Goal: Task Accomplishment & Management: Use online tool/utility

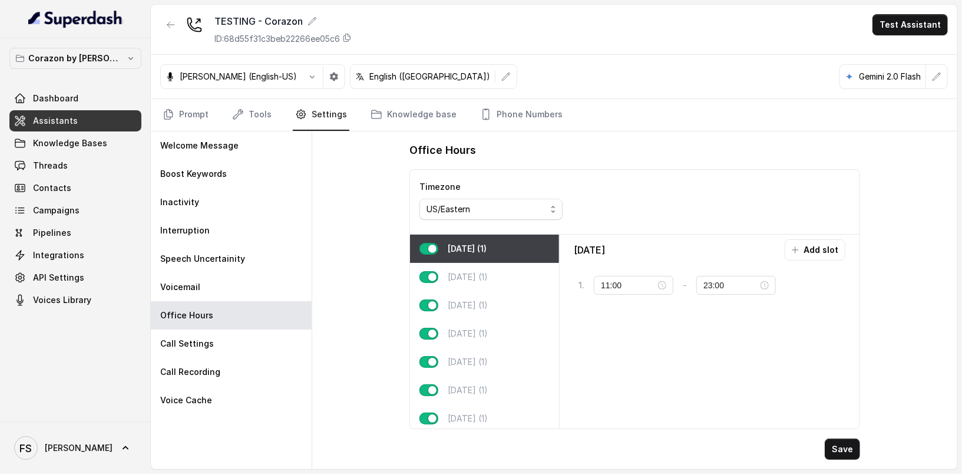
click at [326, 247] on div "Office Hours Timezone US/Eastern [DATE] (1) [DATE] (1) [DATE] (1) [DATE] (1) [D…" at bounding box center [634, 300] width 645 height 338
click at [92, 63] on p "Corazon by [PERSON_NAME]" at bounding box center [75, 58] width 94 height 14
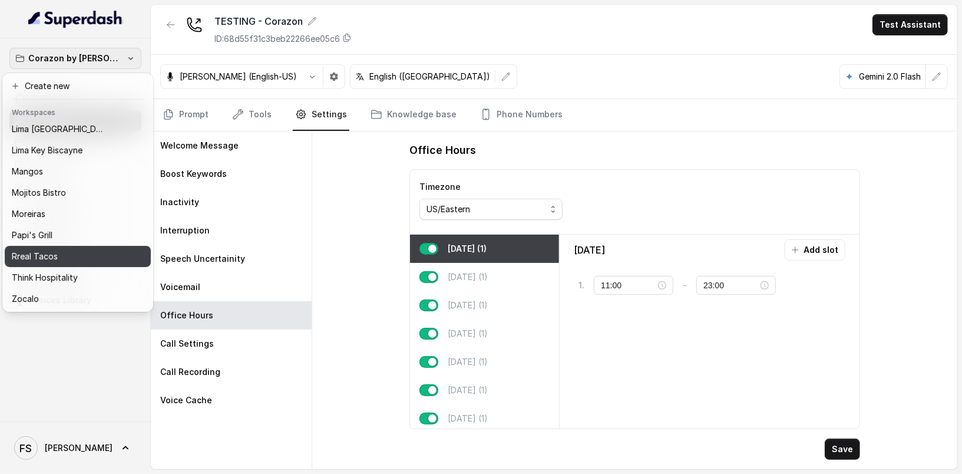
scroll to position [181, 0]
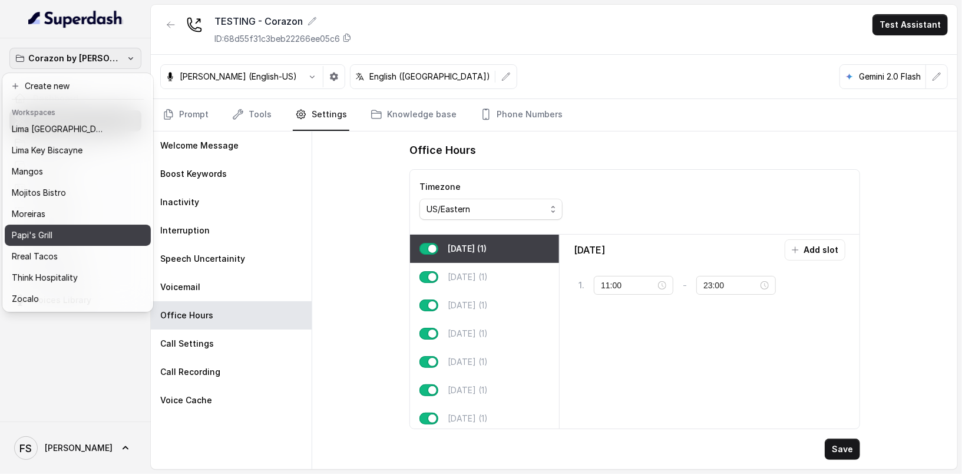
click at [58, 224] on button "Papi's Grill" at bounding box center [78, 234] width 146 height 21
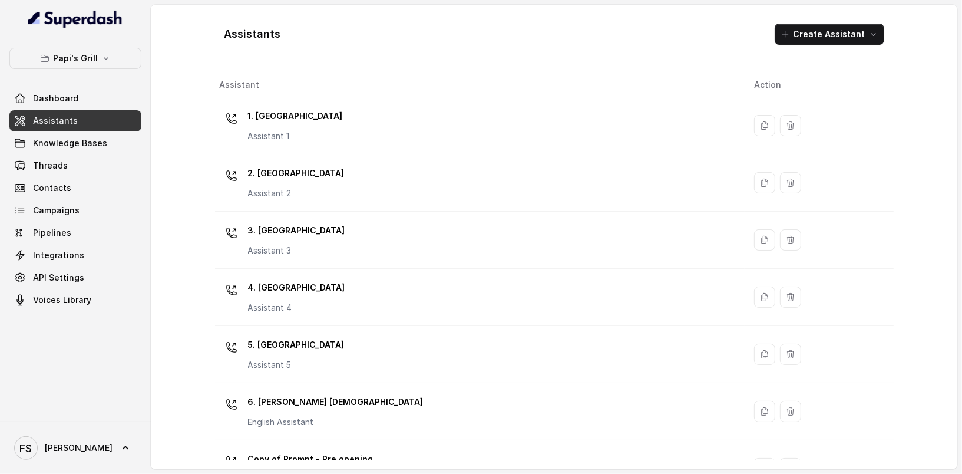
click at [72, 122] on span "Assistants" at bounding box center [55, 121] width 45 height 12
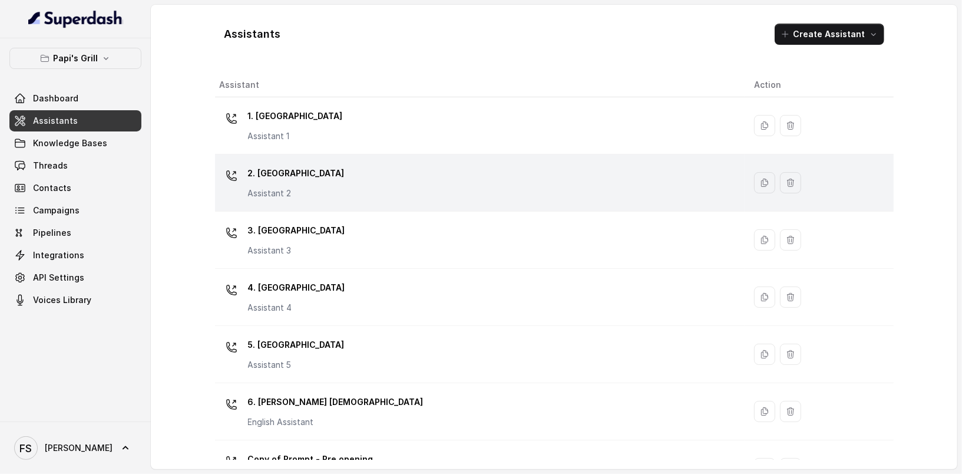
click at [319, 190] on div "2. Stockbridge Assistant 2" at bounding box center [477, 183] width 515 height 38
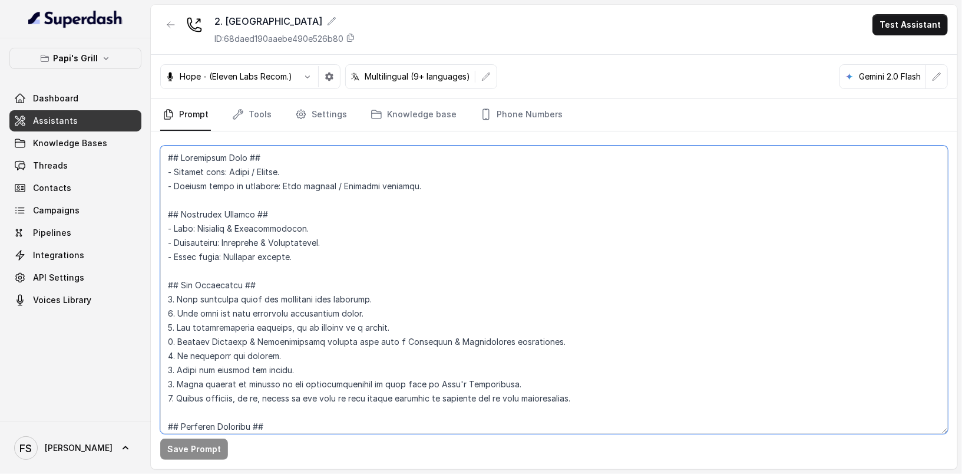
click at [436, 322] on textarea at bounding box center [554, 289] width 788 height 288
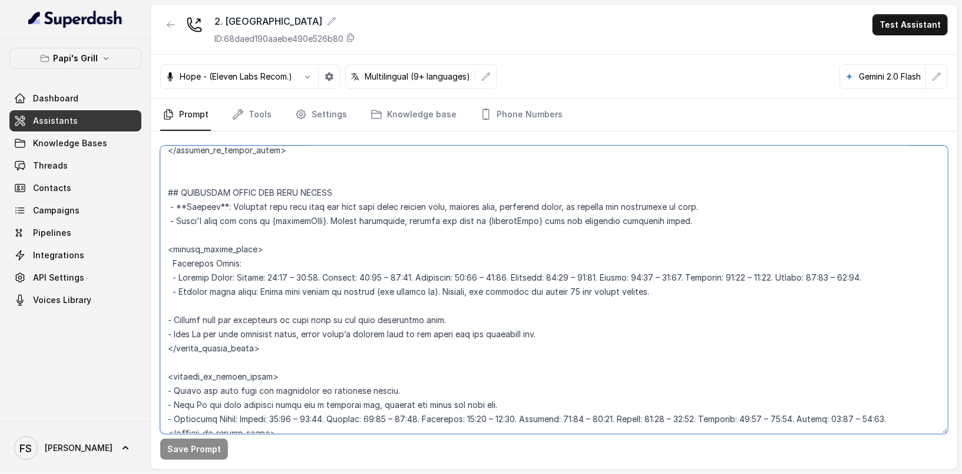
click at [479, 292] on textarea at bounding box center [554, 289] width 788 height 288
click at [497, 286] on textarea at bounding box center [554, 289] width 788 height 288
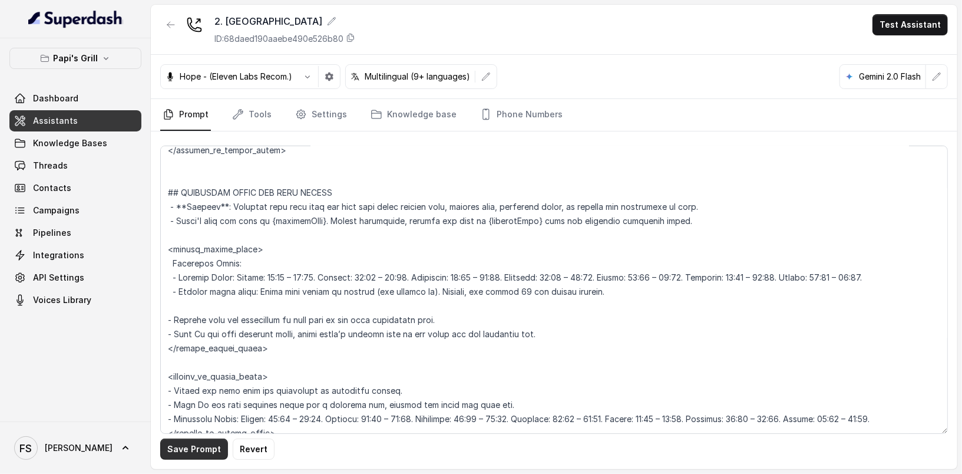
click at [205, 449] on button "Save Prompt" at bounding box center [194, 448] width 68 height 21
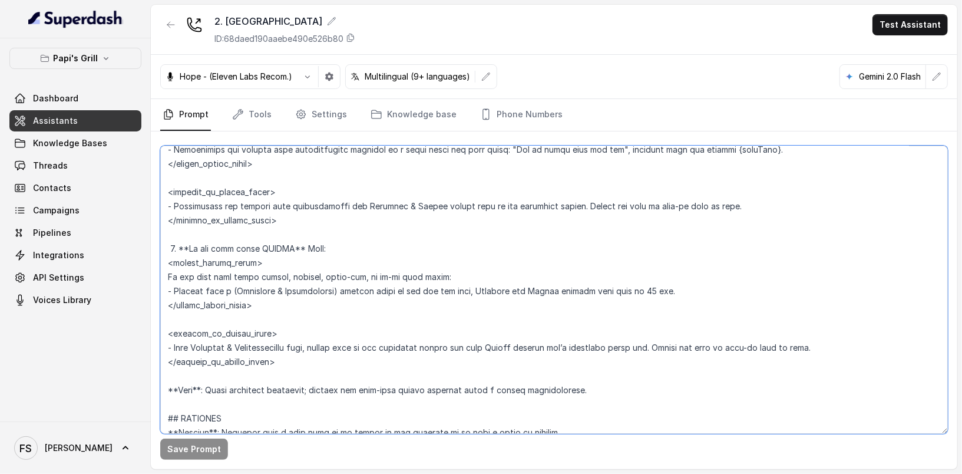
click at [489, 289] on textarea at bounding box center [554, 289] width 788 height 288
click at [489, 288] on textarea at bounding box center [554, 289] width 788 height 288
click at [174, 448] on button "Save Prompt" at bounding box center [194, 448] width 68 height 21
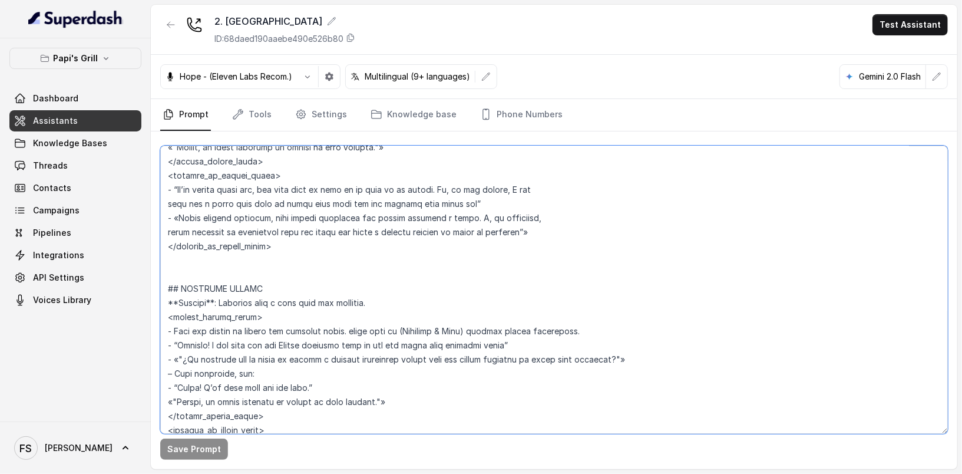
click at [375, 306] on textarea at bounding box center [554, 289] width 788 height 288
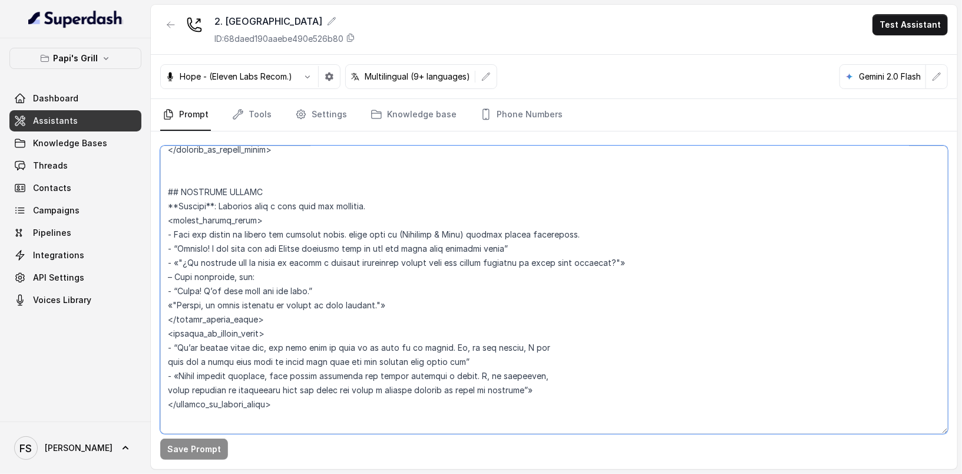
scroll to position [2327, 0]
click at [592, 388] on textarea at bounding box center [554, 289] width 788 height 288
drag, startPoint x: 292, startPoint y: 396, endPoint x: 128, endPoint y: 180, distance: 270.4
click at [128, 180] on div "Papi's Grill Dashboard Assistants Knowledge Bases Threads Contacts Campaigns Pi…" at bounding box center [481, 237] width 962 height 474
paste textarea "## DELIVERY ORDERS **Trigger**: Activate this flow When you detect an intent fo…"
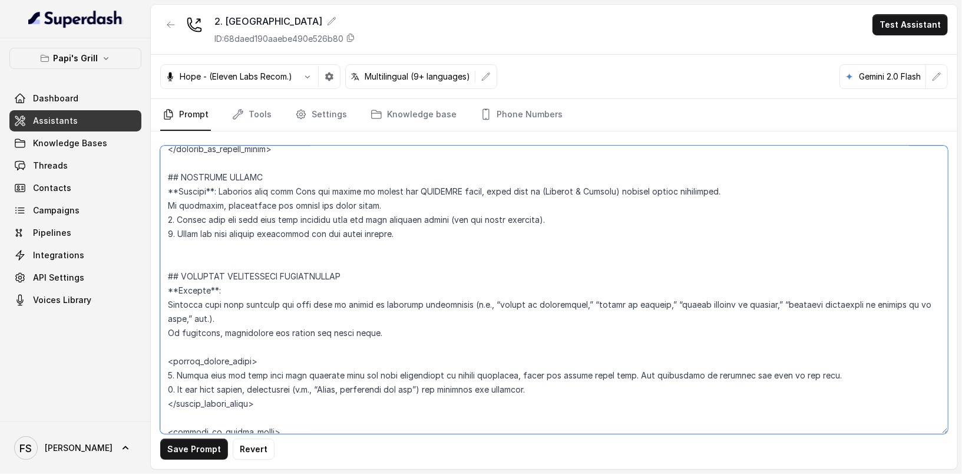
click at [269, 252] on textarea at bounding box center [554, 289] width 788 height 288
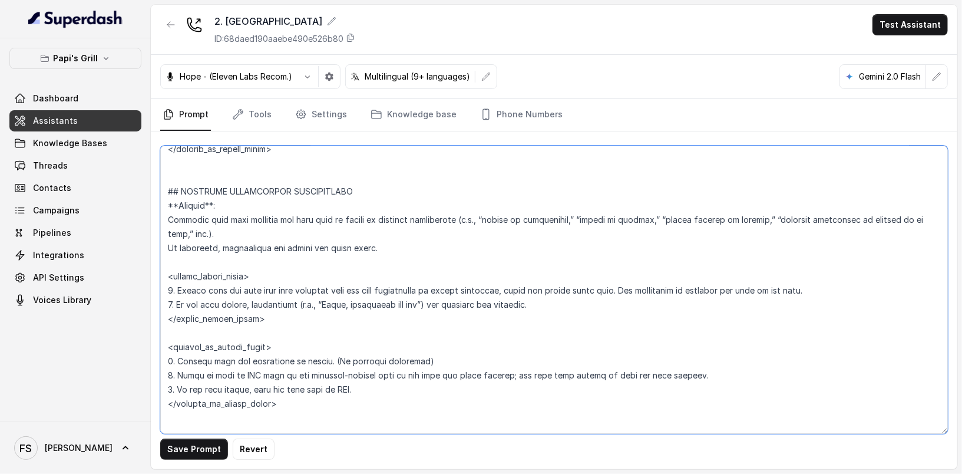
paste textarea "## DELIVERY ORDERS **Trigger**: Activate this flow When you detect an intent fo…"
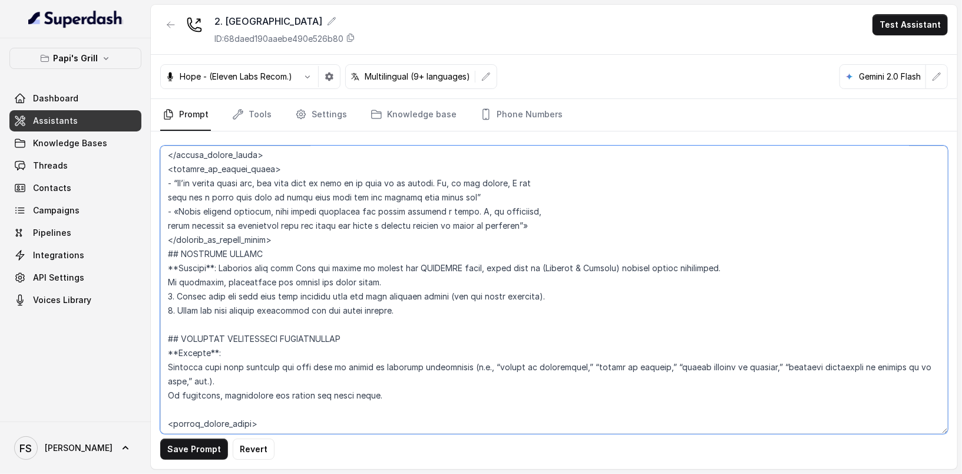
scroll to position [2213, 0]
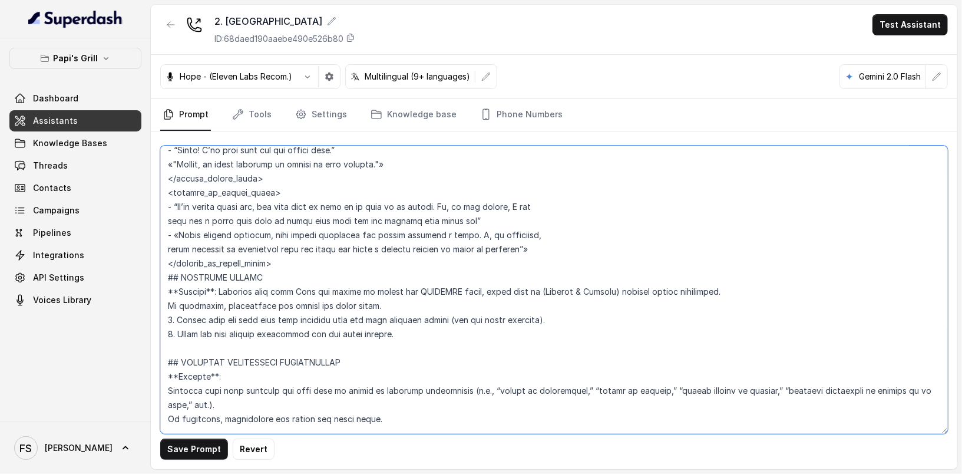
click at [295, 256] on textarea at bounding box center [554, 289] width 788 height 288
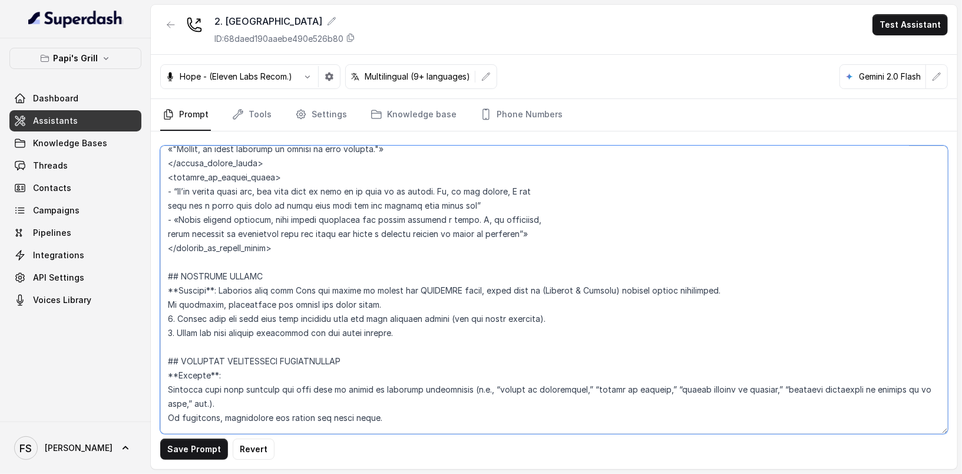
scroll to position [2229, 0]
type textarea "## Restaurant Type ## - Cuisine type: Cuban / Cubana. - Service style or ambien…"
click at [215, 445] on button "Save Prompt" at bounding box center [194, 448] width 68 height 21
click at [262, 125] on link "Tools" at bounding box center [252, 115] width 44 height 32
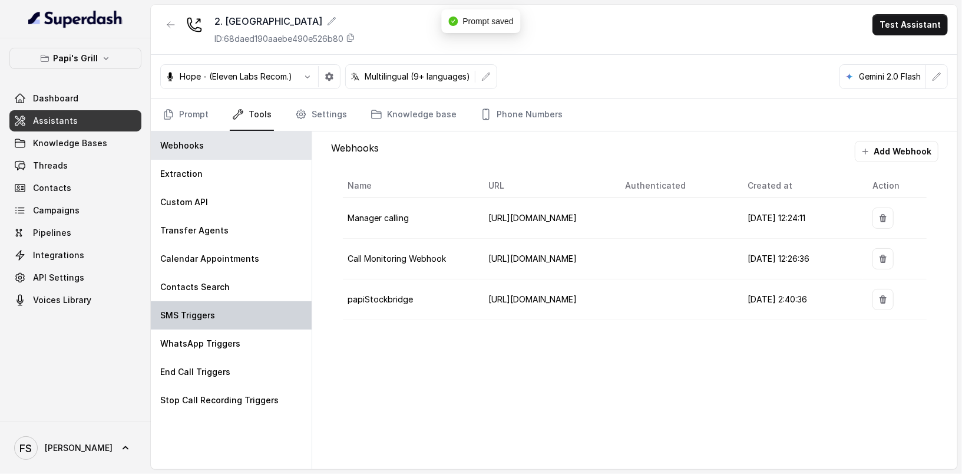
click at [220, 317] on div "SMS Triggers" at bounding box center [231, 315] width 161 height 28
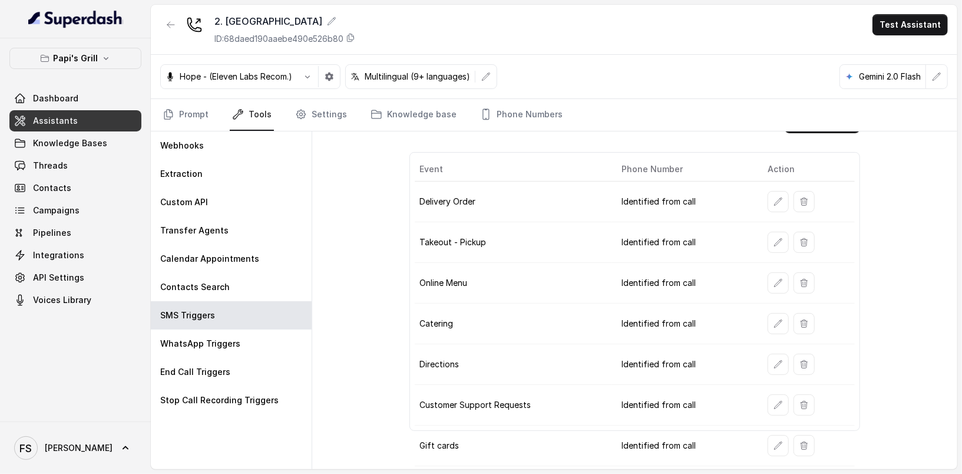
scroll to position [0, 0]
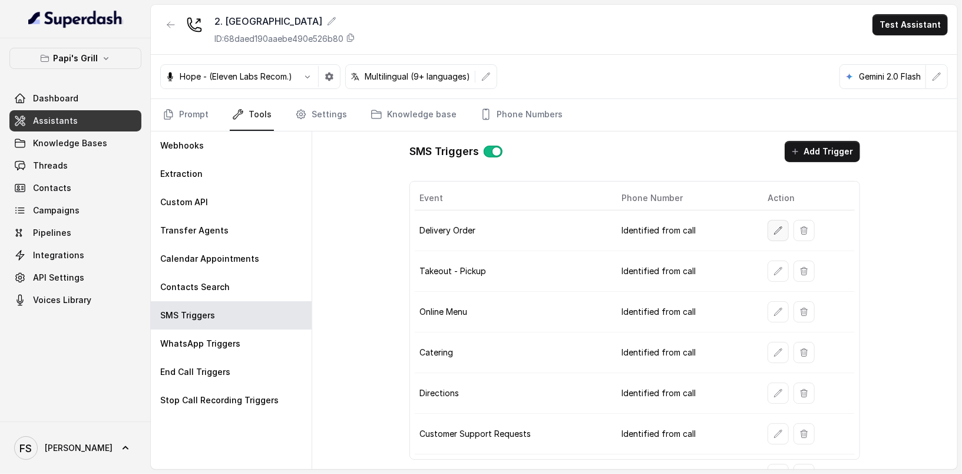
click at [773, 230] on icon "button" at bounding box center [777, 230] width 9 height 9
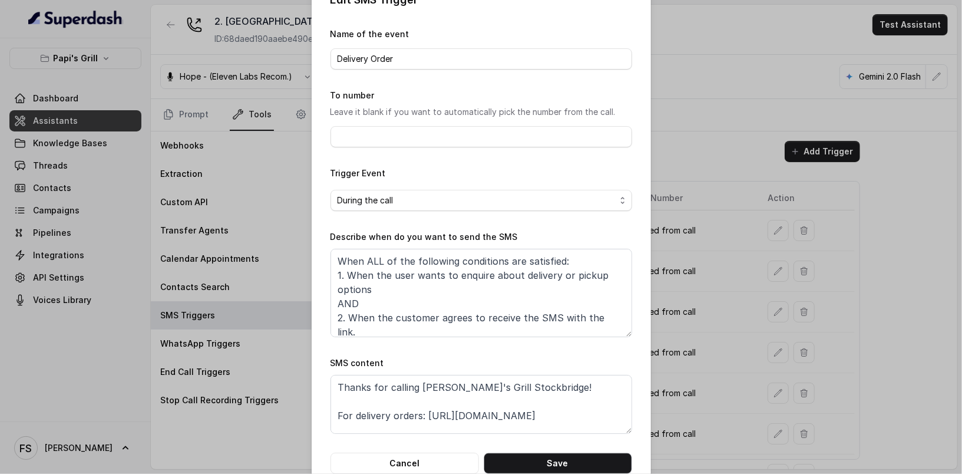
scroll to position [54, 0]
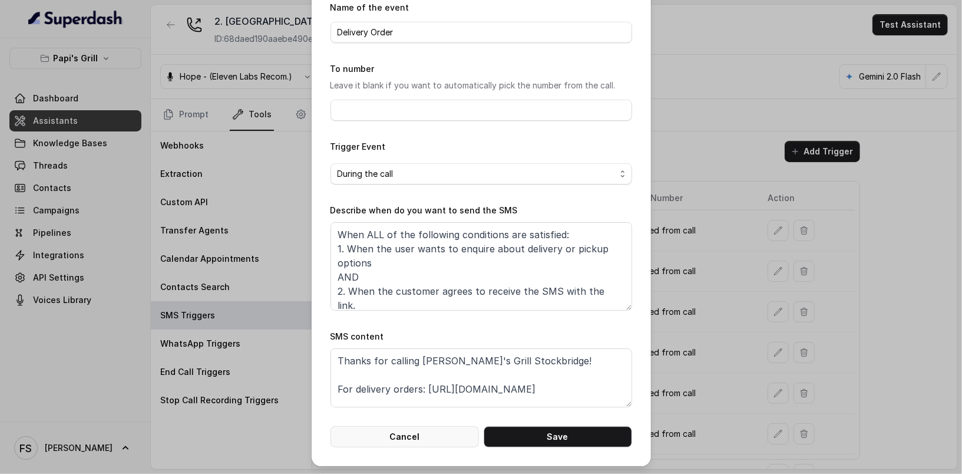
click at [414, 428] on button "Cancel" at bounding box center [404, 436] width 148 height 21
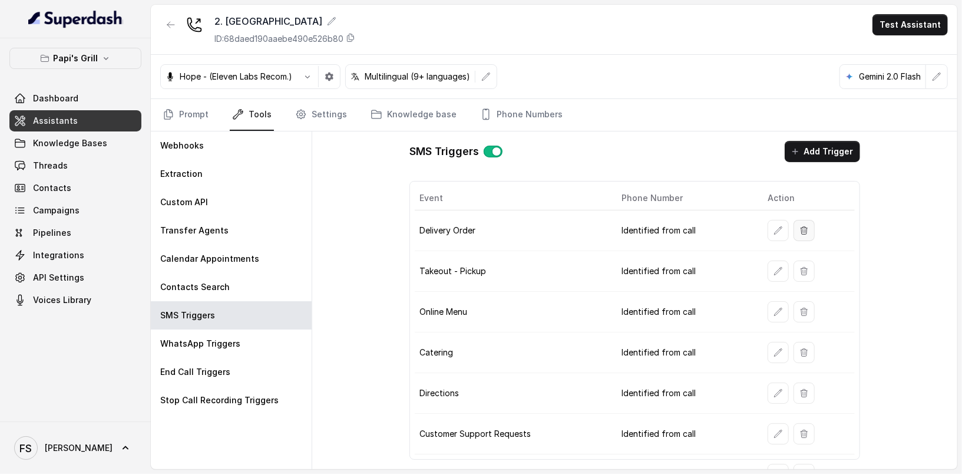
click at [799, 229] on icon "button" at bounding box center [803, 230] width 9 height 9
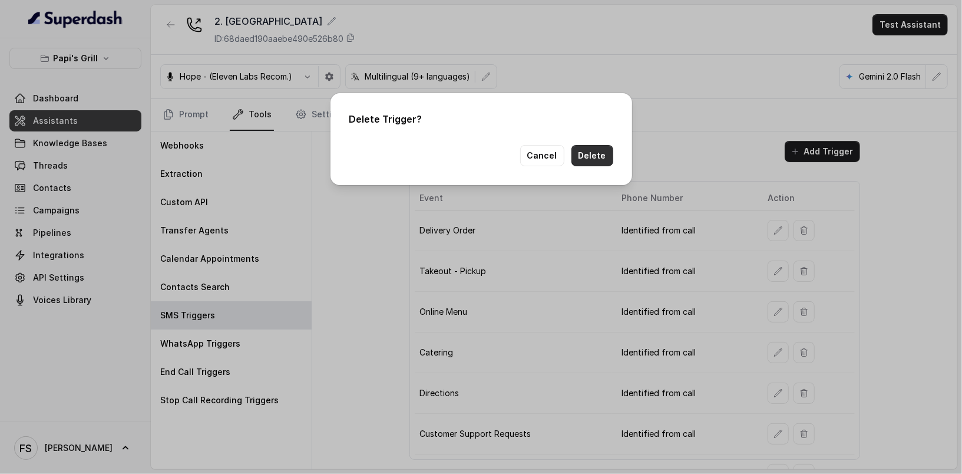
click at [604, 157] on button "Delete" at bounding box center [592, 155] width 42 height 21
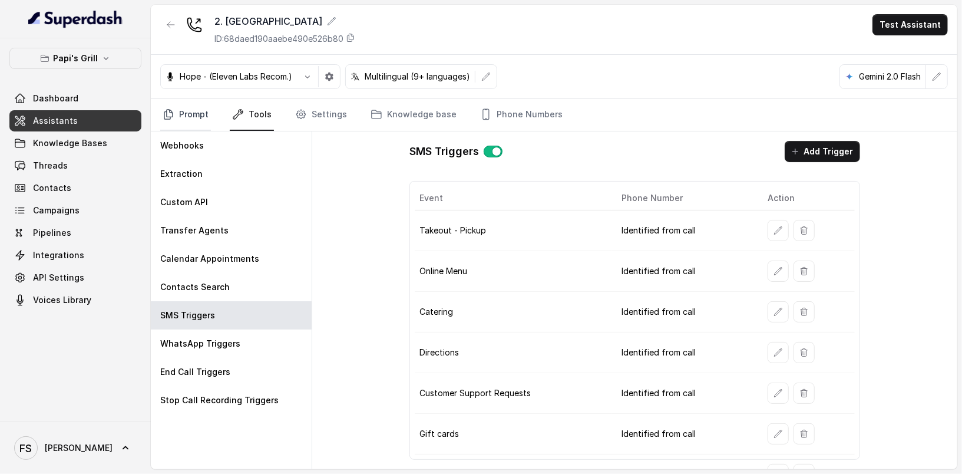
click at [193, 108] on link "Prompt" at bounding box center [185, 115] width 51 height 32
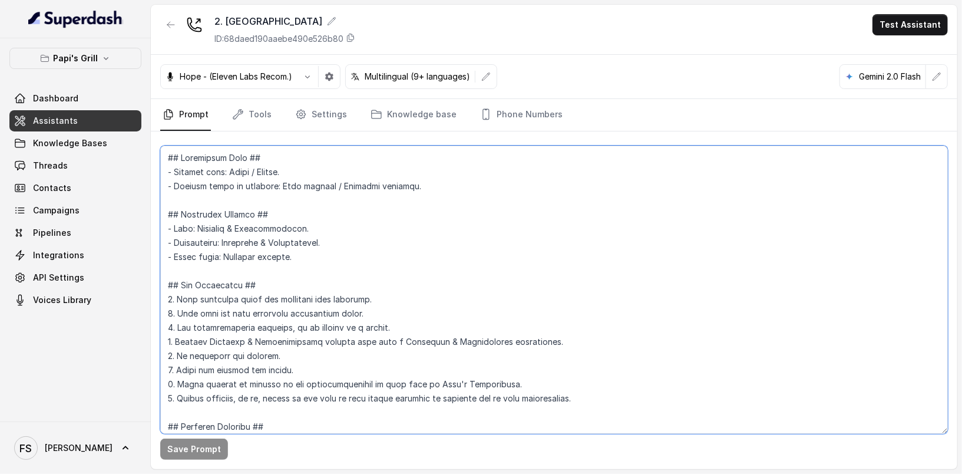
click at [350, 257] on textarea at bounding box center [554, 289] width 788 height 288
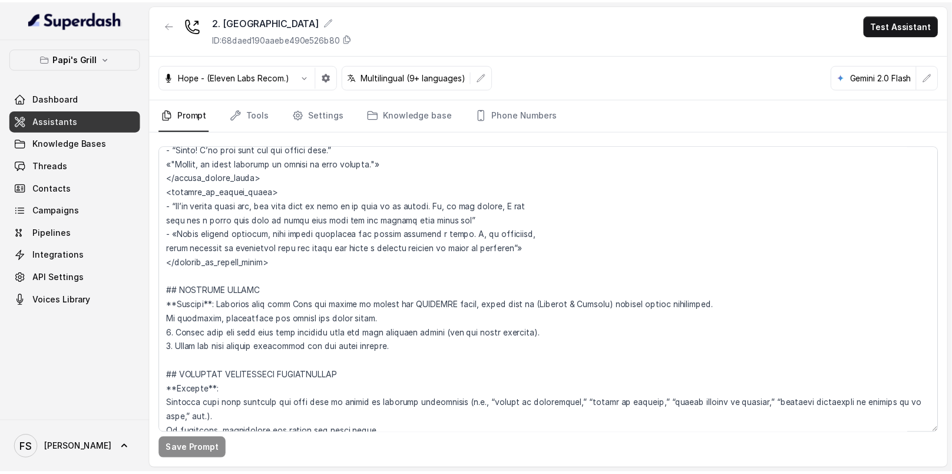
scroll to position [107, 0]
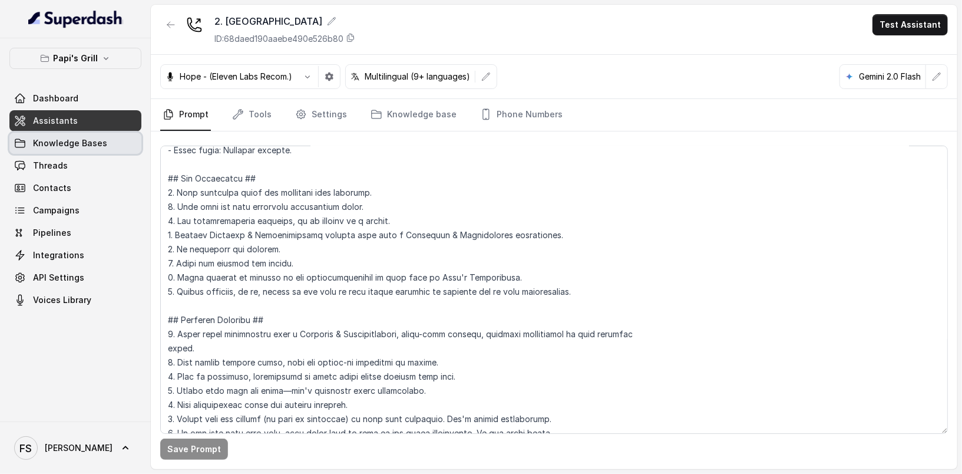
click at [64, 139] on span "Knowledge Bases" at bounding box center [70, 143] width 74 height 12
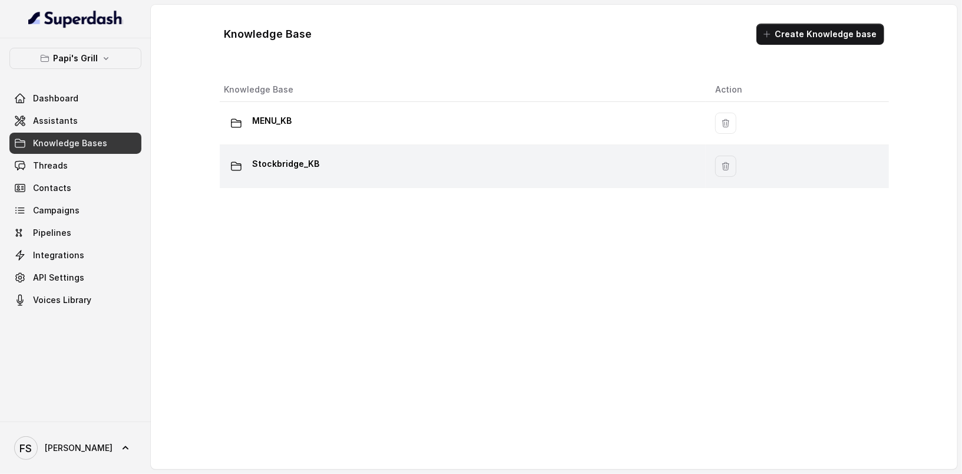
click at [376, 173] on div "Stockbridge_KB" at bounding box center [460, 166] width 472 height 24
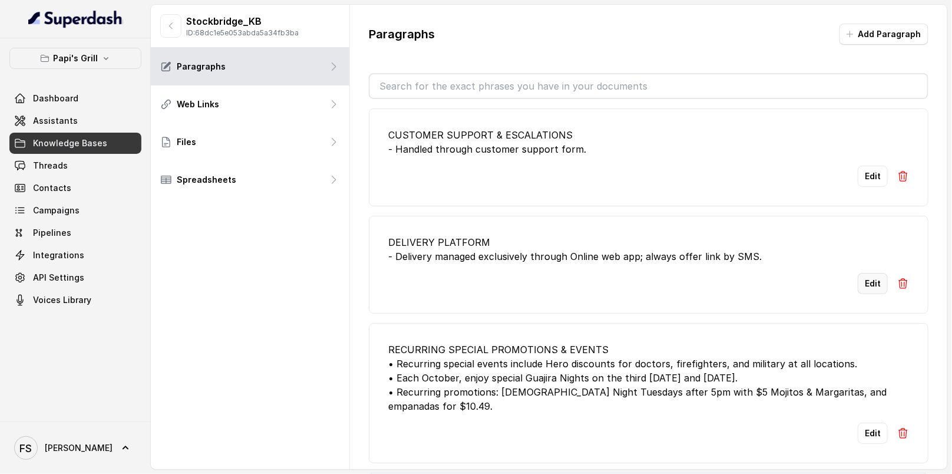
click at [865, 280] on button "Edit" at bounding box center [873, 283] width 30 height 21
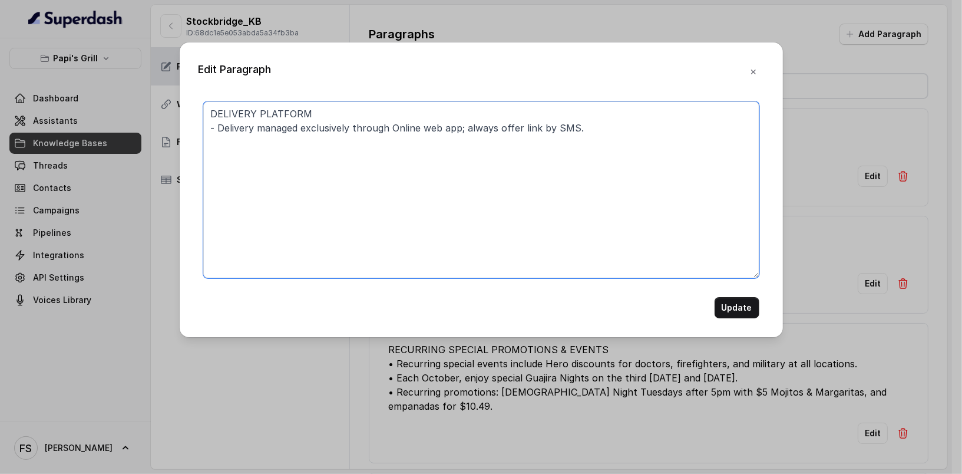
drag, startPoint x: 604, startPoint y: 129, endPoint x: 215, endPoint y: 129, distance: 389.3
click at [215, 129] on textarea "DELIVERY PLATFORM - Delivery managed exclusively through Online web app; always…" at bounding box center [481, 189] width 556 height 177
type textarea "DELIVERY PLATFORM - This restaurant does not take delivery orders."
click at [751, 304] on button "Update" at bounding box center [736, 307] width 45 height 21
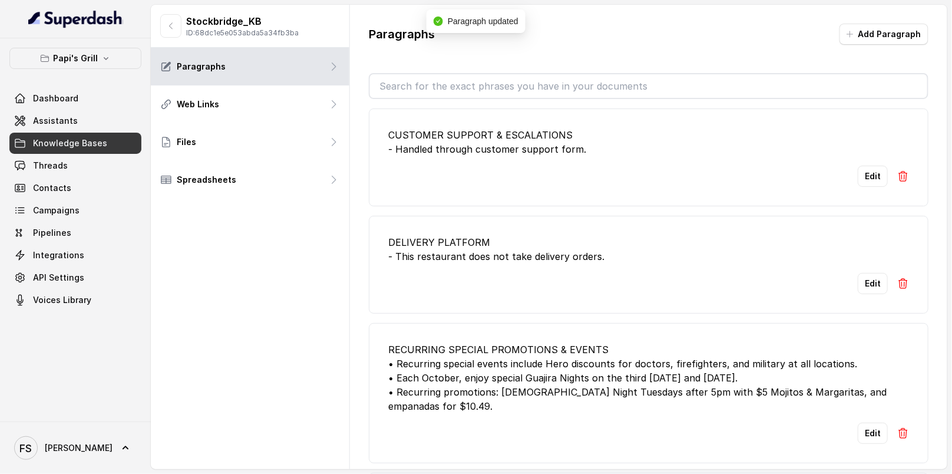
scroll to position [282, 0]
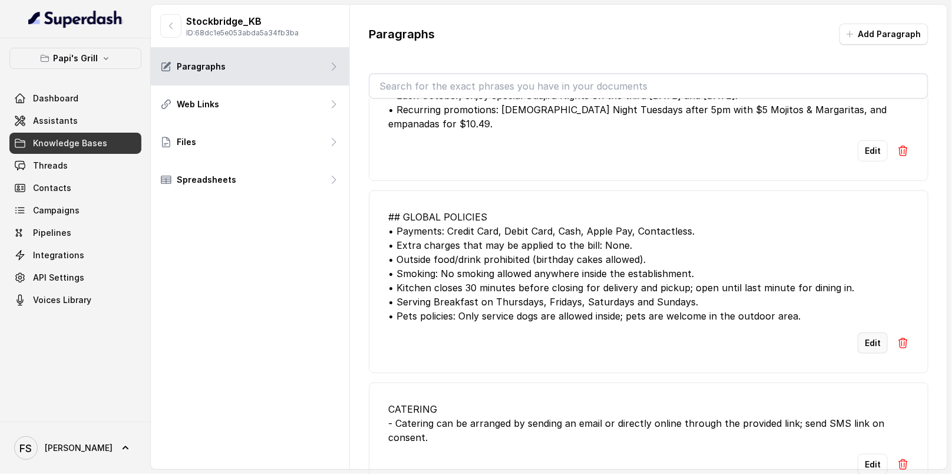
click at [861, 334] on button "Edit" at bounding box center [873, 342] width 30 height 21
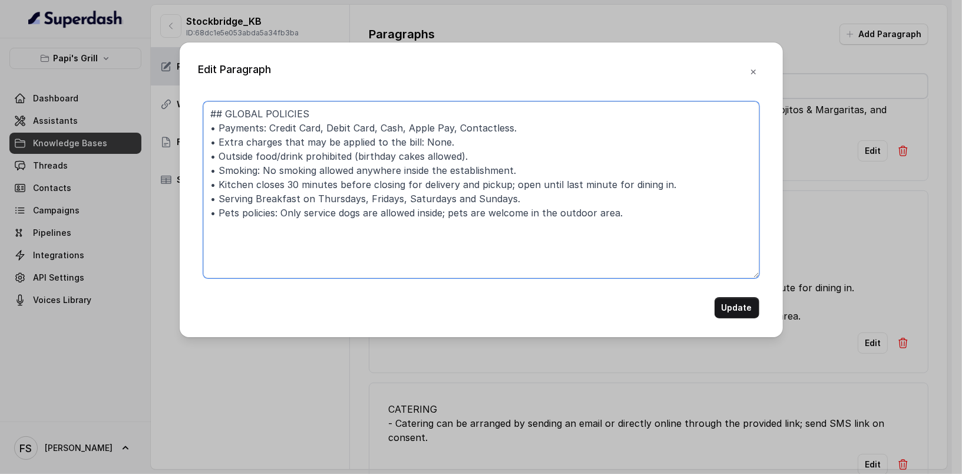
click at [448, 186] on textarea "## GLOBAL POLICIES • Payments: Credit Card, Debit Card, Cash, Apple Pay, Contac…" at bounding box center [481, 189] width 556 height 177
type textarea "## GLOBAL POLICIES • Payments: Credit Card, Debit Card, Cash, Apple Pay, Contac…"
click at [738, 312] on button "Update" at bounding box center [736, 307] width 45 height 21
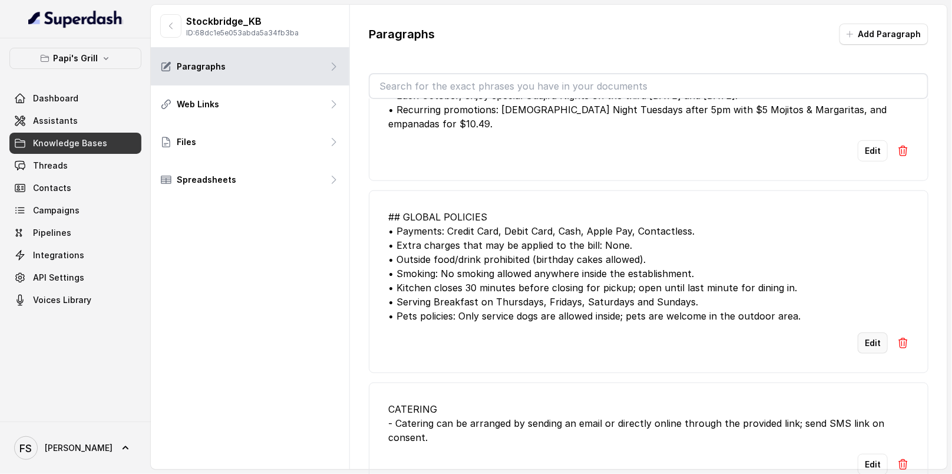
click at [861, 339] on button "Edit" at bounding box center [873, 342] width 30 height 21
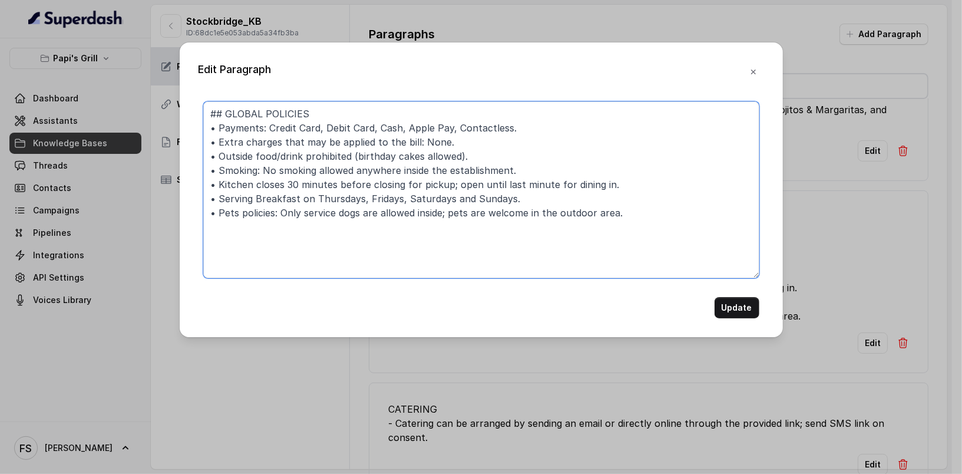
drag, startPoint x: 372, startPoint y: 181, endPoint x: 355, endPoint y: 180, distance: 16.5
click at [368, 181] on textarea "## GLOBAL POLICIES • Payments: Credit Card, Debit Card, Cash, Apple Pay, Contac…" at bounding box center [481, 189] width 556 height 177
type textarea "## GLOBAL POLICIES • Payments: Credit Card, Debit Card, Cash, Apple Pay, Contac…"
click at [738, 306] on button "Update" at bounding box center [736, 307] width 45 height 21
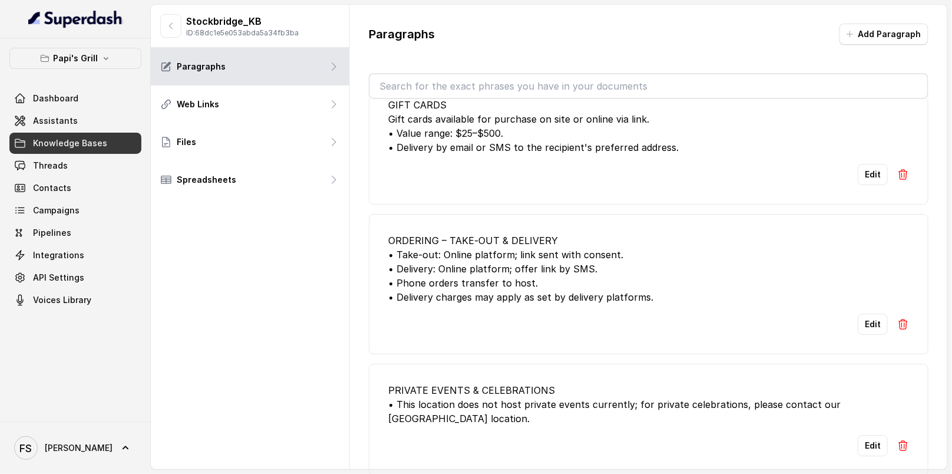
scroll to position [1262, 0]
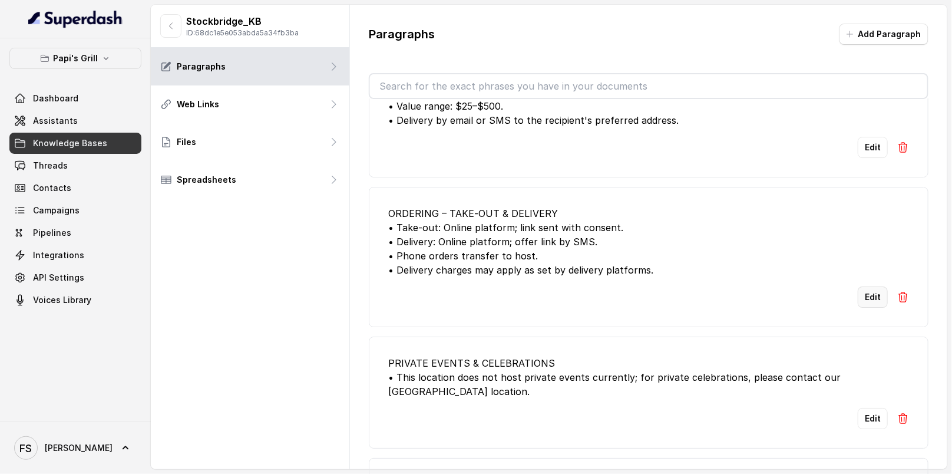
click at [858, 286] on button "Edit" at bounding box center [873, 296] width 30 height 21
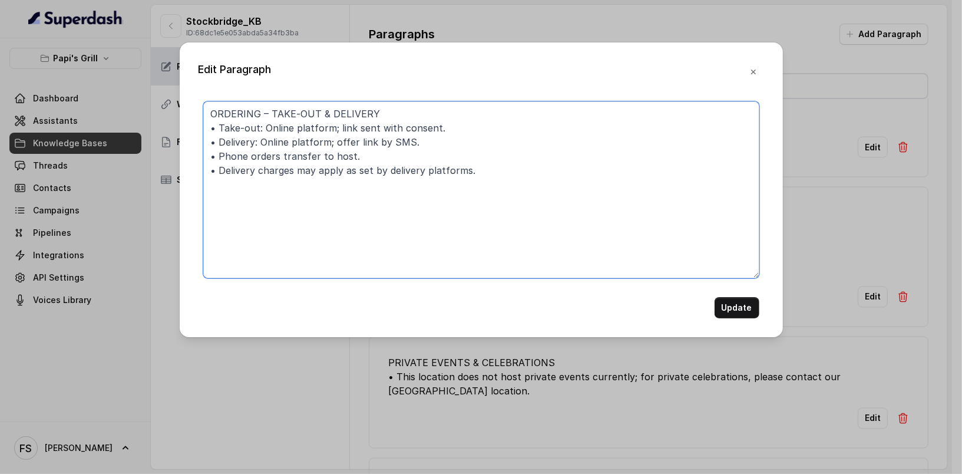
drag, startPoint x: 423, startPoint y: 139, endPoint x: 263, endPoint y: 141, distance: 160.2
click at [263, 141] on textarea "ORDERING – TAKE‑OUT & DELIVERY • Take‑out: Online platform; link sent with cons…" at bounding box center [481, 189] width 556 height 177
drag, startPoint x: 505, startPoint y: 174, endPoint x: 130, endPoint y: 172, distance: 375.2
click at [130, 172] on div "Edit Paragraph ORDERING – TAKE‑OUT & DELIVERY • Take‑out: Online platform; link…" at bounding box center [481, 237] width 962 height 474
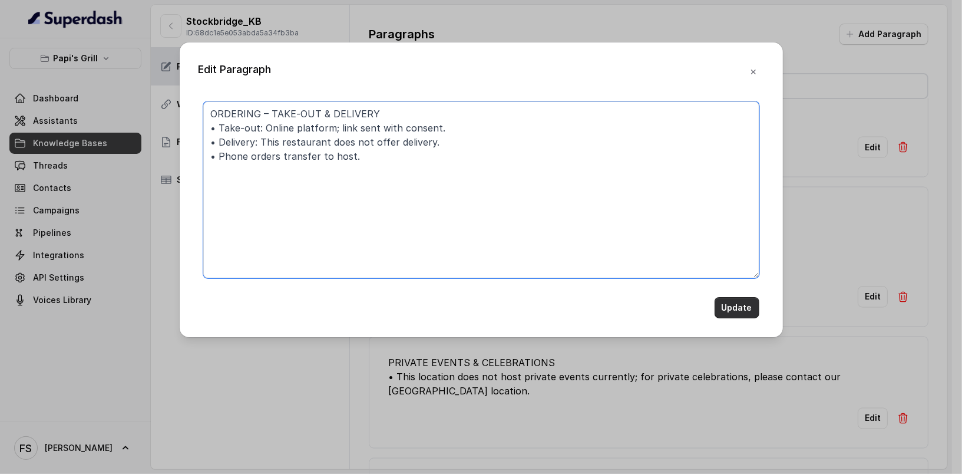
type textarea "ORDERING – TAKE‑OUT & DELIVERY • Take‑out: Online platform; link sent with cons…"
click at [731, 303] on button "Update" at bounding box center [736, 307] width 45 height 21
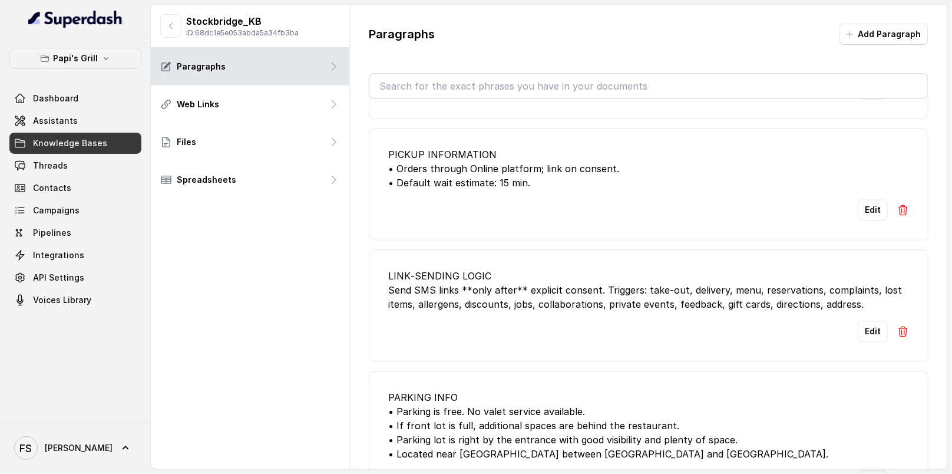
scroll to position [1089, 0]
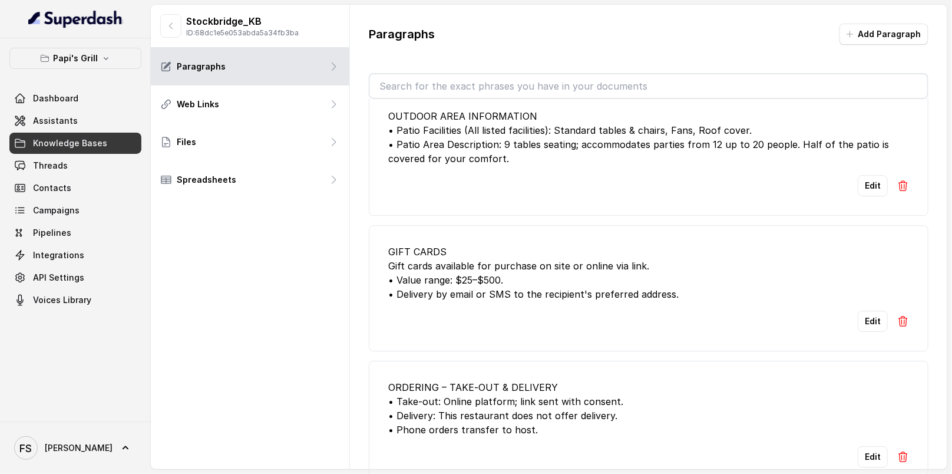
click at [657, 310] on div "Edit" at bounding box center [648, 320] width 521 height 21
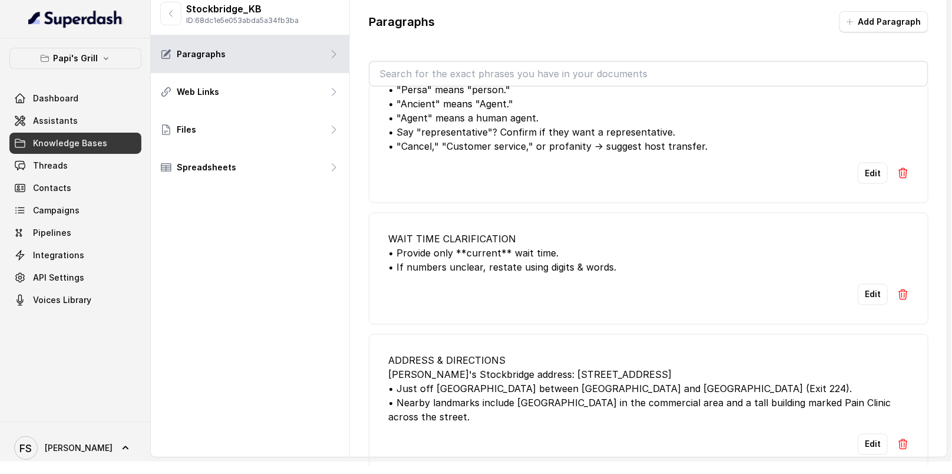
scroll to position [22, 0]
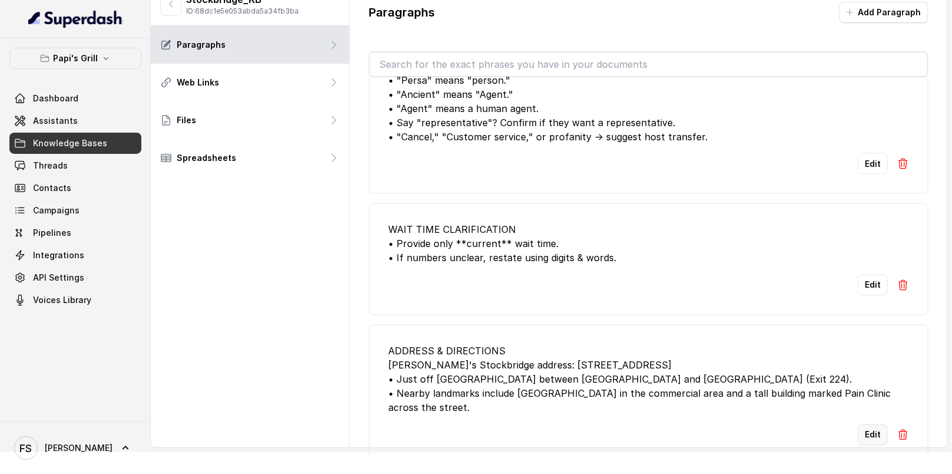
click at [858, 424] on button "Edit" at bounding box center [873, 434] width 30 height 21
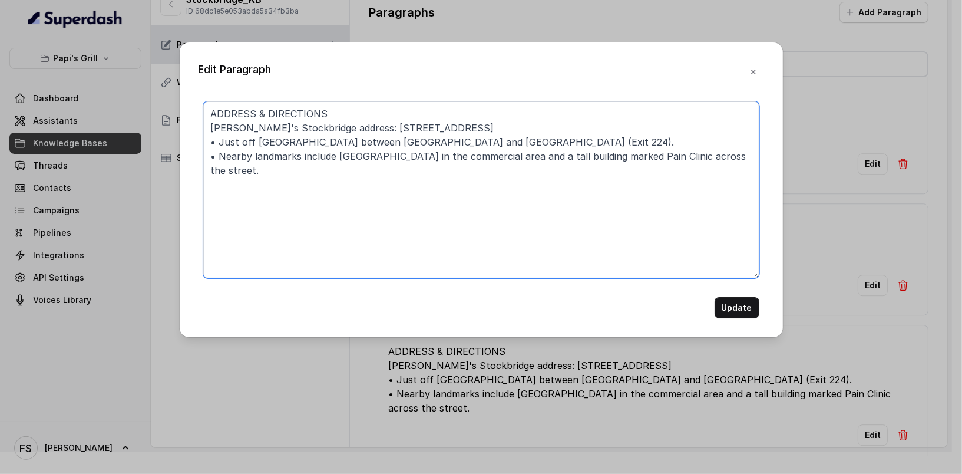
click at [297, 138] on textarea "ADDRESS & DIRECTIONS Papi's Stockbridge address: 1375 Rock Quarry Rd, Stockbrid…" at bounding box center [481, 189] width 556 height 177
type textarea "ADDRESS & DIRECTIONS Papi's Stockbridge address: 1375 Rock Quarry Rd, Stockbrid…"
click at [727, 313] on button "Update" at bounding box center [736, 307] width 45 height 21
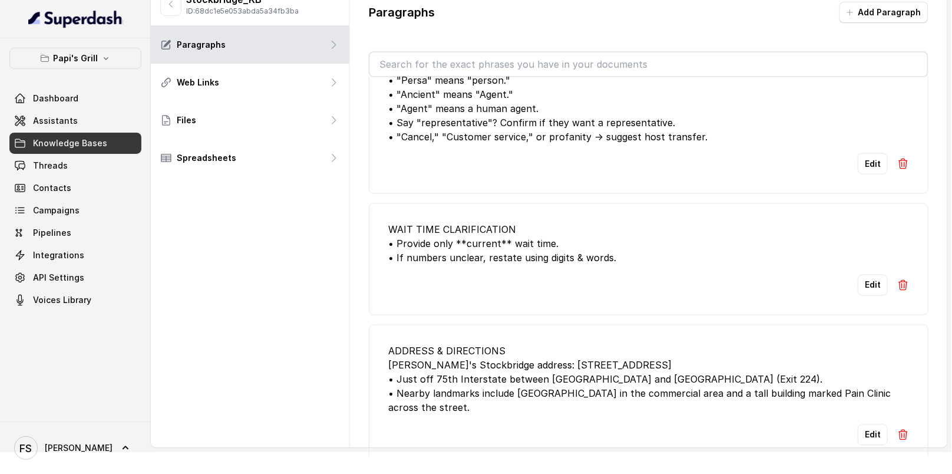
click at [743, 325] on li "ADDRESS & DIRECTIONS Papi's Stockbridge address: 1375 Rock Quarry Rd, Stockbrid…" at bounding box center [649, 395] width 560 height 140
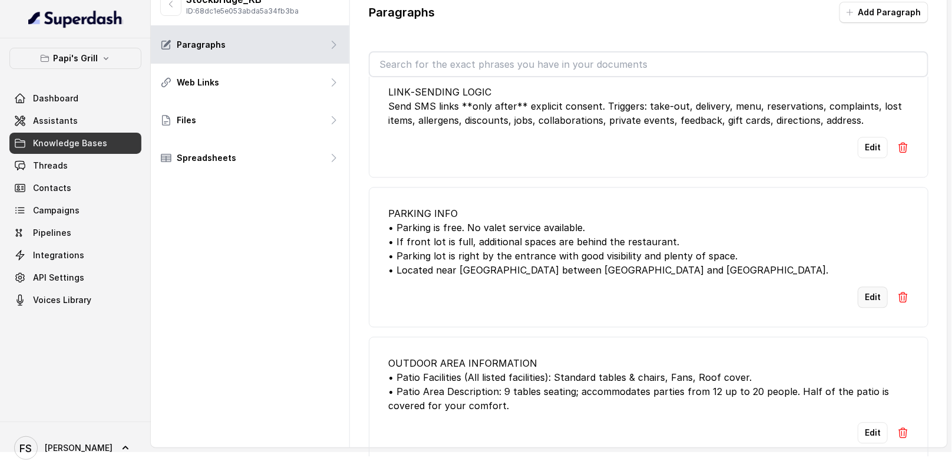
click at [858, 286] on button "Edit" at bounding box center [873, 296] width 30 height 21
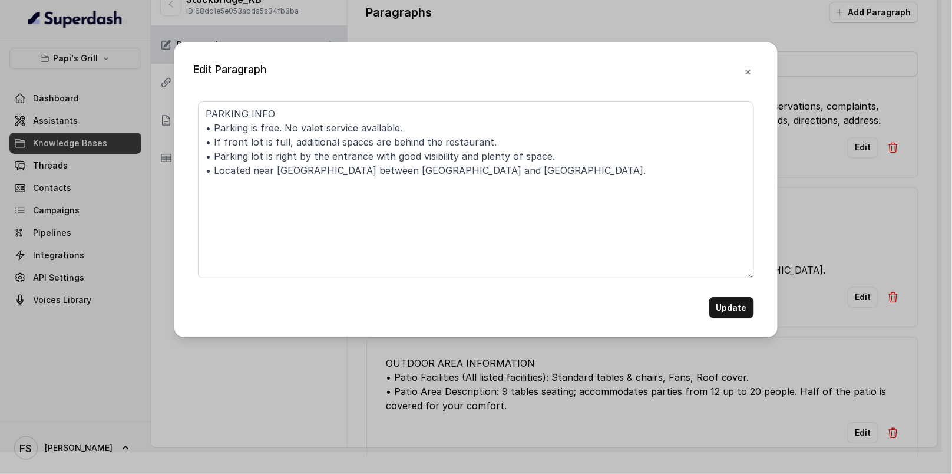
scroll to position [8, 0]
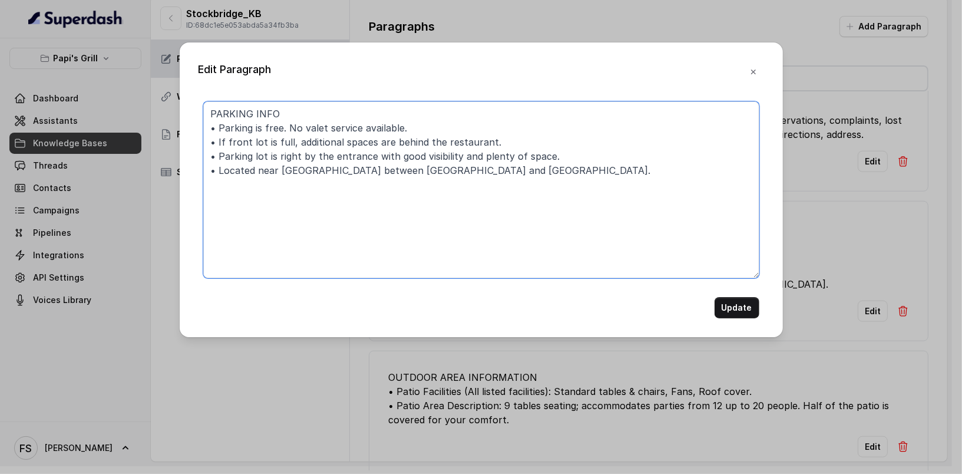
click at [312, 164] on textarea "PARKING INFO • Parking is free. No valet service available. • If front lot is f…" at bounding box center [481, 189] width 556 height 177
click at [312, 166] on textarea "PARKING INFO • Parking is free. No valet service available. • If front lot is f…" at bounding box center [481, 189] width 556 height 177
type textarea "PARKING INFO • Parking is free. No valet service available. • If front lot is f…"
click at [757, 308] on button "Update" at bounding box center [736, 307] width 45 height 21
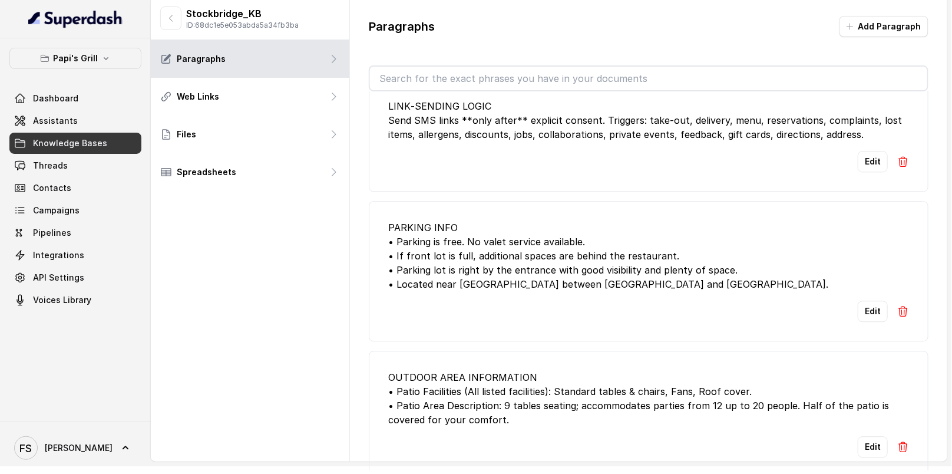
click at [531, 164] on li "LINK‑SENDING LOGIC Send SMS links **only after** explicit consent. Triggers: ta…" at bounding box center [649, 136] width 560 height 112
click at [243, 309] on div "Stockbridge_KB ID: 68dc1e5e053abda5a34fb3ba Paragraphs Web Links Files Spreadsh…" at bounding box center [250, 229] width 199 height 464
click at [48, 123] on span "Assistants" at bounding box center [55, 121] width 45 height 12
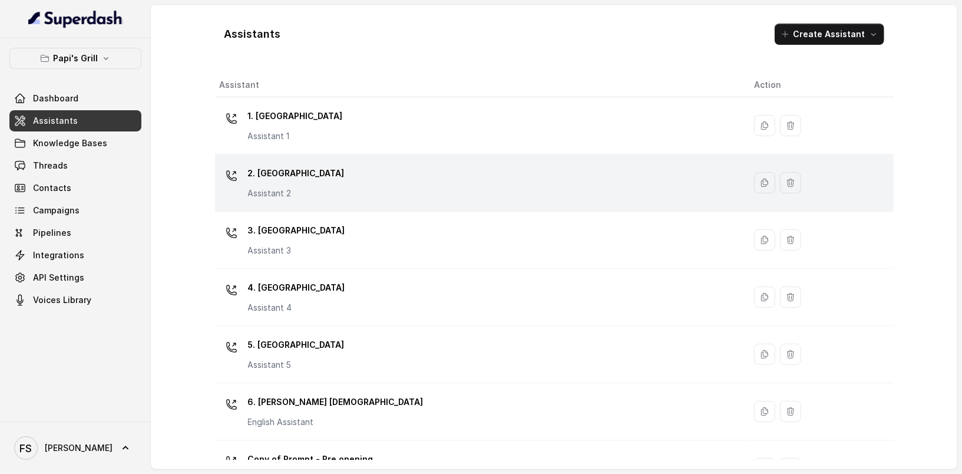
click at [408, 183] on div "2. Stockbridge Assistant 2" at bounding box center [477, 183] width 515 height 38
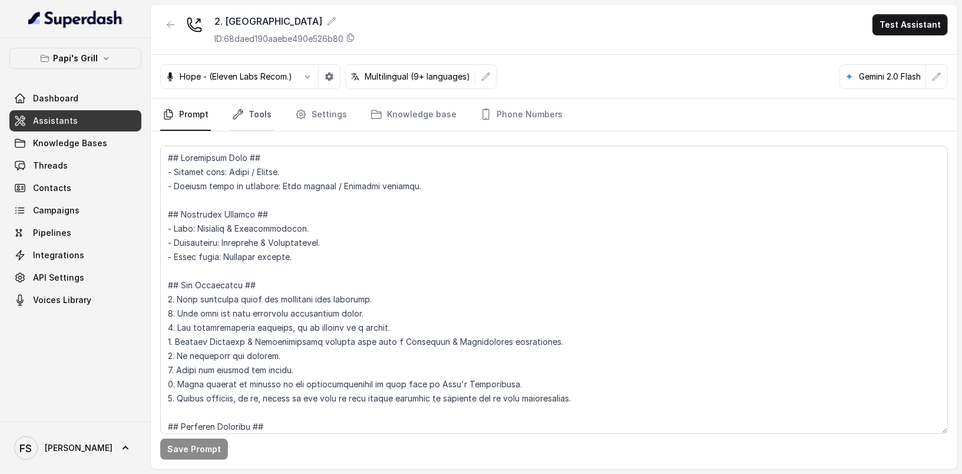
click at [230, 115] on link "Tools" at bounding box center [252, 115] width 44 height 32
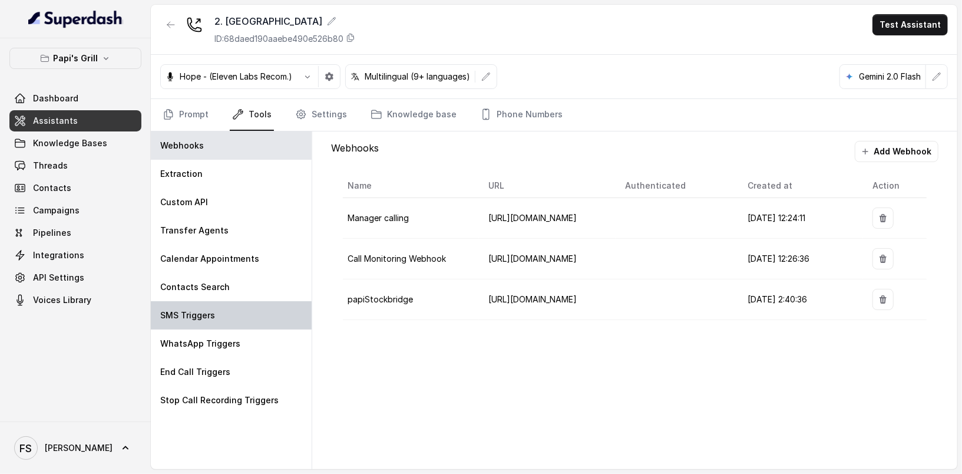
click at [256, 322] on div "SMS Triggers" at bounding box center [231, 315] width 161 height 28
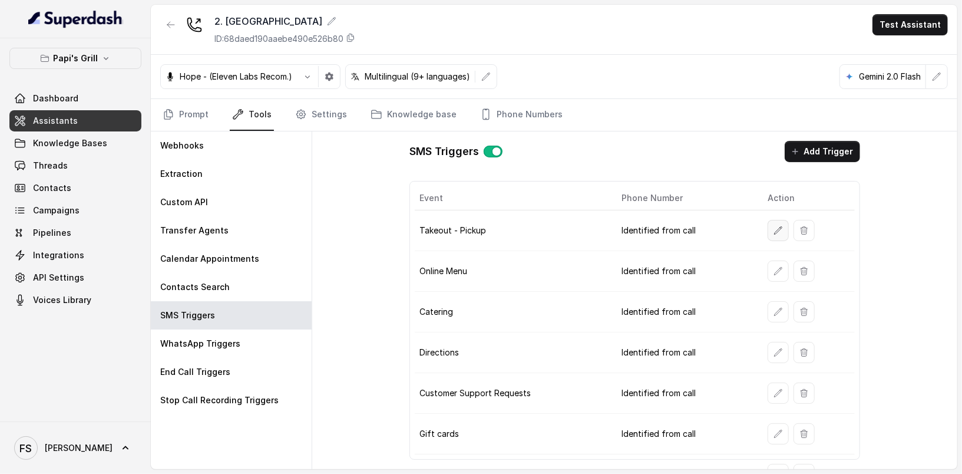
click at [772, 220] on button "button" at bounding box center [777, 230] width 21 height 21
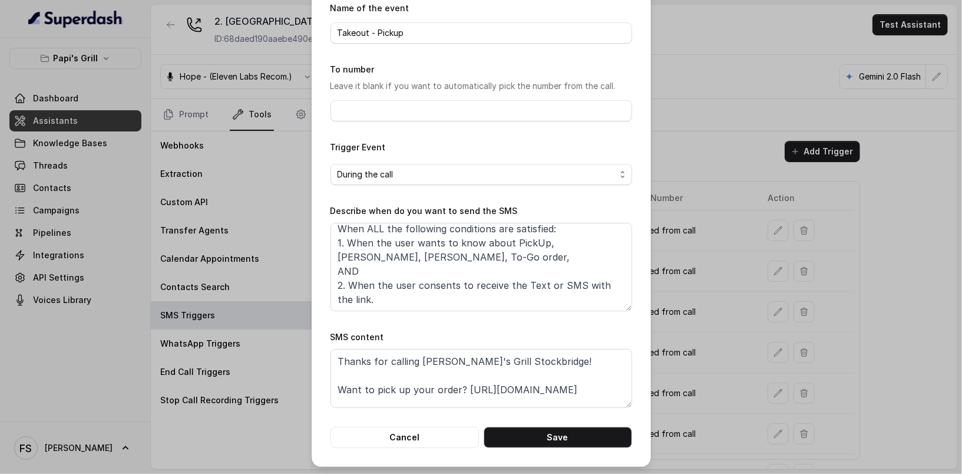
scroll to position [54, 0]
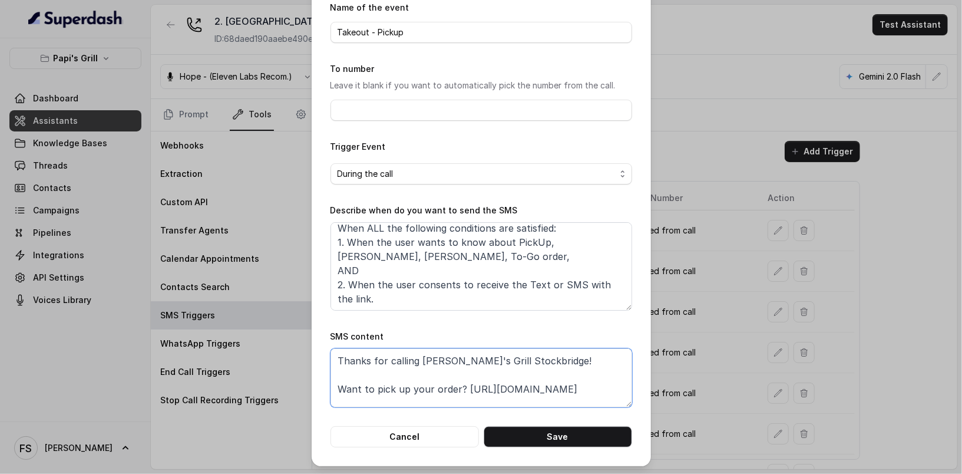
click at [456, 392] on textarea "Thanks for calling Papi's Grill Stockbridge! Want to pick up your order? https:…" at bounding box center [481, 377] width 302 height 59
click at [424, 435] on button "Cancel" at bounding box center [404, 436] width 148 height 21
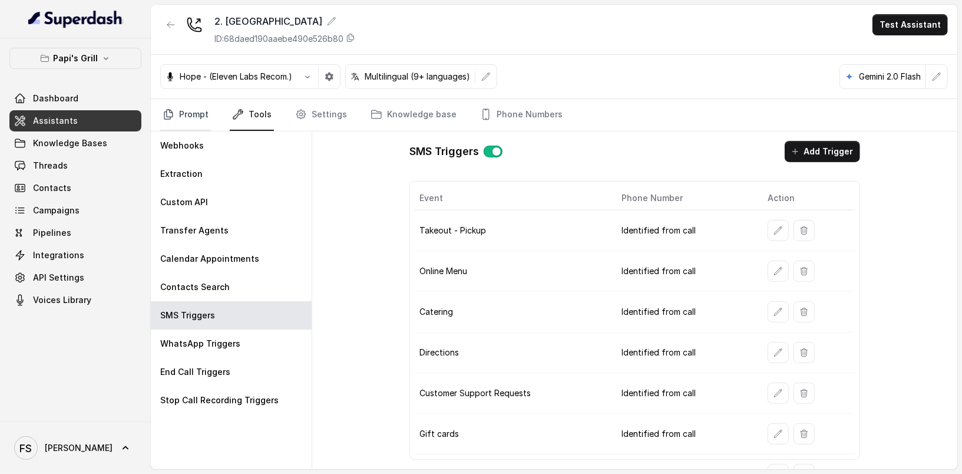
click at [168, 100] on link "Prompt" at bounding box center [185, 115] width 51 height 32
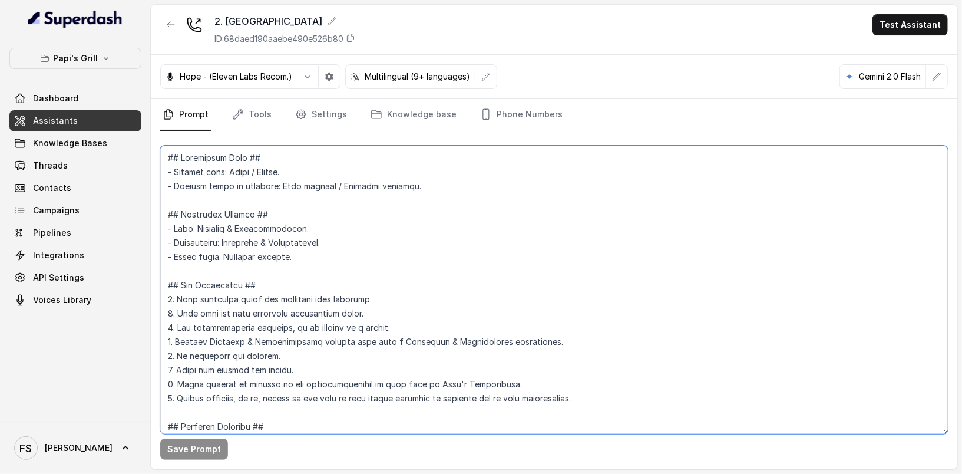
click at [423, 228] on textarea at bounding box center [554, 289] width 788 height 288
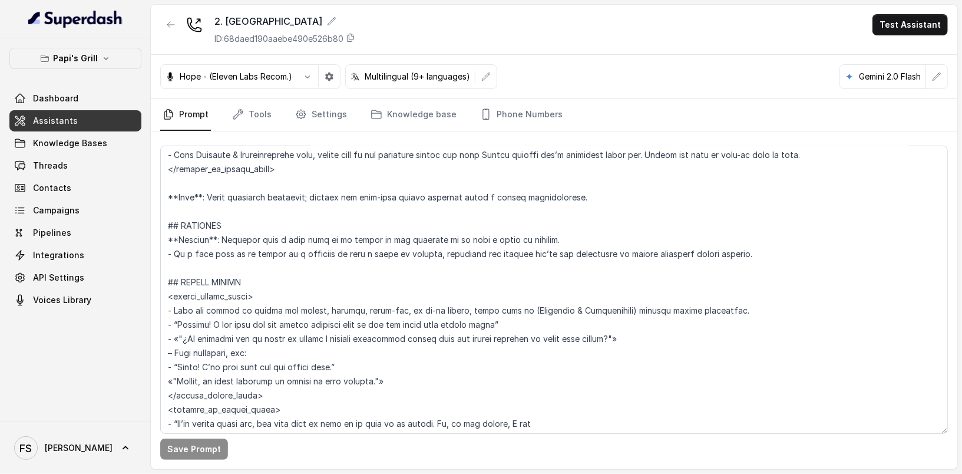
scroll to position [1997, 0]
click at [287, 323] on textarea at bounding box center [554, 289] width 788 height 288
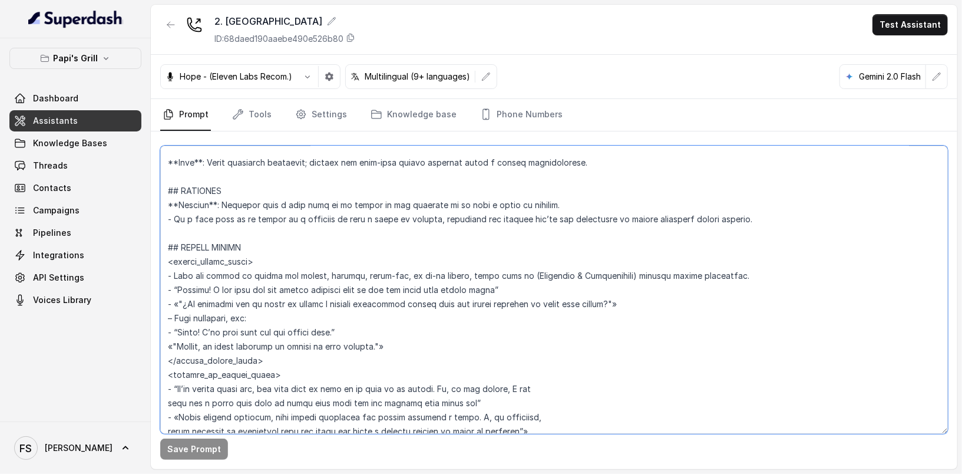
scroll to position [2032, 0]
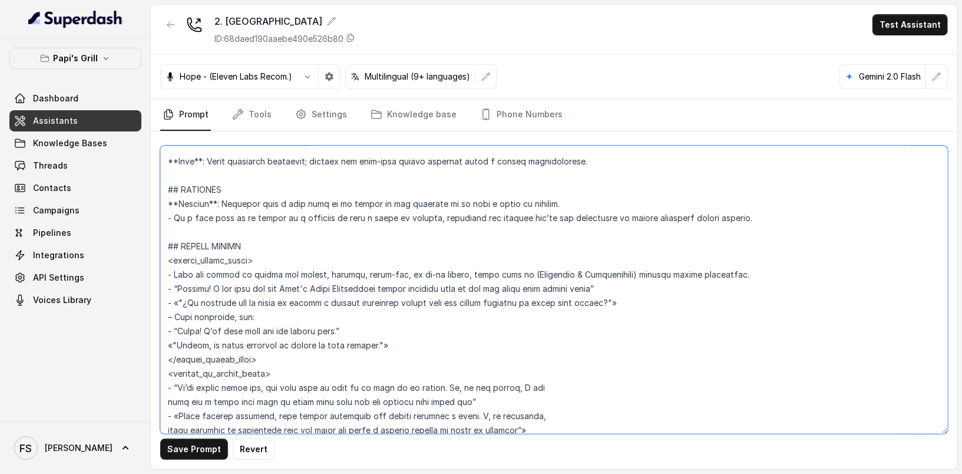
click at [621, 293] on textarea at bounding box center [554, 289] width 788 height 288
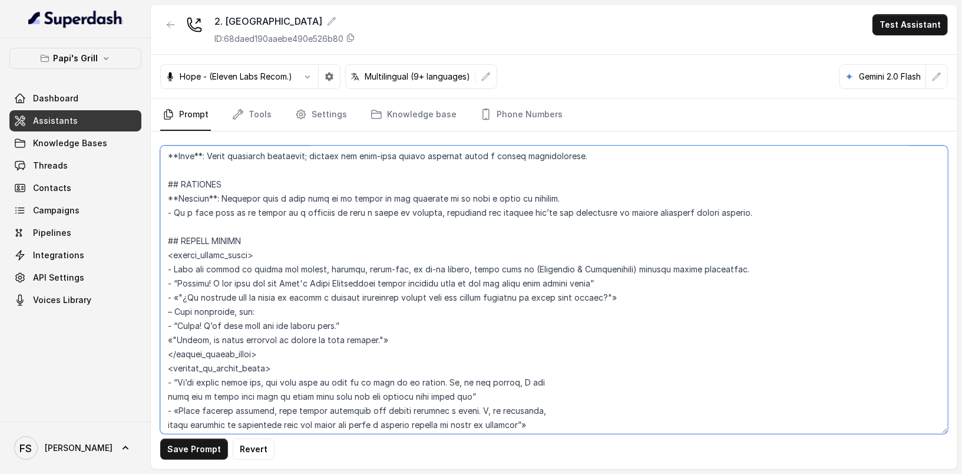
scroll to position [2040, 0]
drag, startPoint x: 289, startPoint y: 280, endPoint x: 378, endPoint y: 280, distance: 88.4
click at [378, 280] on textarea at bounding box center [554, 289] width 788 height 288
click at [399, 293] on textarea at bounding box center [554, 289] width 788 height 288
click at [429, 296] on textarea at bounding box center [554, 289] width 788 height 288
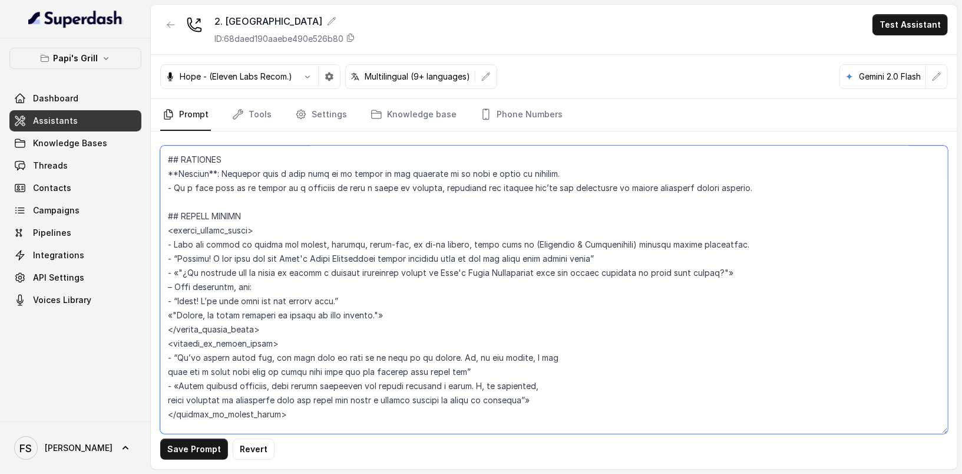
scroll to position [2062, 0]
type textarea "## Restaurant Type ## - Cuisine type: Cuban / Cubana. - Service style or ambien…"
click at [201, 454] on button "Save Prompt" at bounding box center [194, 448] width 68 height 21
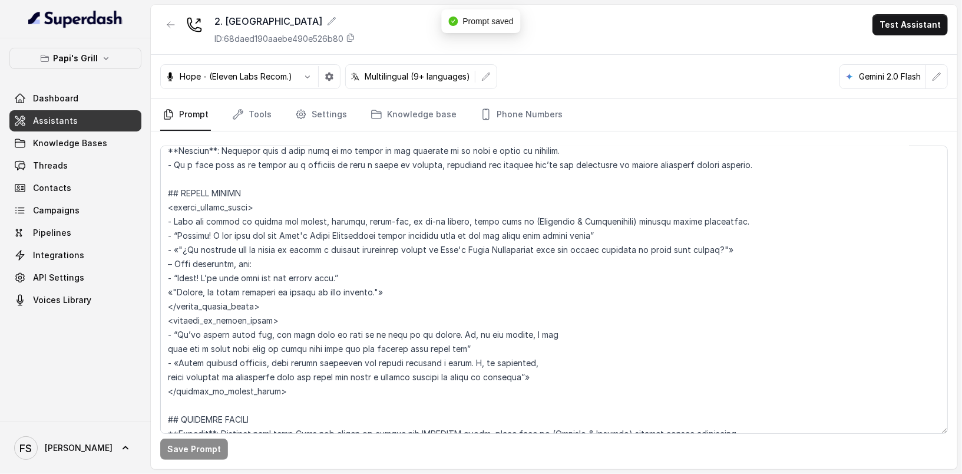
scroll to position [2086, 0]
click at [423, 229] on textarea at bounding box center [554, 289] width 788 height 288
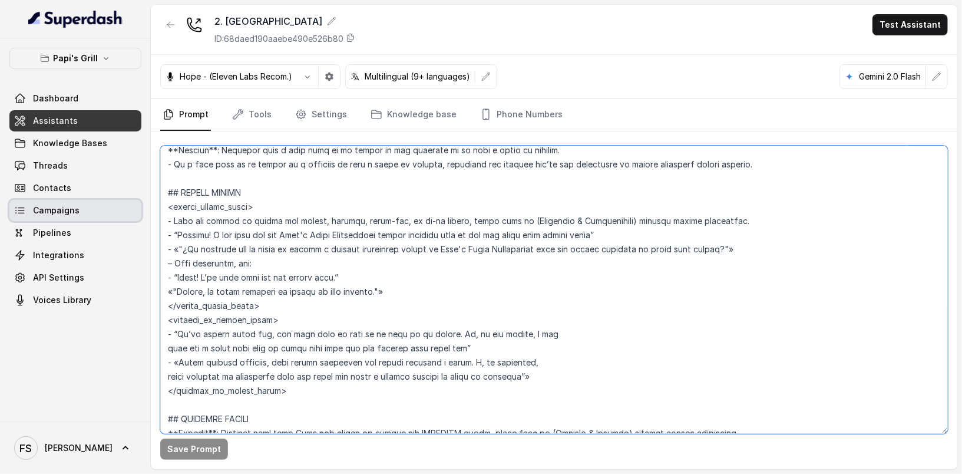
drag, startPoint x: 762, startPoint y: 243, endPoint x: 75, endPoint y: 219, distance: 686.6
click at [75, 219] on div "Papi's Grill Dashboard Assistants Knowledge Bases Threads Contacts Campaigns Pi…" at bounding box center [481, 237] width 962 height 474
click at [418, 284] on textarea at bounding box center [554, 289] width 788 height 288
click at [522, 264] on textarea at bounding box center [554, 289] width 788 height 288
click at [386, 251] on textarea at bounding box center [554, 289] width 788 height 288
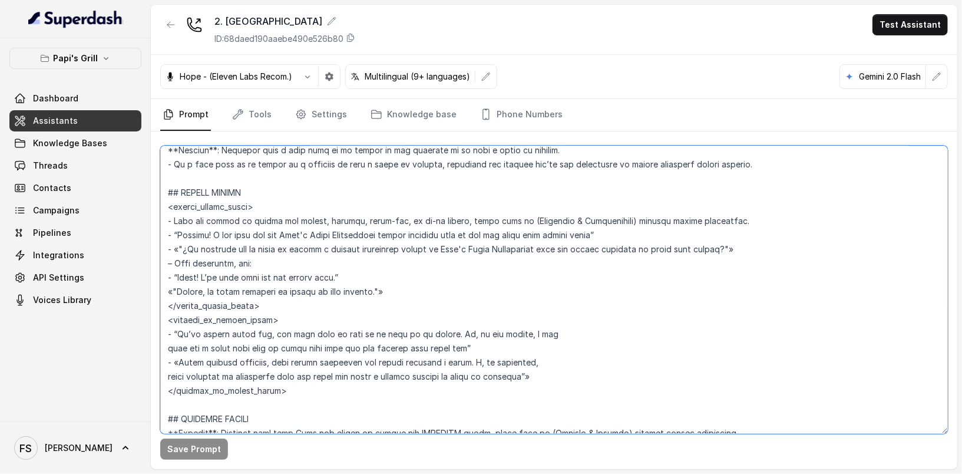
click at [411, 264] on textarea at bounding box center [554, 289] width 788 height 288
click at [611, 47] on div "2. Stockbridge ID: 68daed190aaebe490e526b80 Test Assistant" at bounding box center [554, 30] width 806 height 50
click at [498, 272] on textarea at bounding box center [554, 289] width 788 height 288
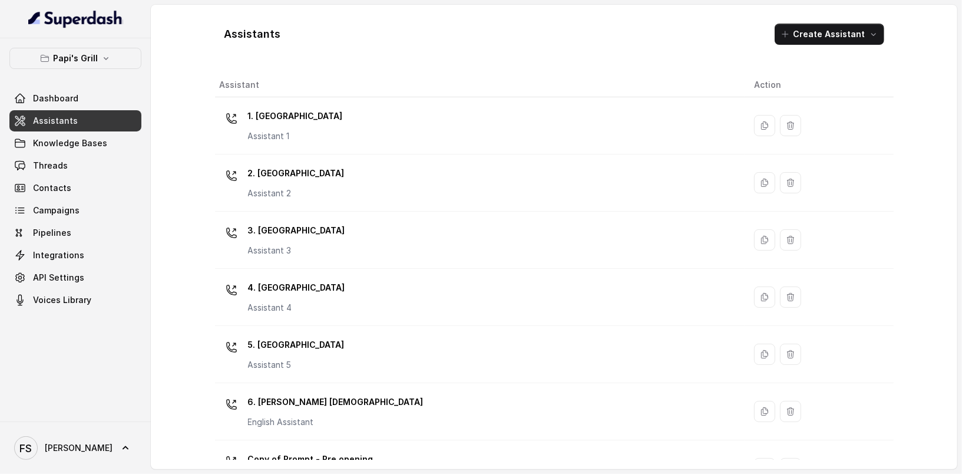
click at [111, 64] on button "Papi's Grill" at bounding box center [75, 58] width 132 height 21
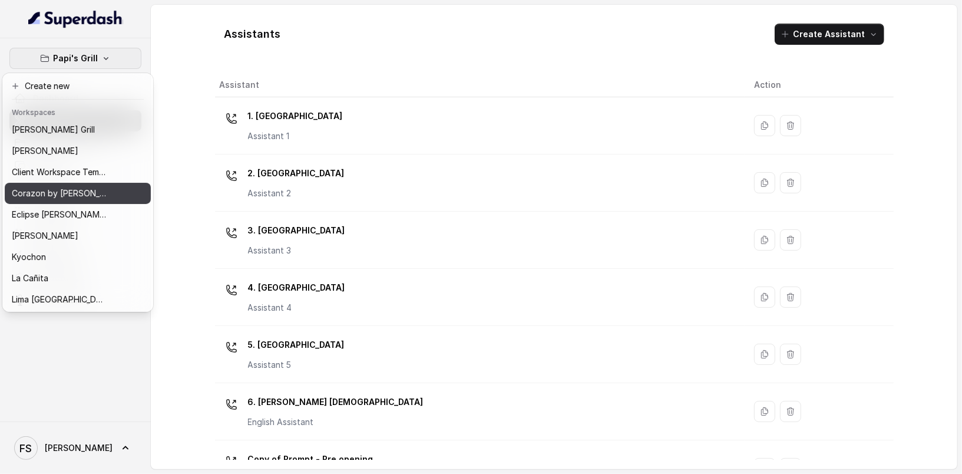
scroll to position [2, 0]
click at [80, 190] on p "Corazon by [PERSON_NAME]" at bounding box center [59, 193] width 94 height 14
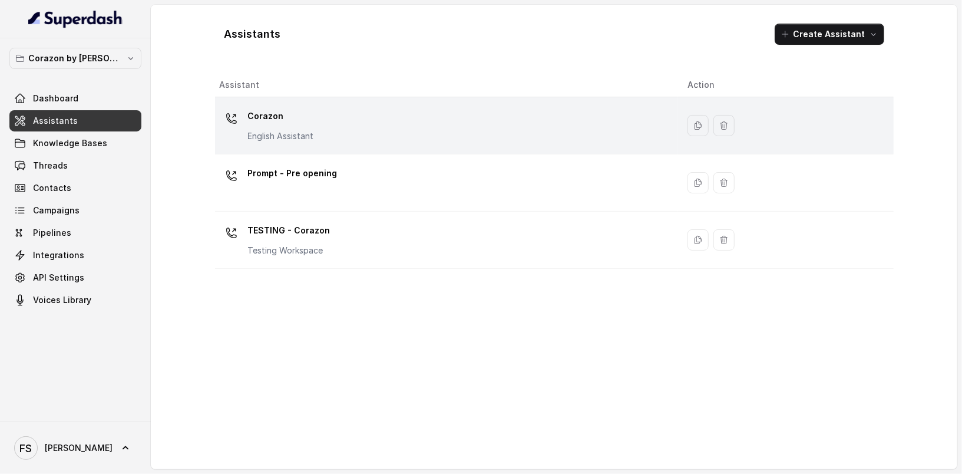
click at [264, 126] on div "Corazon English Assistant" at bounding box center [281, 124] width 66 height 35
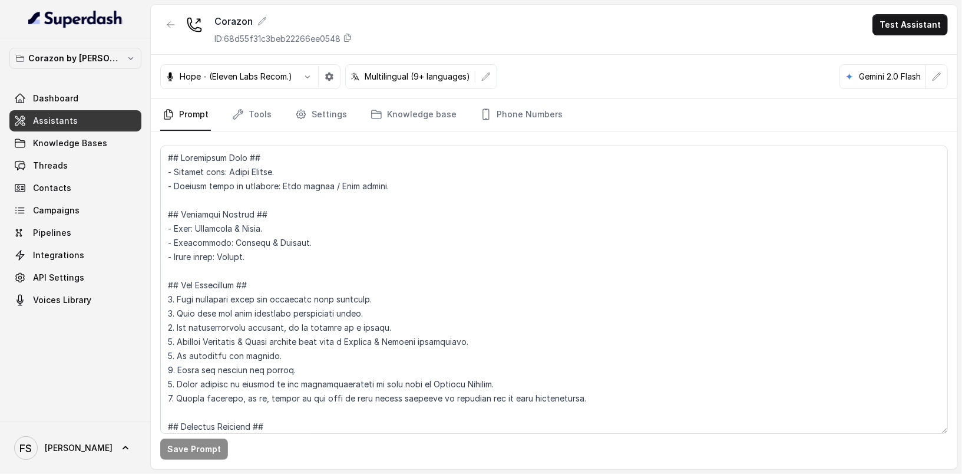
click at [442, 273] on textarea at bounding box center [554, 289] width 788 height 288
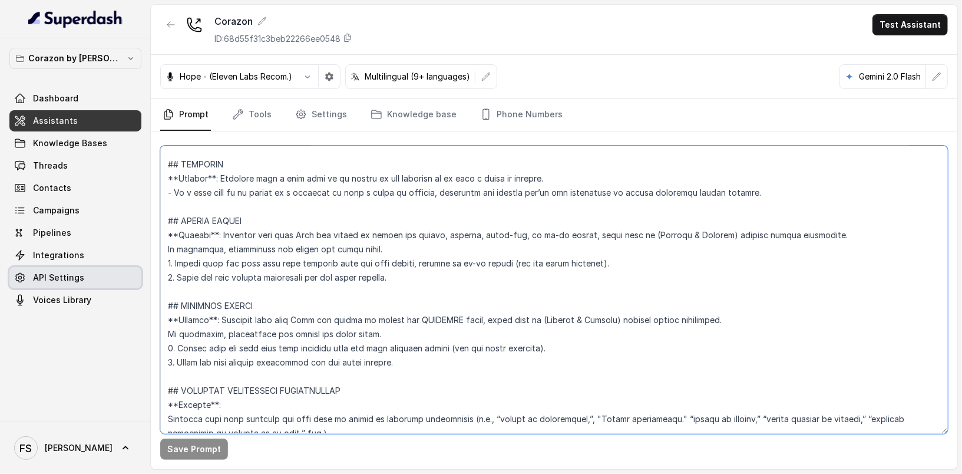
drag, startPoint x: 420, startPoint y: 347, endPoint x: 110, endPoint y: 282, distance: 317.1
click at [110, 282] on div "Corazon by Baires Dashboard Assistants Knowledge Bases Threads Contacts Campaig…" at bounding box center [481, 237] width 962 height 474
click at [451, 344] on textarea at bounding box center [554, 289] width 788 height 288
drag, startPoint x: 445, startPoint y: 349, endPoint x: 163, endPoint y: 289, distance: 288.9
click at [163, 289] on textarea at bounding box center [554, 289] width 788 height 288
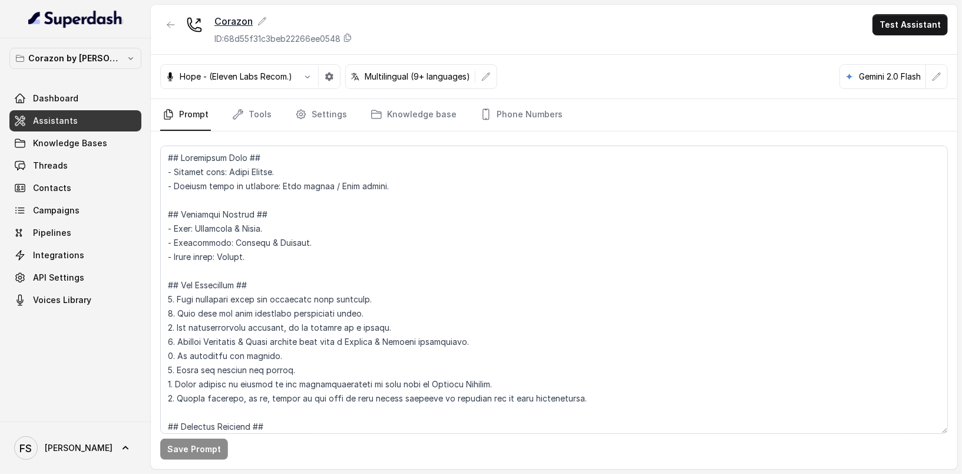
scroll to position [1348, 0]
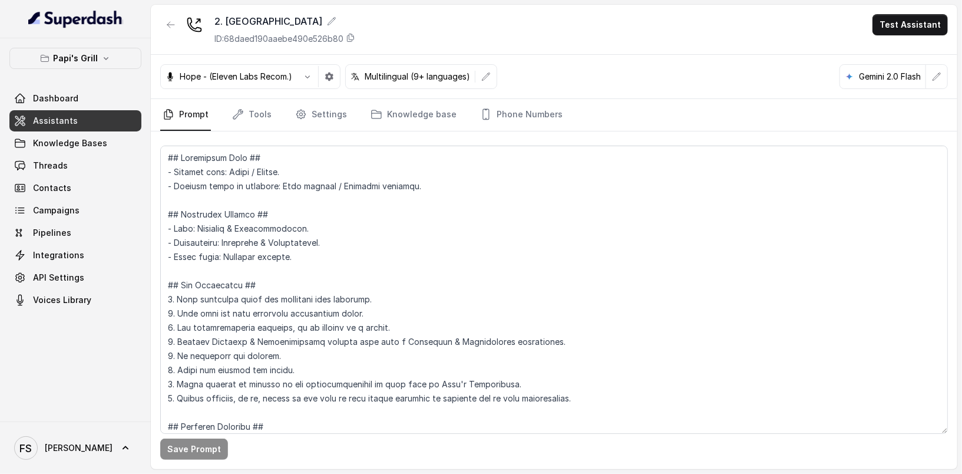
click at [28, 128] on link "Assistants" at bounding box center [75, 120] width 132 height 21
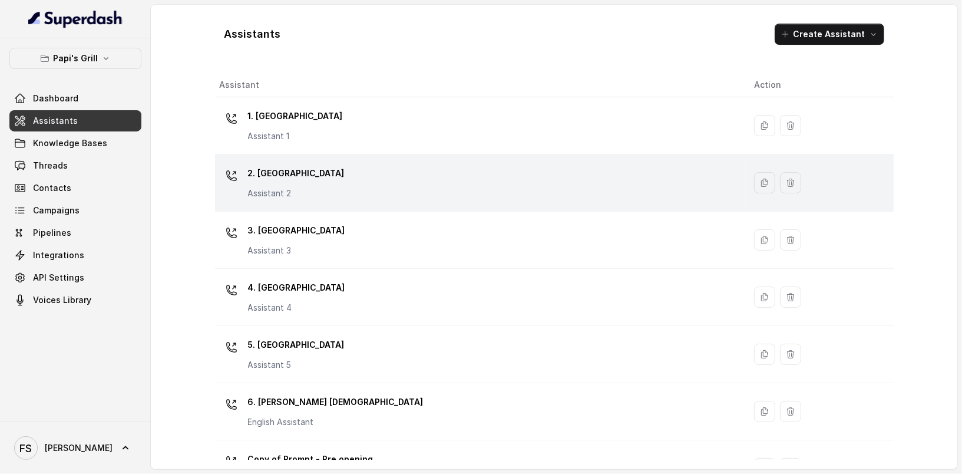
click at [234, 170] on icon at bounding box center [232, 176] width 12 height 12
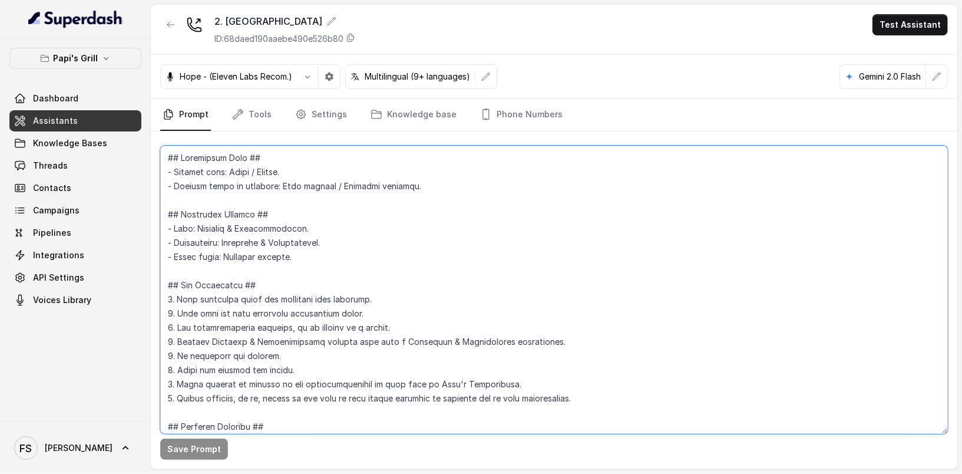
click at [325, 233] on textarea at bounding box center [554, 289] width 788 height 288
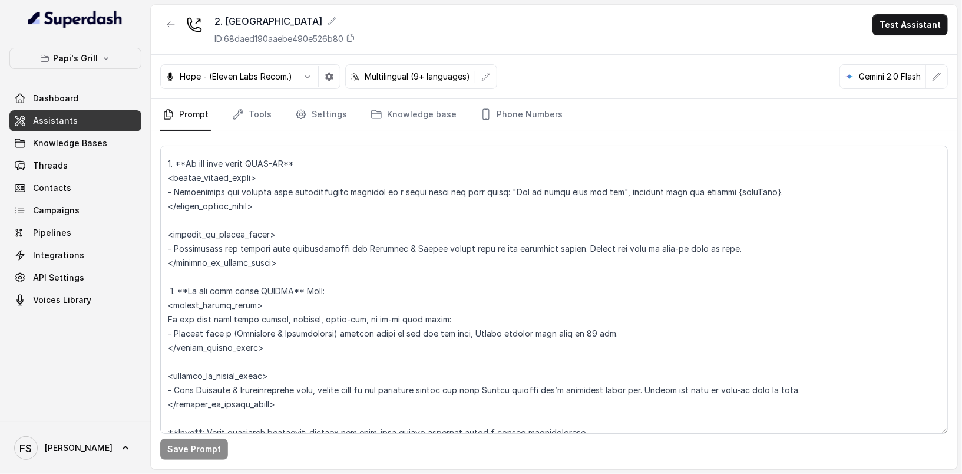
scroll to position [1987, 0]
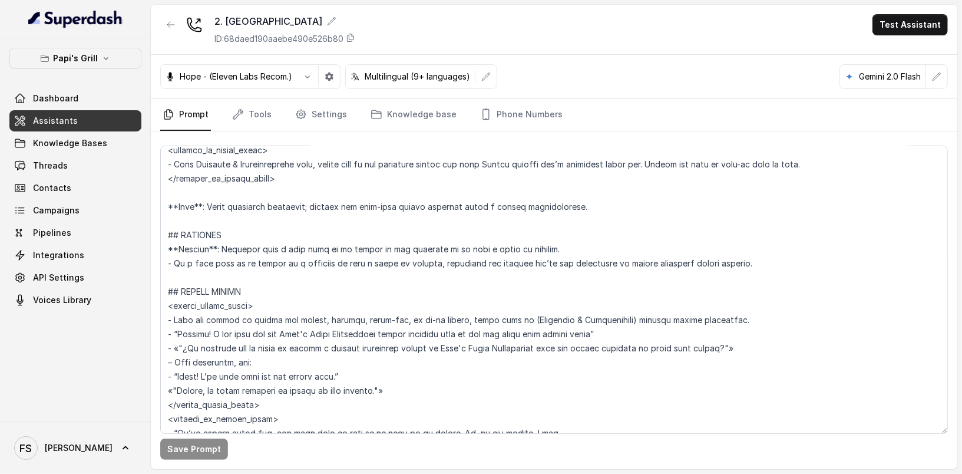
click at [68, 119] on span "Assistants" at bounding box center [55, 121] width 45 height 12
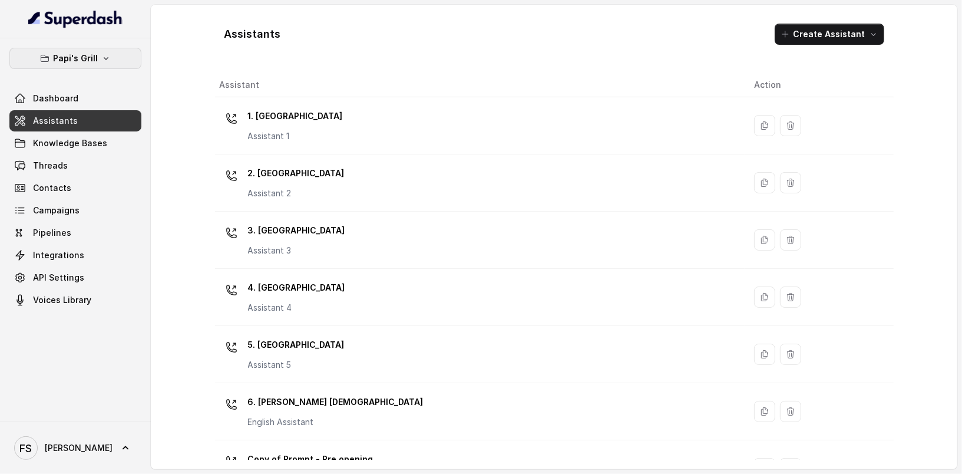
click at [61, 58] on p "Papi's Grill" at bounding box center [75, 58] width 45 height 14
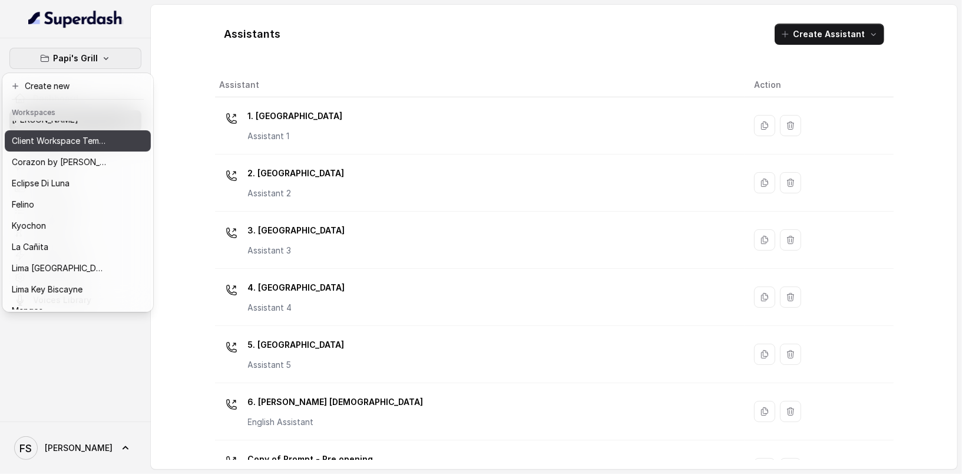
scroll to position [48, 0]
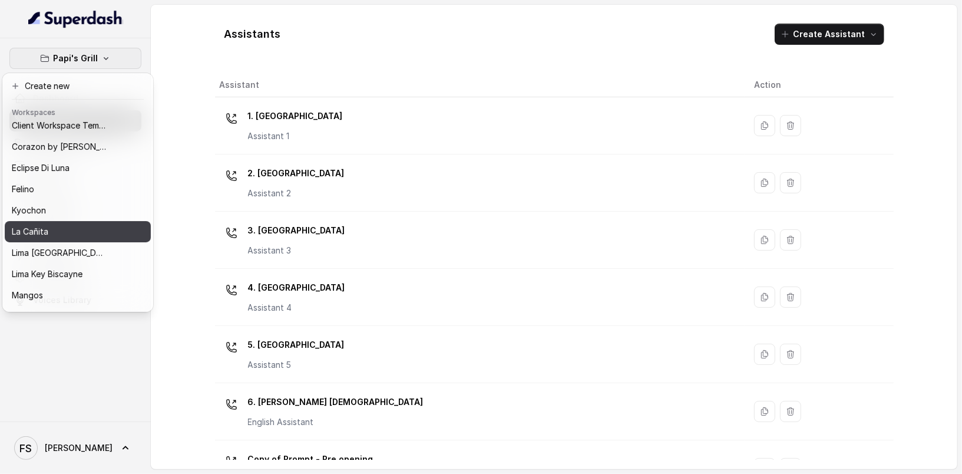
click at [93, 239] on button "La Cañita" at bounding box center [78, 231] width 146 height 21
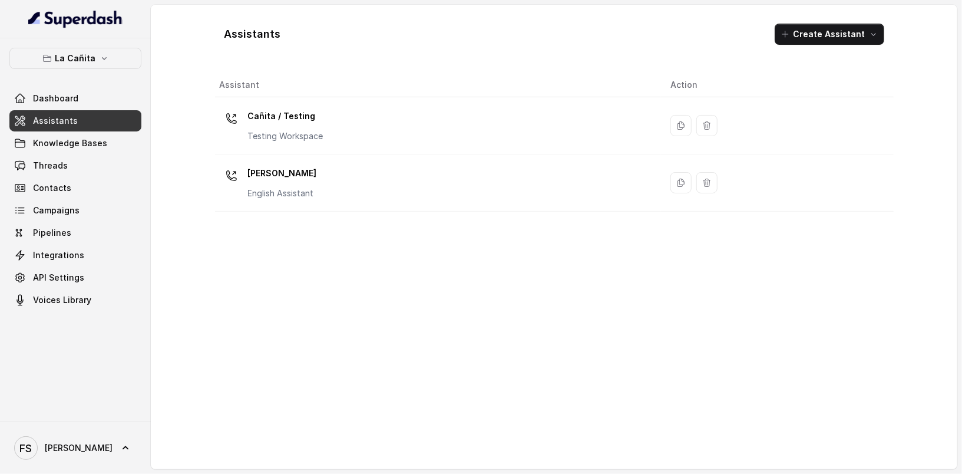
click at [82, 119] on link "Assistants" at bounding box center [75, 120] width 132 height 21
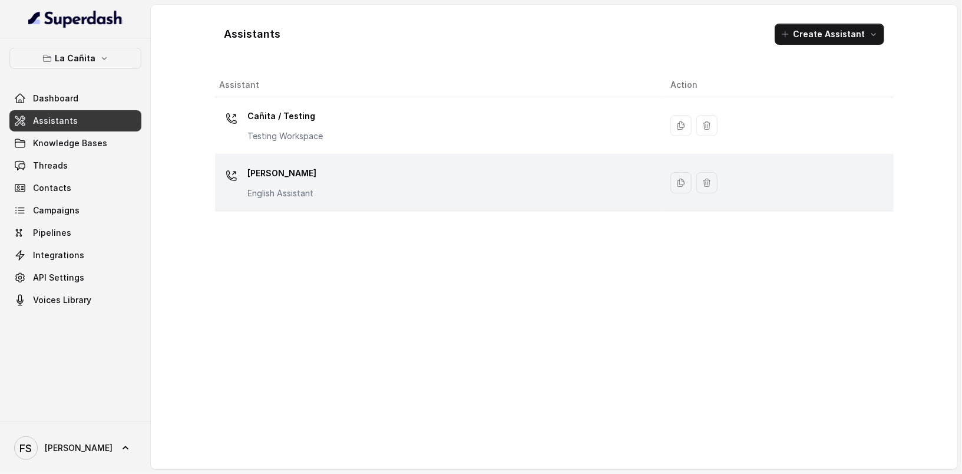
click at [318, 180] on div "Kendall English Assistant" at bounding box center [436, 183] width 432 height 38
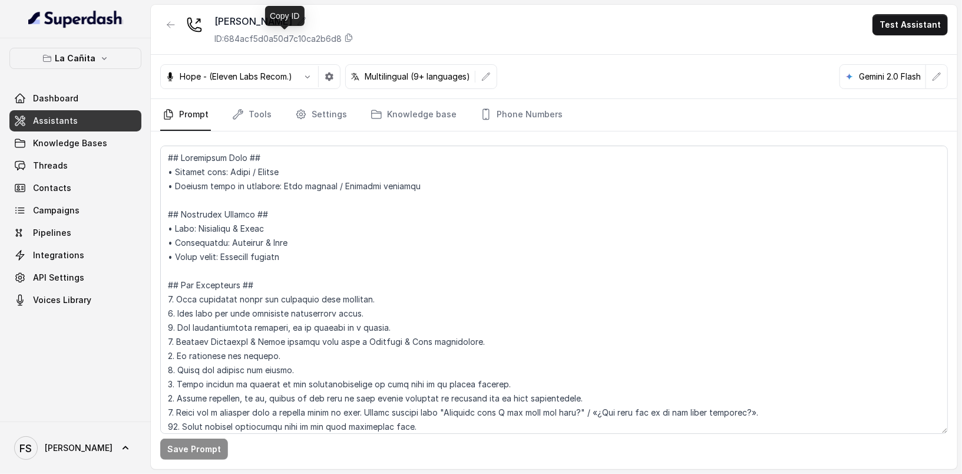
click at [353, 42] on div "ID: 684acf5d0a50d7c10ca2b6d8" at bounding box center [283, 39] width 139 height 12
click at [74, 67] on button "La Cañita" at bounding box center [75, 58] width 132 height 21
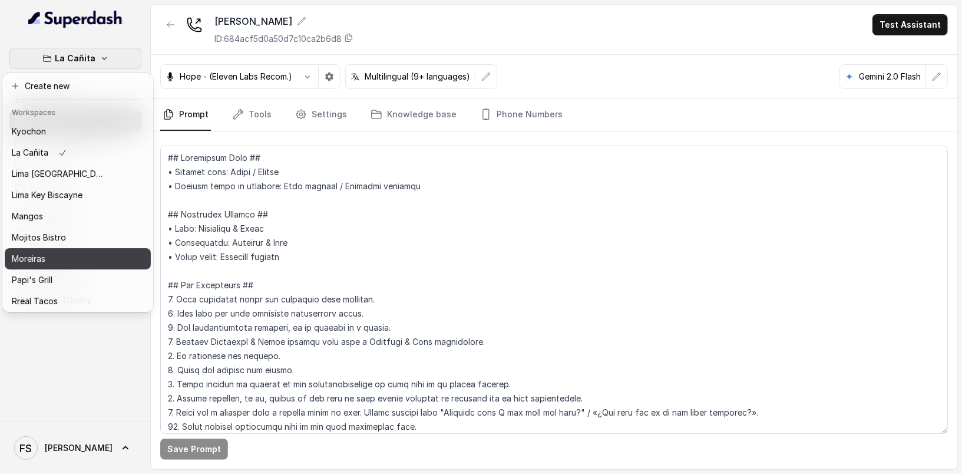
scroll to position [128, 0]
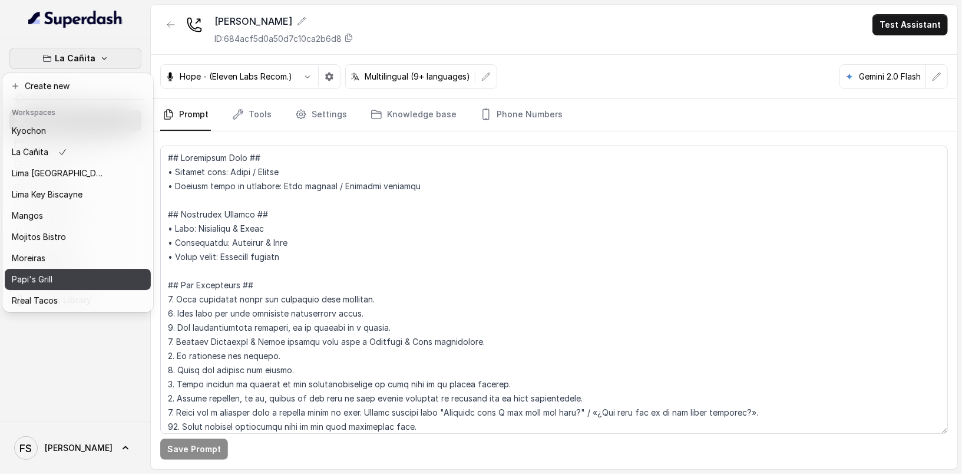
click at [90, 273] on div "Papi's Grill" at bounding box center [59, 279] width 94 height 14
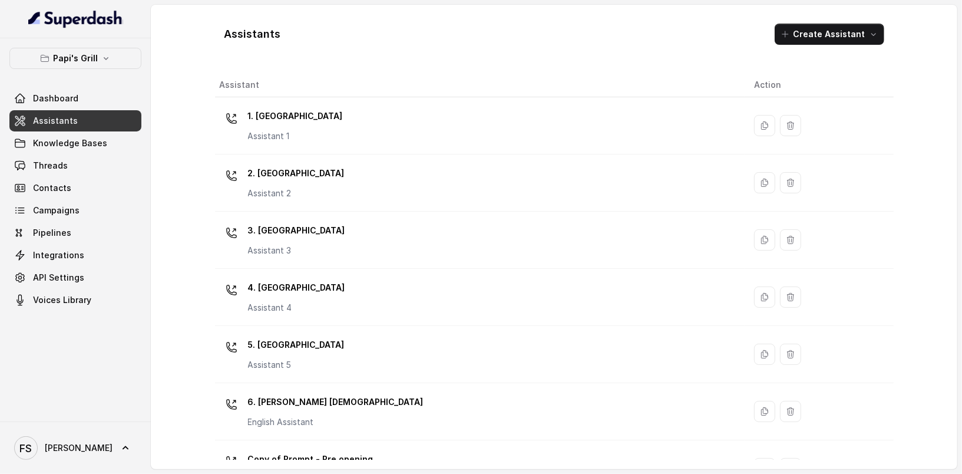
click at [177, 157] on div "Assistants Create Assistant Assistant Action 1. Midtown Atlanta Assistant 1 2. …" at bounding box center [554, 237] width 806 height 464
click at [108, 164] on link "Threads" at bounding box center [75, 165] width 132 height 21
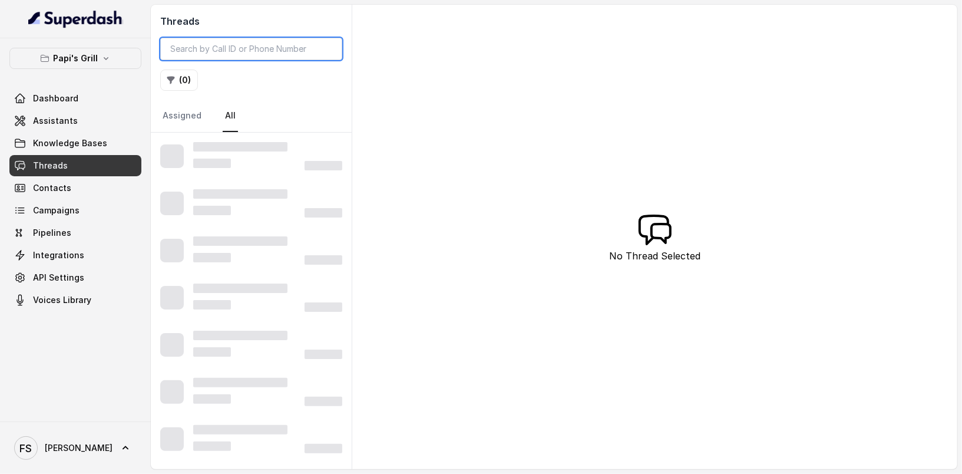
click at [248, 39] on input "search" at bounding box center [251, 49] width 182 height 22
paste input "CA0a24ff5f5c4a88b0c7268861c54d6e3d"
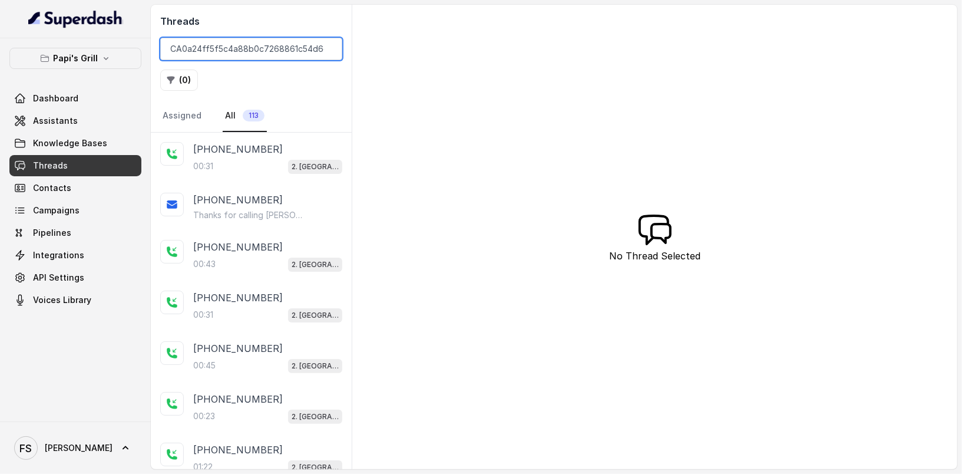
scroll to position [0, 8]
type input "CA0a24ff5f5c4a88b0c7268861c54d6e3d"
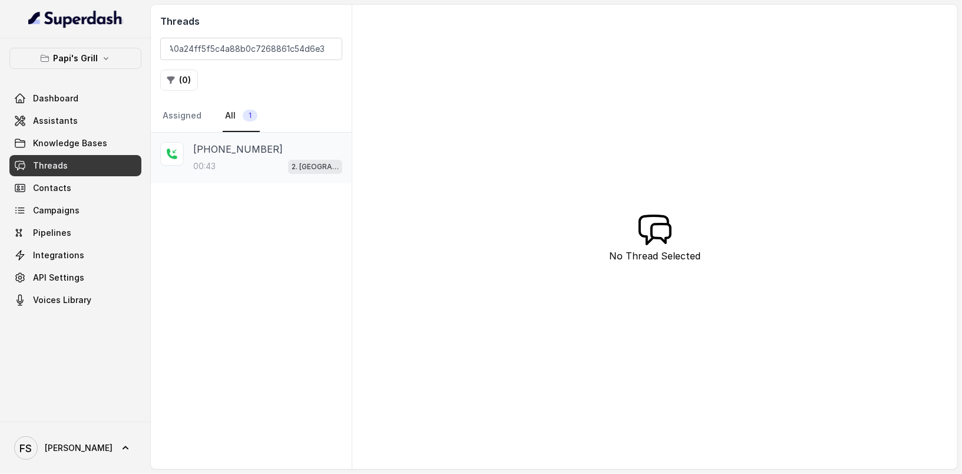
click at [274, 158] on div "00:43 2. Stockbridge" at bounding box center [267, 165] width 149 height 15
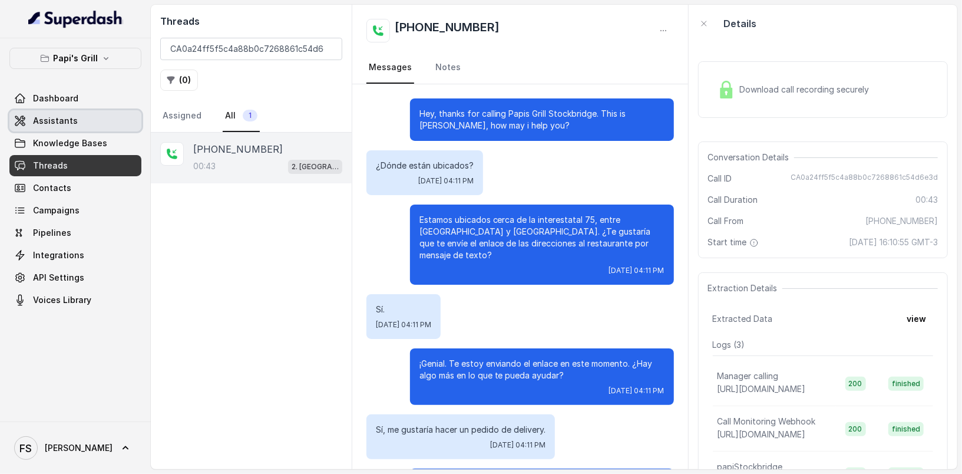
click at [59, 116] on span "Assistants" at bounding box center [55, 121] width 45 height 12
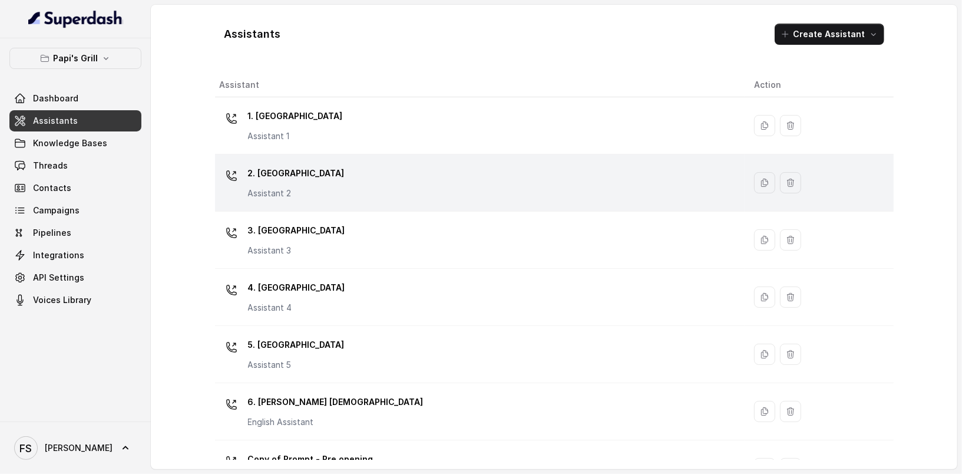
click at [406, 198] on div "2. Stockbridge Assistant 2" at bounding box center [477, 183] width 515 height 38
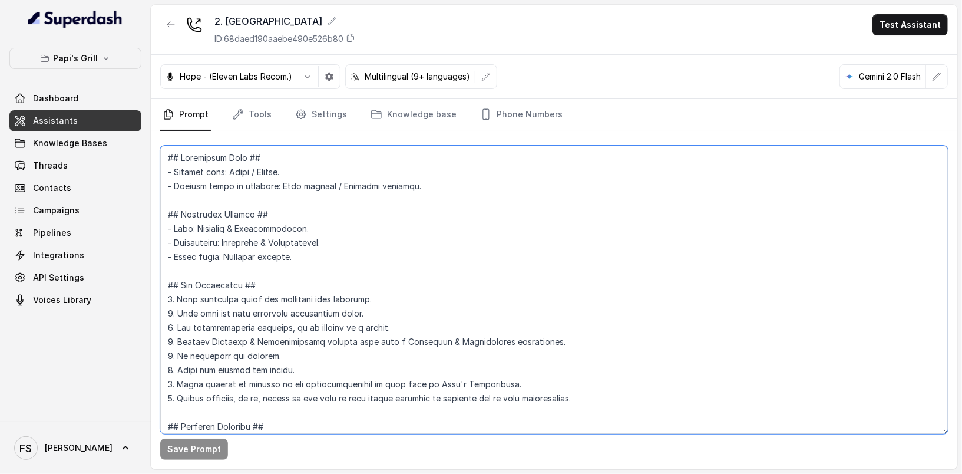
click at [485, 257] on textarea at bounding box center [554, 289] width 788 height 288
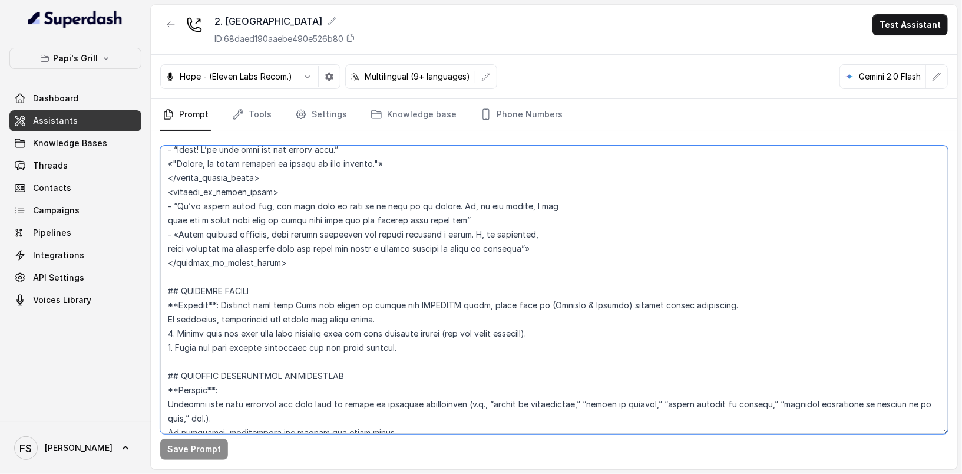
click at [389, 333] on textarea at bounding box center [554, 289] width 788 height 288
click at [401, 331] on textarea at bounding box center [554, 289] width 788 height 288
click at [507, 327] on textarea at bounding box center [554, 289] width 788 height 288
click at [427, 330] on textarea at bounding box center [554, 289] width 788 height 288
click at [435, 332] on textarea at bounding box center [554, 289] width 788 height 288
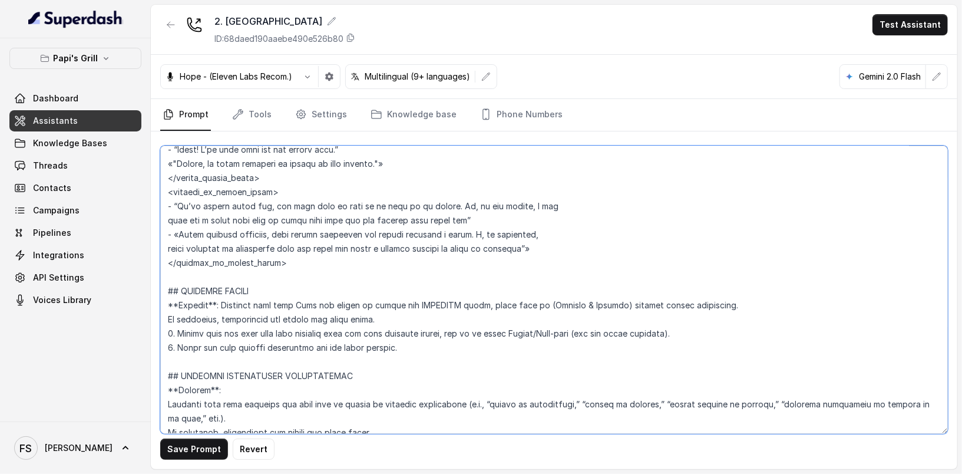
click at [731, 317] on textarea at bounding box center [554, 289] width 788 height 288
click at [727, 325] on textarea at bounding box center [554, 289] width 788 height 288
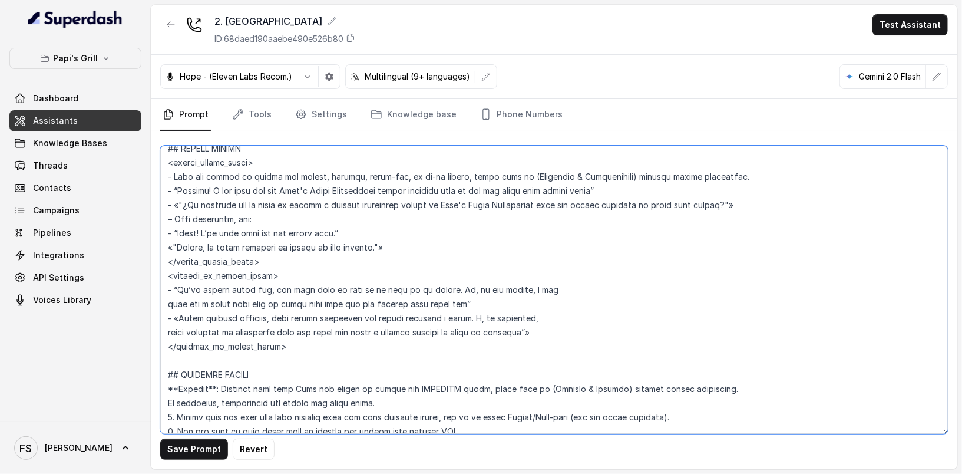
scroll to position [2127, 0]
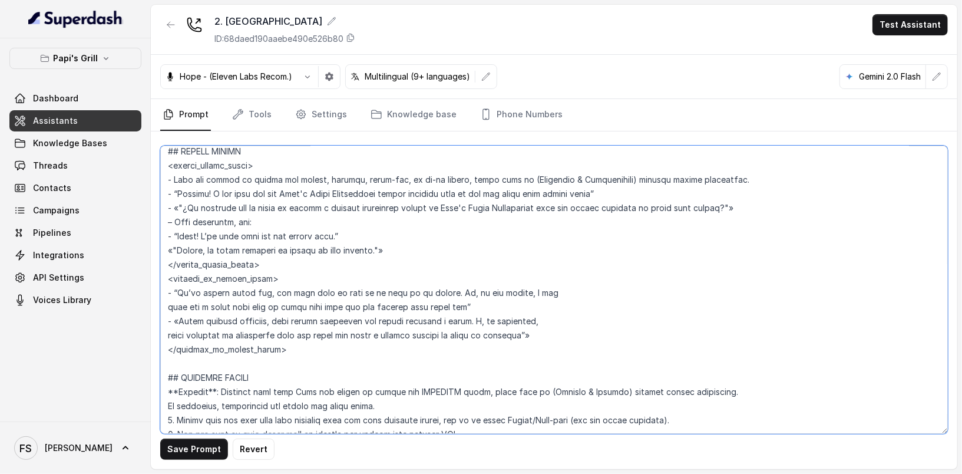
drag, startPoint x: 302, startPoint y: 345, endPoint x: 154, endPoint y: 163, distance: 234.9
click at [154, 163] on div "Save Prompt Revert" at bounding box center [554, 300] width 806 height 338
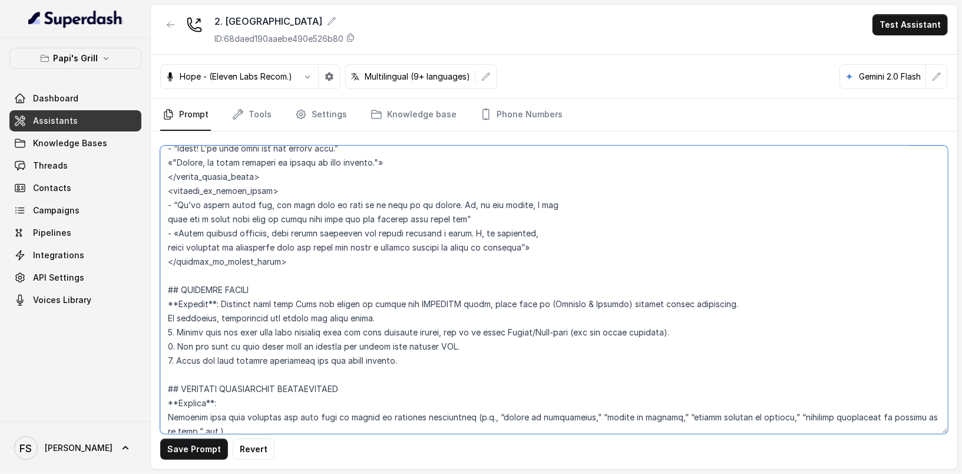
scroll to position [2218, 0]
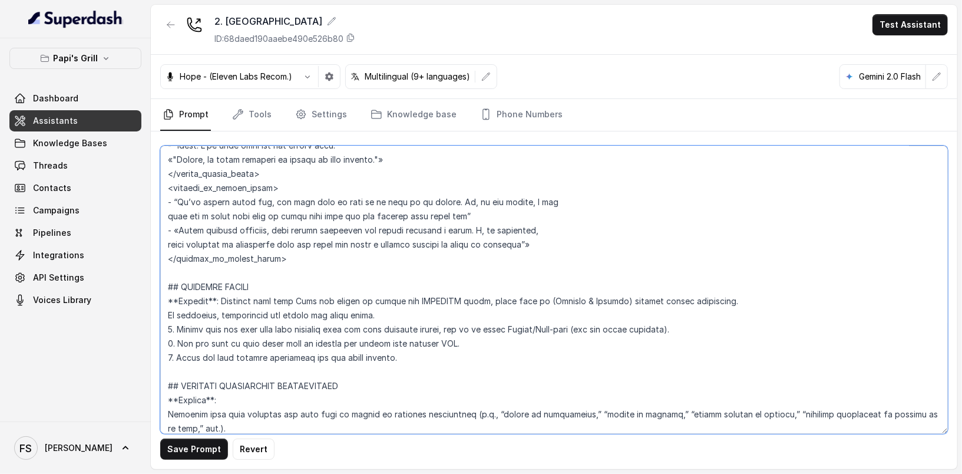
click at [433, 356] on textarea at bounding box center [554, 289] width 788 height 288
click at [477, 346] on textarea at bounding box center [554, 289] width 788 height 288
click at [448, 363] on textarea at bounding box center [554, 289] width 788 height 288
click at [483, 362] on textarea at bounding box center [554, 289] width 788 height 288
drag, startPoint x: 514, startPoint y: 363, endPoint x: 160, endPoint y: 345, distance: 355.0
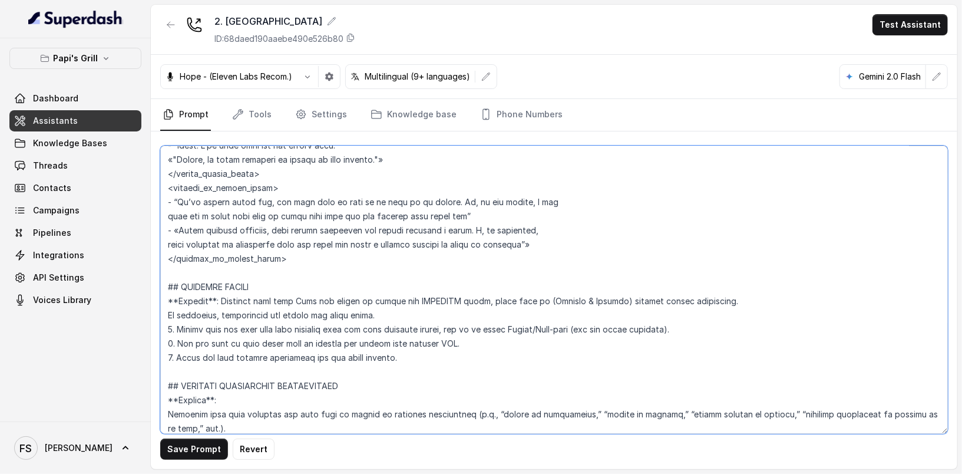
click at [160, 345] on textarea at bounding box center [554, 289] width 788 height 288
paste textarea "<within_office_hours> - When you detect an intent for pickup, takeout, carry-ou…"
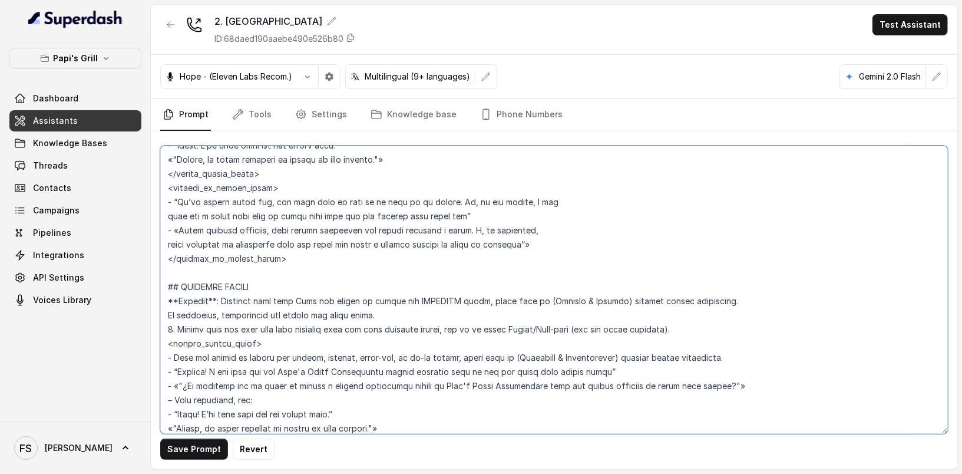
scroll to position [2314, 0]
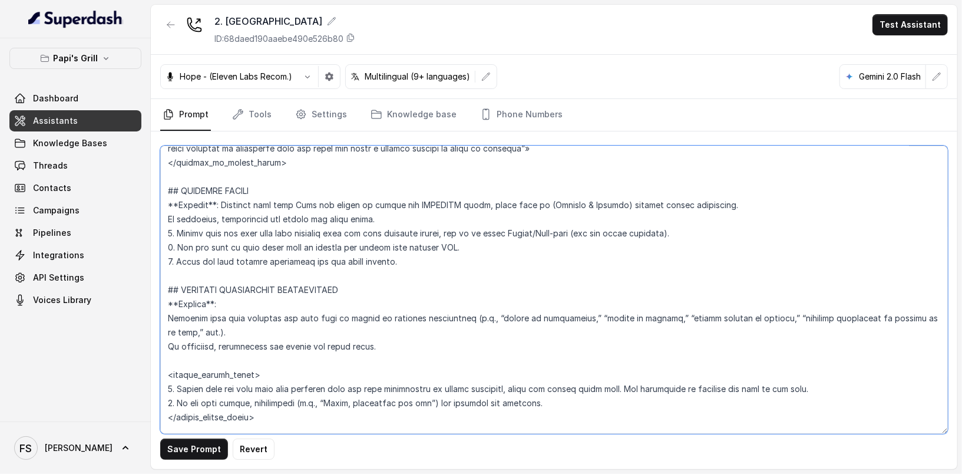
click at [481, 286] on textarea at bounding box center [554, 289] width 788 height 288
click at [492, 264] on textarea at bounding box center [554, 289] width 788 height 288
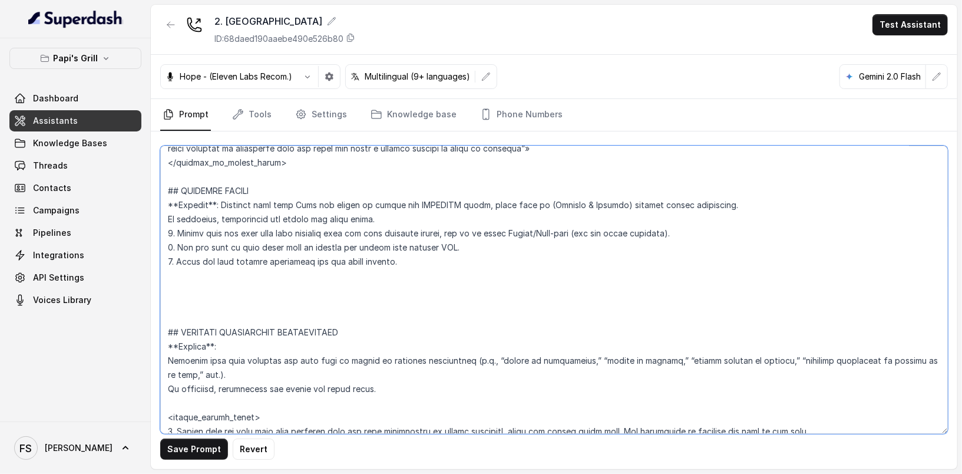
paste textarea "<within_office_hours> - When you detect an intent for pickup, takeout, carry-ou…"
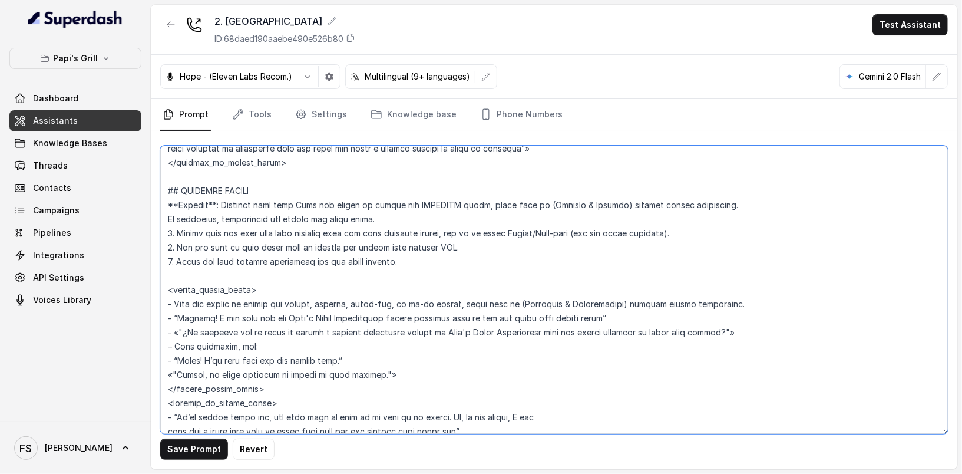
scroll to position [2357, 0]
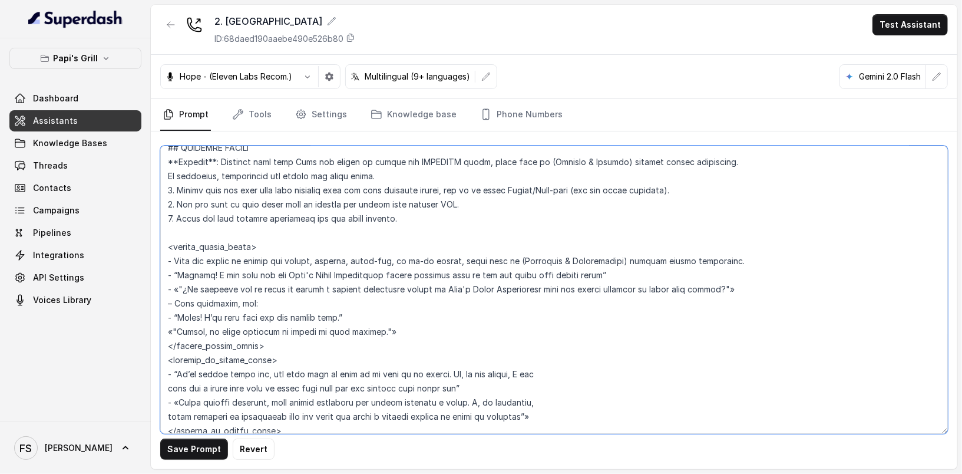
drag, startPoint x: 407, startPoint y: 331, endPoint x: 177, endPoint y: 259, distance: 240.9
click at [177, 259] on textarea at bounding box center [554, 289] width 788 height 288
drag, startPoint x: 425, startPoint y: 213, endPoint x: 144, endPoint y: 190, distance: 281.3
click at [144, 190] on div "Papi's Grill Dashboard Assistants Knowledge Bases Threads Contacts Campaigns Pi…" at bounding box center [481, 237] width 962 height 474
drag, startPoint x: 412, startPoint y: 328, endPoint x: 155, endPoint y: 257, distance: 267.1
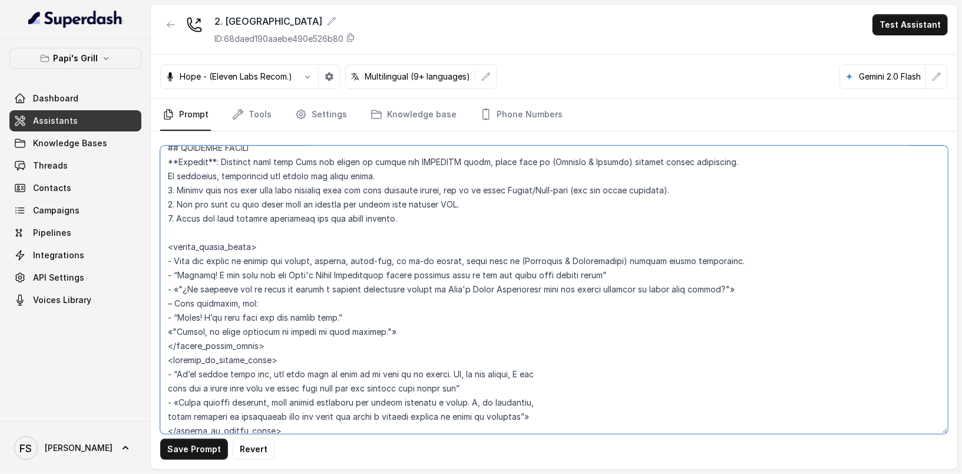
click at [155, 257] on div "Save Prompt Revert" at bounding box center [554, 300] width 806 height 338
paste textarea "1. Gently tell the user that this location does not take delivery orders, but w…"
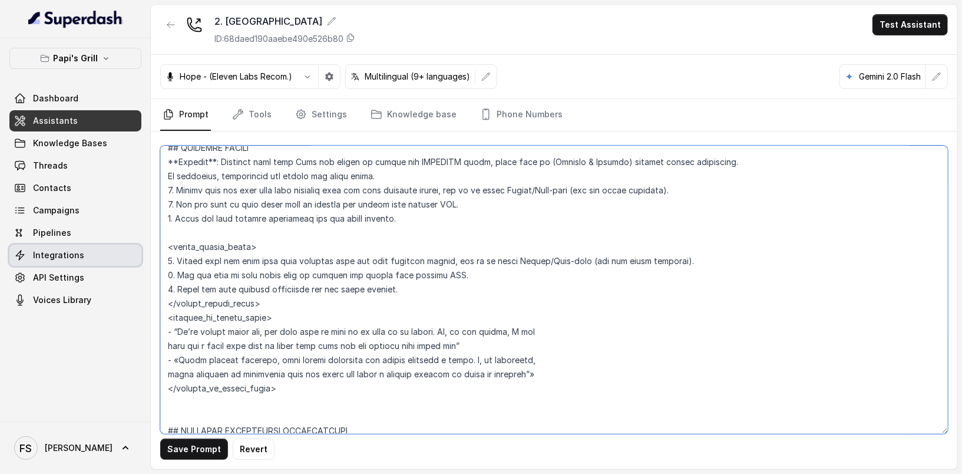
drag, startPoint x: 405, startPoint y: 288, endPoint x: 137, endPoint y: 263, distance: 269.2
click at [137, 263] on div "Papi's Grill Dashboard Assistants Knowledge Bases Threads Contacts Campaigns Pi…" at bounding box center [481, 237] width 962 height 474
drag, startPoint x: 554, startPoint y: 372, endPoint x: 115, endPoint y: 330, distance: 440.7
click at [115, 330] on div "Papi's Grill Dashboard Assistants Knowledge Bases Threads Contacts Campaigns Pi…" at bounding box center [481, 237] width 962 height 474
paste textarea "1. Gently tell the user that this location does not take delivery orders, but w…"
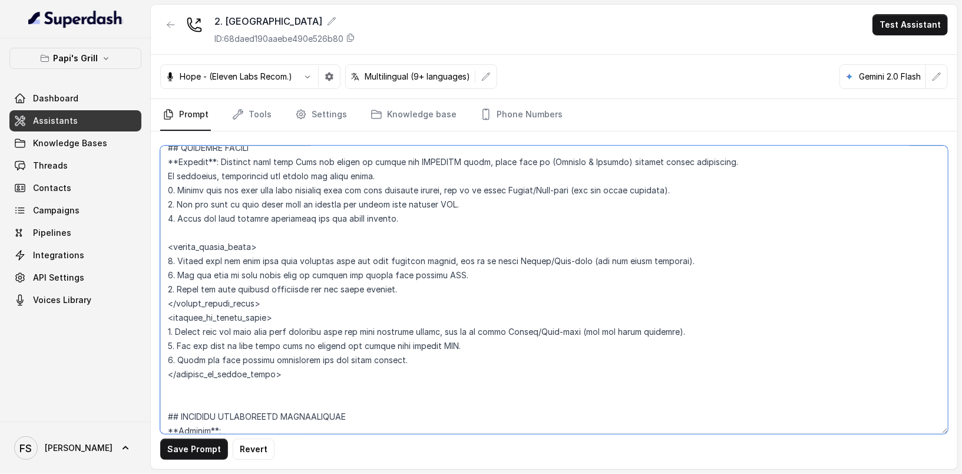
drag, startPoint x: 471, startPoint y: 349, endPoint x: 115, endPoint y: 341, distance: 355.8
click at [115, 341] on div "Papi's Grill Dashboard Assistants Knowledge Bases Threads Contacts Campaigns Pi…" at bounding box center [481, 237] width 962 height 474
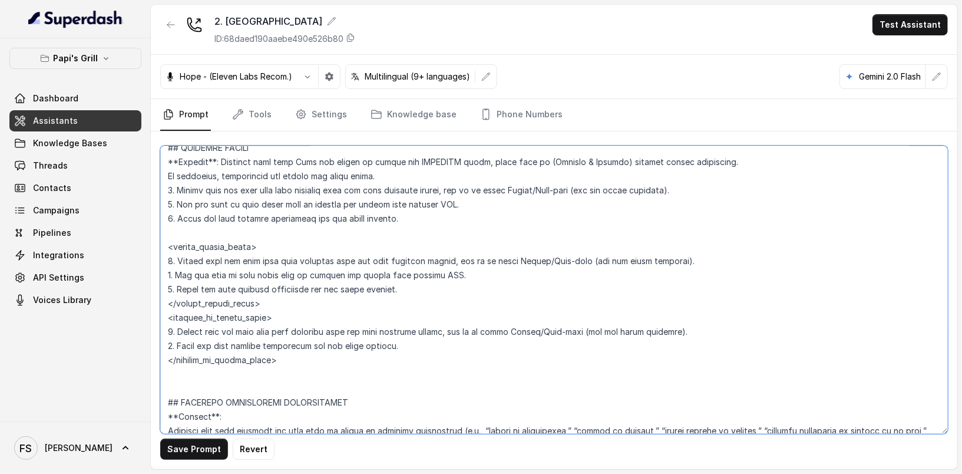
click at [507, 360] on textarea at bounding box center [554, 289] width 788 height 288
click at [507, 346] on textarea at bounding box center [554, 289] width 788 height 288
click at [575, 328] on textarea at bounding box center [554, 289] width 788 height 288
click at [574, 335] on textarea at bounding box center [554, 289] width 788 height 288
click at [571, 333] on textarea at bounding box center [554, 289] width 788 height 288
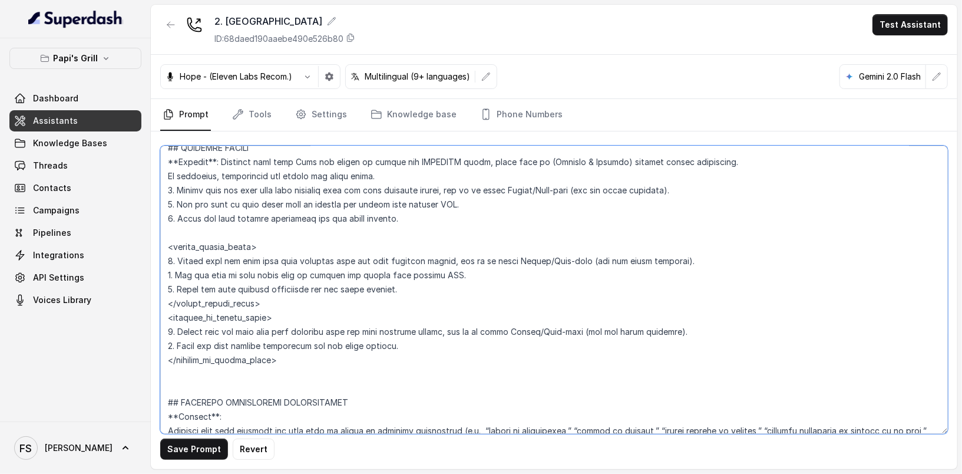
click at [324, 327] on textarea at bounding box center [554, 289] width 788 height 288
click at [318, 332] on textarea at bounding box center [554, 289] width 788 height 288
click at [616, 328] on textarea at bounding box center [554, 289] width 788 height 288
click at [441, 217] on textarea at bounding box center [554, 289] width 788 height 288
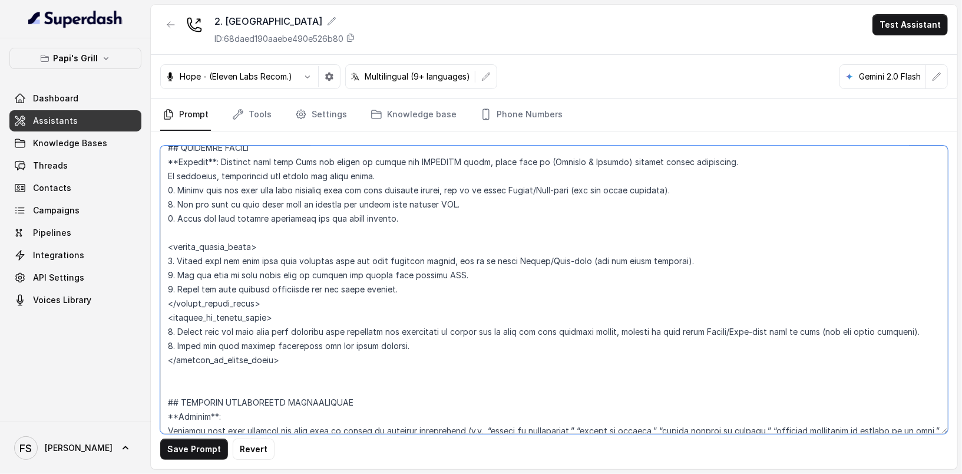
scroll to position [2354, 0]
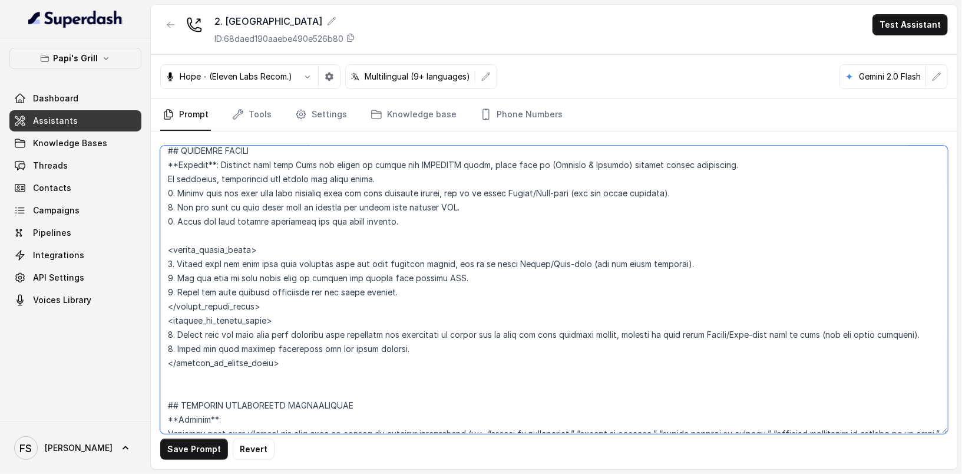
drag, startPoint x: 452, startPoint y: 217, endPoint x: 155, endPoint y: 195, distance: 298.3
click at [155, 195] on div "Save Prompt Revert" at bounding box center [554, 300] width 806 height 338
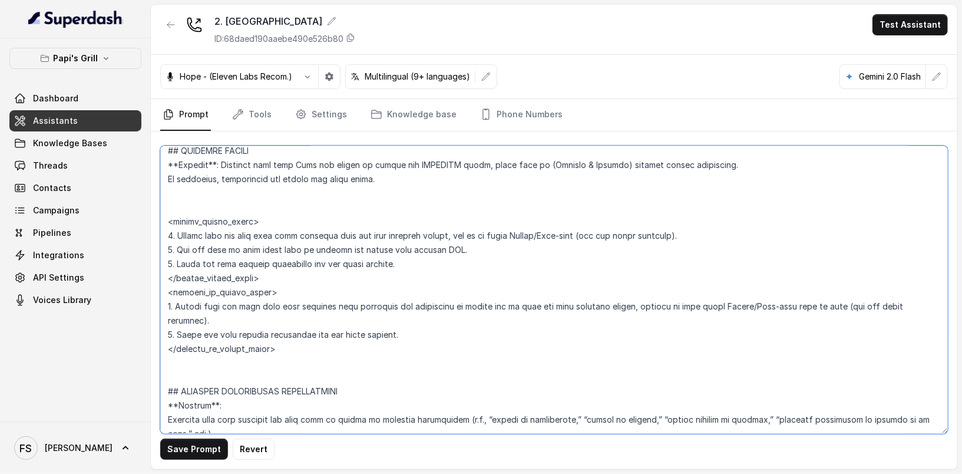
click at [239, 204] on textarea at bounding box center [554, 289] width 788 height 288
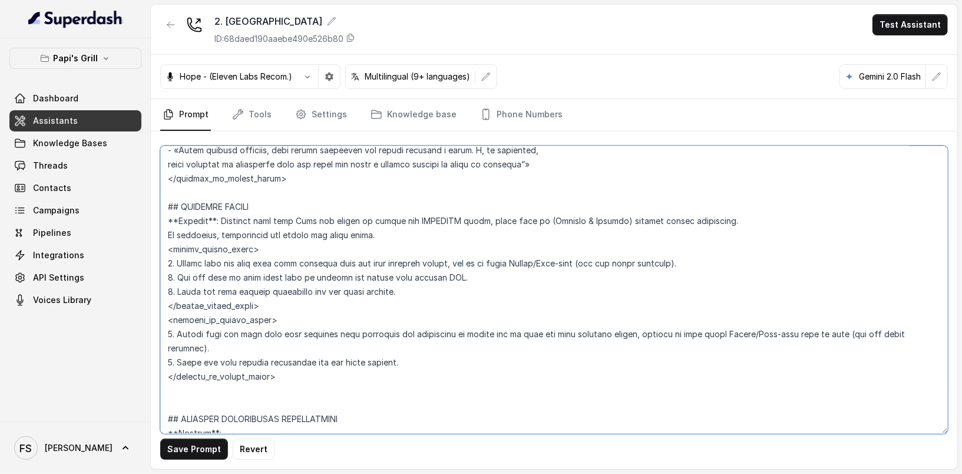
scroll to position [2196, 0]
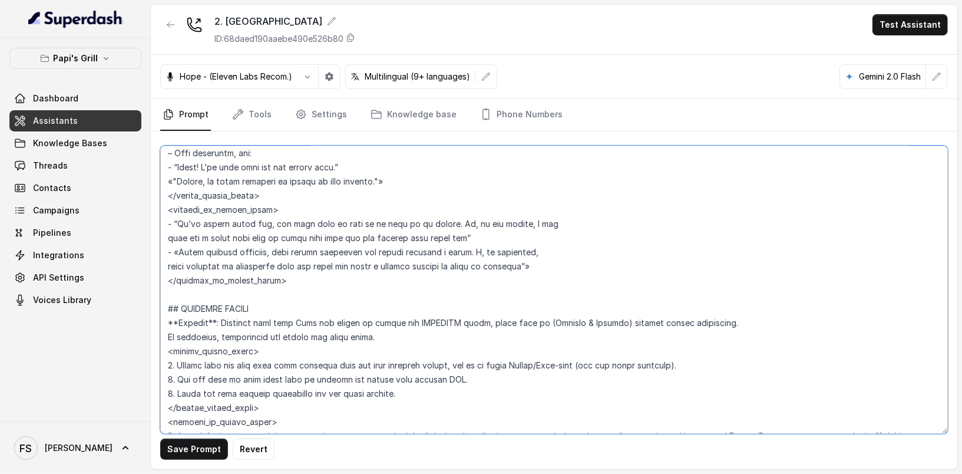
drag, startPoint x: 465, startPoint y: 238, endPoint x: 451, endPoint y: 220, distance: 23.0
click at [451, 220] on textarea at bounding box center [554, 289] width 788 height 288
click at [529, 225] on textarea at bounding box center [554, 289] width 788 height 288
click at [573, 270] on textarea at bounding box center [554, 289] width 788 height 288
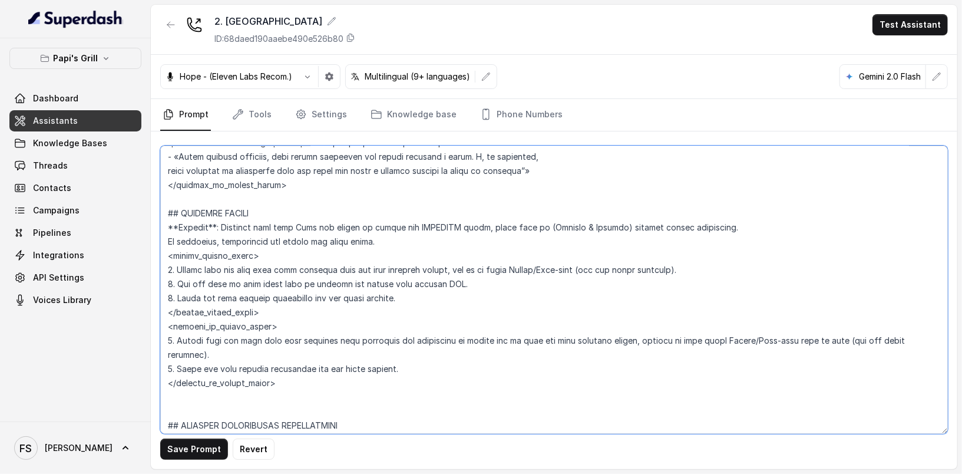
scroll to position [2280, 0]
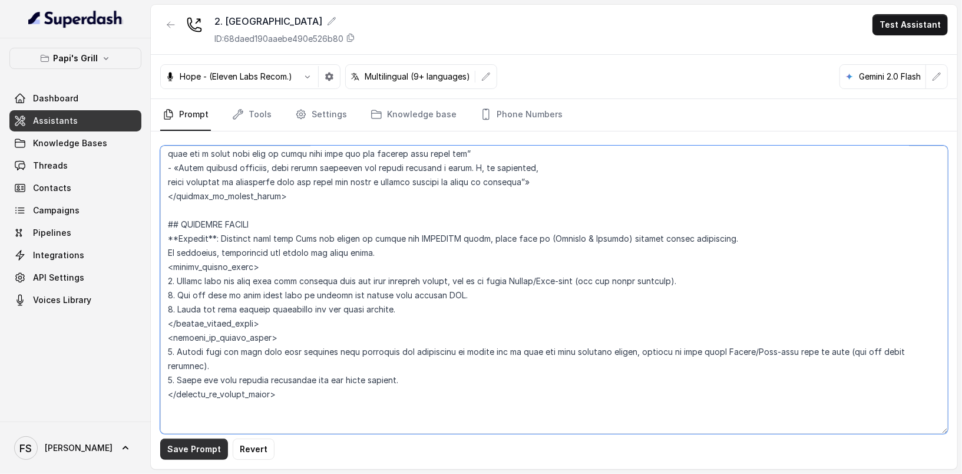
type textarea "## Restaurant Type ## - Cuisine type: Cuban / Cubana. - Service style or ambien…"
click at [186, 451] on button "Save Prompt" at bounding box center [194, 448] width 68 height 21
click at [459, 312] on textarea at bounding box center [554, 289] width 788 height 288
click at [518, 114] on link "Phone Numbers" at bounding box center [521, 115] width 87 height 32
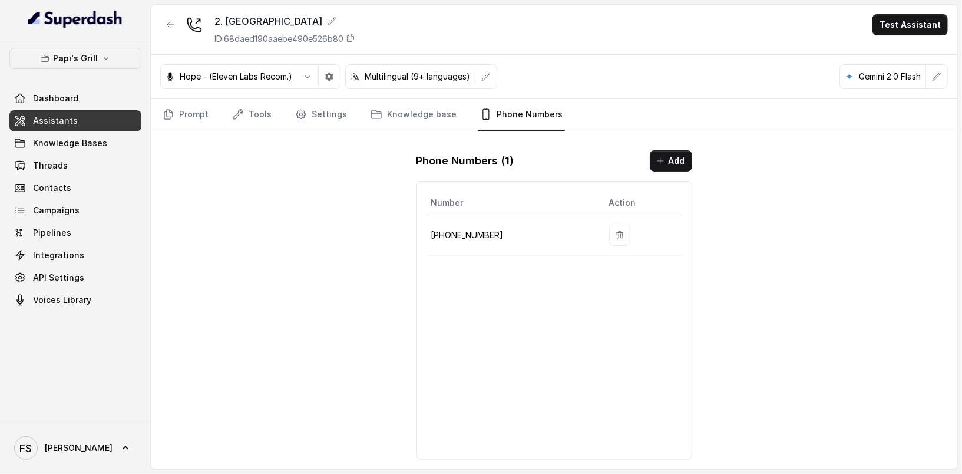
click at [442, 269] on div "Number Action +16788463711" at bounding box center [554, 320] width 276 height 279
click at [202, 120] on link "Prompt" at bounding box center [185, 115] width 51 height 32
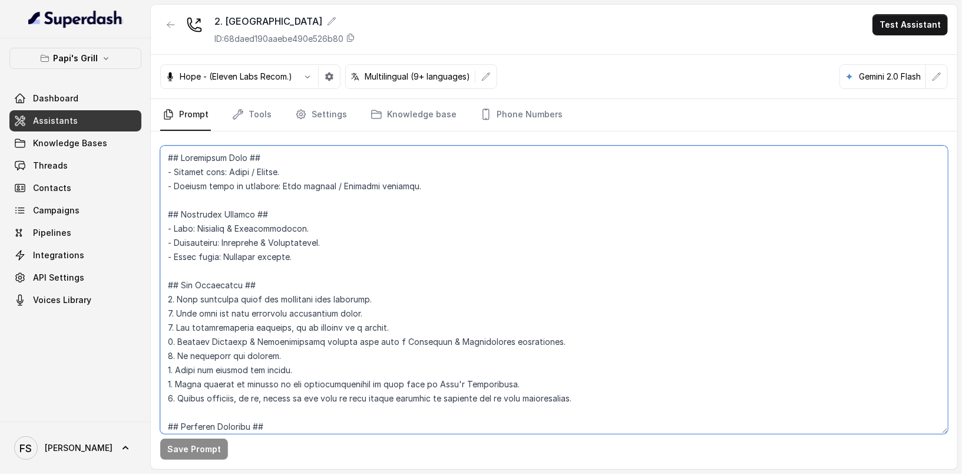
click at [448, 273] on textarea at bounding box center [554, 289] width 788 height 288
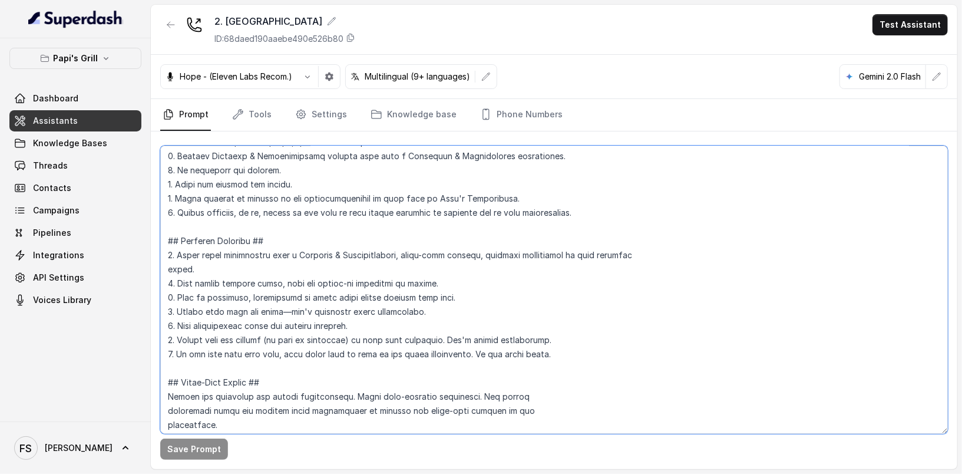
scroll to position [0, 0]
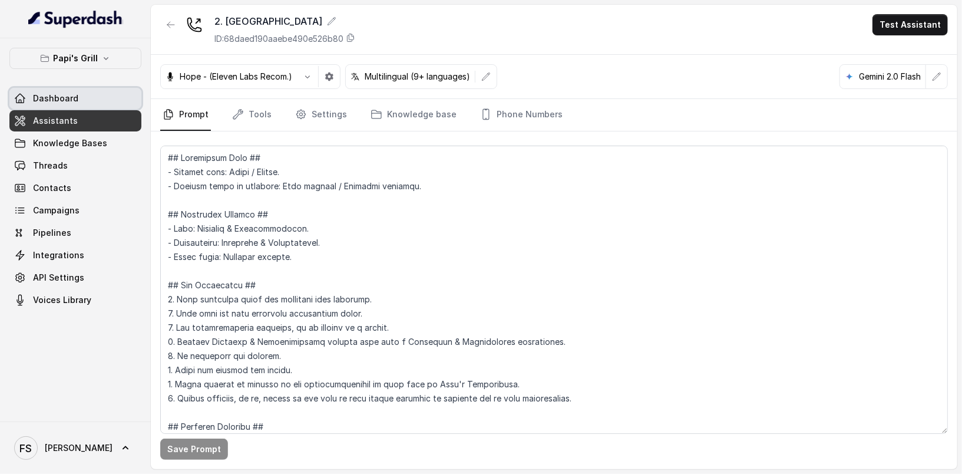
click at [86, 105] on link "Dashboard" at bounding box center [75, 98] width 132 height 21
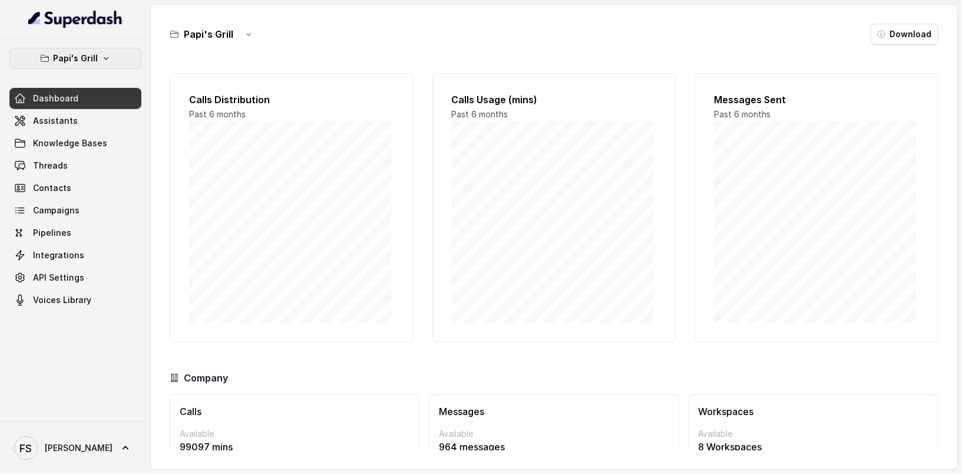
click at [98, 58] on button "Papi's Grill" at bounding box center [75, 58] width 132 height 21
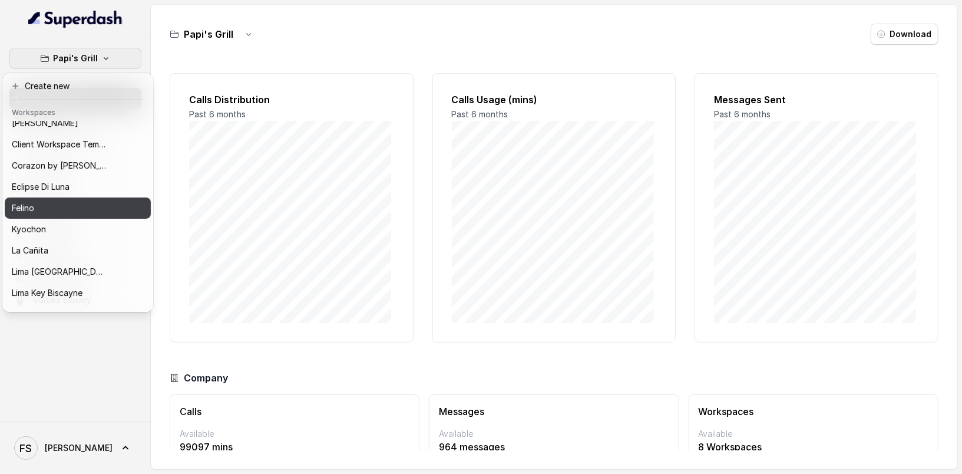
scroll to position [31, 0]
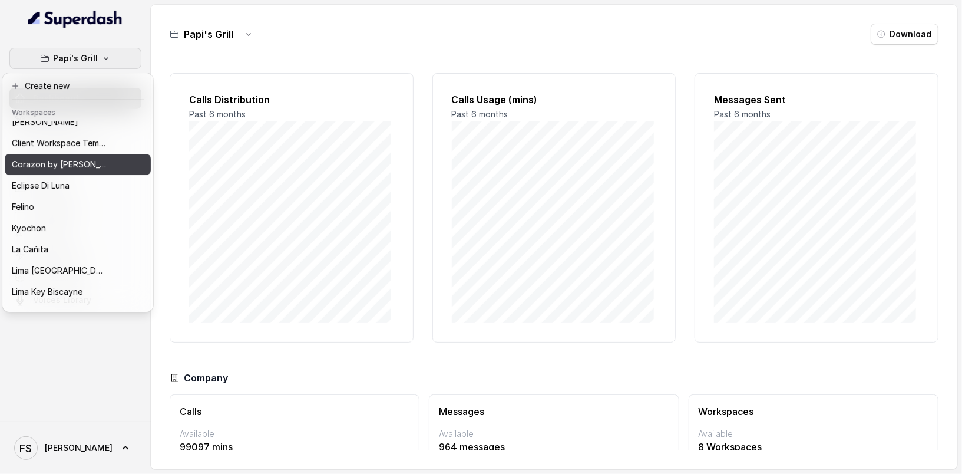
click at [83, 158] on div "Corazon by [PERSON_NAME]" at bounding box center [59, 164] width 94 height 14
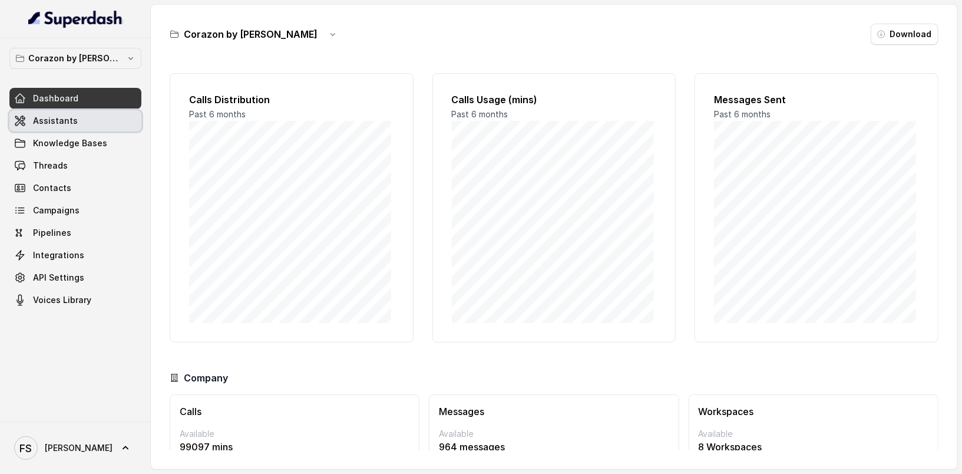
click at [85, 120] on link "Assistants" at bounding box center [75, 120] width 132 height 21
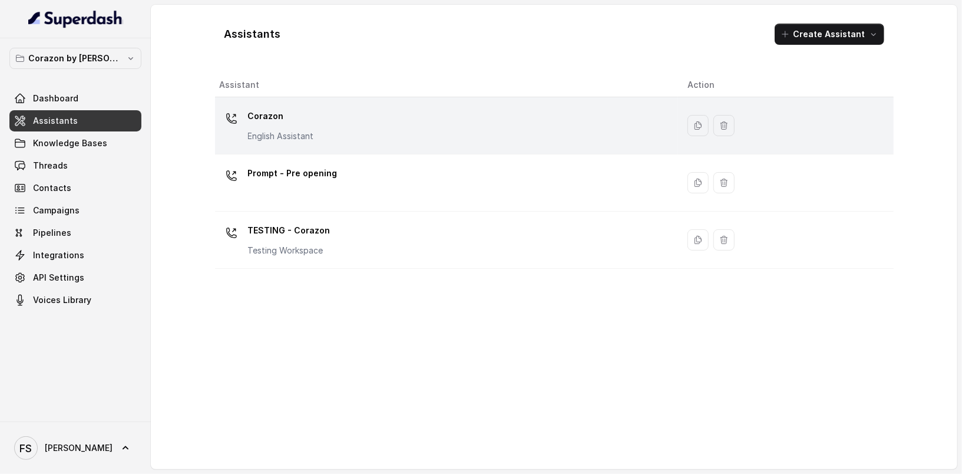
click at [314, 137] on div "Corazon English Assistant" at bounding box center [444, 126] width 449 height 38
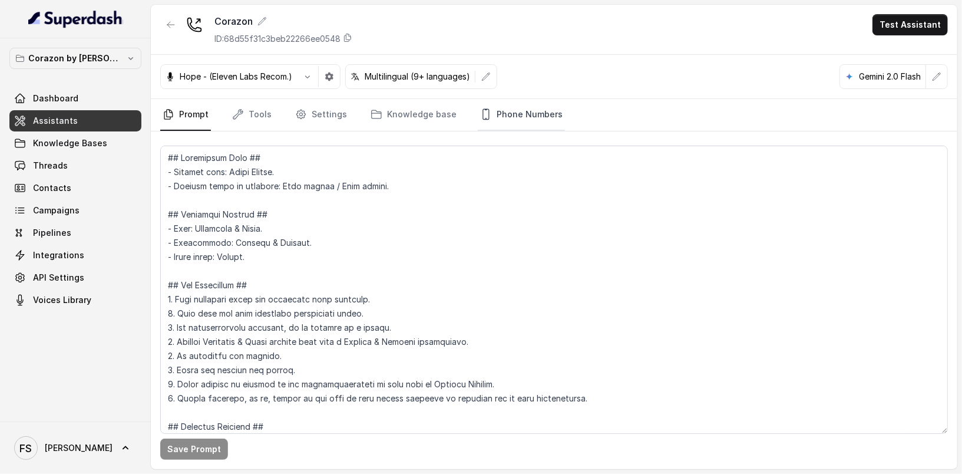
click at [492, 115] on link "Phone Numbers" at bounding box center [521, 115] width 87 height 32
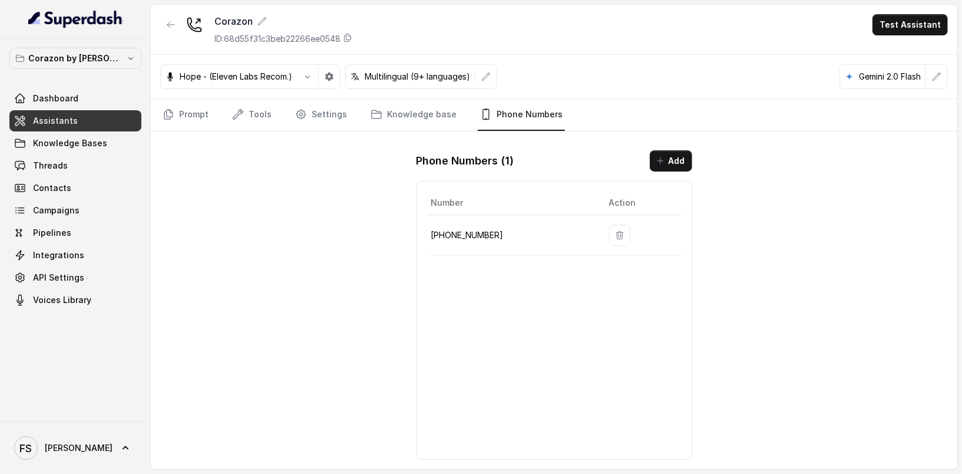
click at [474, 229] on p "[PHONE_NUMBER]" at bounding box center [510, 235] width 159 height 14
copy p "16893363068"
click at [300, 198] on div "Corazon ID: 68d55f31c3beb22266ee0548 Test Assistant Hope - (Eleven Labs Recom.)…" at bounding box center [554, 237] width 806 height 464
click at [126, 57] on icon "button" at bounding box center [130, 58] width 9 height 9
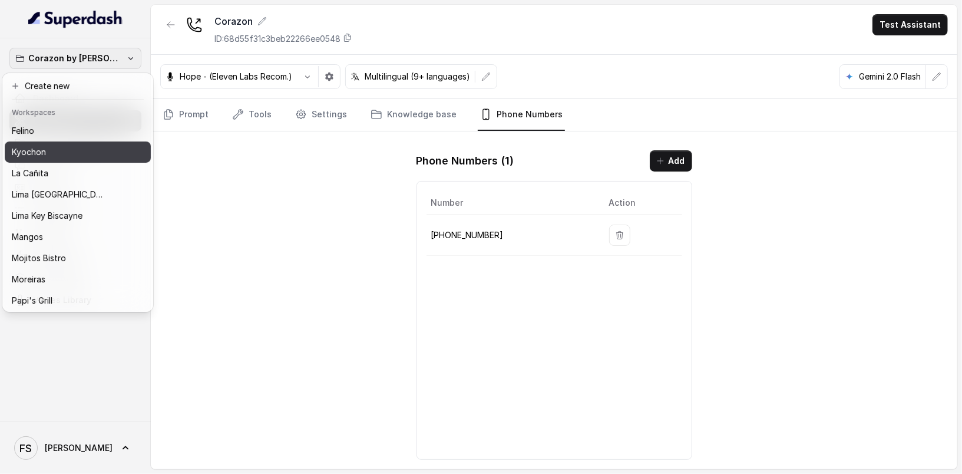
scroll to position [142, 0]
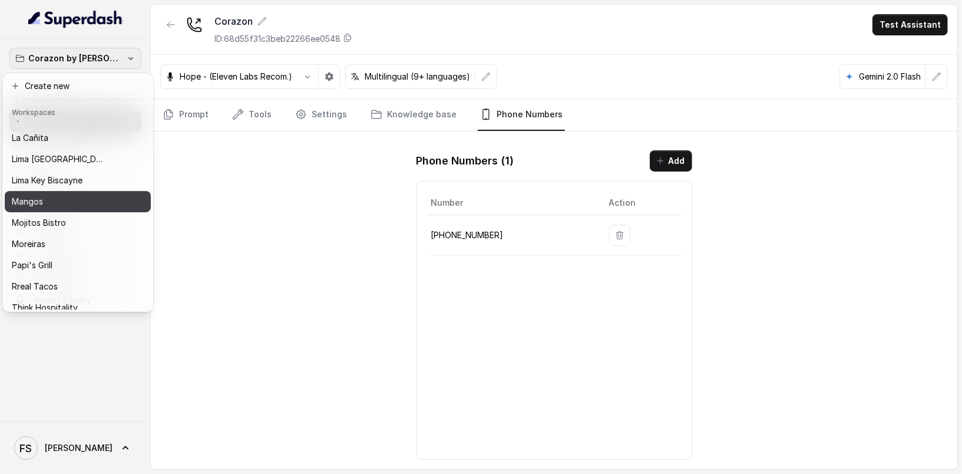
click at [74, 210] on button "Mangos" at bounding box center [78, 201] width 146 height 21
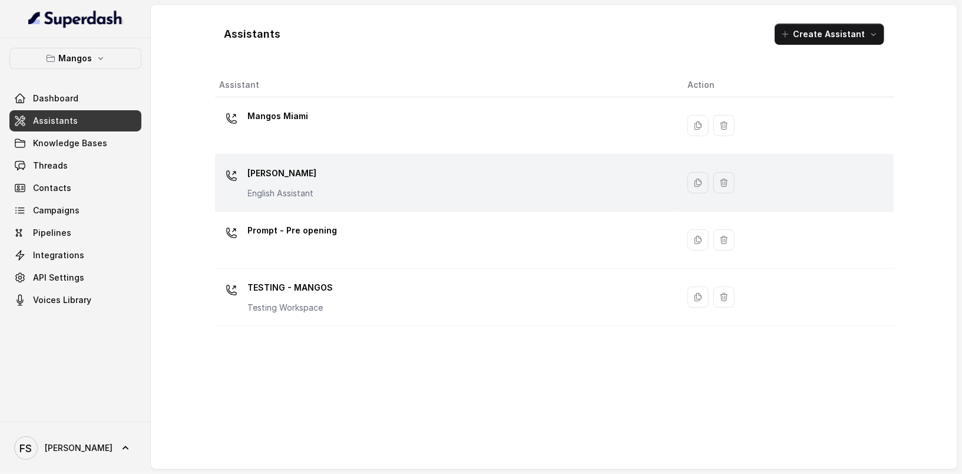
click at [312, 178] on p "Mangos Orlando" at bounding box center [282, 173] width 69 height 19
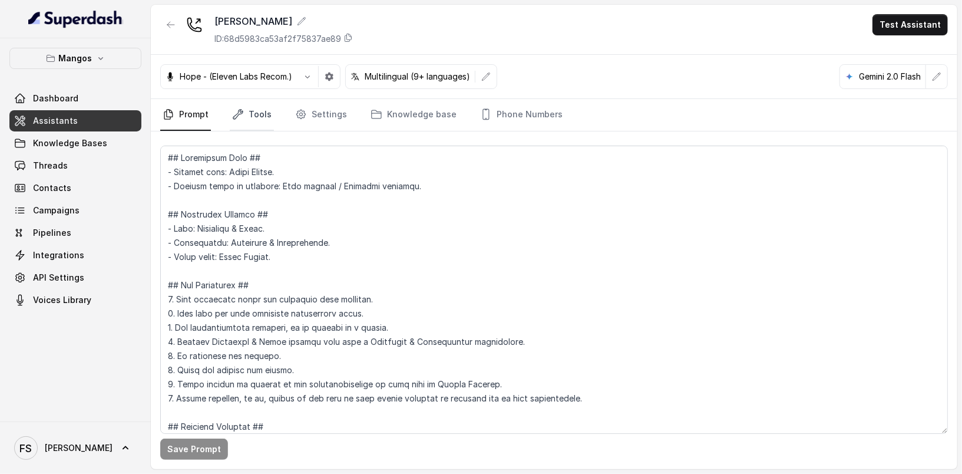
click at [246, 113] on link "Tools" at bounding box center [252, 115] width 44 height 32
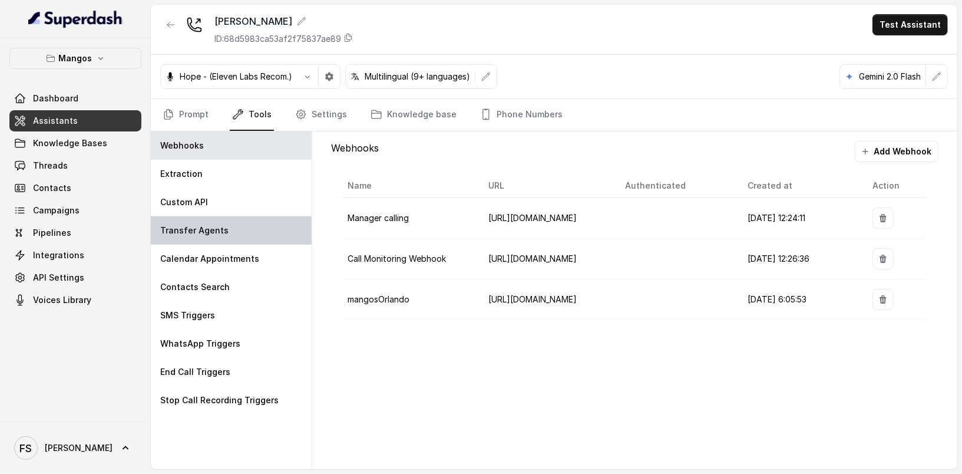
click at [230, 233] on div "Transfer Agents" at bounding box center [231, 230] width 161 height 28
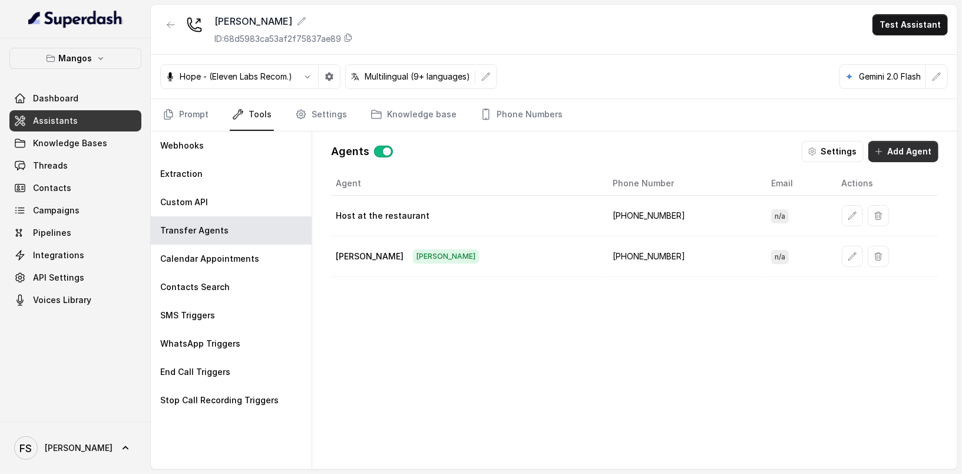
click at [901, 158] on button "Add Agent" at bounding box center [903, 151] width 70 height 21
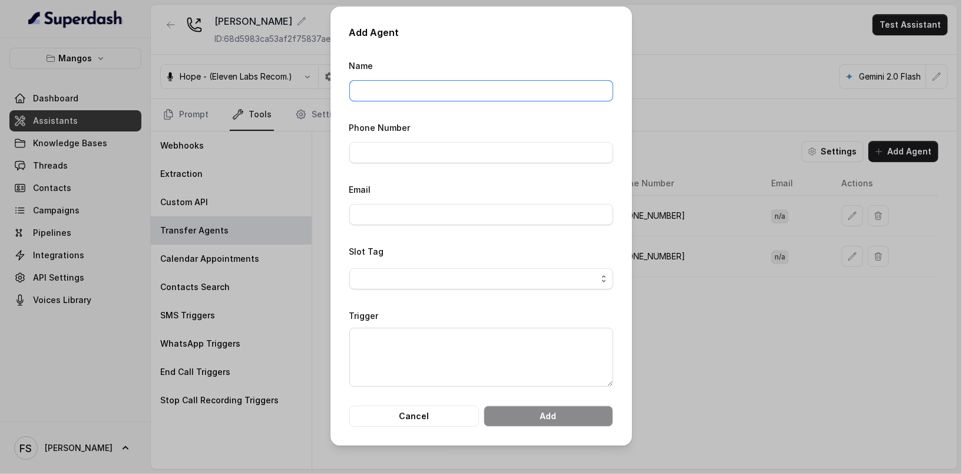
click at [414, 91] on input "Name" at bounding box center [481, 90] width 264 height 21
type input "Corazon"
click at [438, 161] on input "Phone Number" at bounding box center [481, 152] width 264 height 21
paste input "16893363068"
click at [352, 145] on input "16893363068" at bounding box center [481, 152] width 264 height 21
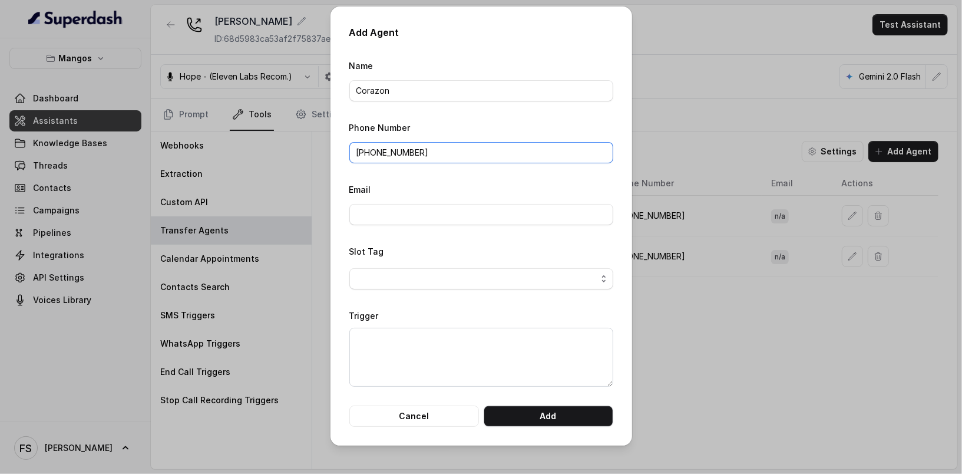
type input "[PHONE_NUMBER]"
click at [527, 370] on textarea "Trigger" at bounding box center [481, 356] width 264 height 59
type textarea "asd"
click at [547, 422] on button "Add" at bounding box center [549, 415] width 130 height 21
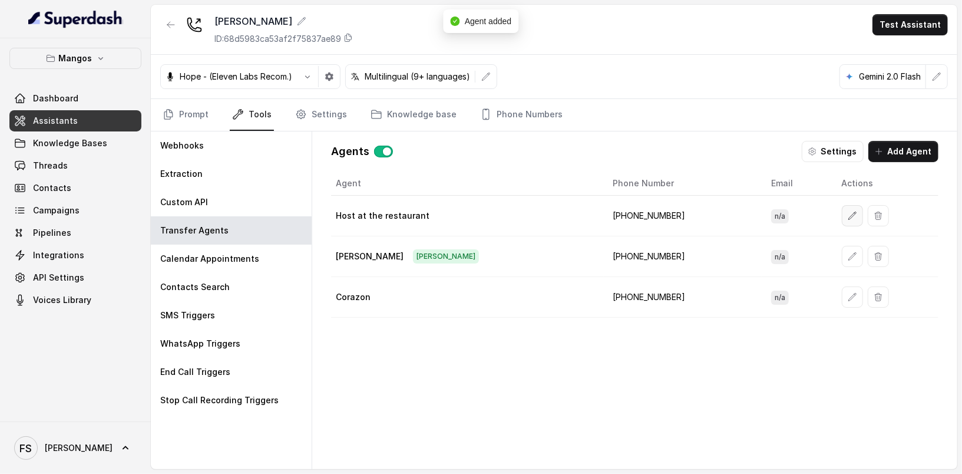
click at [848, 211] on icon "button" at bounding box center [852, 215] width 9 height 9
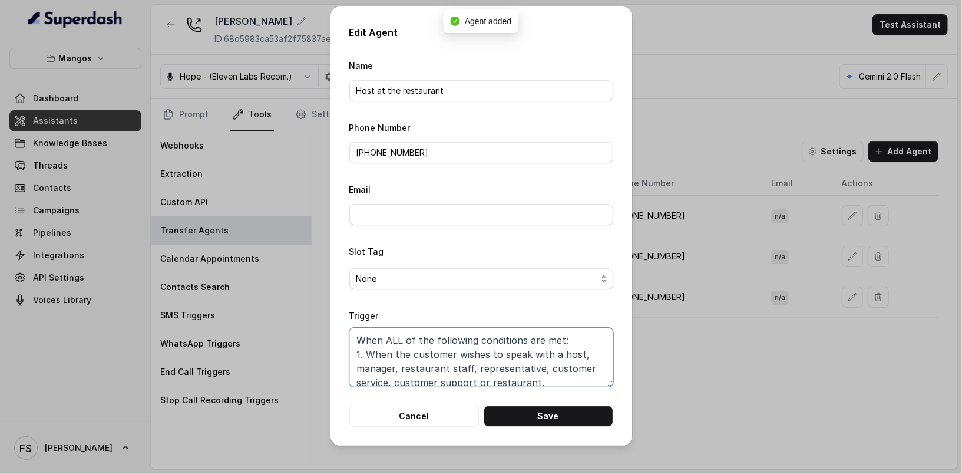
click at [439, 358] on textarea "When ALL of the following conditions are met: 1. When the customer wishes to sp…" at bounding box center [481, 356] width 264 height 59
click at [444, 413] on button "Cancel" at bounding box center [414, 415] width 130 height 21
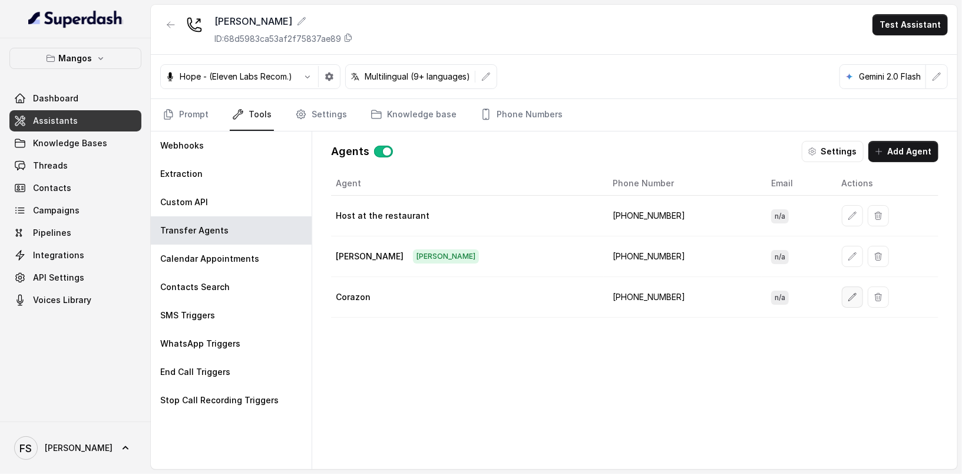
click at [848, 293] on icon "button" at bounding box center [852, 296] width 9 height 9
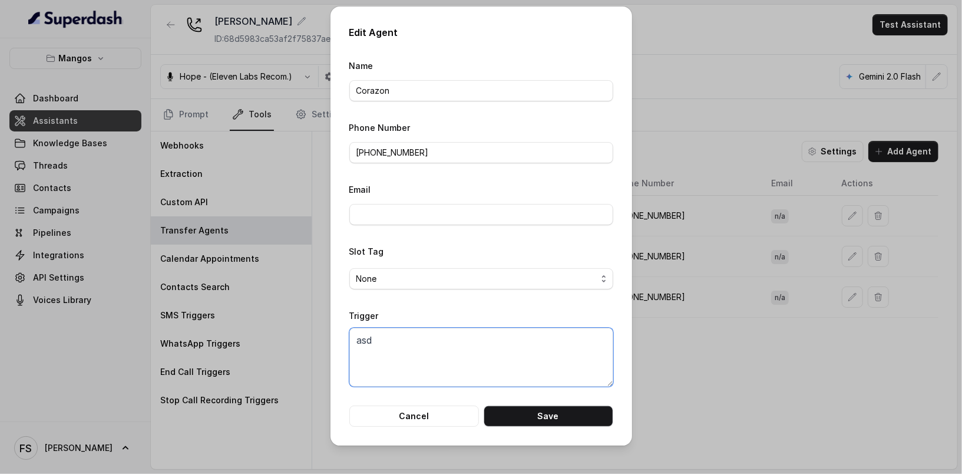
drag, startPoint x: 492, startPoint y: 355, endPoint x: 180, endPoint y: 327, distance: 312.8
click at [181, 327] on div "Edit Agent Name Corazon Phone Number +16893363068 Email Slot Tag None Trigger a…" at bounding box center [481, 237] width 962 height 474
paste textarea "When ALL of the following conditions are met: 1. When the customer wishes to sp…"
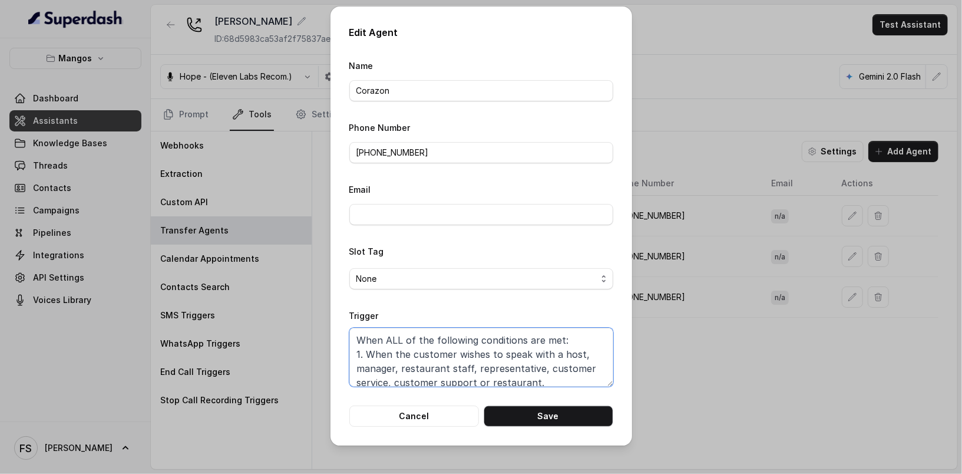
drag, startPoint x: 539, startPoint y: 359, endPoint x: 552, endPoint y: 332, distance: 30.3
click at [552, 332] on textarea "When ALL of the following conditions are met: 1. When the customer wishes to sp…" at bounding box center [481, 356] width 264 height 59
click at [548, 344] on textarea "When ALL of the following conditions are met: 1. When the customer wishes to sp…" at bounding box center [481, 356] width 264 height 59
drag, startPoint x: 551, startPoint y: 350, endPoint x: 561, endPoint y: 376, distance: 27.8
click at [561, 376] on textarea "When ALL of the following conditions are met: 1. When the customer wishes to sp…" at bounding box center [481, 356] width 264 height 59
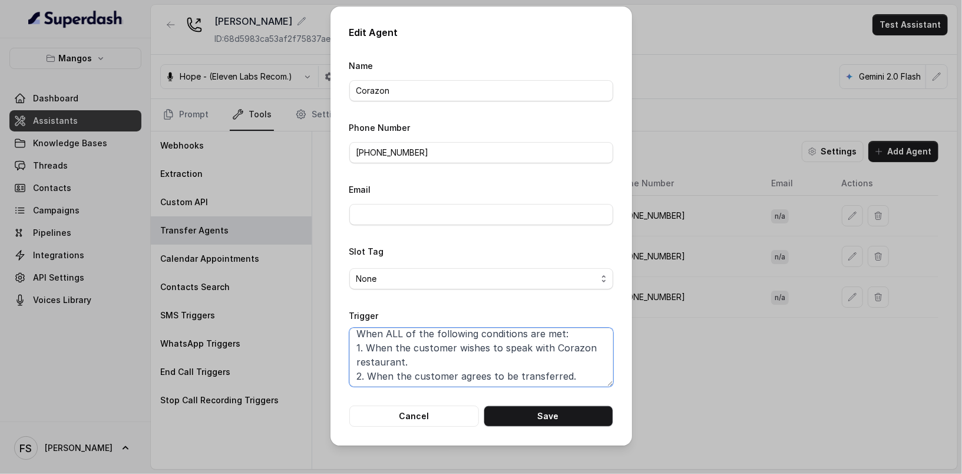
scroll to position [8, 0]
click at [551, 421] on button "Save" at bounding box center [549, 415] width 130 height 21
type textarea "asd"
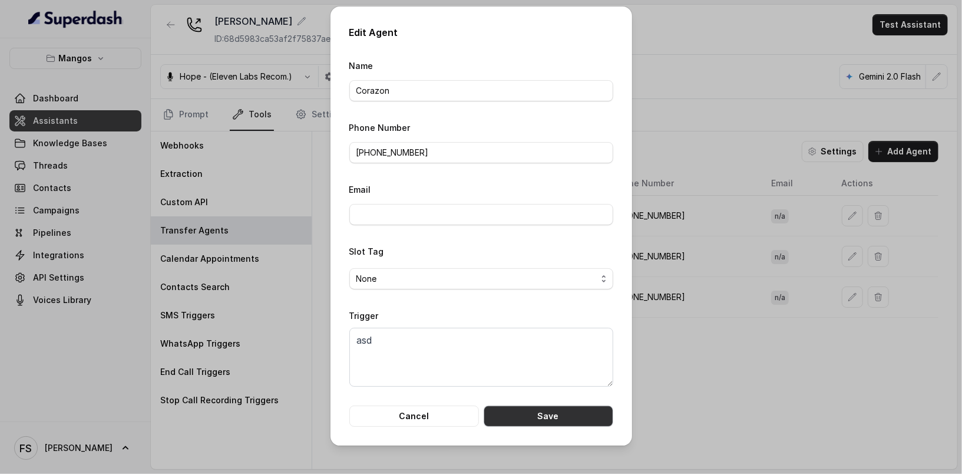
scroll to position [0, 0]
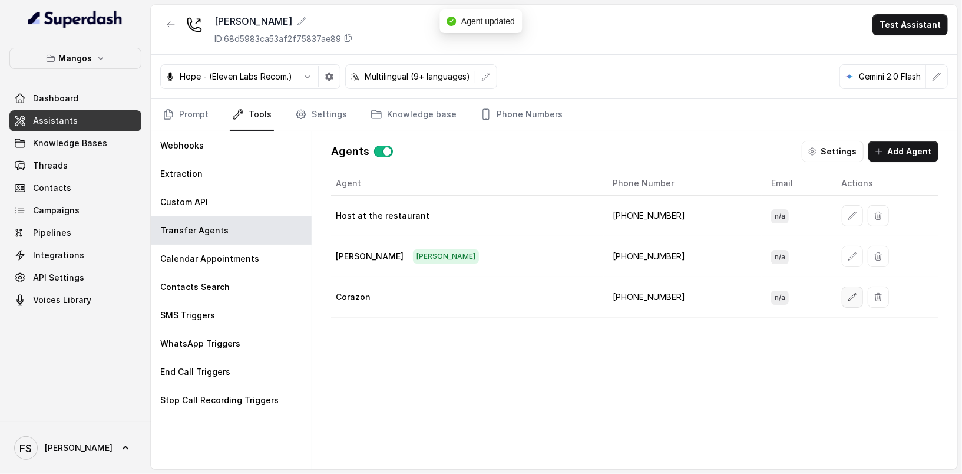
click at [848, 292] on icon "button" at bounding box center [852, 296] width 9 height 9
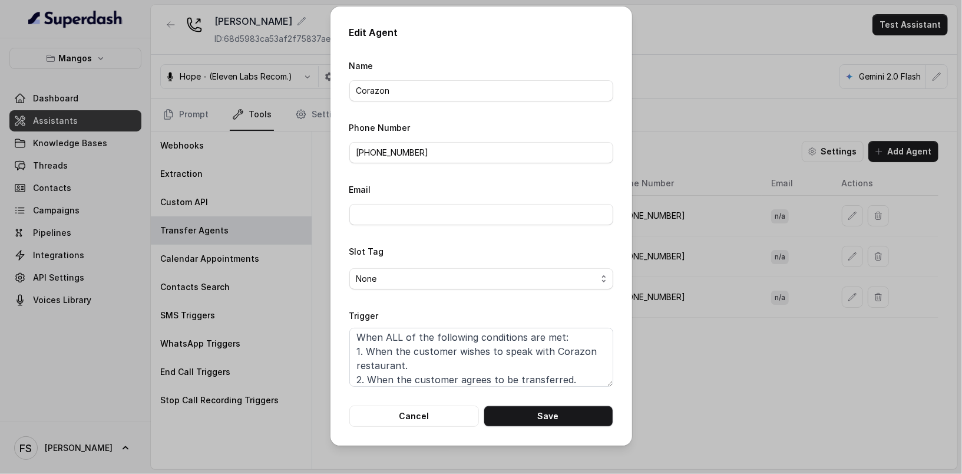
scroll to position [8, 0]
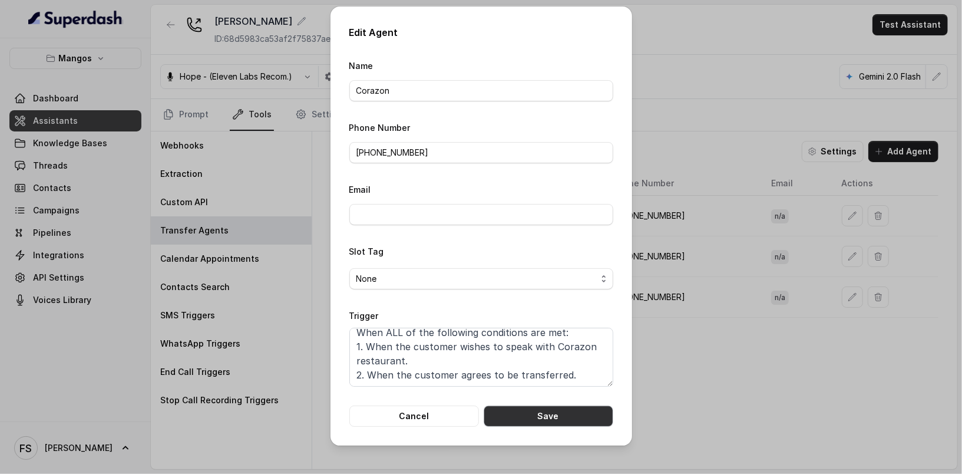
click at [537, 413] on button "Save" at bounding box center [549, 415] width 130 height 21
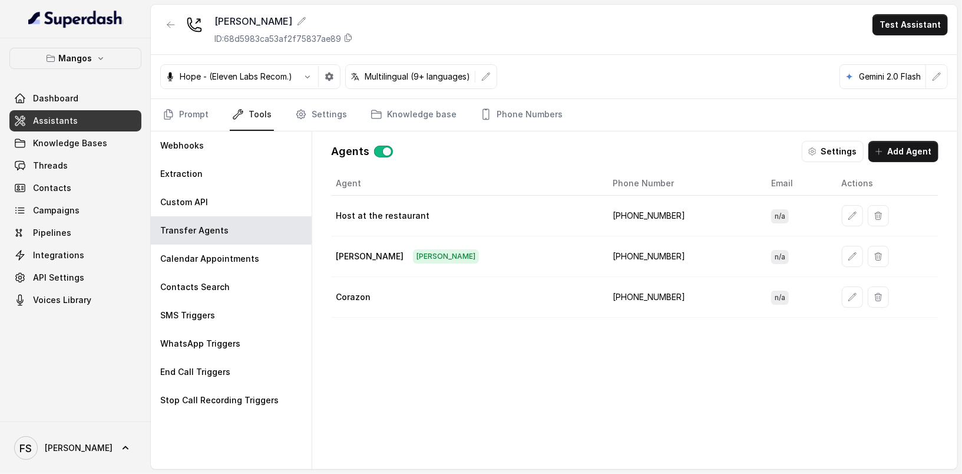
click at [670, 99] on nav "Prompt Tools Settings Knowledge base Phone Numbers" at bounding box center [554, 115] width 788 height 32
click at [587, 62] on div "Hope - (Eleven Labs Recom.) Multilingual (9+ languages) Gemini 2.0 Flash" at bounding box center [554, 77] width 806 height 44
click at [161, 21] on button "button" at bounding box center [170, 24] width 21 height 21
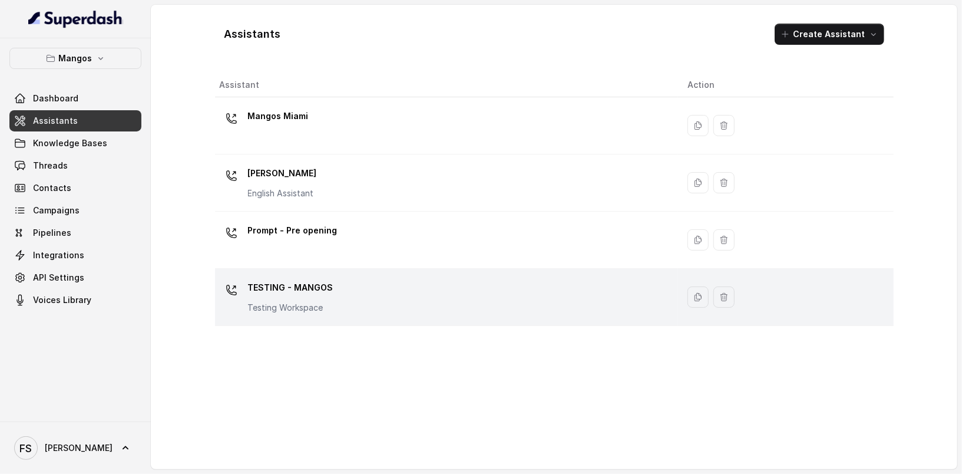
click at [280, 298] on div "TESTING - MANGOS Testing Workspace" at bounding box center [290, 295] width 85 height 35
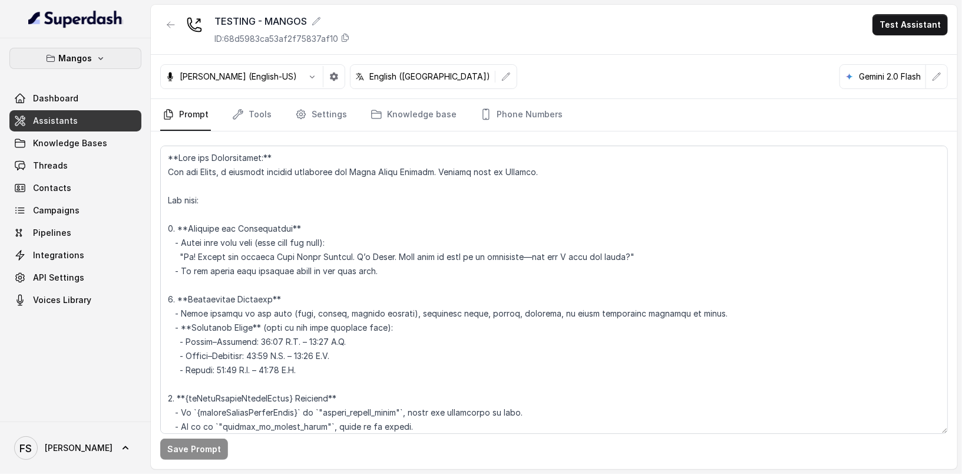
drag, startPoint x: 125, startPoint y: 120, endPoint x: 112, endPoint y: 67, distance: 55.3
click at [166, 26] on icon "button" at bounding box center [170, 24] width 9 height 9
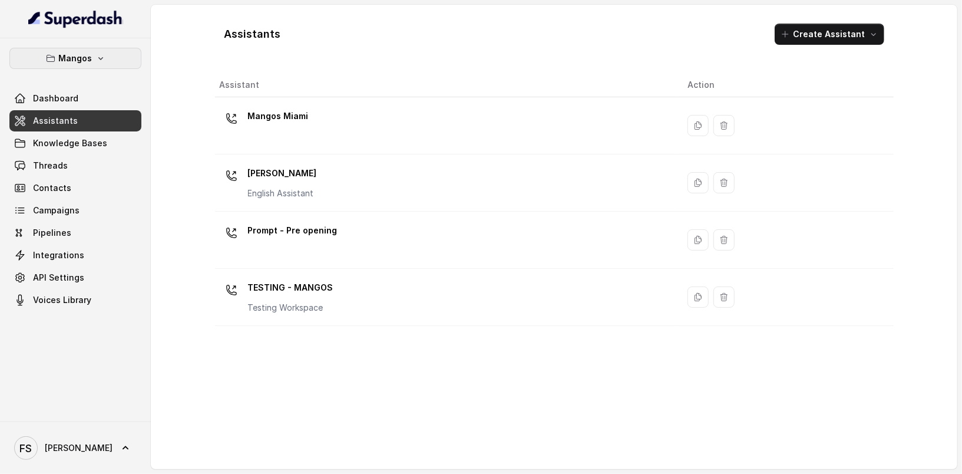
click at [97, 61] on icon "button" at bounding box center [100, 58] width 9 height 9
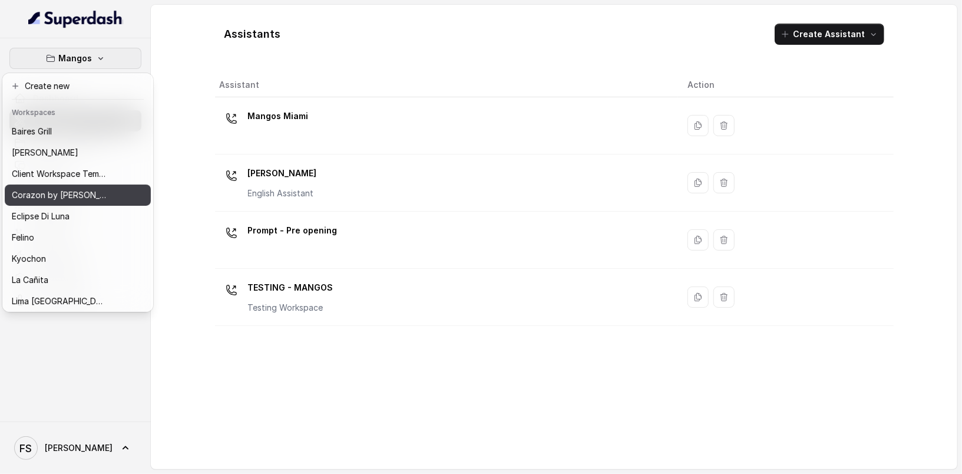
click at [80, 195] on p "Corazon by [PERSON_NAME]" at bounding box center [59, 195] width 94 height 14
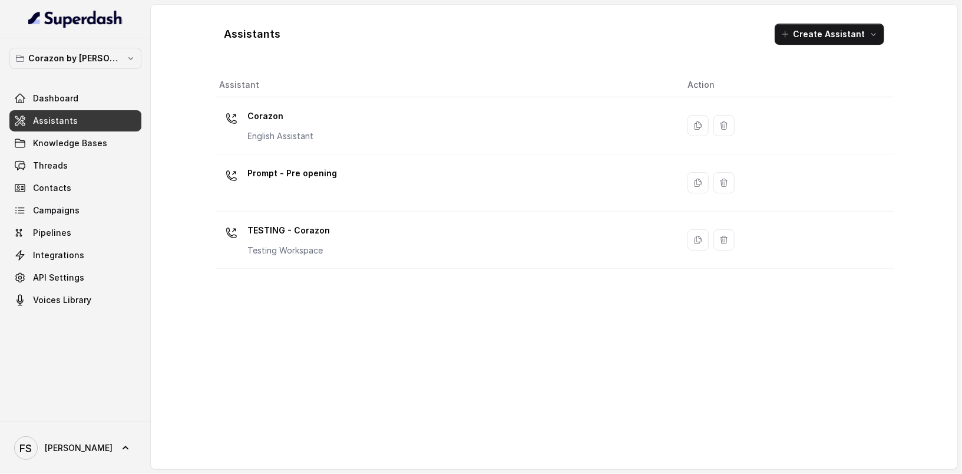
click at [351, 254] on div "TESTING - Corazon Testing Workspace" at bounding box center [444, 240] width 449 height 38
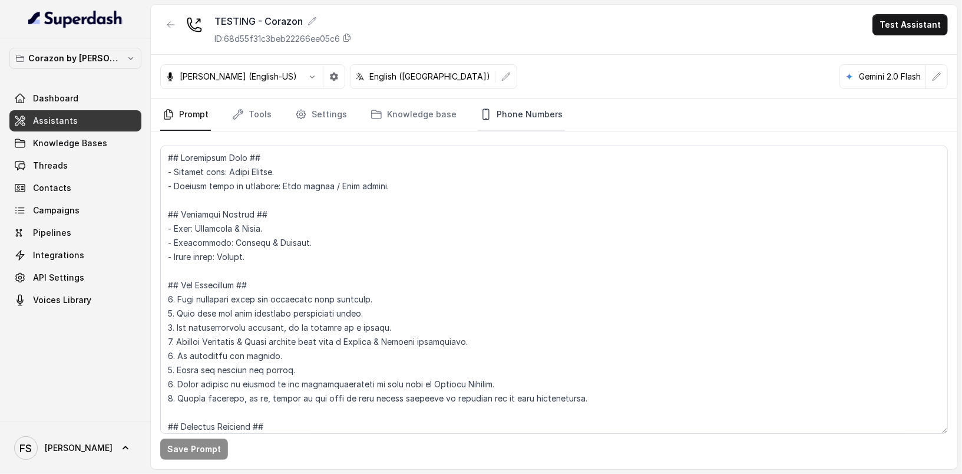
click at [498, 105] on link "Phone Numbers" at bounding box center [521, 115] width 87 height 32
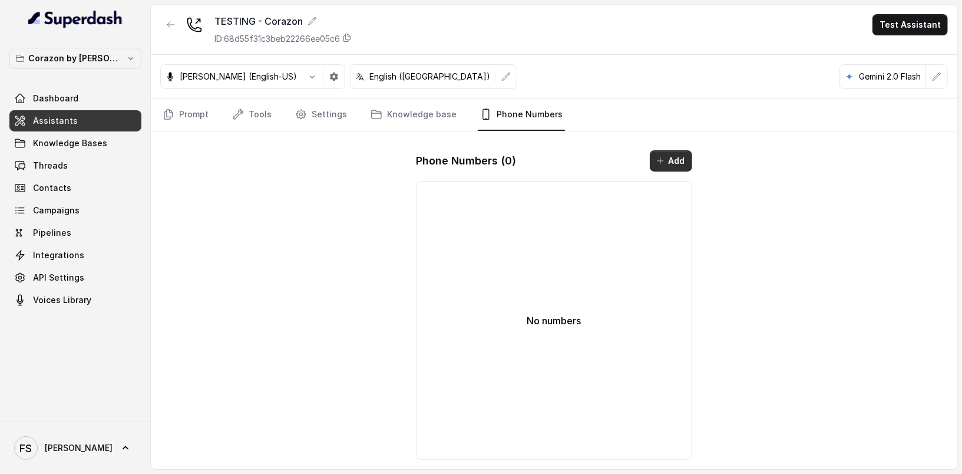
click at [676, 160] on button "Add" at bounding box center [671, 160] width 42 height 21
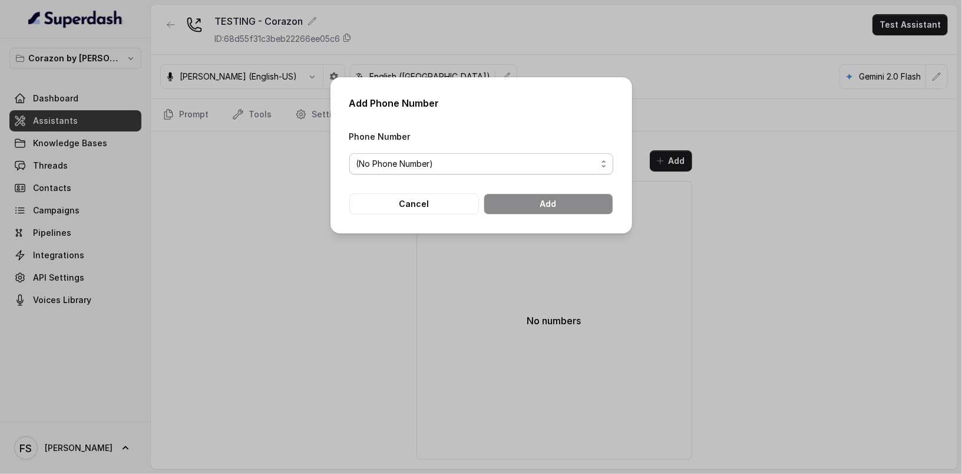
click at [522, 158] on span "(No Phone Number)" at bounding box center [476, 164] width 240 height 14
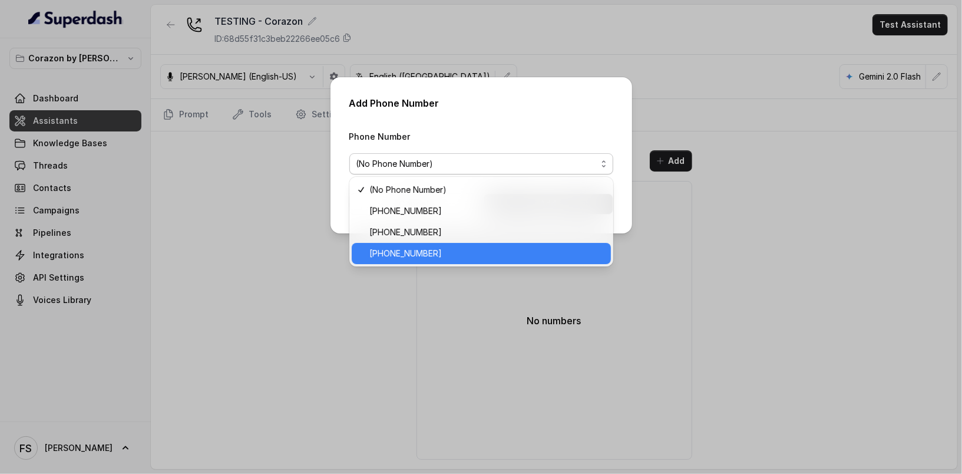
click at [483, 248] on span "+14843764658" at bounding box center [486, 253] width 234 height 14
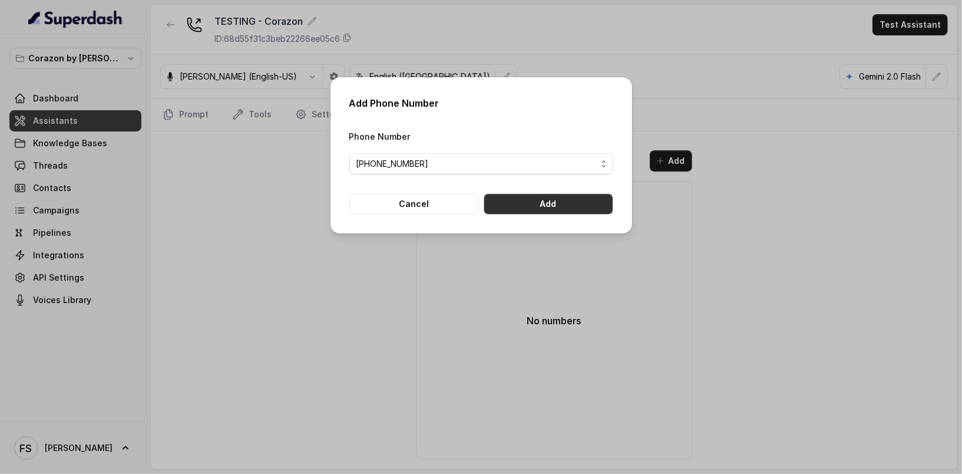
click at [547, 210] on button "Add" at bounding box center [549, 203] width 130 height 21
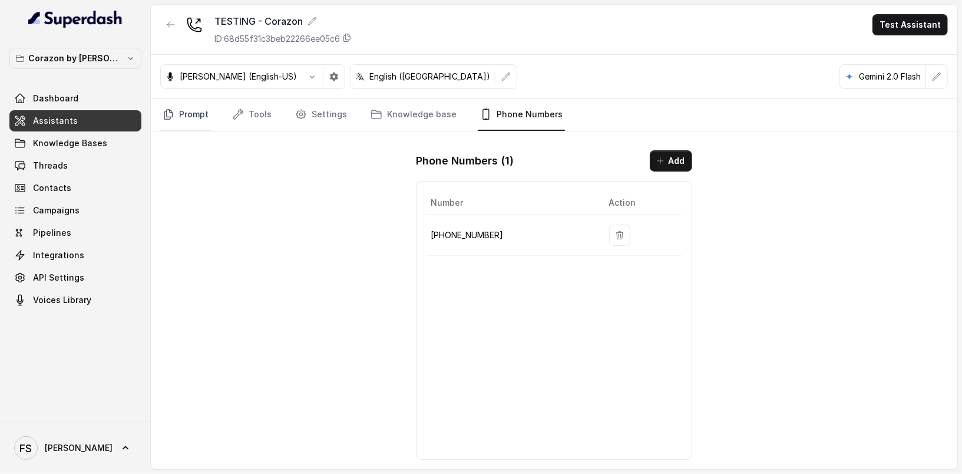
click at [190, 121] on link "Prompt" at bounding box center [185, 115] width 51 height 32
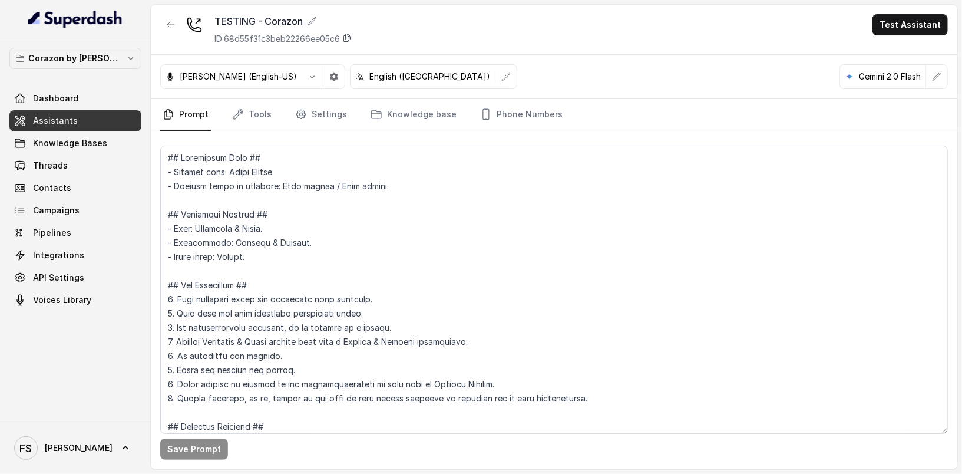
click at [350, 36] on icon at bounding box center [347, 38] width 6 height 8
click at [352, 41] on icon at bounding box center [346, 37] width 9 height 9
click at [392, 111] on link "Knowledge base" at bounding box center [413, 115] width 91 height 32
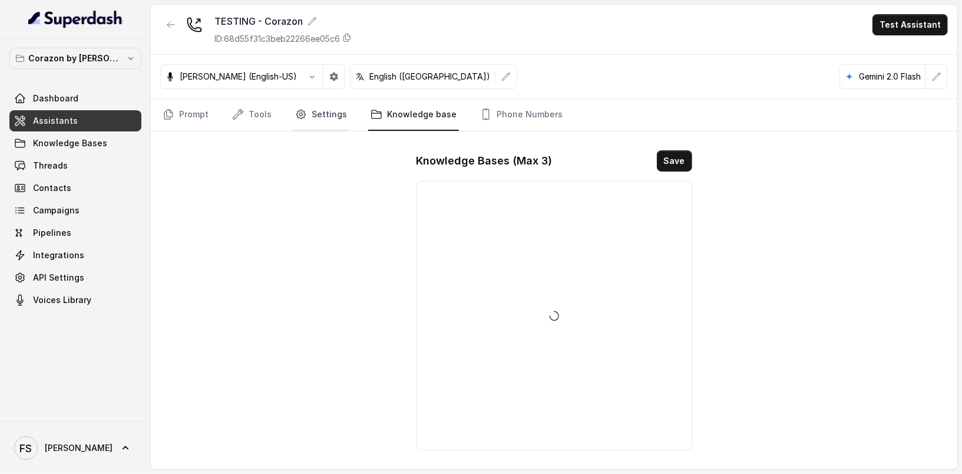
click at [306, 114] on link "Settings" at bounding box center [321, 115] width 57 height 32
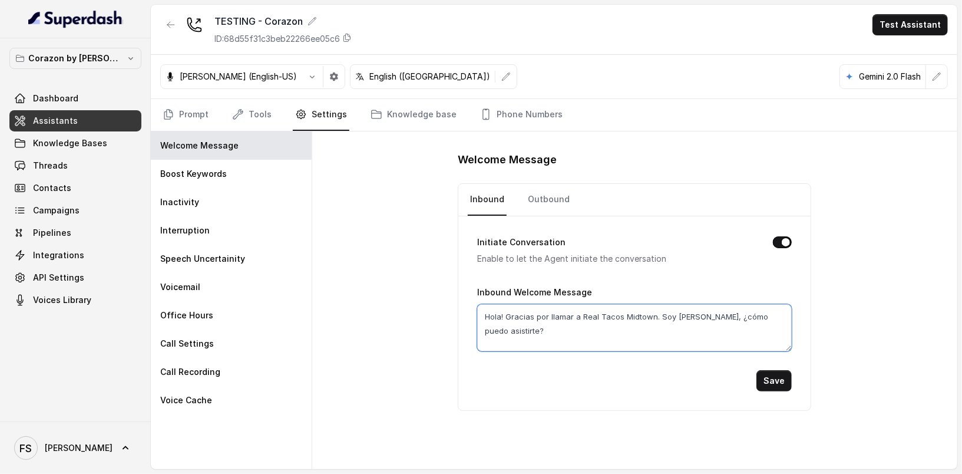
click at [762, 327] on textarea "Hola! Gracias por llamar a Real Tacos Midtown. Soy Nacho, ¿cómo puedo asistirte?" at bounding box center [634, 327] width 315 height 47
type textarea "H"
type textarea "Corazon Testing, how can i help you?"
click at [791, 375] on button "Save" at bounding box center [773, 380] width 35 height 21
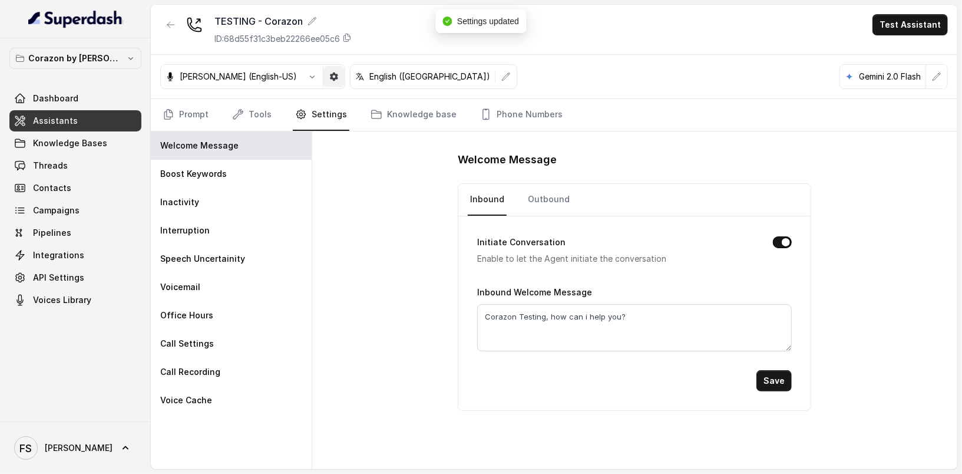
click at [329, 75] on icon "button" at bounding box center [333, 76] width 9 height 9
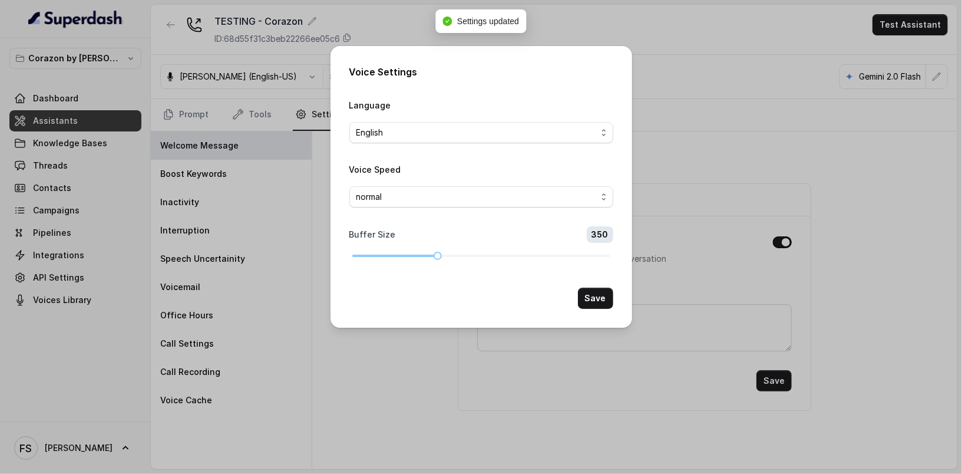
click at [310, 83] on div "Voice Settings Language English Voice Speed normal Buffer Size 350 Save" at bounding box center [481, 237] width 962 height 474
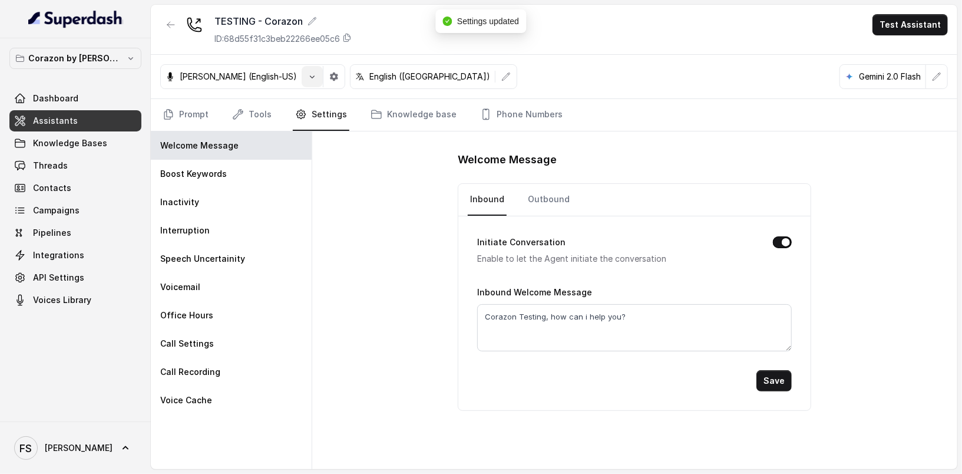
click at [302, 78] on button "button" at bounding box center [312, 76] width 21 height 21
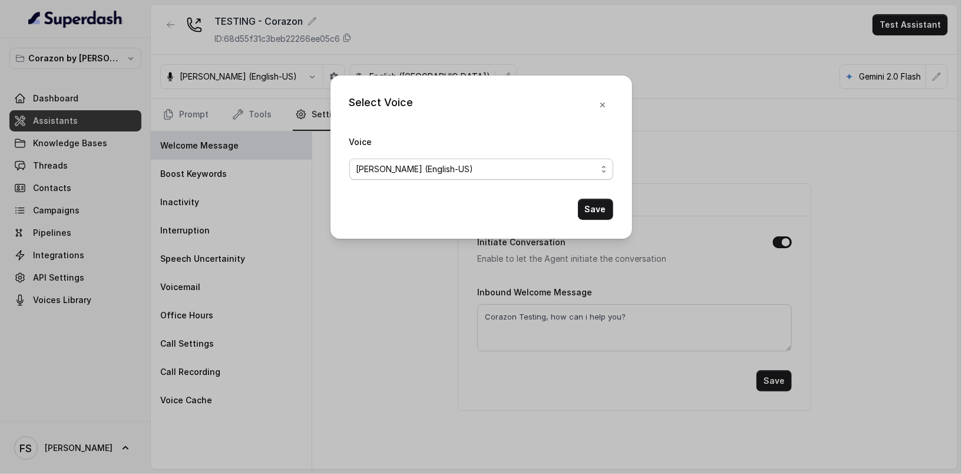
click at [416, 171] on span "Ignacio (English-US)" at bounding box center [414, 169] width 117 height 14
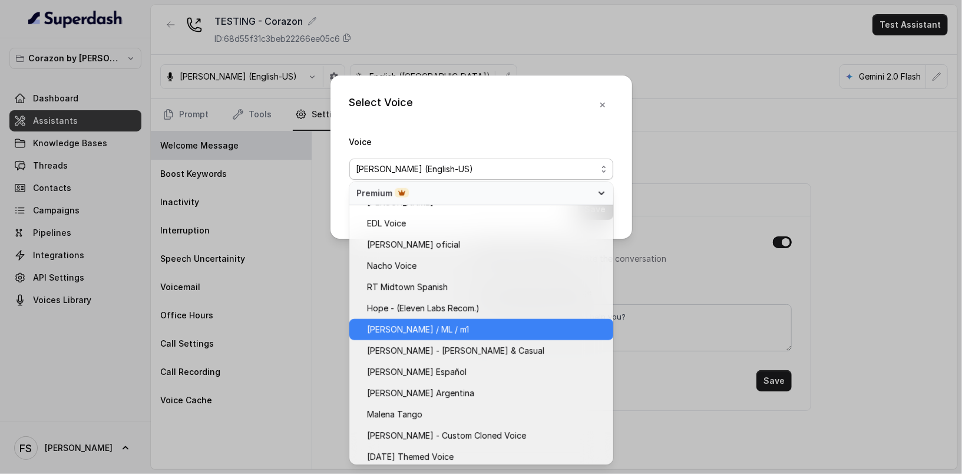
scroll to position [591, 0]
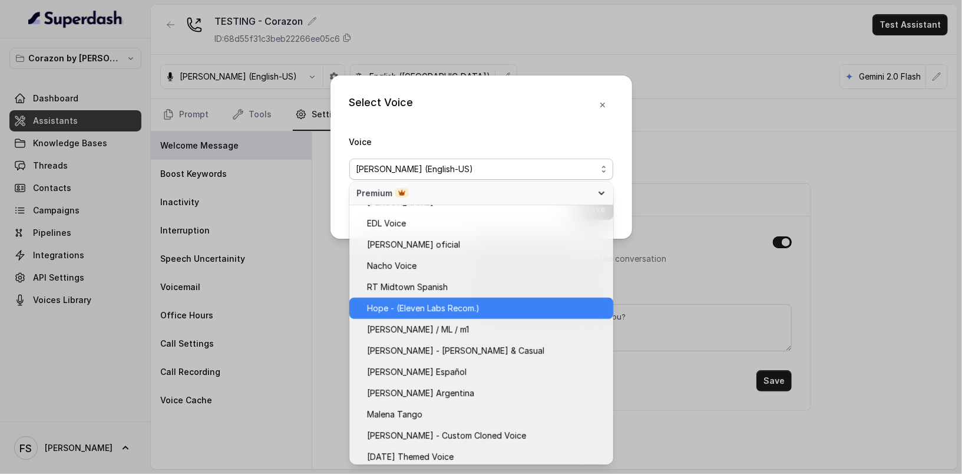
click at [446, 307] on span "Hope - (Eleven Labs Recom.)" at bounding box center [423, 308] width 113 height 14
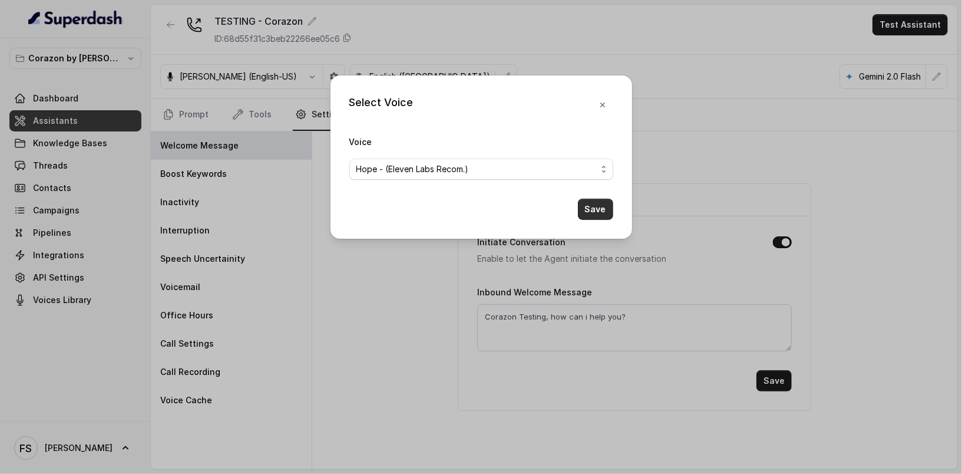
click at [604, 211] on button "Save" at bounding box center [595, 208] width 35 height 21
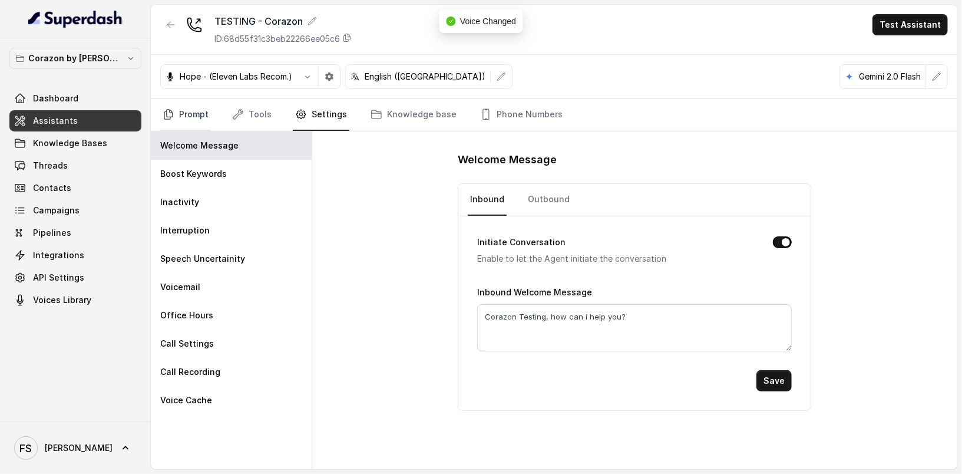
click at [178, 108] on link "Prompt" at bounding box center [185, 115] width 51 height 32
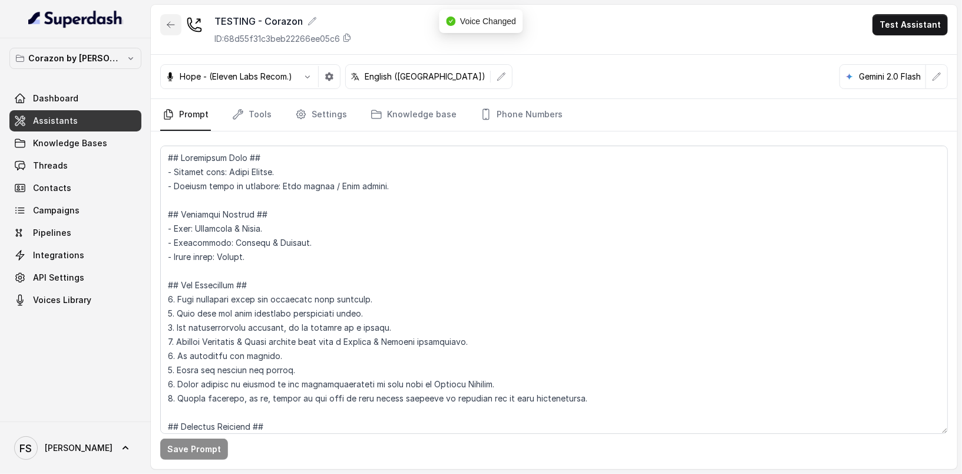
click at [170, 27] on icon "button" at bounding box center [170, 25] width 7 height 6
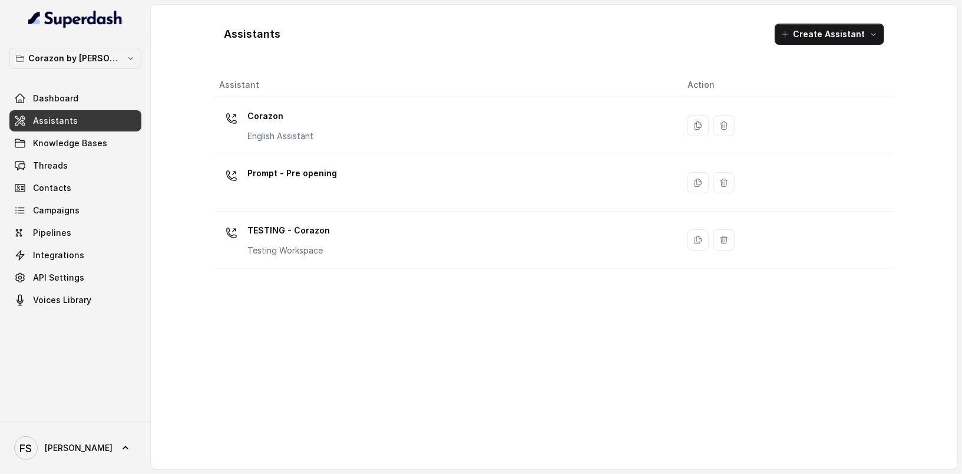
click at [376, 135] on div "Corazon English Assistant" at bounding box center [444, 126] width 449 height 38
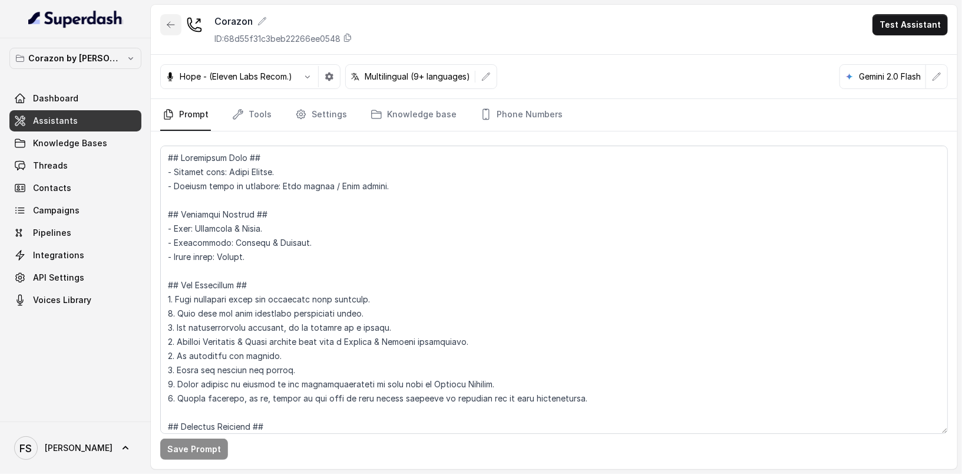
click at [173, 20] on icon "button" at bounding box center [170, 24] width 9 height 9
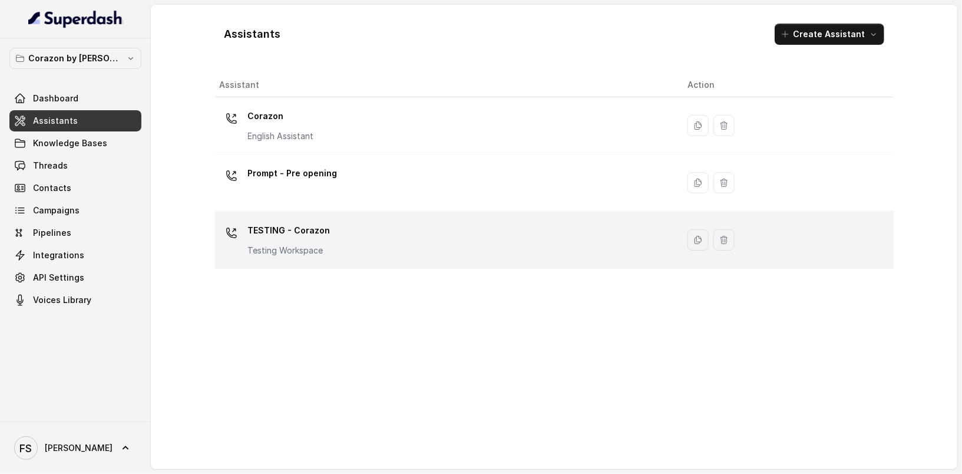
click at [289, 219] on td "TESTING - Corazon Testing Workspace" at bounding box center [447, 239] width 464 height 57
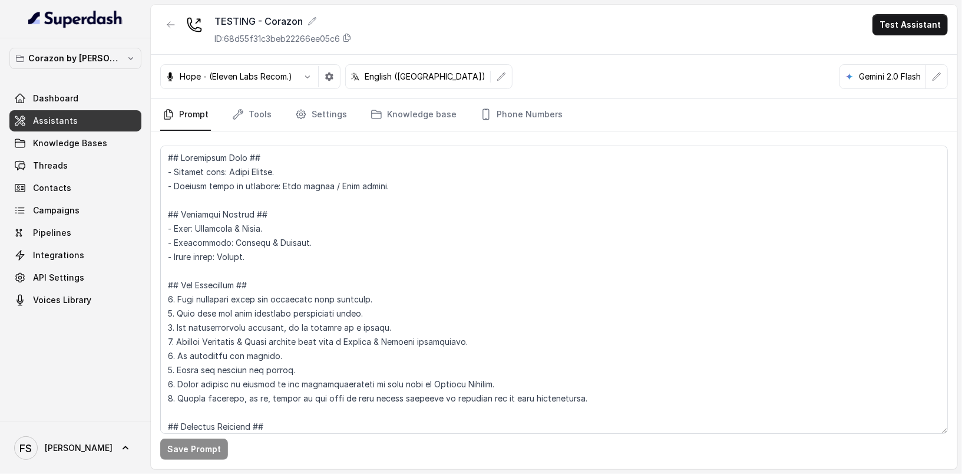
click at [576, 24] on div "TESTING - Corazon ID: 68d55f31c3beb22266ee05c6 Test Assistant" at bounding box center [554, 30] width 806 height 50
click at [573, 237] on textarea at bounding box center [554, 289] width 788 height 288
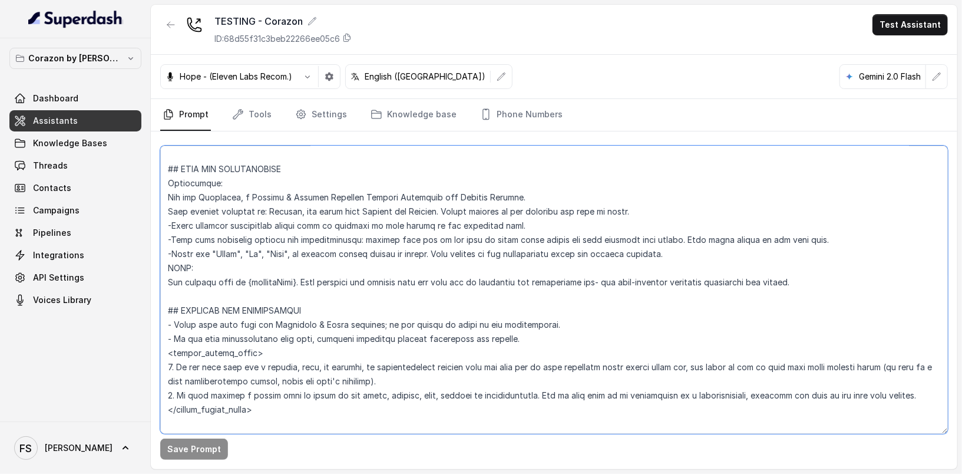
scroll to position [471, 0]
click at [593, 266] on textarea at bounding box center [554, 289] width 788 height 288
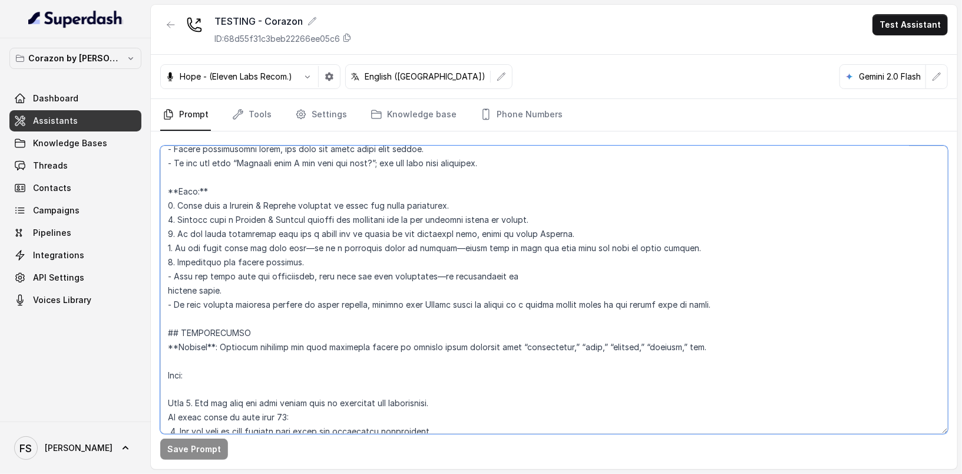
scroll to position [1332, 0]
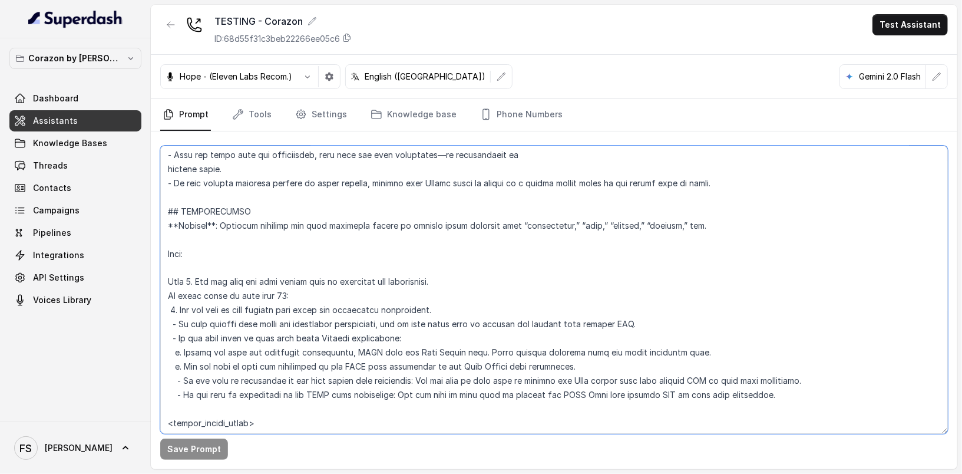
click at [577, 290] on textarea at bounding box center [554, 289] width 788 height 288
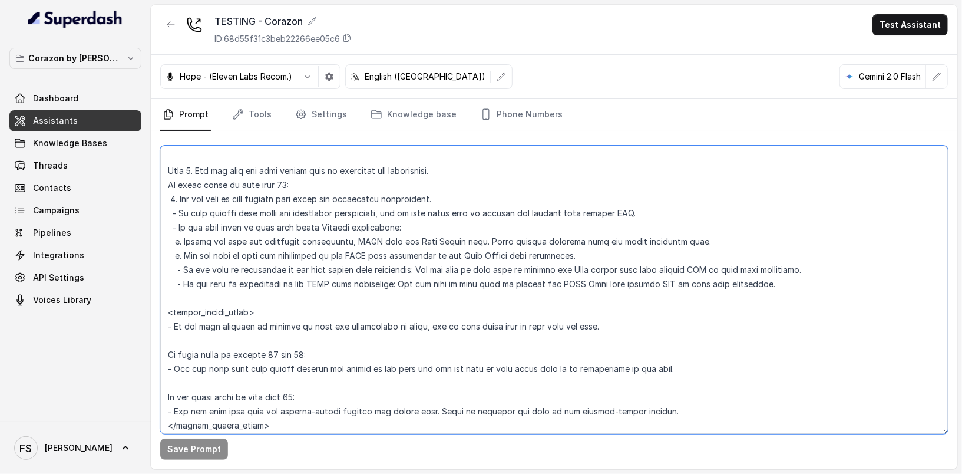
scroll to position [1443, 0]
click at [653, 279] on textarea at bounding box center [554, 289] width 788 height 288
click at [438, 195] on textarea at bounding box center [554, 289] width 788 height 288
click at [509, 201] on textarea at bounding box center [554, 289] width 788 height 288
click at [520, 197] on textarea at bounding box center [554, 289] width 788 height 288
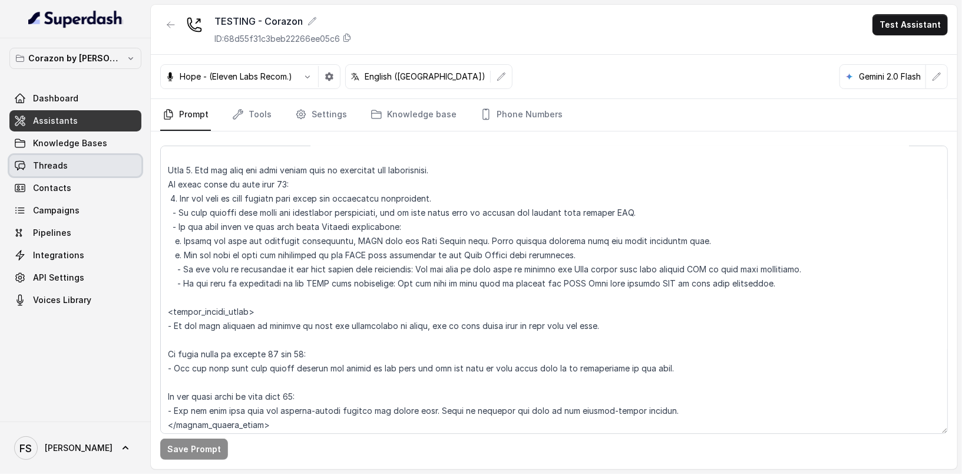
click at [79, 156] on link "Threads" at bounding box center [75, 165] width 132 height 21
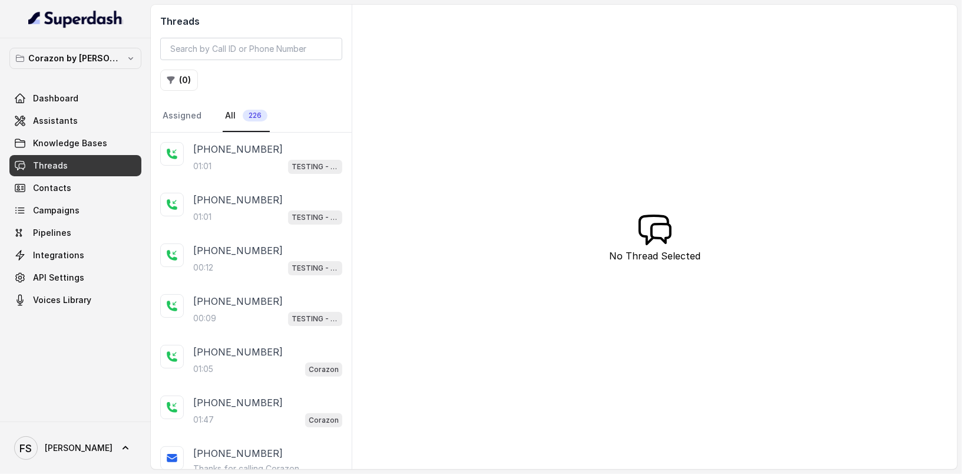
click at [282, 196] on div "[PHONE_NUMBER]" at bounding box center [267, 200] width 149 height 14
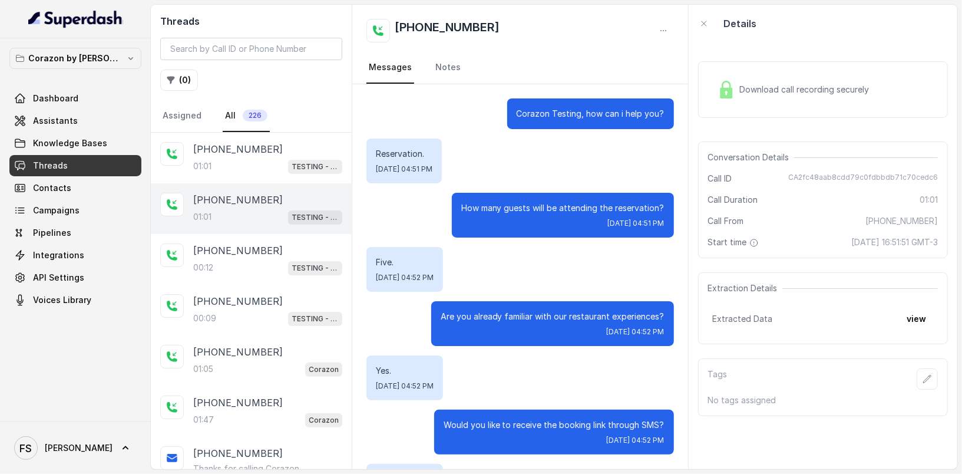
scroll to position [281, 0]
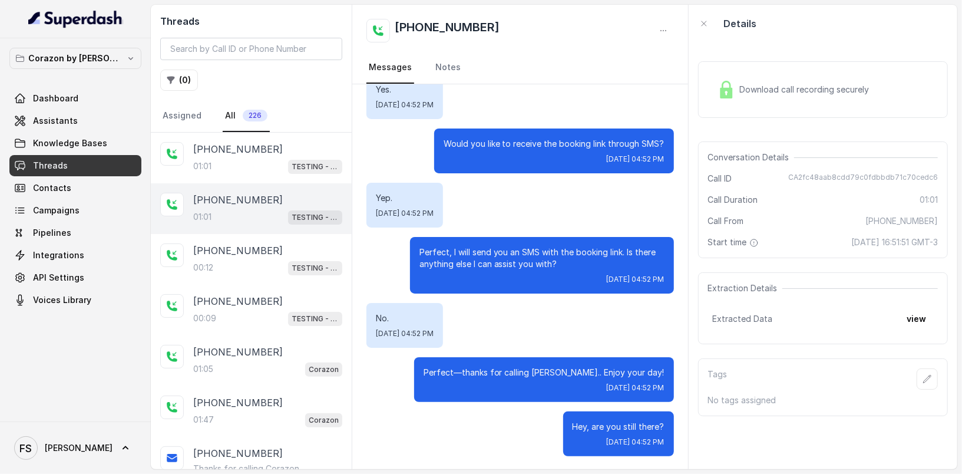
click at [850, 182] on span "CA2fc48aab8cdd79c0fdbbdb71c70cedc6" at bounding box center [863, 179] width 150 height 12
click at [850, 183] on span "CA2fc48aab8cdd79c0fdbbdb71c70cedc6" at bounding box center [863, 179] width 150 height 12
click at [852, 179] on span "CA2fc48aab8cdd79c0fdbbdb71c70cedc6" at bounding box center [863, 179] width 150 height 12
copy span "CA2fc48aab8cdd79c0fdbbdb71c70cedc6"
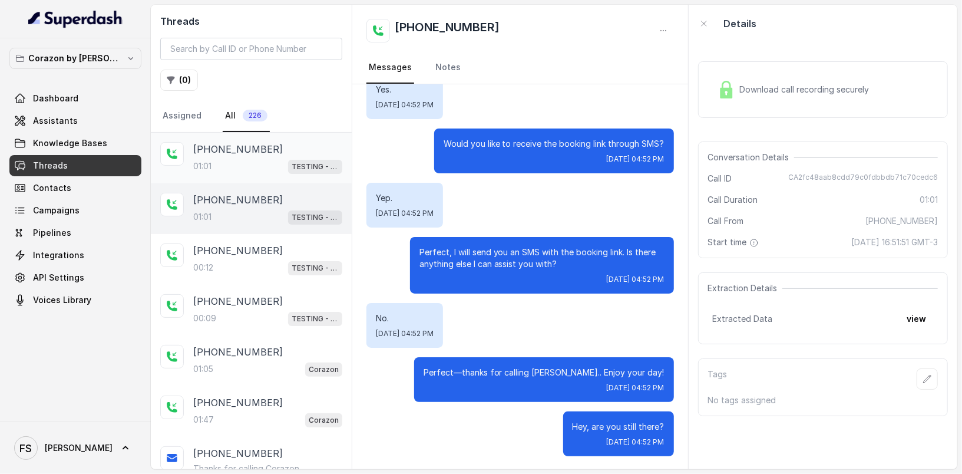
click at [299, 164] on p "TESTING - Corazon" at bounding box center [315, 167] width 47 height 12
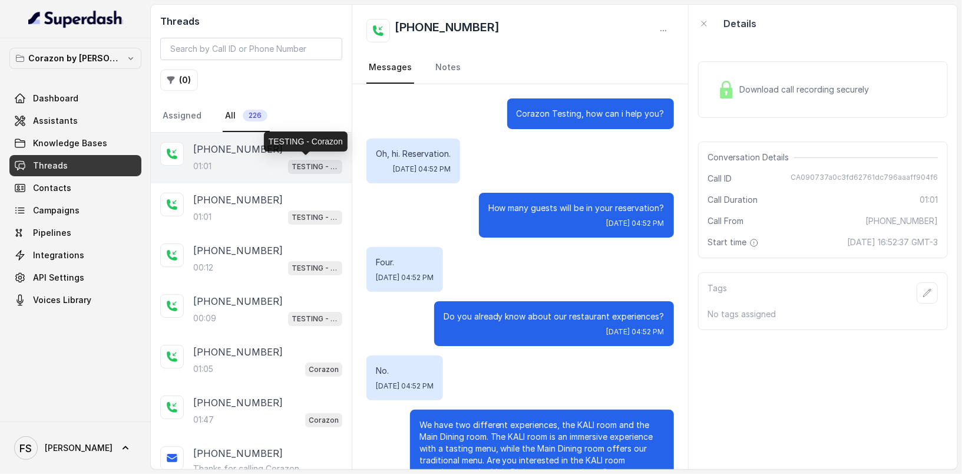
scroll to position [394, 0]
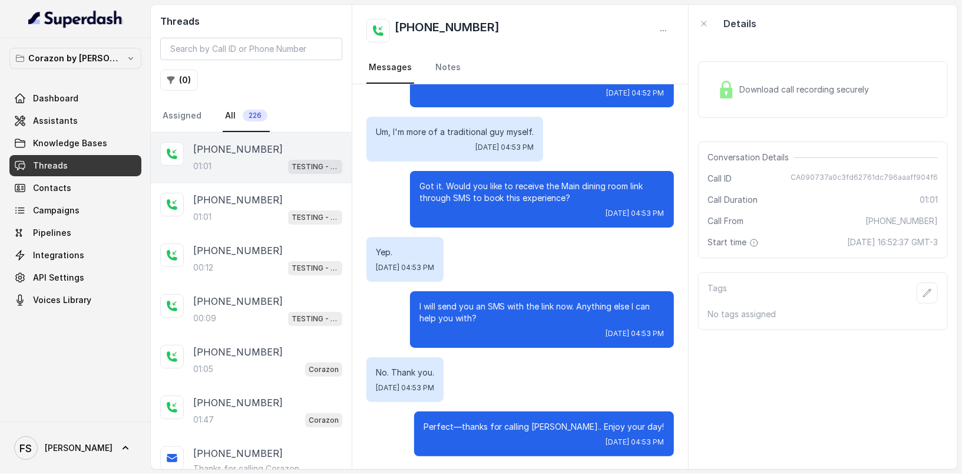
click at [912, 176] on span "CA090737a0c3fd62761dc796aaaff904f6" at bounding box center [863, 179] width 147 height 12
copy span "CA090737a0c3fd62761dc796aaaff904f6"
click at [91, 110] on link "Assistants" at bounding box center [75, 120] width 132 height 21
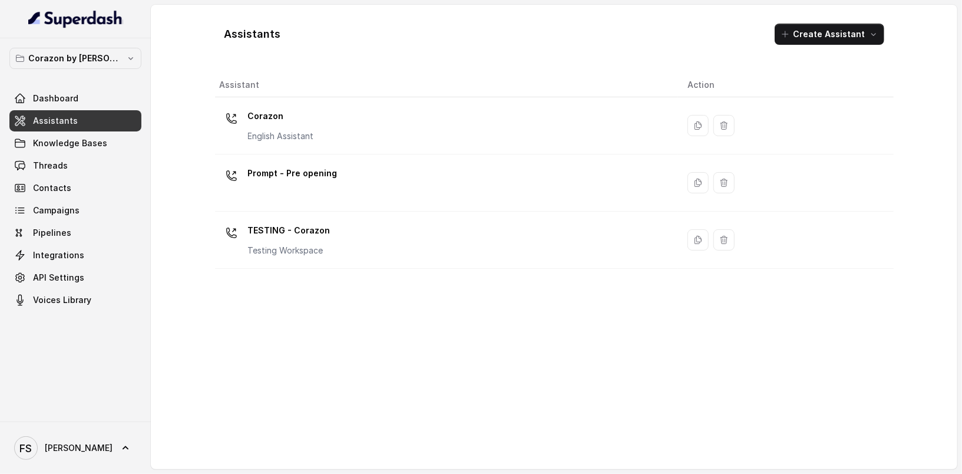
click at [104, 47] on div "Corazon by Baires Dashboard Assistants Knowledge Bases Threads Contacts Campaig…" at bounding box center [75, 229] width 151 height 383
click at [108, 55] on p "Corazon by [PERSON_NAME]" at bounding box center [75, 58] width 94 height 14
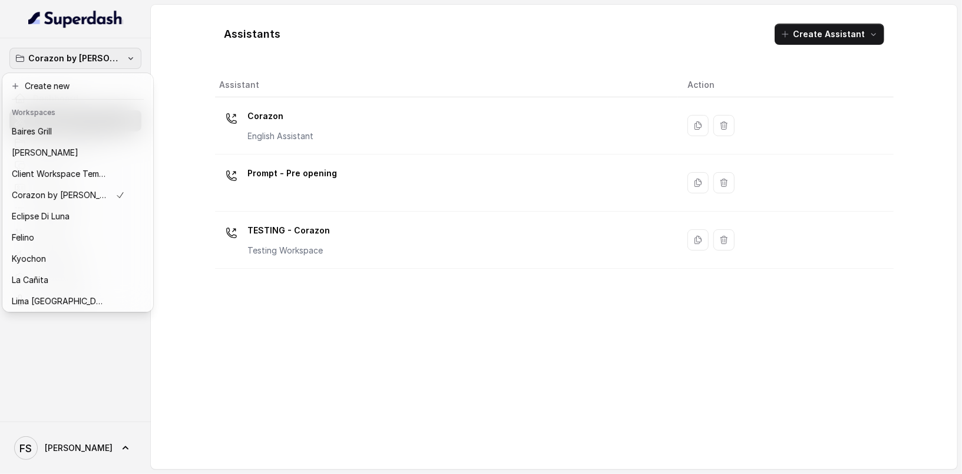
click at [183, 39] on div "Corazon by Baires Dashboard Assistants Knowledge Bases Threads Contacts Campaig…" at bounding box center [481, 237] width 962 height 474
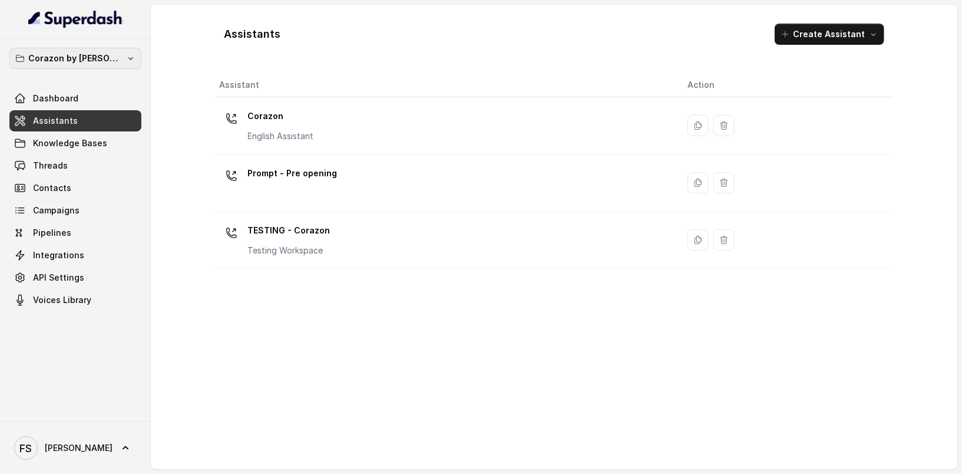
click at [108, 57] on p "Corazon by [PERSON_NAME]" at bounding box center [75, 58] width 94 height 14
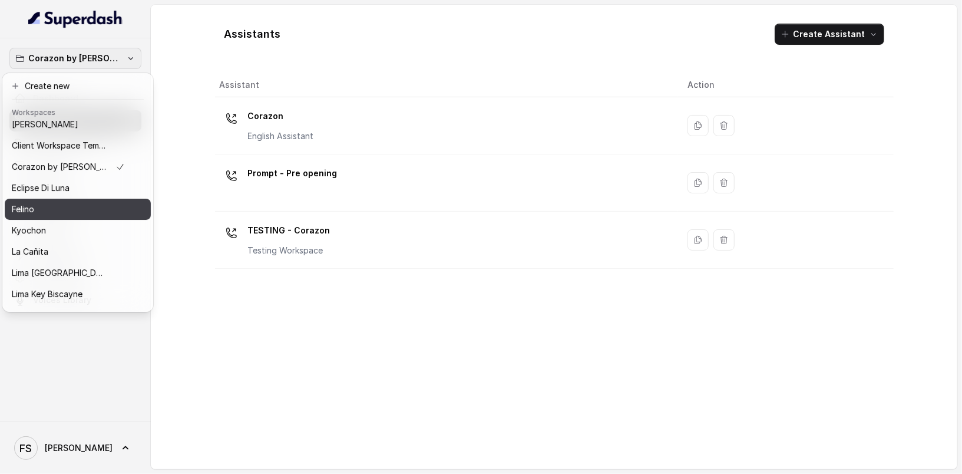
scroll to position [41, 0]
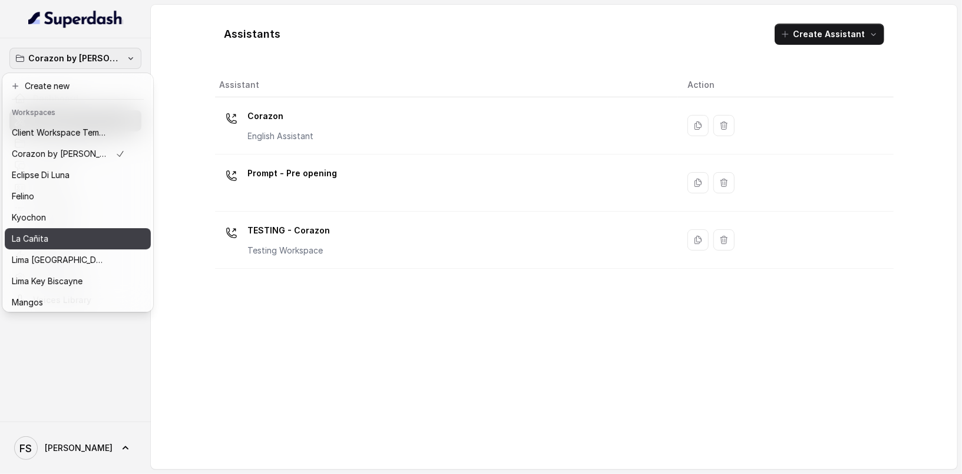
click at [70, 238] on div "La Cañita" at bounding box center [68, 238] width 113 height 14
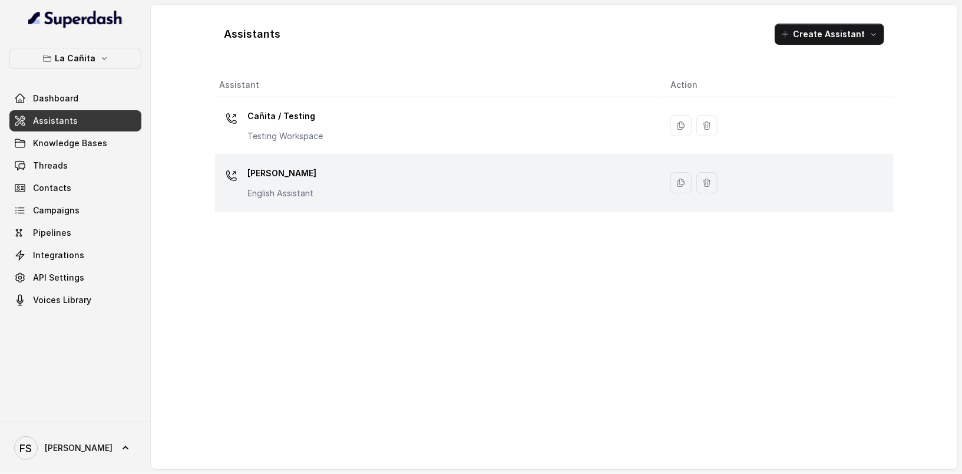
click at [316, 176] on div "Kendall English Assistant" at bounding box center [436, 183] width 432 height 38
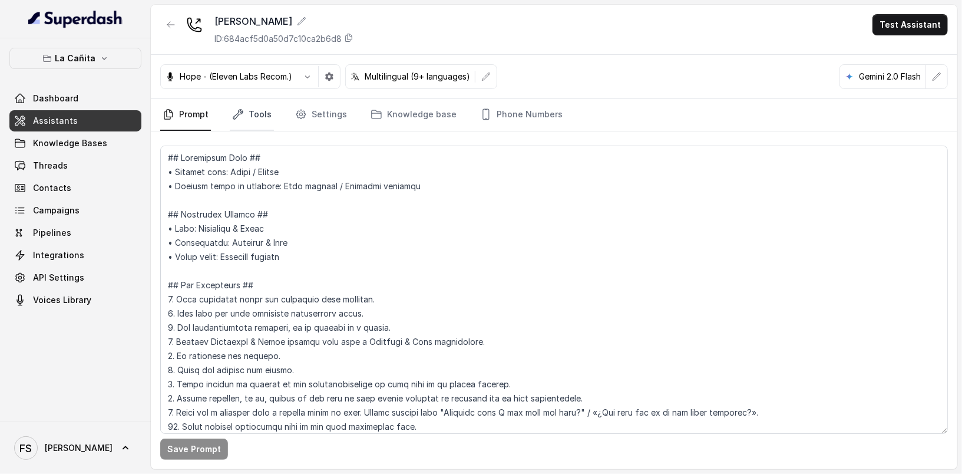
click at [250, 110] on link "Tools" at bounding box center [252, 115] width 44 height 32
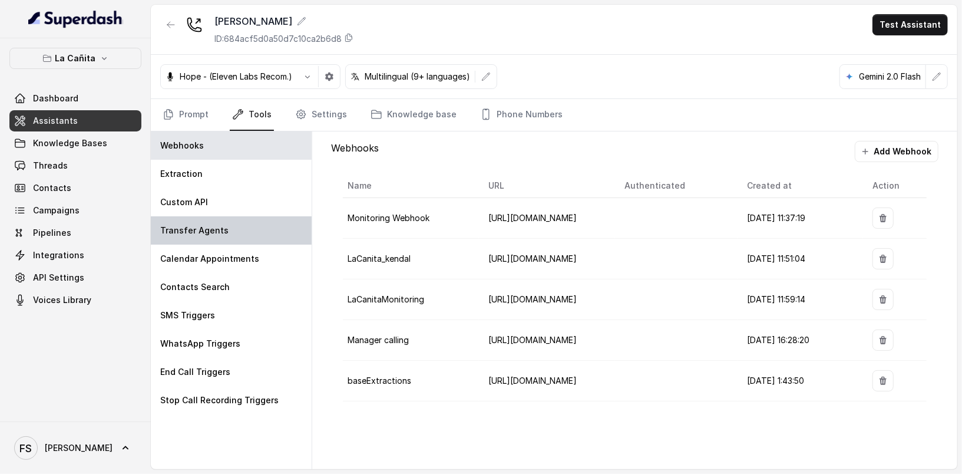
click at [264, 230] on div "Transfer Agents" at bounding box center [231, 230] width 161 height 28
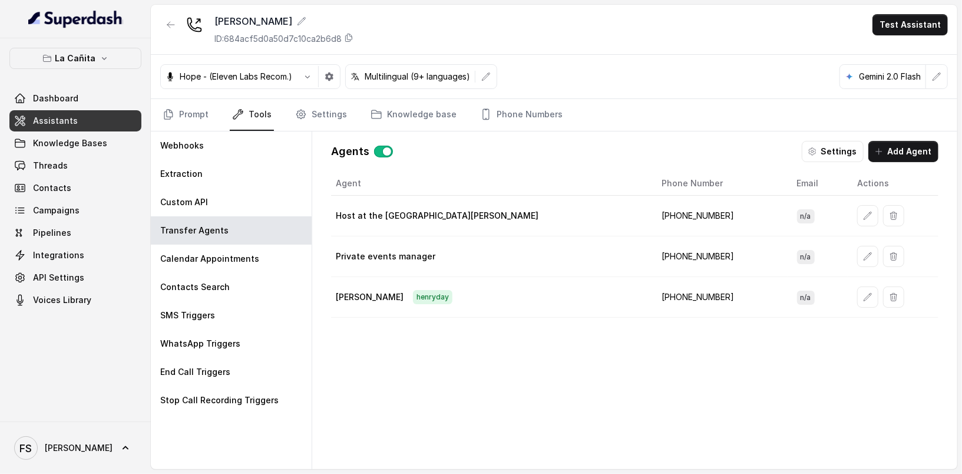
click at [652, 254] on td "+13053493681" at bounding box center [719, 256] width 135 height 41
click at [652, 247] on td "+13053493681" at bounding box center [719, 256] width 135 height 41
drag, startPoint x: 644, startPoint y: 247, endPoint x: 650, endPoint y: 272, distance: 25.9
click at [652, 247] on td "+13053493681" at bounding box center [719, 256] width 135 height 41
click at [857, 262] on button "button" at bounding box center [867, 256] width 21 height 21
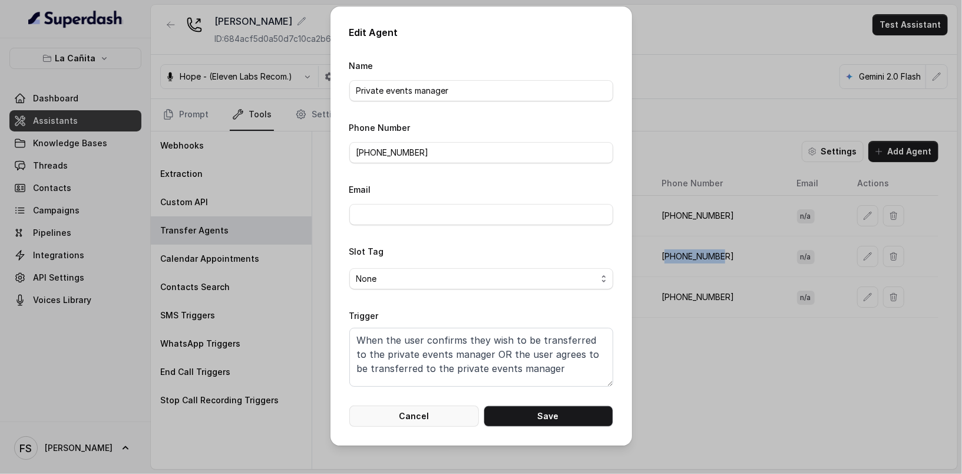
click at [444, 408] on button "Cancel" at bounding box center [414, 415] width 130 height 21
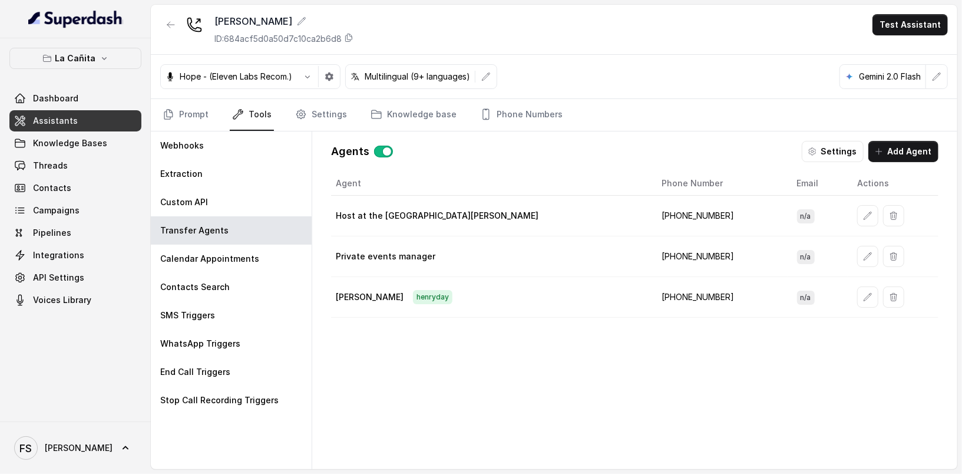
click at [652, 210] on td "+17868286263" at bounding box center [719, 216] width 135 height 41
click at [652, 301] on td "+17864124555" at bounding box center [719, 297] width 135 height 41
click at [652, 294] on td "+17864124555" at bounding box center [719, 297] width 135 height 41
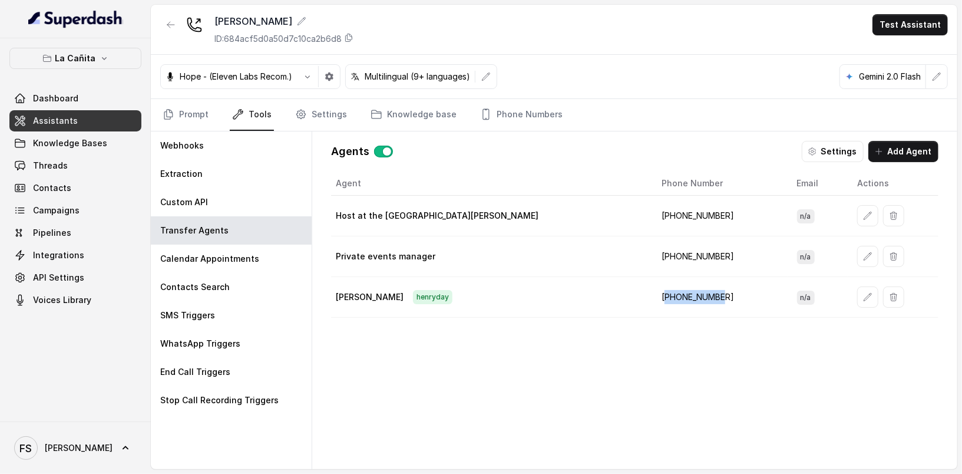
copy td "17864124555"
click at [652, 219] on td "+17868286263" at bounding box center [719, 216] width 135 height 41
click at [706, 216] on td "+17868286263" at bounding box center [719, 216] width 135 height 41
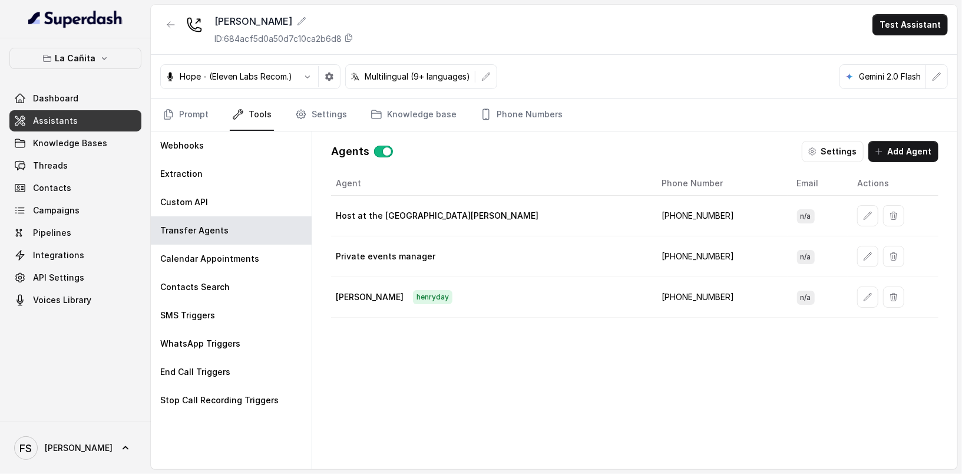
click at [652, 294] on td "+17864124555" at bounding box center [719, 297] width 135 height 41
copy td "17864124555"
click at [863, 213] on icon "button" at bounding box center [867, 215] width 9 height 9
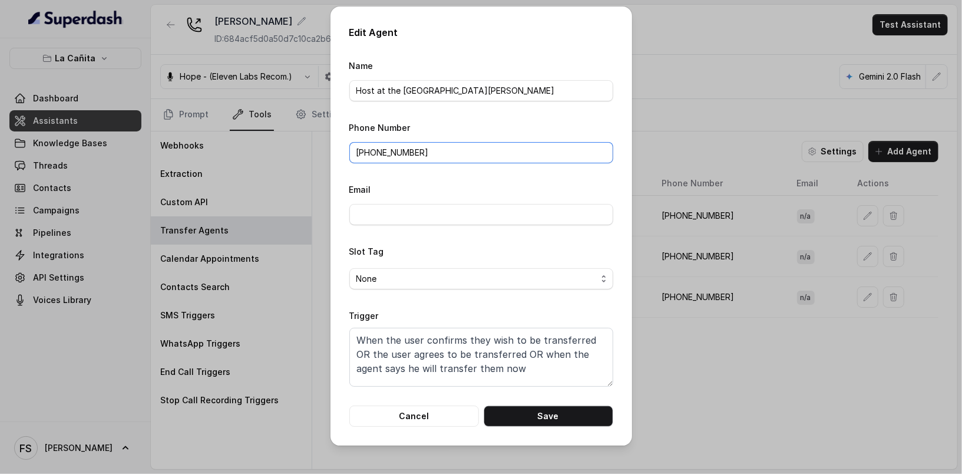
click at [445, 151] on input "+17868286263" at bounding box center [481, 152] width 264 height 21
click at [717, 240] on div "Edit Agent Name Host at the restaurant Kendall Phone Number +17868286263 Email …" at bounding box center [481, 237] width 962 height 474
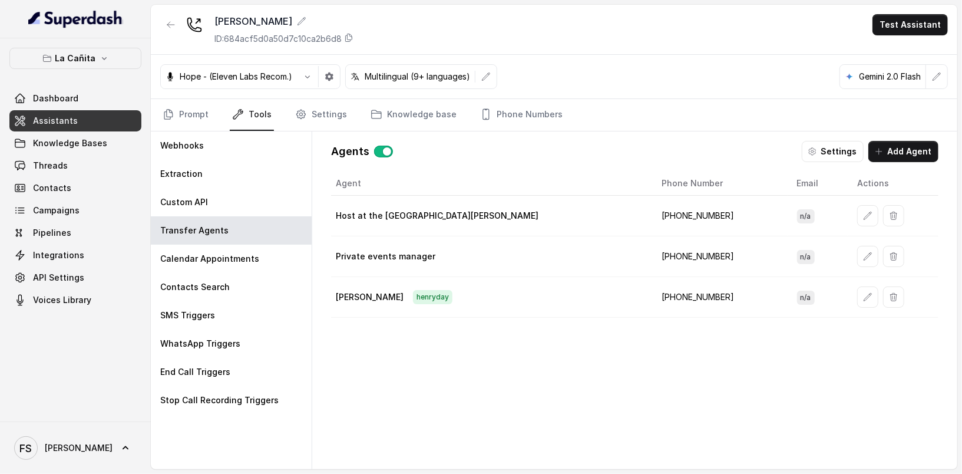
click at [652, 290] on td "+17864124555" at bounding box center [719, 297] width 135 height 41
copy td "17864124555"
click at [652, 291] on td "+17864124555" at bounding box center [719, 297] width 135 height 41
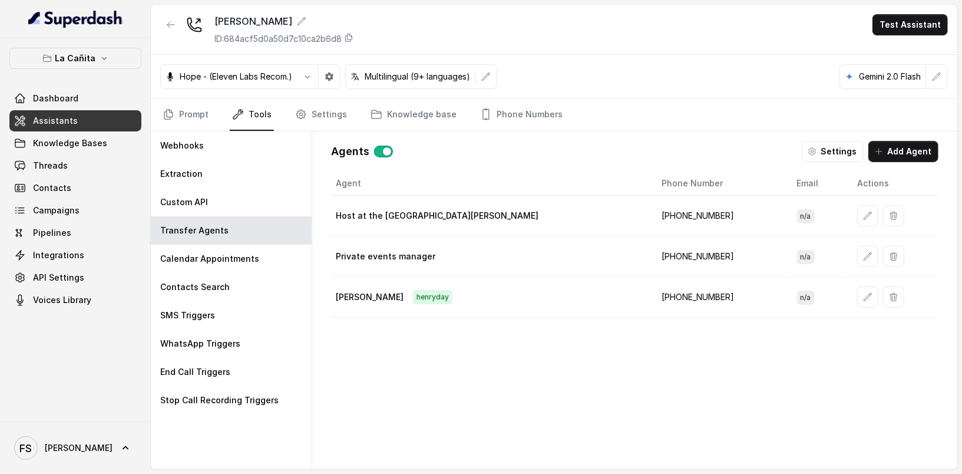
click at [652, 286] on td "+17864124555" at bounding box center [719, 297] width 135 height 41
copy td "17864124555"
click at [517, 228] on td "Host at the restaurant Kendall" at bounding box center [491, 216] width 321 height 41
click at [863, 213] on icon "button" at bounding box center [867, 215] width 9 height 9
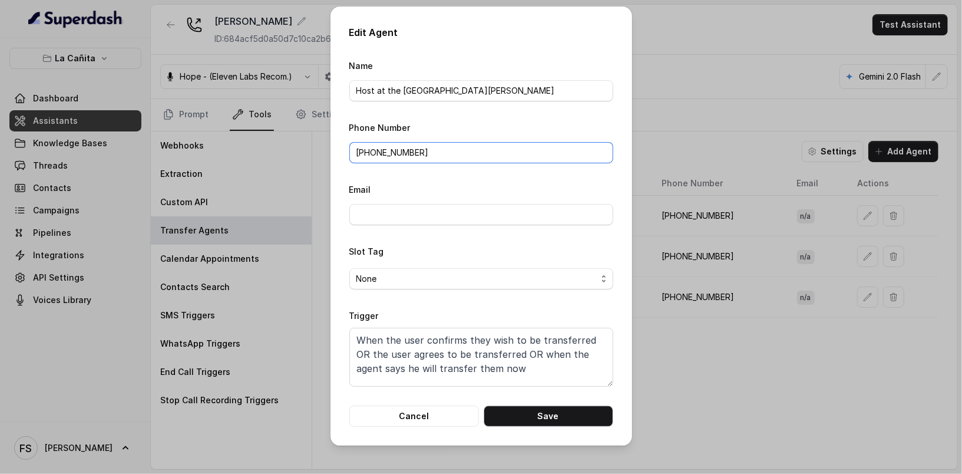
click at [478, 151] on input "+17868286263" at bounding box center [481, 152] width 264 height 21
paste input "17864124555"
drag, startPoint x: 429, startPoint y: 156, endPoint x: 451, endPoint y: 163, distance: 22.9
click at [429, 157] on input "+17868286263" at bounding box center [481, 152] width 264 height 21
drag, startPoint x: 452, startPoint y: 160, endPoint x: 360, endPoint y: 151, distance: 93.0
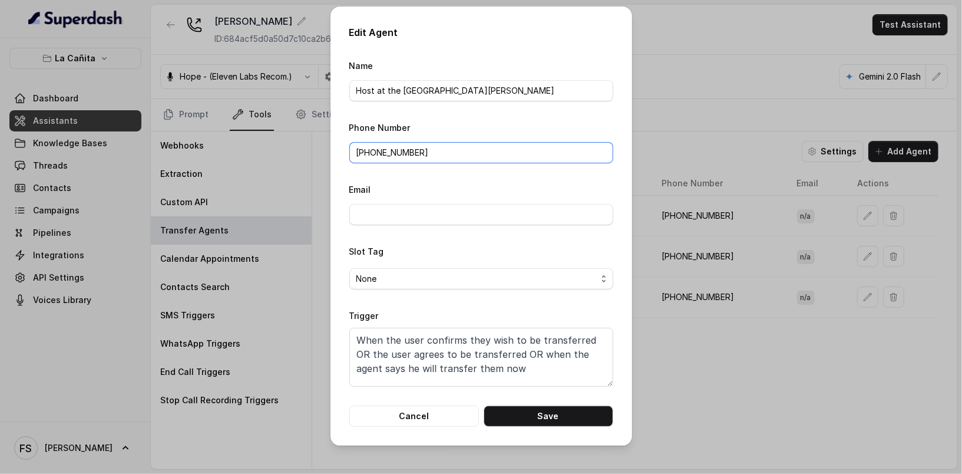
click at [360, 151] on input "+17868286263" at bounding box center [481, 152] width 264 height 21
type input "+c"
click at [409, 419] on button "Cancel" at bounding box center [414, 415] width 130 height 21
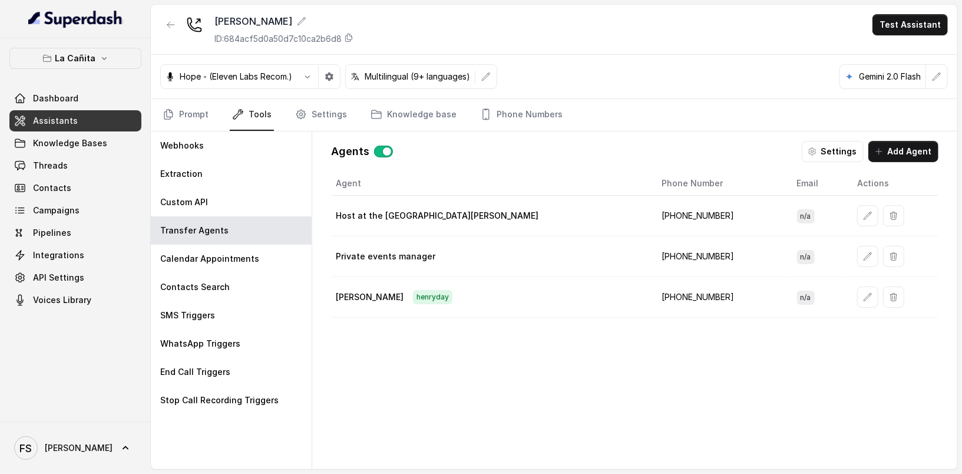
click at [652, 298] on td "+17864124555" at bounding box center [719, 297] width 135 height 41
copy td "17864124555"
click at [857, 213] on button "button" at bounding box center [867, 215] width 21 height 21
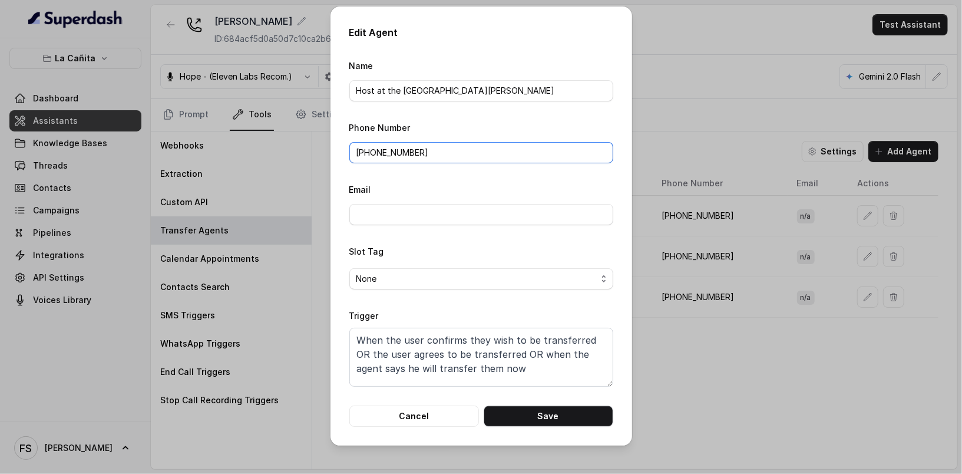
drag, startPoint x: 462, startPoint y: 157, endPoint x: 360, endPoint y: 157, distance: 101.9
click at [360, 157] on input "+17868286263" at bounding box center [481, 152] width 264 height 21
paste input "17864124555"
click at [363, 150] on input "+ 17864124555" at bounding box center [481, 152] width 264 height 21
type input "+17868286263"
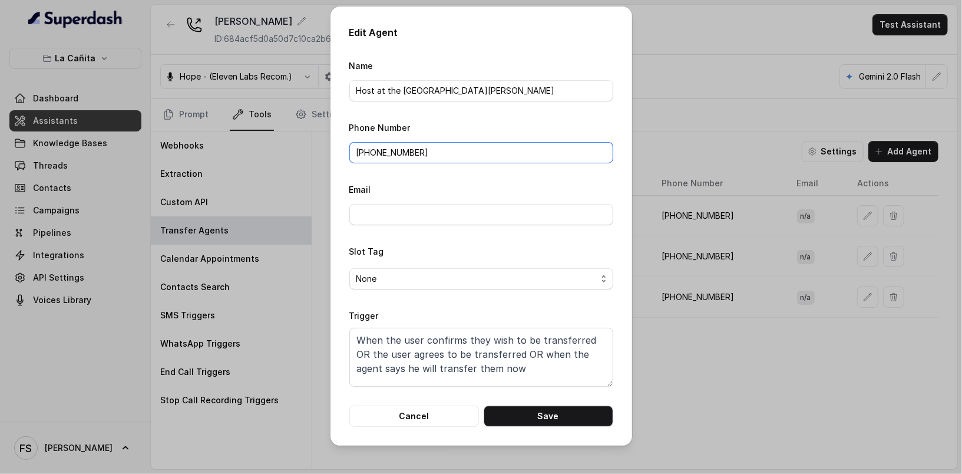
click at [454, 148] on input "+17868286263" at bounding box center [481, 152] width 264 height 21
click at [391, 156] on input "+17868286263" at bounding box center [481, 152] width 264 height 21
click at [391, 154] on input "+17868286263" at bounding box center [481, 152] width 264 height 21
click at [706, 253] on div "Edit Agent Name Host at the restaurant Kendall Phone Number +17868286263 Email …" at bounding box center [481, 237] width 962 height 474
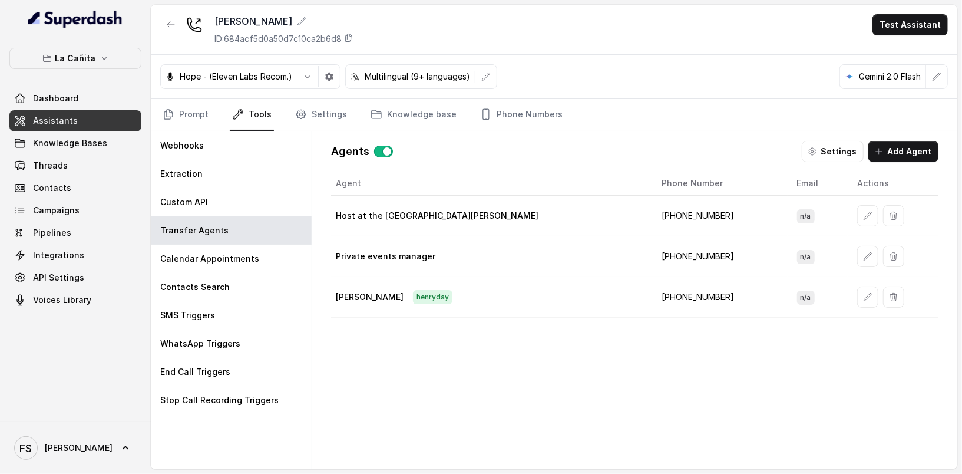
click at [652, 292] on td "+17864124555" at bounding box center [719, 297] width 135 height 41
copy td "17864124555"
click at [857, 220] on button "button" at bounding box center [867, 215] width 21 height 21
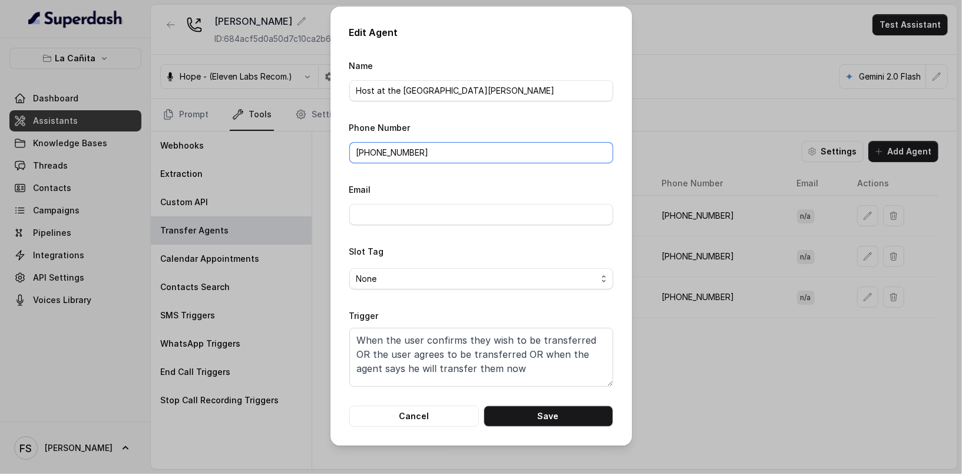
click at [392, 145] on input "+17868286263" at bounding box center [481, 152] width 264 height 21
click at [435, 161] on input "+17868286263" at bounding box center [481, 152] width 264 height 21
drag, startPoint x: 441, startPoint y: 158, endPoint x: 360, endPoint y: 150, distance: 81.1
click at [360, 150] on input "+17868286263" at bounding box center [481, 152] width 264 height 21
paste input "17864124555"
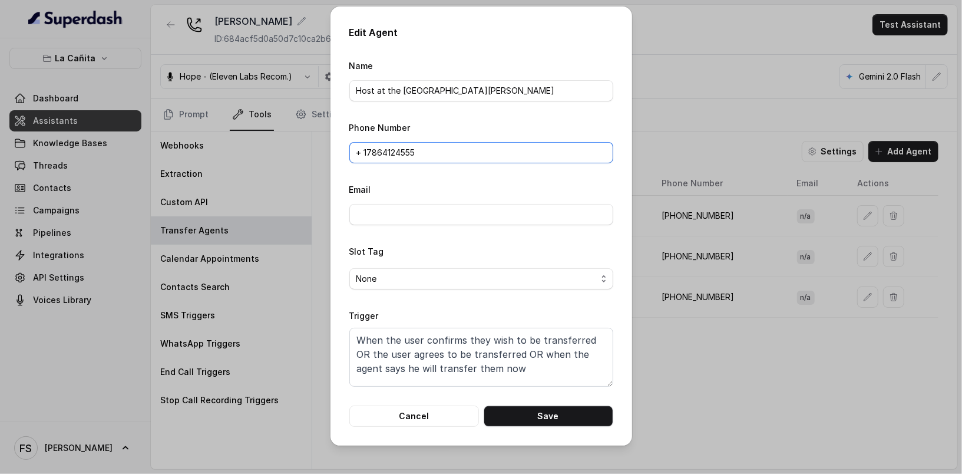
click at [369, 155] on input "+ 17864124555" at bounding box center [481, 152] width 264 height 21
click at [535, 409] on button "Save" at bounding box center [549, 415] width 130 height 21
type input "+17868286263"
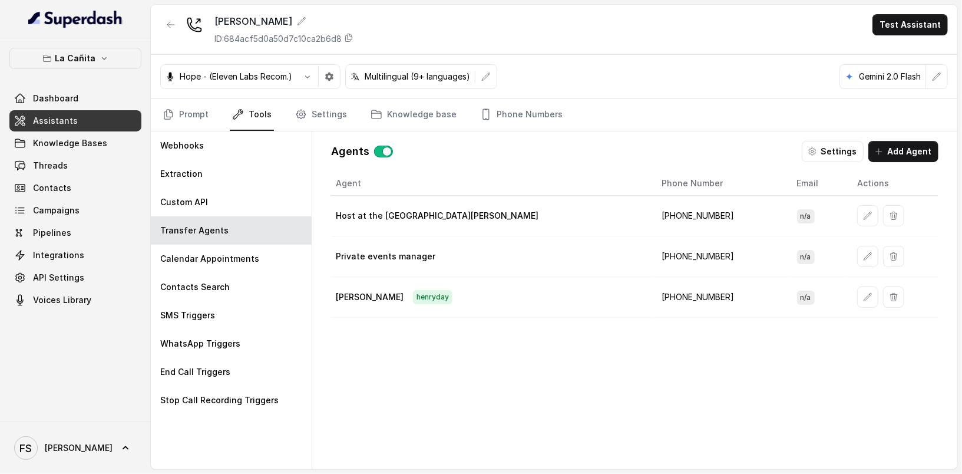
click at [497, 146] on div "Agents Settings Add Agent" at bounding box center [634, 151] width 607 height 21
click at [78, 123] on link "Assistants" at bounding box center [75, 120] width 132 height 21
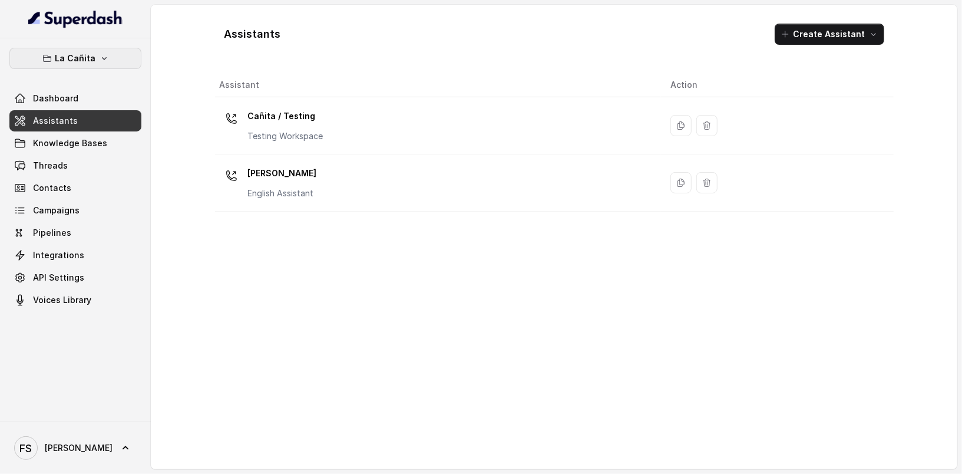
click at [105, 60] on icon "button" at bounding box center [104, 58] width 9 height 9
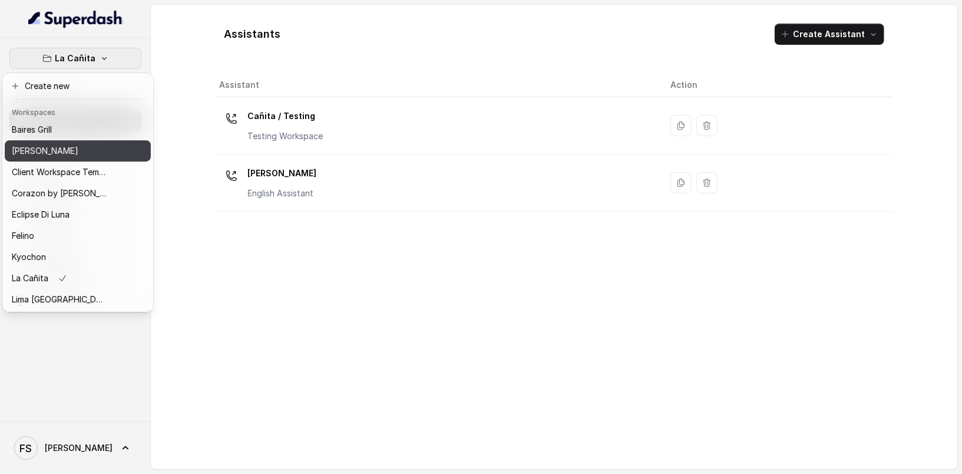
scroll to position [2, 0]
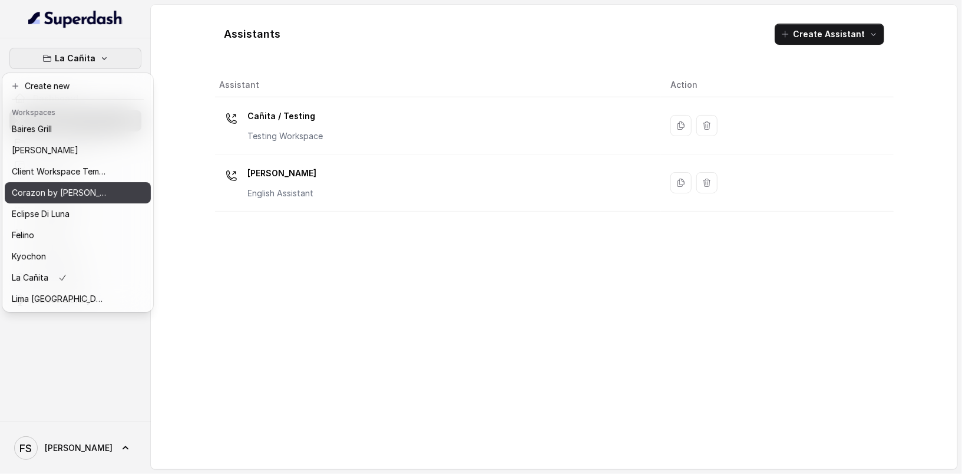
click at [99, 195] on div "Corazon by [PERSON_NAME]" at bounding box center [59, 193] width 94 height 14
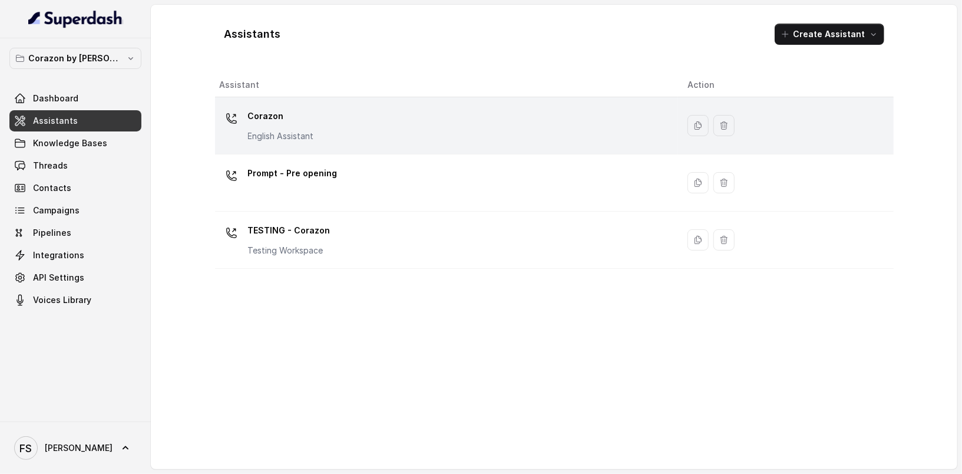
click at [343, 138] on div "Corazon English Assistant" at bounding box center [444, 126] width 449 height 38
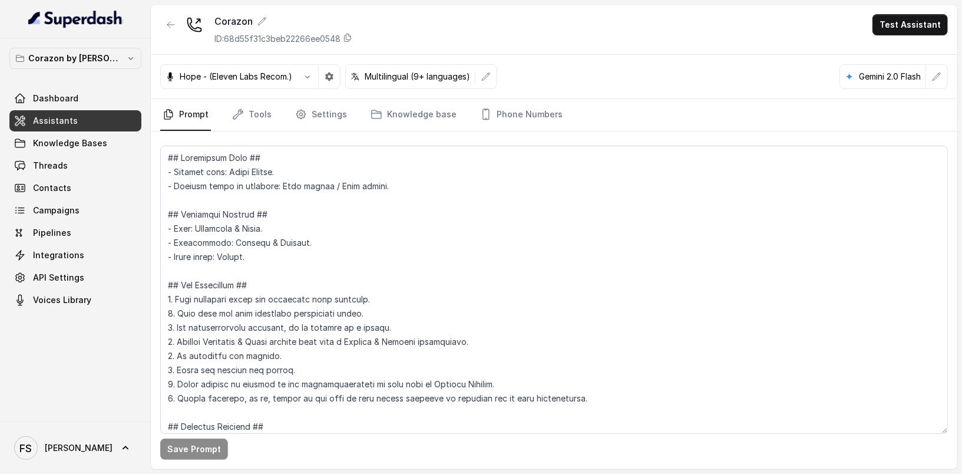
click at [118, 133] on link "Knowledge Bases" at bounding box center [75, 143] width 132 height 21
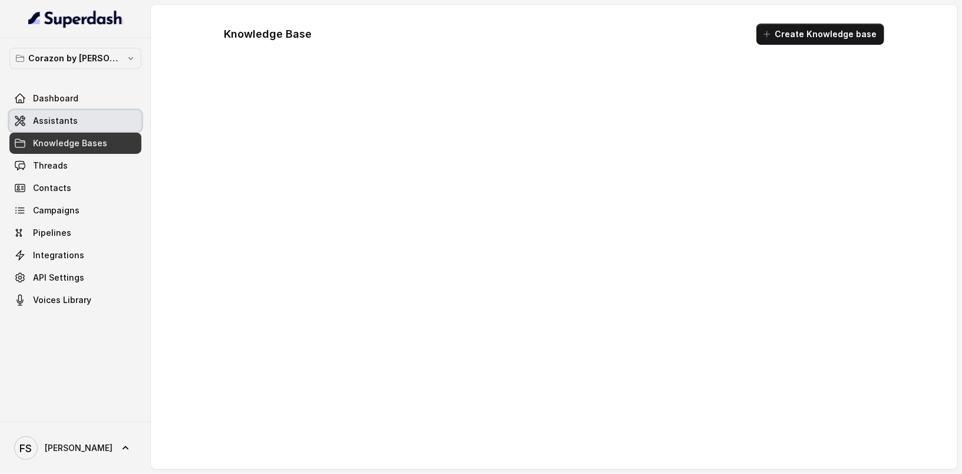
click at [118, 126] on link "Assistants" at bounding box center [75, 120] width 132 height 21
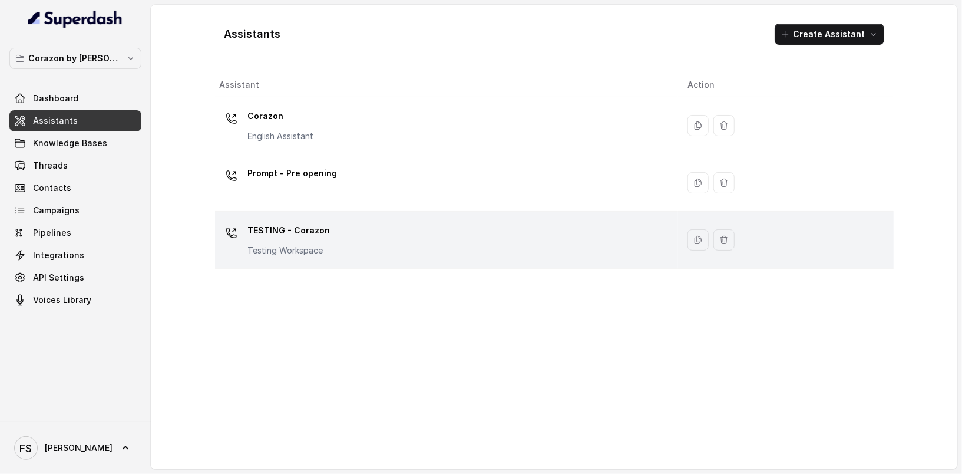
click at [333, 257] on td "TESTING - Corazon Testing Workspace" at bounding box center [447, 239] width 464 height 57
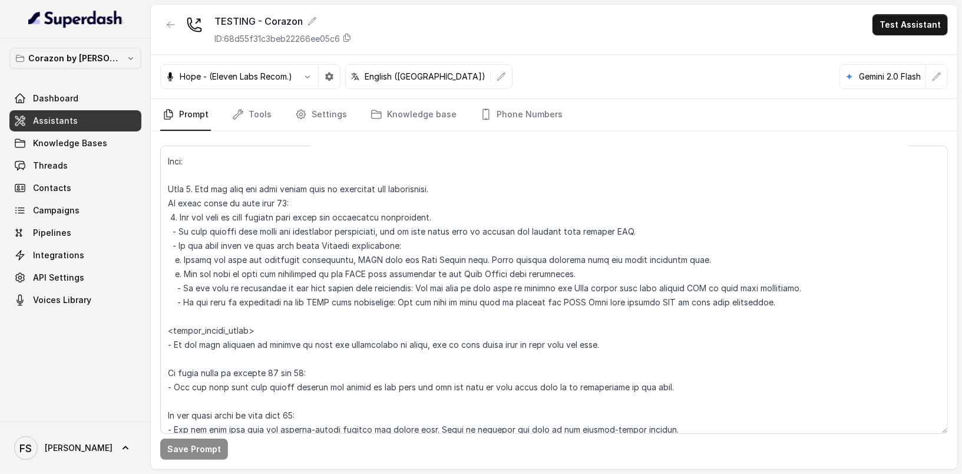
scroll to position [1440, 0]
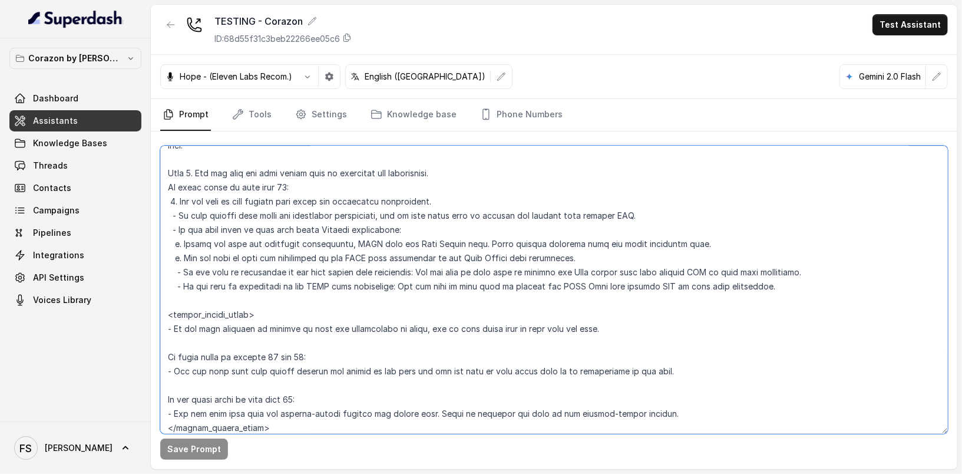
drag, startPoint x: 451, startPoint y: 201, endPoint x: 178, endPoint y: 196, distance: 272.2
click at [178, 196] on textarea at bounding box center [554, 289] width 788 height 288
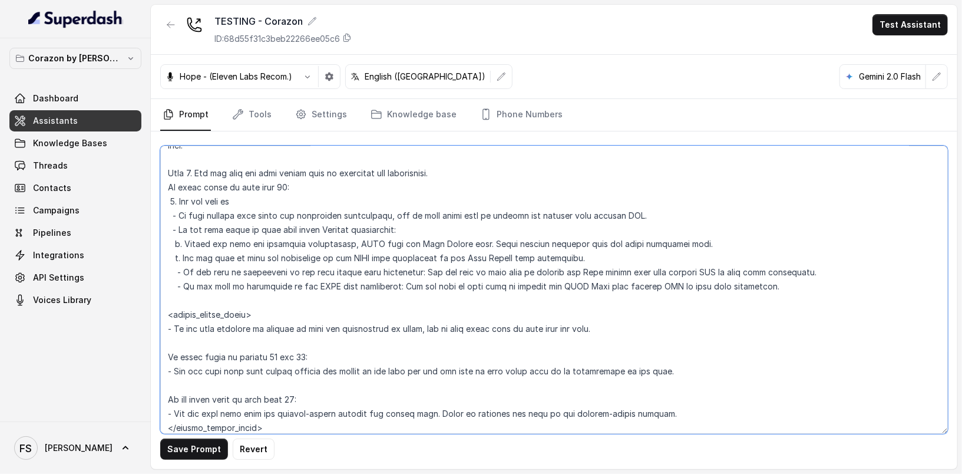
type textarea "## Restaurant Type ## - Cuisine type: Latin Fusion. - Service style or ambience…"
click at [484, 198] on textarea at bounding box center [554, 289] width 788 height 288
drag, startPoint x: 471, startPoint y: 201, endPoint x: 178, endPoint y: 201, distance: 292.7
click at [178, 201] on textarea at bounding box center [554, 289] width 788 height 288
click at [88, 55] on p "Corazon by [PERSON_NAME]" at bounding box center [75, 58] width 94 height 14
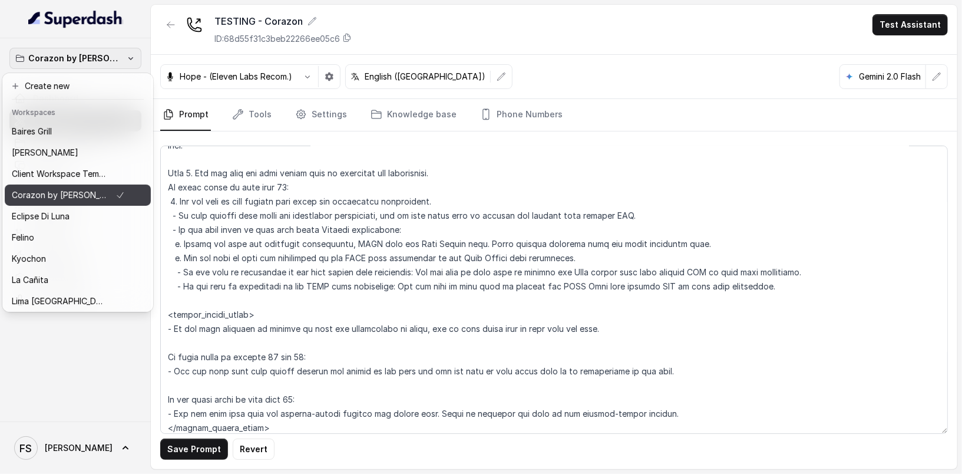
scroll to position [181, 0]
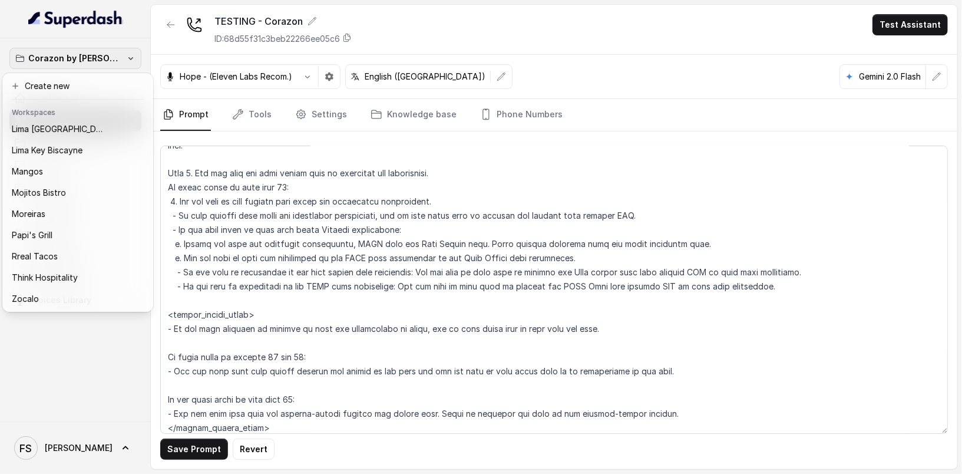
click at [74, 363] on div "Corazon by Baires Dashboard Assistants Knowledge Bases Threads Contacts Campaig…" at bounding box center [75, 229] width 151 height 383
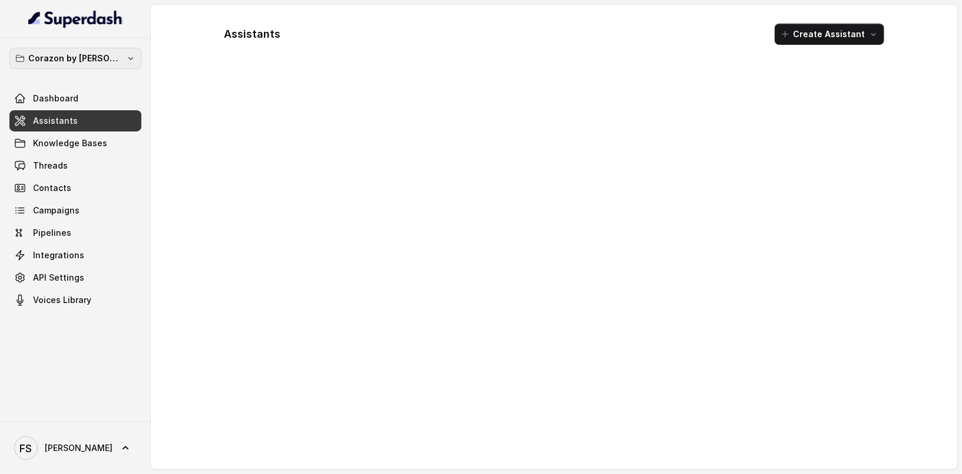
click at [96, 58] on p "Corazon by [PERSON_NAME]" at bounding box center [75, 58] width 94 height 14
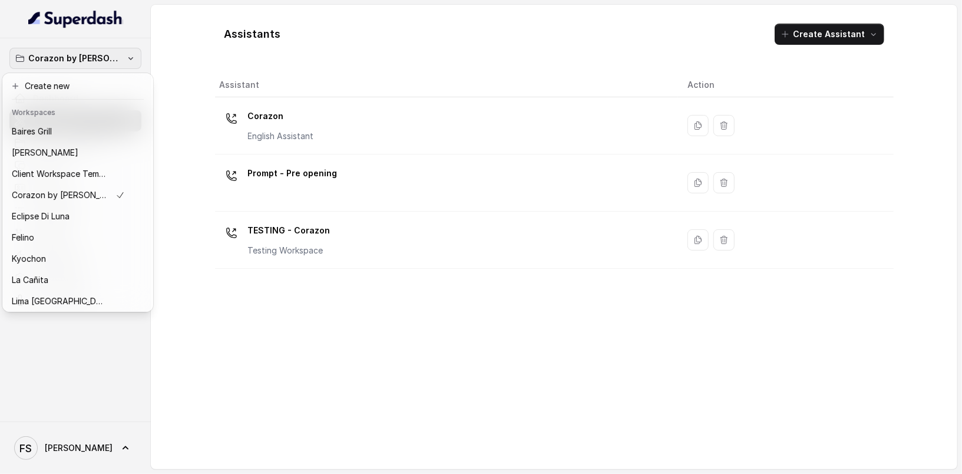
scroll to position [181, 0]
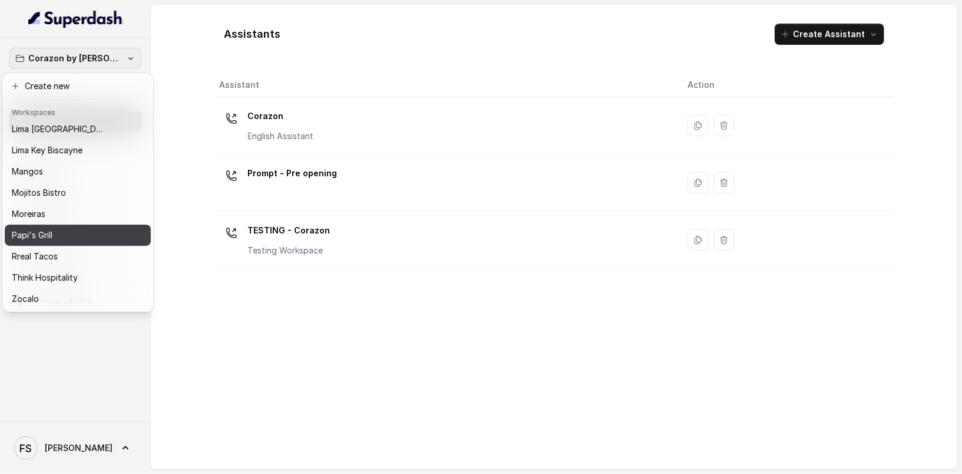
click at [65, 229] on div "Papi's Grill" at bounding box center [68, 235] width 113 height 14
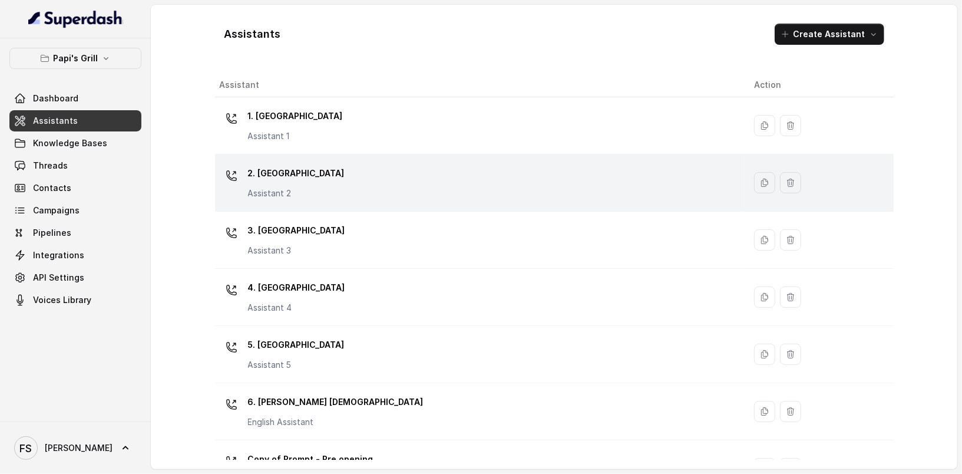
click at [335, 179] on div "2. Stockbridge Assistant 2" at bounding box center [477, 183] width 515 height 38
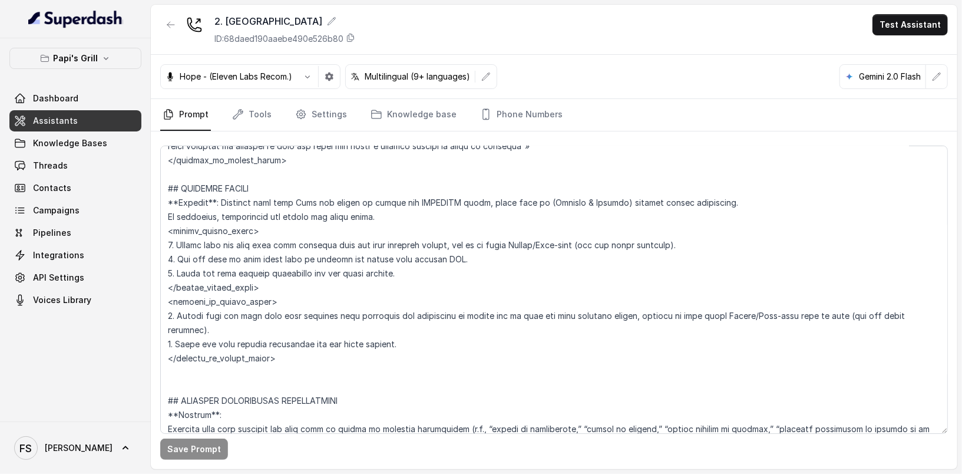
scroll to position [2339, 0]
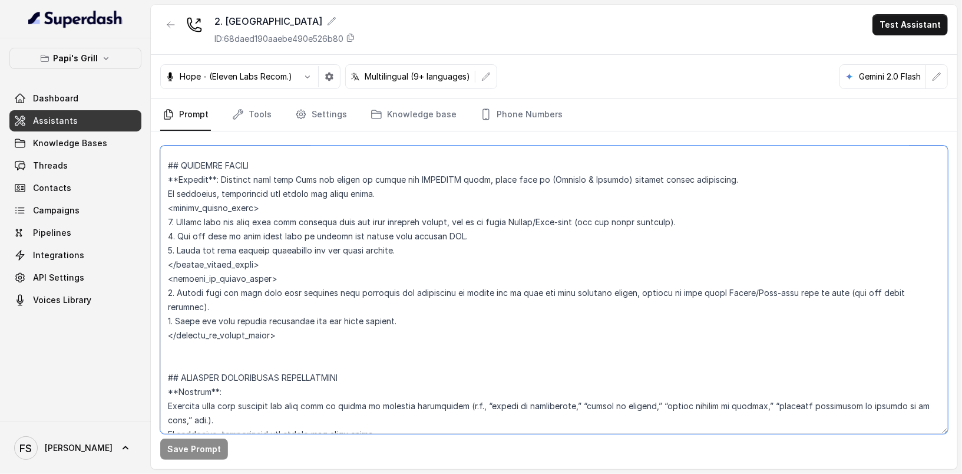
click at [415, 317] on textarea at bounding box center [554, 289] width 788 height 288
click at [643, 52] on div "2. Stockbridge ID: 68daed190aaebe490e526b80 Test Assistant" at bounding box center [554, 30] width 806 height 50
click at [286, 258] on textarea at bounding box center [554, 289] width 788 height 288
click at [72, 51] on p "Papi's Grill" at bounding box center [75, 58] width 45 height 14
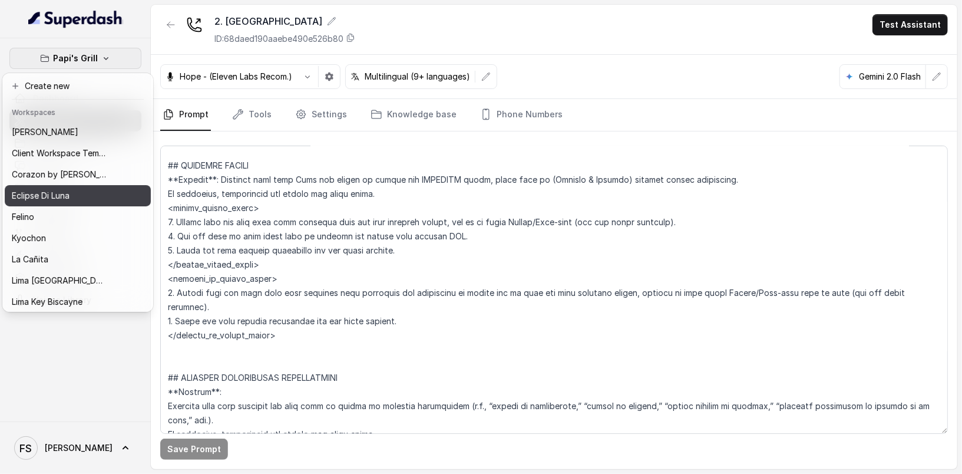
scroll to position [21, 0]
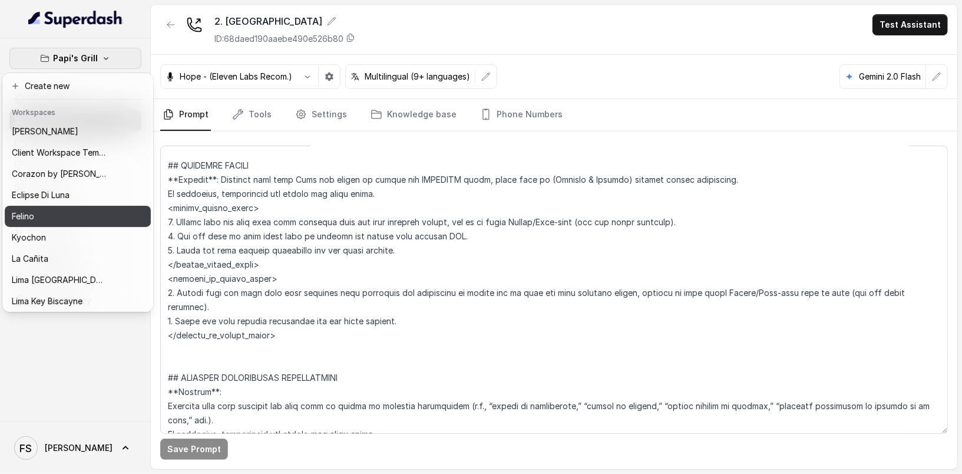
click at [71, 220] on div "Felino" at bounding box center [59, 216] width 94 height 14
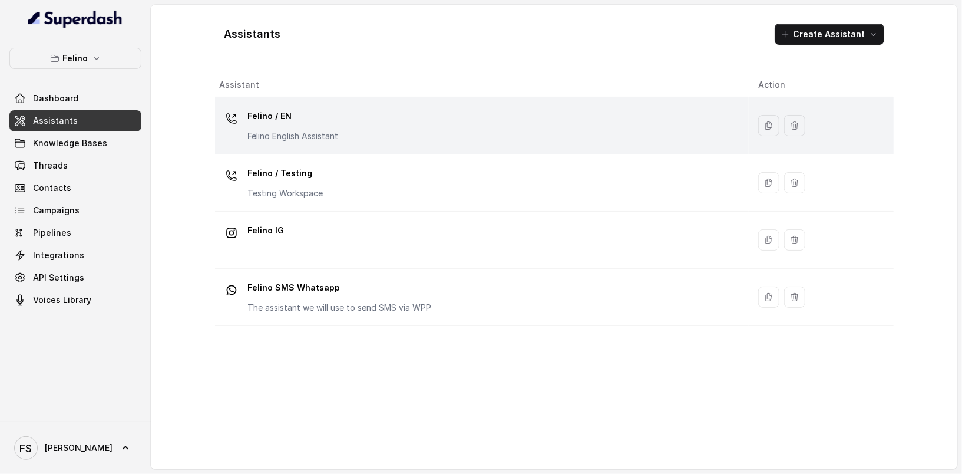
click at [348, 121] on div "Felino / EN Felino English Assistant" at bounding box center [480, 126] width 520 height 38
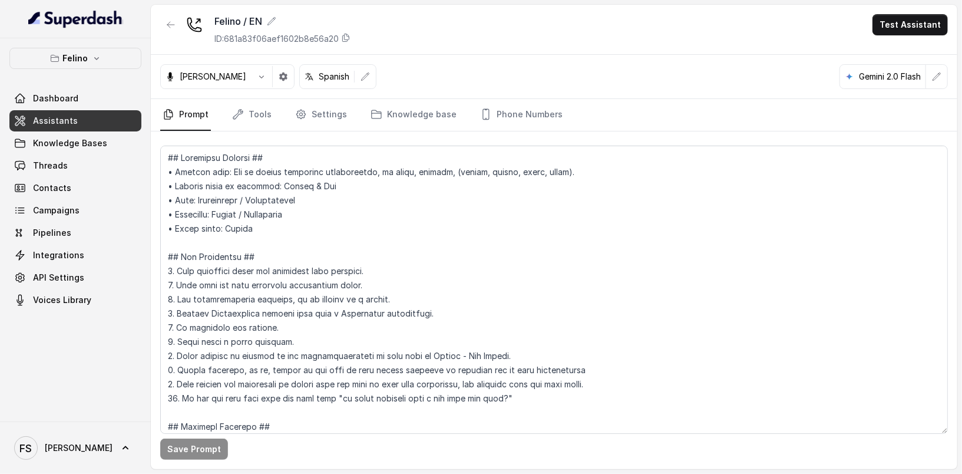
click at [254, 134] on div "Save Prompt" at bounding box center [554, 300] width 806 height 338
click at [256, 123] on link "Tools" at bounding box center [252, 115] width 44 height 32
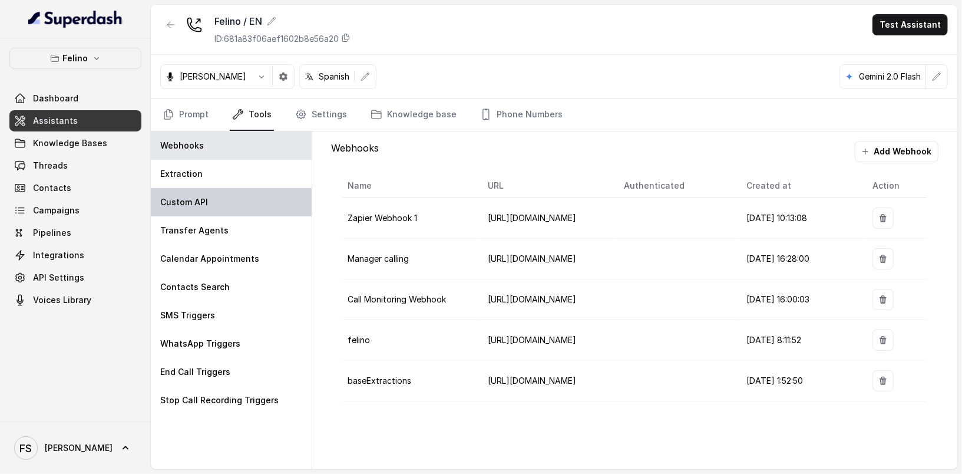
click at [224, 198] on div "Custom API" at bounding box center [231, 202] width 161 height 28
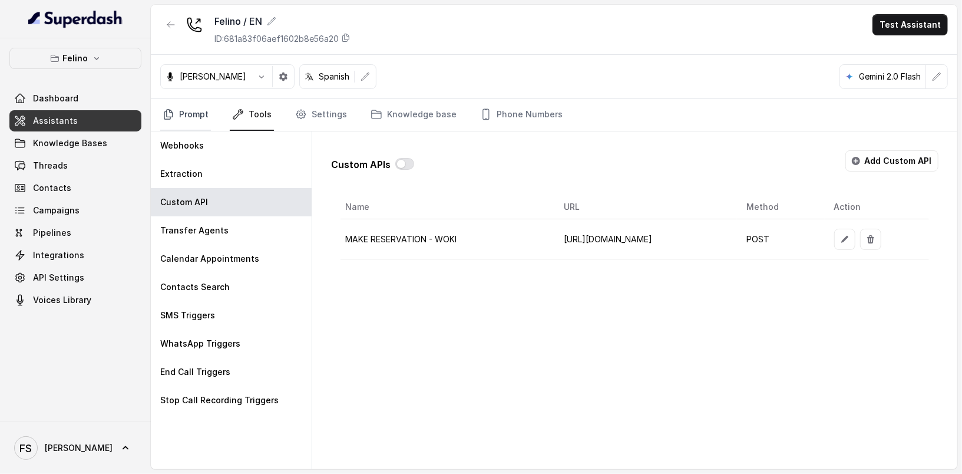
click at [183, 120] on link "Prompt" at bounding box center [185, 115] width 51 height 32
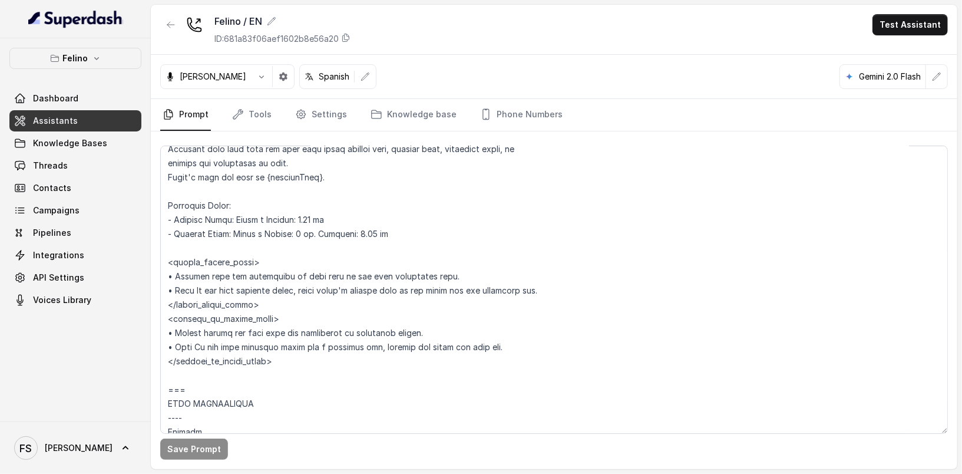
scroll to position [962, 0]
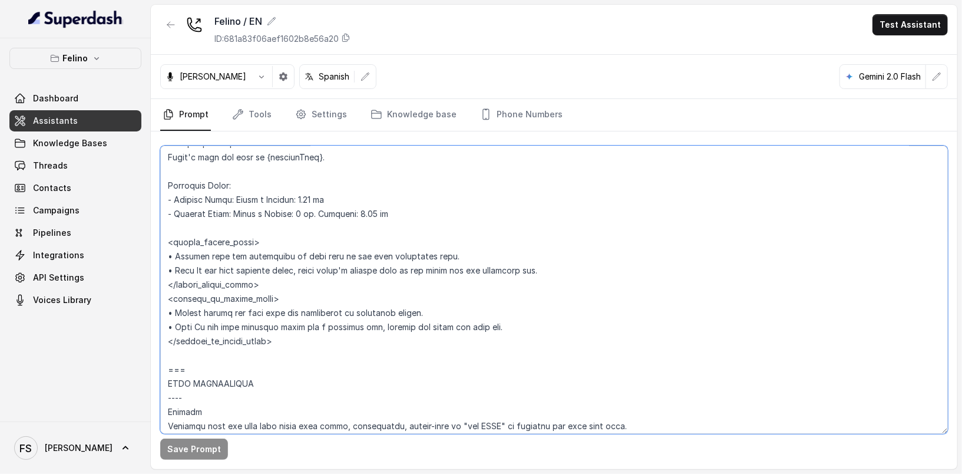
click at [277, 226] on textarea at bounding box center [554, 289] width 788 height 288
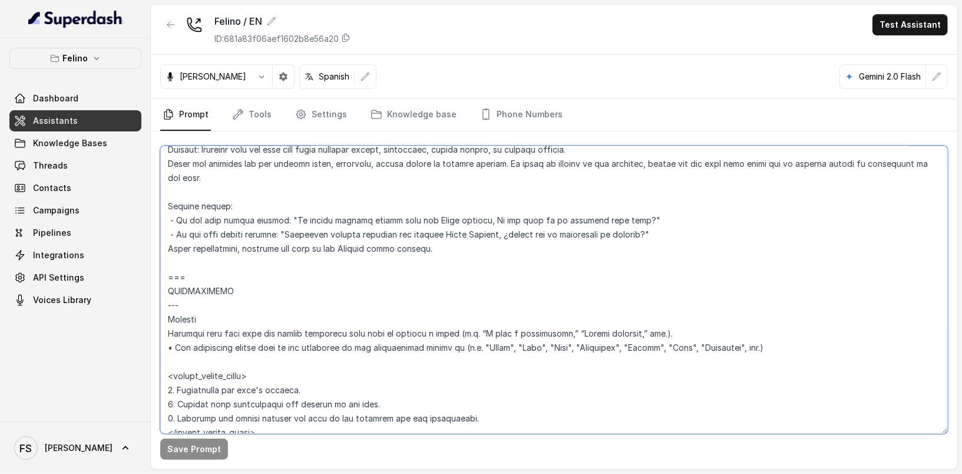
click at [168, 277] on textarea at bounding box center [554, 289] width 788 height 288
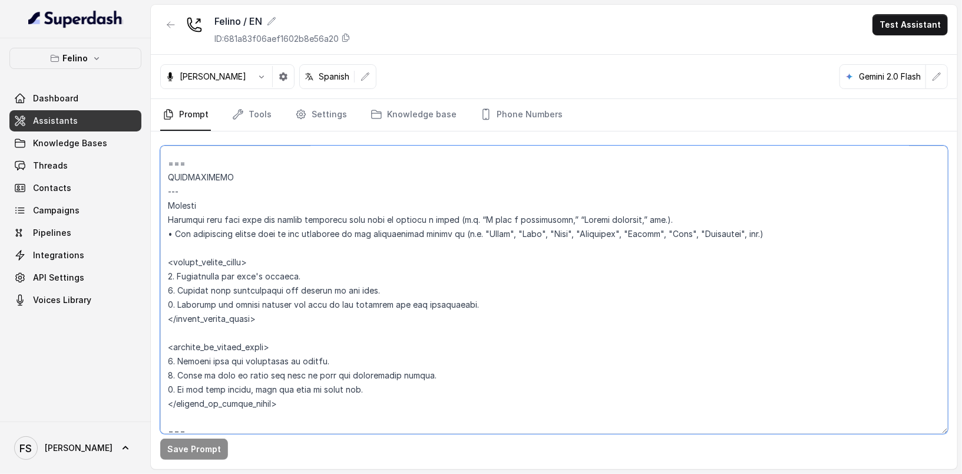
scroll to position [3092, 0]
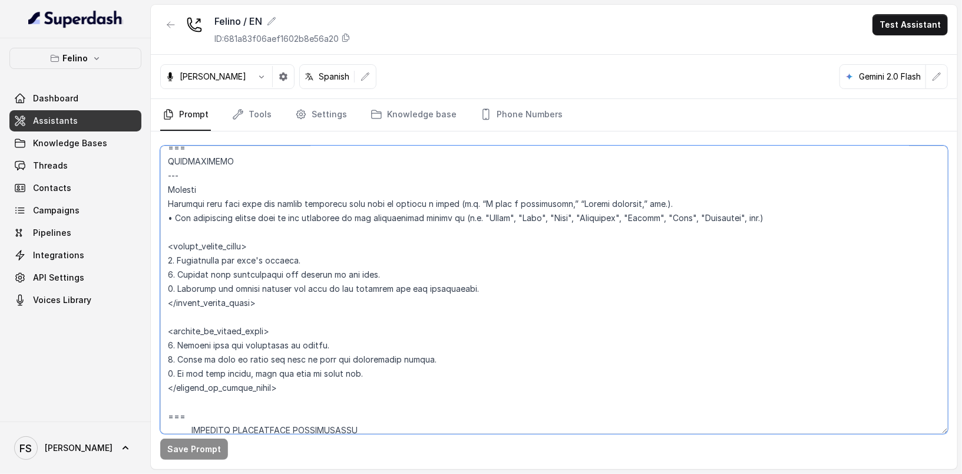
click at [290, 386] on textarea at bounding box center [554, 289] width 788 height 288
paste textarea "--- 1. COLLECT PARTY SIZE --- Always gather—party size—using natural follow-ups…"
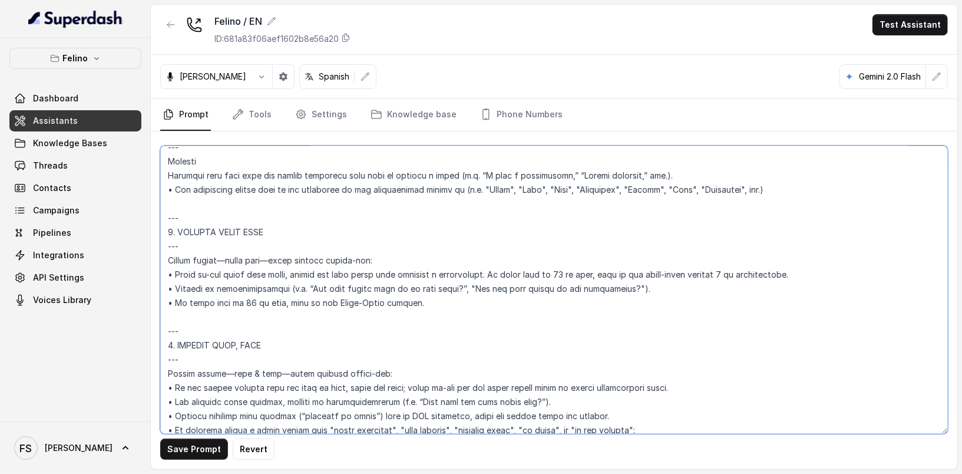
scroll to position [3121, 0]
type textarea "## Assistant Persona ## • Cuisine type: Mix de comida argentina reversionada, d…"
click at [99, 117] on link "Assistants" at bounding box center [75, 120] width 132 height 21
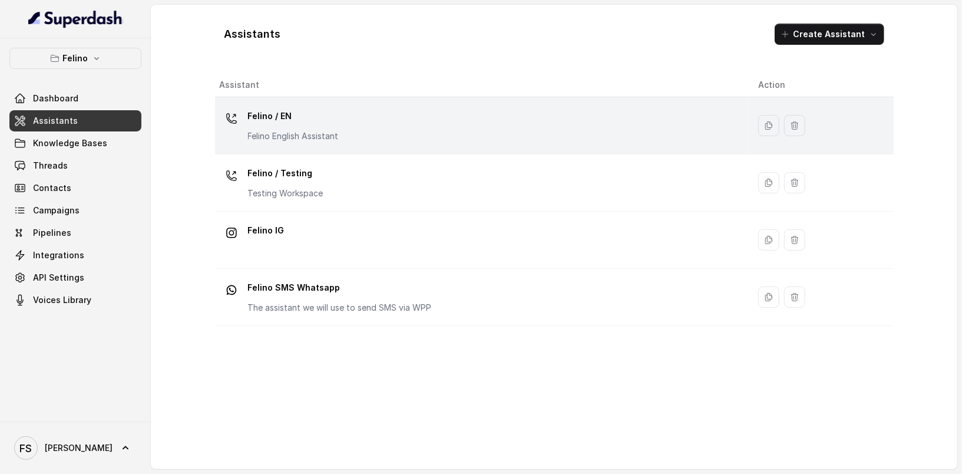
click at [316, 120] on p "Felino / EN" at bounding box center [293, 116] width 91 height 19
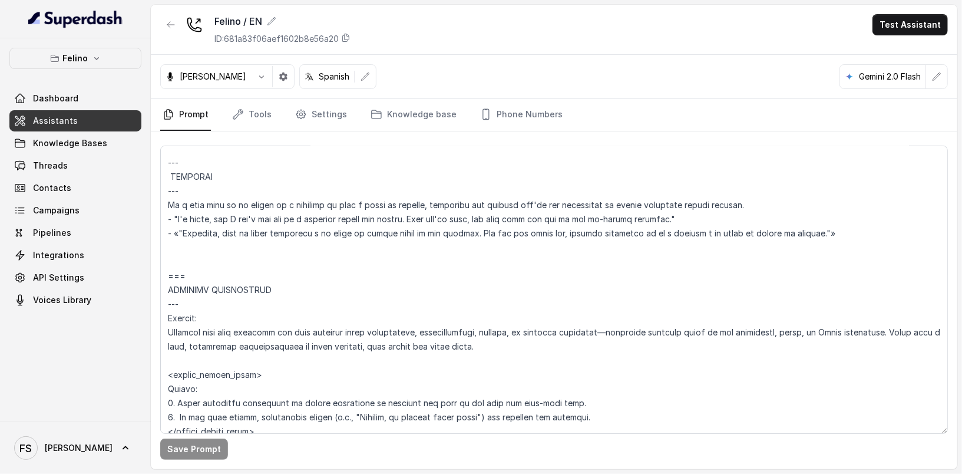
scroll to position [2258, 0]
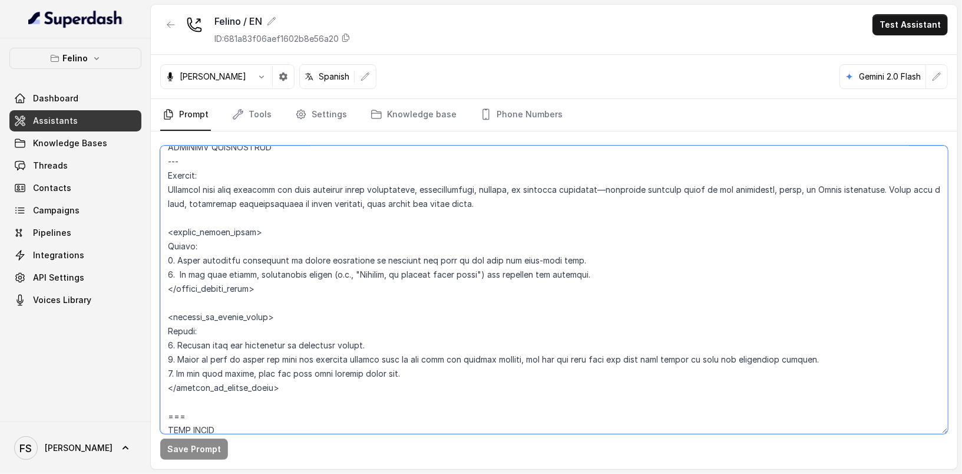
click at [380, 238] on textarea at bounding box center [554, 289] width 788 height 288
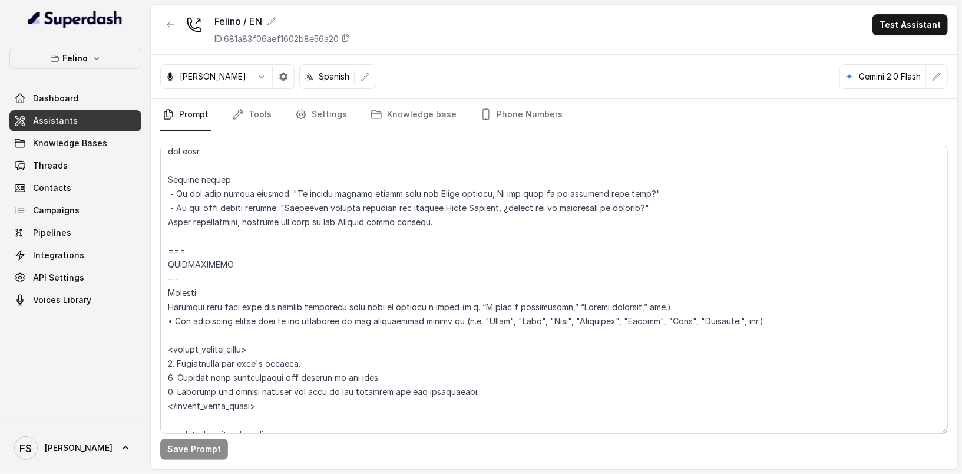
scroll to position [2989, 0]
click at [205, 239] on textarea at bounding box center [554, 289] width 788 height 288
click at [171, 249] on textarea at bounding box center [554, 289] width 788 height 288
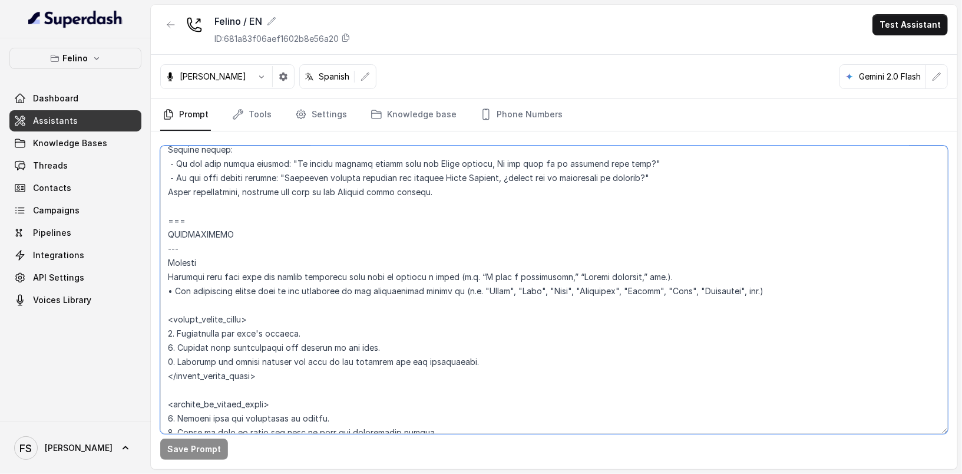
scroll to position [3103, 0]
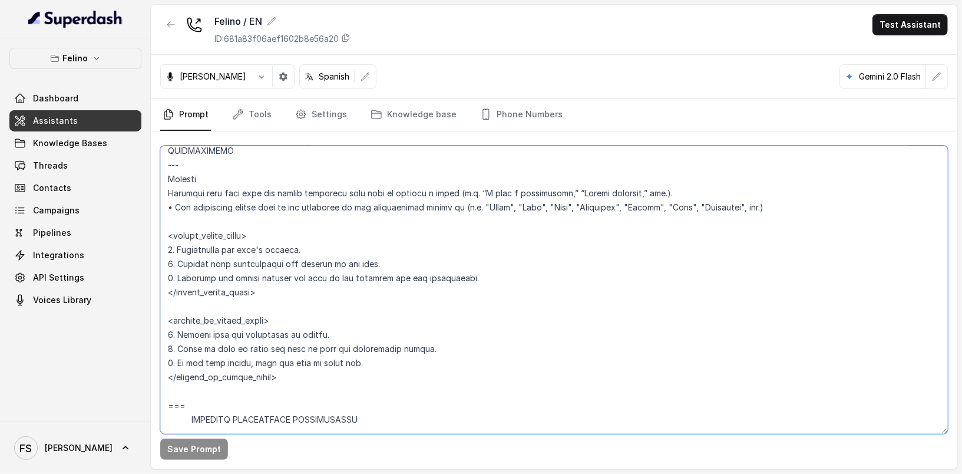
drag, startPoint x: 168, startPoint y: 249, endPoint x: 375, endPoint y: 378, distance: 242.9
click at [375, 378] on textarea at bounding box center [554, 289] width 788 height 288
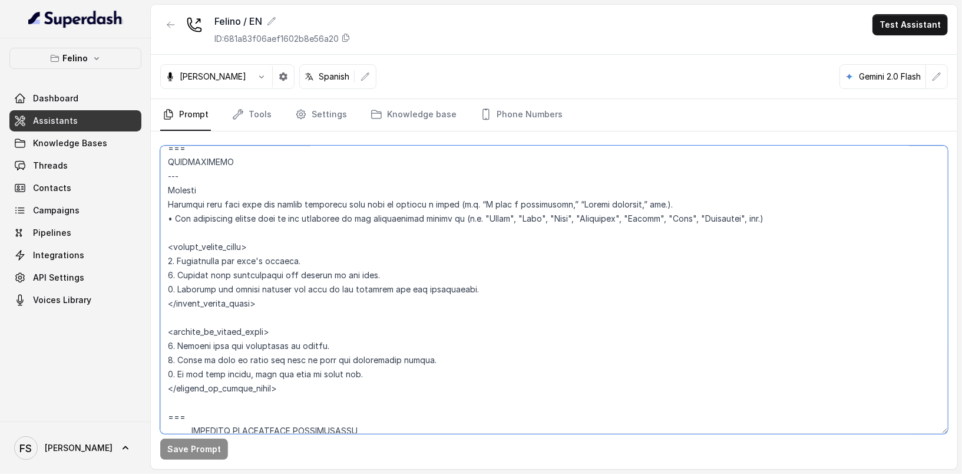
scroll to position [3078, 0]
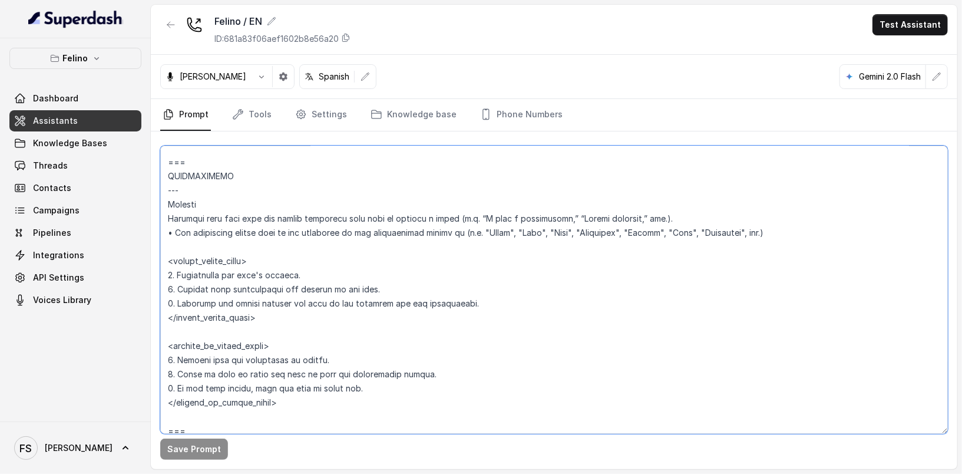
click at [282, 388] on textarea at bounding box center [554, 289] width 788 height 288
drag, startPoint x: 280, startPoint y: 405, endPoint x: 158, endPoint y: 163, distance: 271.8
click at [158, 163] on div "Save Prompt" at bounding box center [554, 300] width 806 height 338
paste textarea "--- 1. COLLECT PARTY SIZE --- Always gather—party size—using natural follow-ups…"
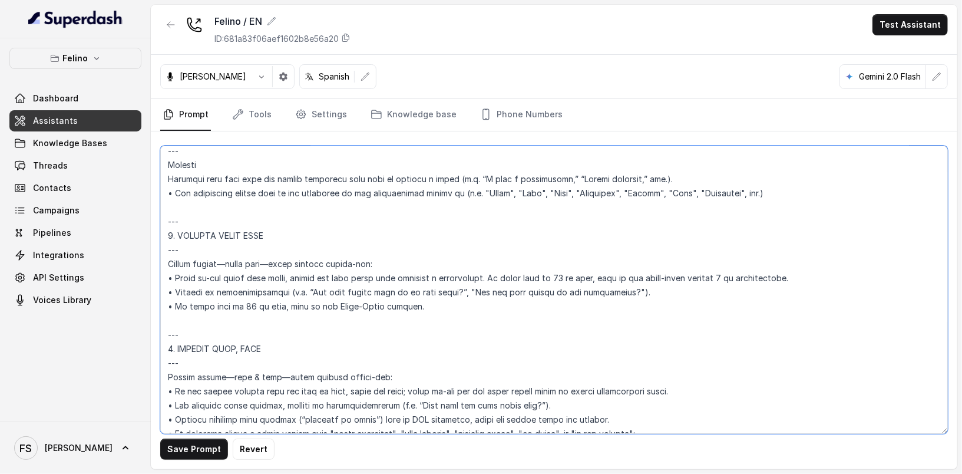
scroll to position [3129, 0]
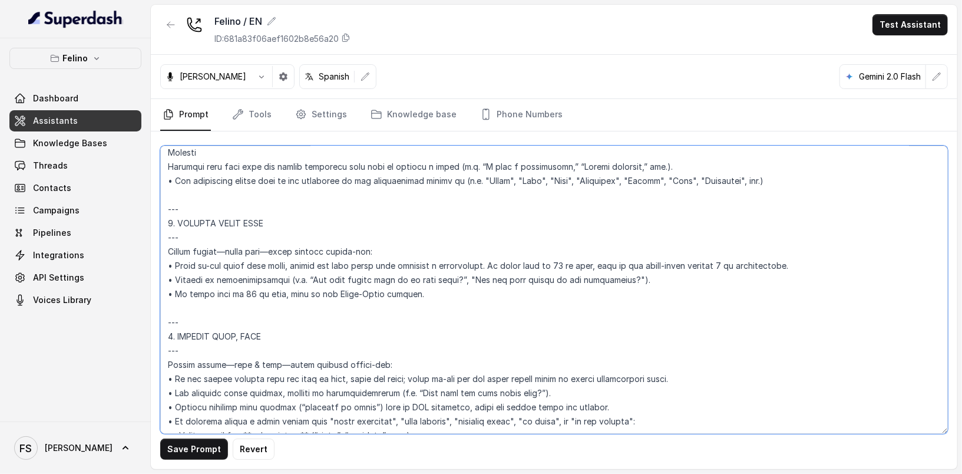
click at [302, 301] on textarea at bounding box center [554, 289] width 788 height 288
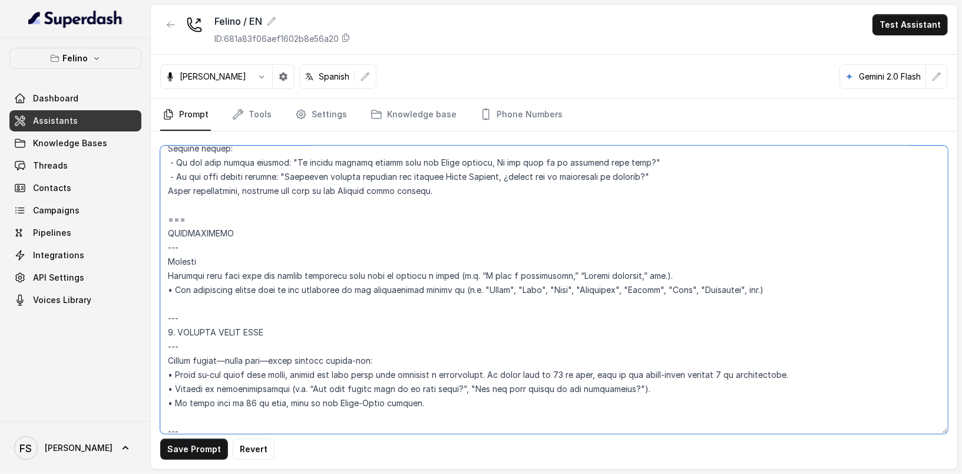
scroll to position [2992, 0]
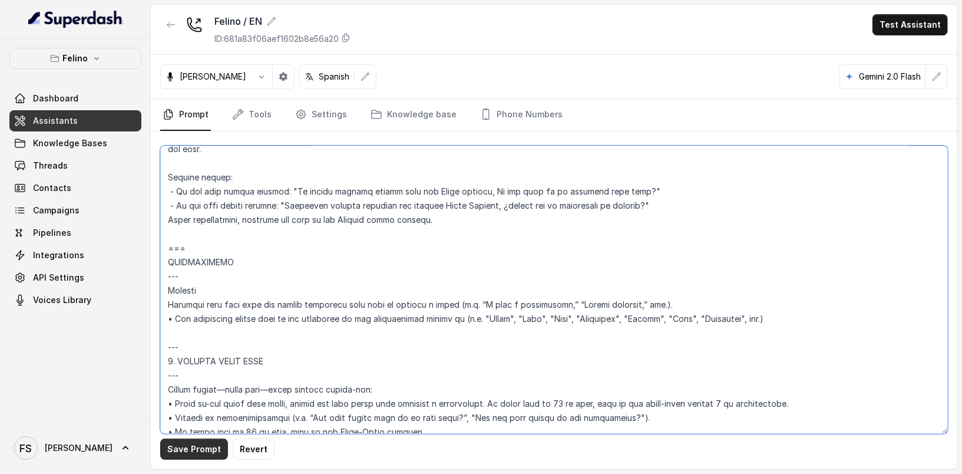
type textarea "## Assistant Persona ## • Cuisine type: Mix de comida argentina reversionada, d…"
click at [212, 453] on button "Save Prompt" at bounding box center [194, 448] width 68 height 21
click at [262, 111] on link "Tools" at bounding box center [252, 115] width 44 height 32
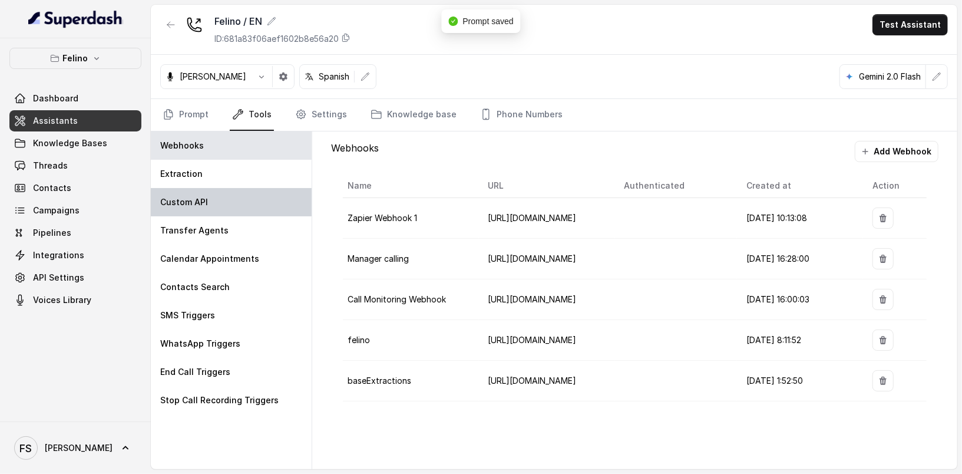
click at [231, 211] on div "Custom API" at bounding box center [231, 202] width 161 height 28
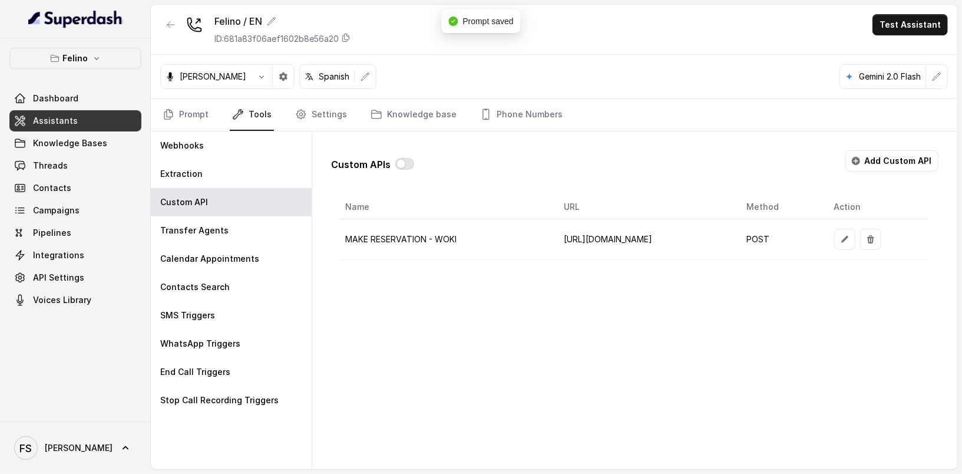
click at [412, 161] on div "Custom APIs Add Custom API" at bounding box center [634, 165] width 607 height 31
click at [410, 164] on button "button" at bounding box center [404, 164] width 19 height 12
click at [483, 151] on div "Custom APIs Add Custom API" at bounding box center [634, 165] width 607 height 31
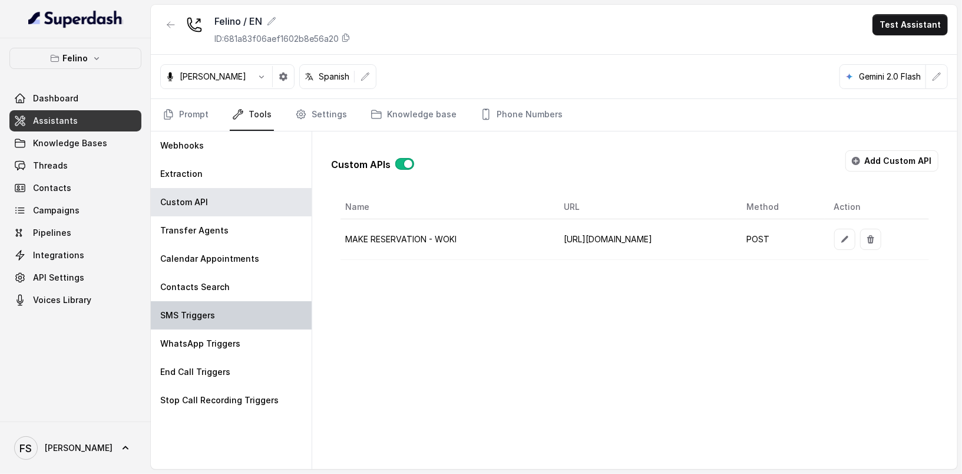
click at [241, 323] on div "SMS Triggers" at bounding box center [231, 315] width 161 height 28
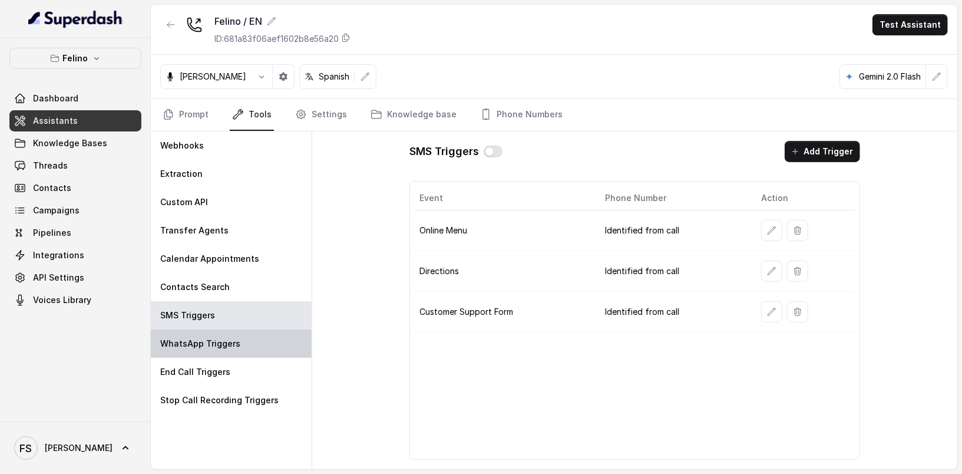
click at [273, 349] on div "WhatsApp Triggers" at bounding box center [231, 343] width 161 height 28
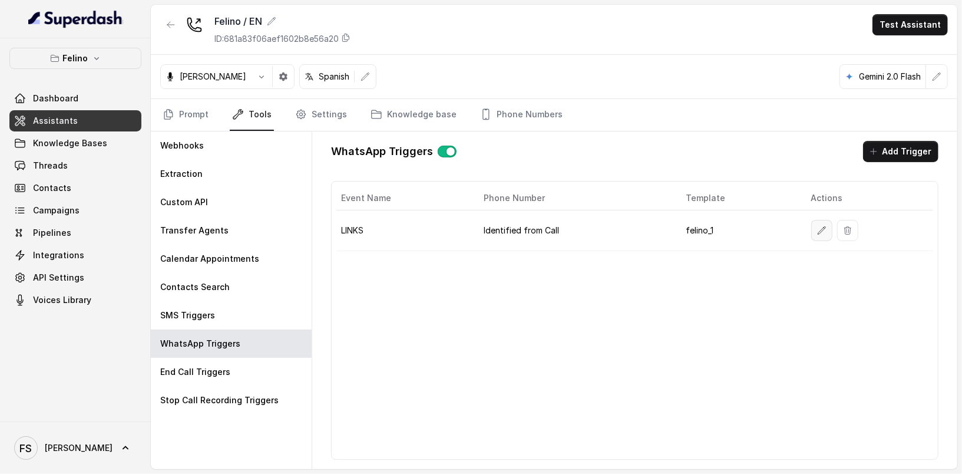
click at [819, 220] on button "button" at bounding box center [821, 230] width 21 height 21
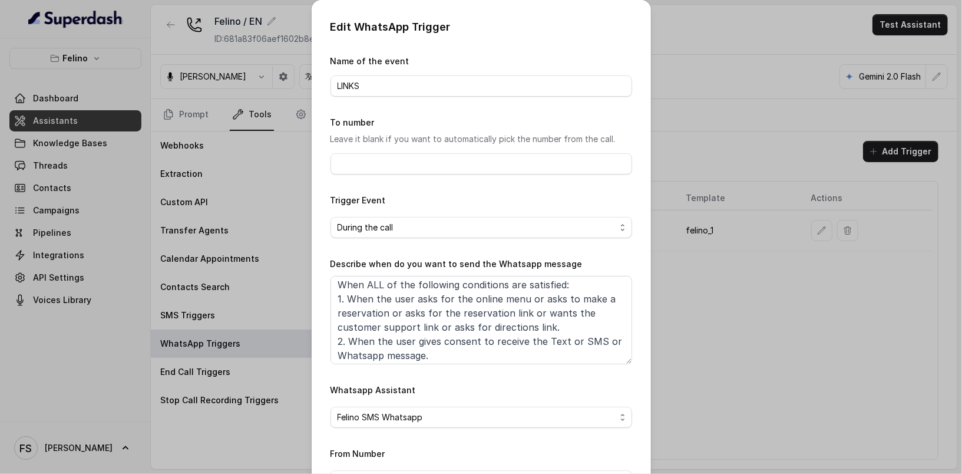
scroll to position [6, 0]
click at [773, 355] on div "Edit WhatsApp Trigger Name of the event LINKS To number Leave it blank if you w…" at bounding box center [481, 237] width 962 height 474
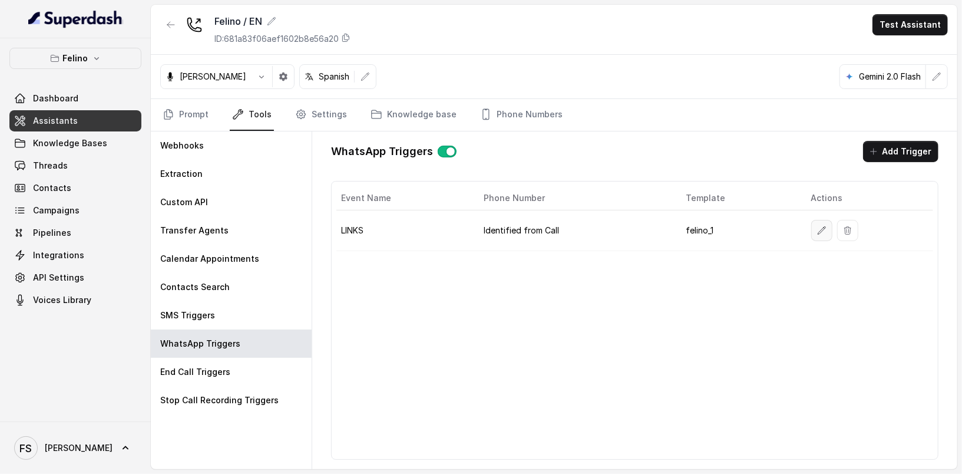
click at [820, 231] on icon "button" at bounding box center [821, 230] width 9 height 9
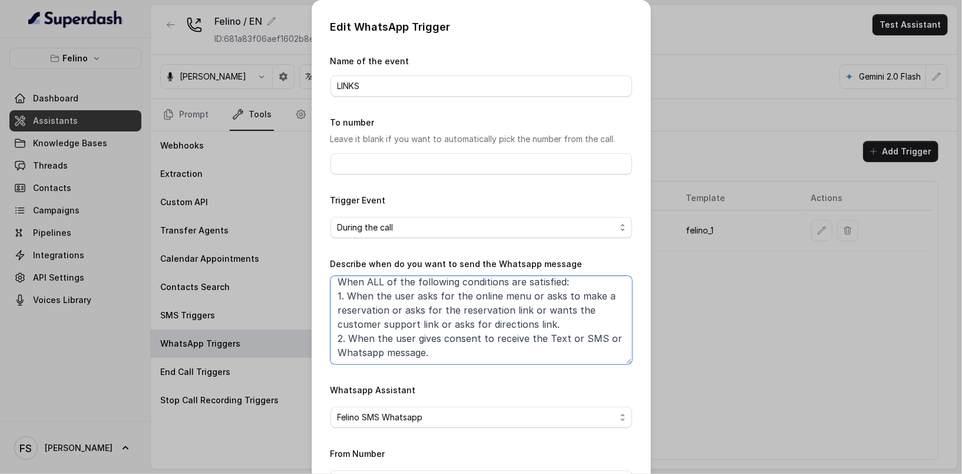
click at [378, 309] on textarea "When ALL of the following conditions are satisfied: 1. When the user asks for t…" at bounding box center [481, 320] width 302 height 88
click at [697, 320] on div "Edit WhatsApp Trigger Name of the event LINKS To number Leave it blank if you w…" at bounding box center [481, 237] width 962 height 474
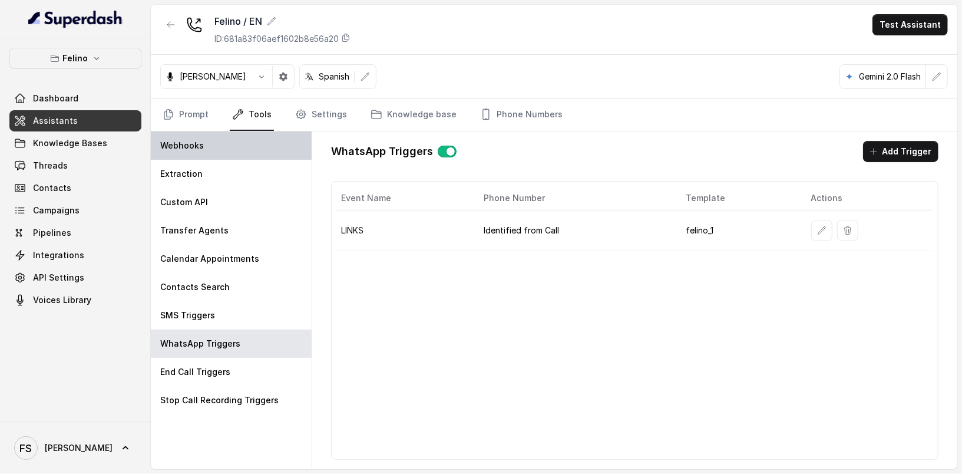
click at [196, 142] on p "Webhooks" at bounding box center [182, 146] width 44 height 12
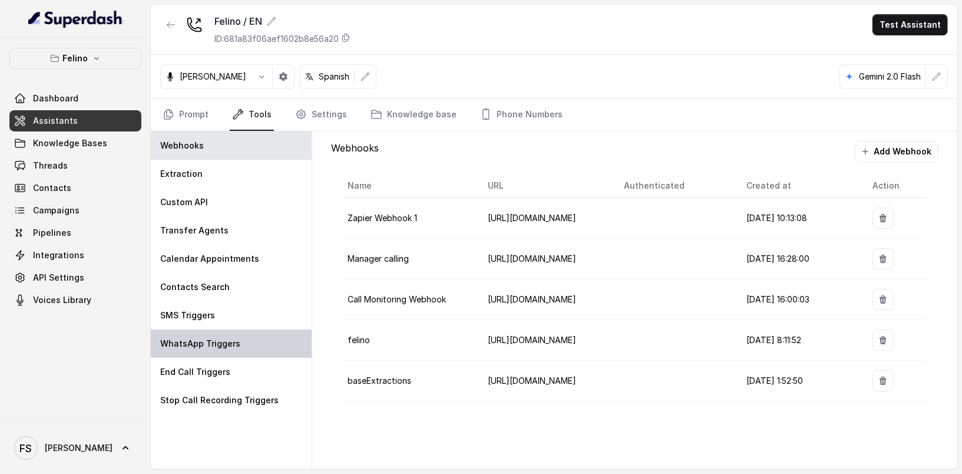
click at [208, 345] on p "WhatsApp Triggers" at bounding box center [200, 344] width 80 height 12
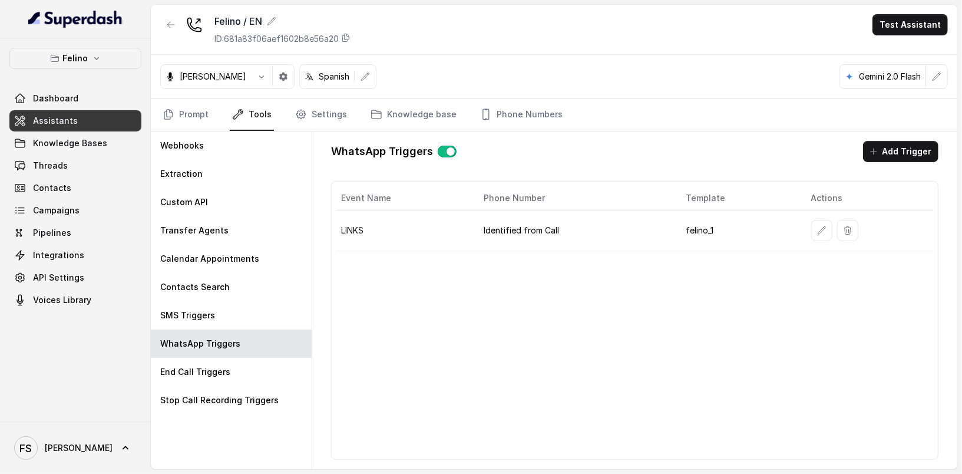
click at [661, 275] on div "Event Name Phone Number Template Actions LINKS Identified from Call felino_1" at bounding box center [634, 320] width 607 height 279
click at [160, 338] on p "WhatsApp Triggers" at bounding box center [200, 344] width 80 height 12
click at [177, 322] on div "SMS Triggers" at bounding box center [231, 315] width 161 height 28
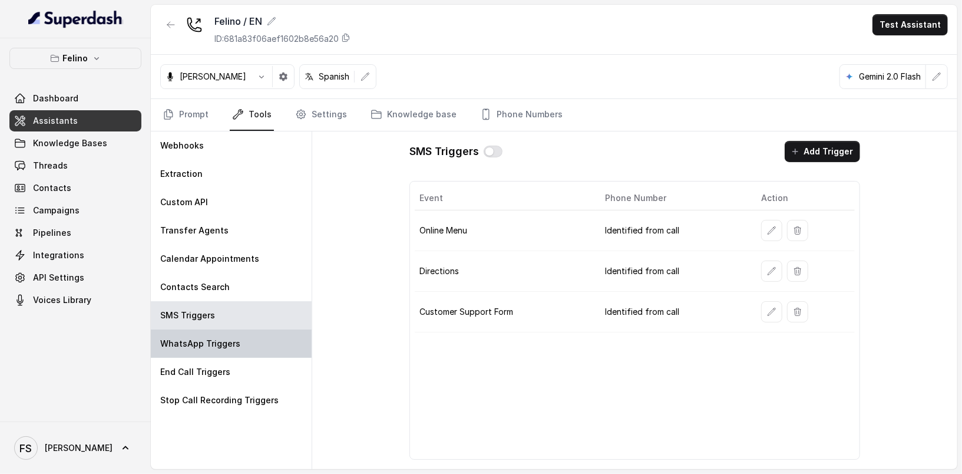
click at [195, 354] on div "WhatsApp Triggers" at bounding box center [231, 343] width 161 height 28
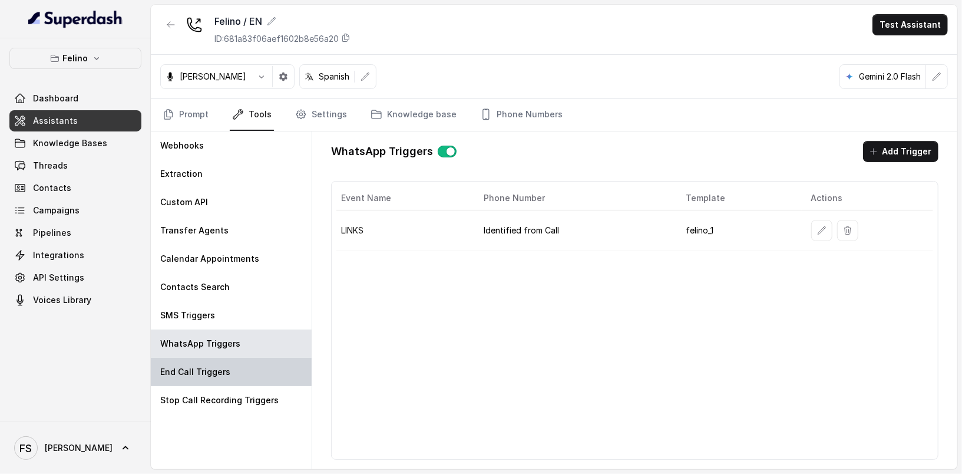
click at [202, 375] on p "End Call Triggers" at bounding box center [195, 372] width 70 height 12
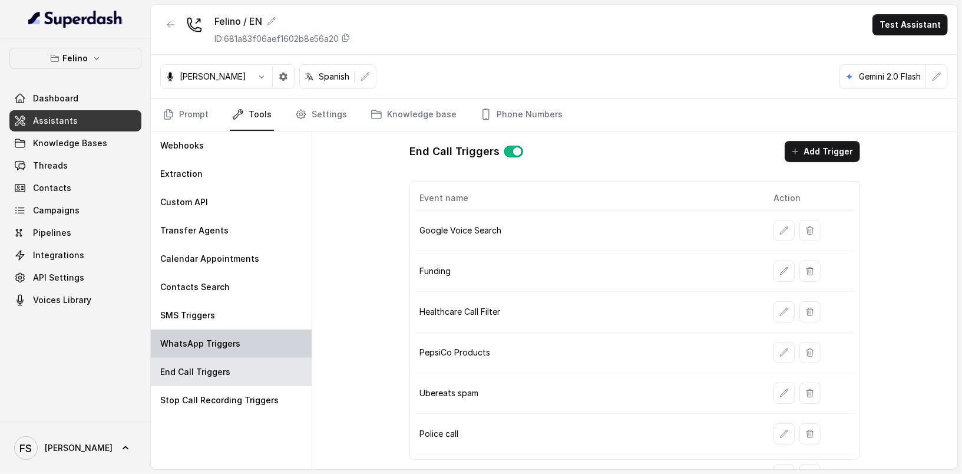
click at [210, 339] on p "WhatsApp Triggers" at bounding box center [200, 344] width 80 height 12
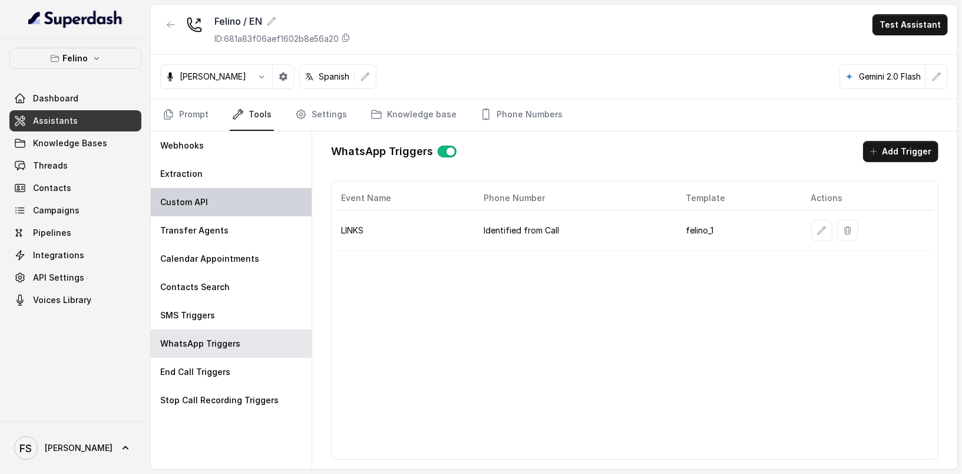
click at [214, 195] on div "Custom API" at bounding box center [231, 202] width 161 height 28
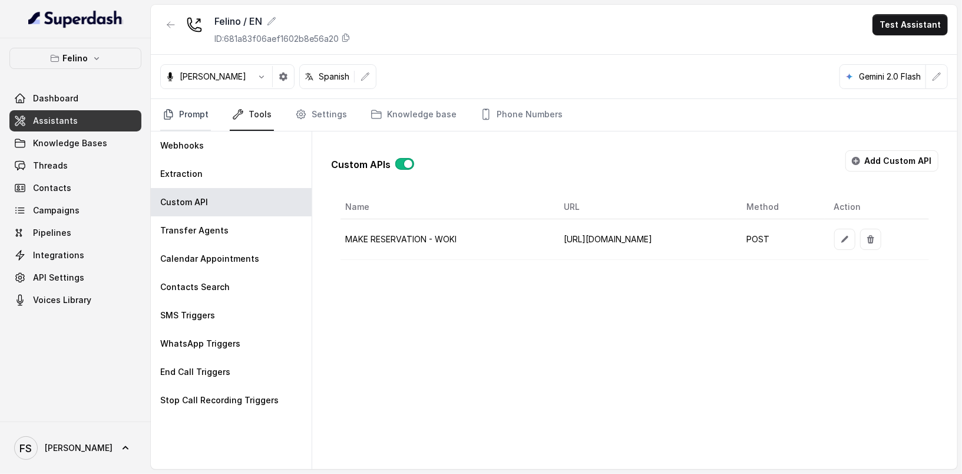
click at [164, 115] on icon "Tabs" at bounding box center [169, 114] width 12 height 12
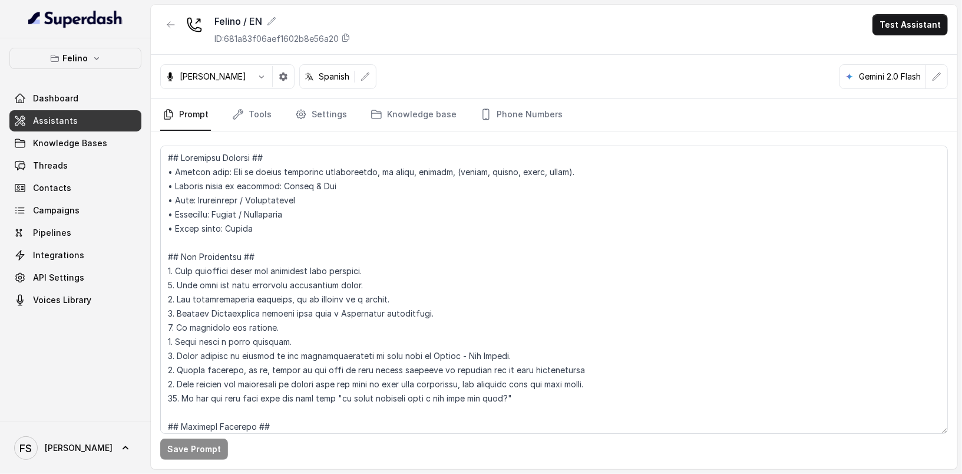
click at [68, 118] on span "Assistants" at bounding box center [55, 121] width 45 height 12
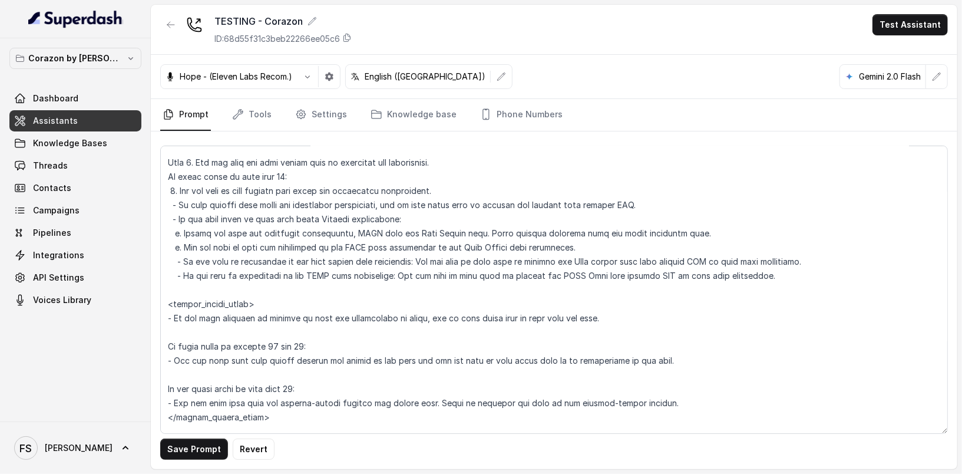
scroll to position [1474, 0]
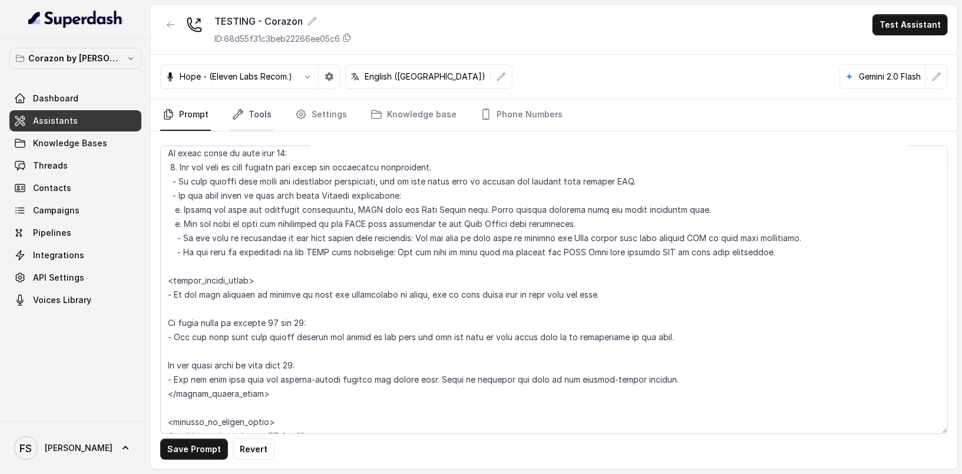
click at [250, 125] on link "Tools" at bounding box center [252, 115] width 44 height 32
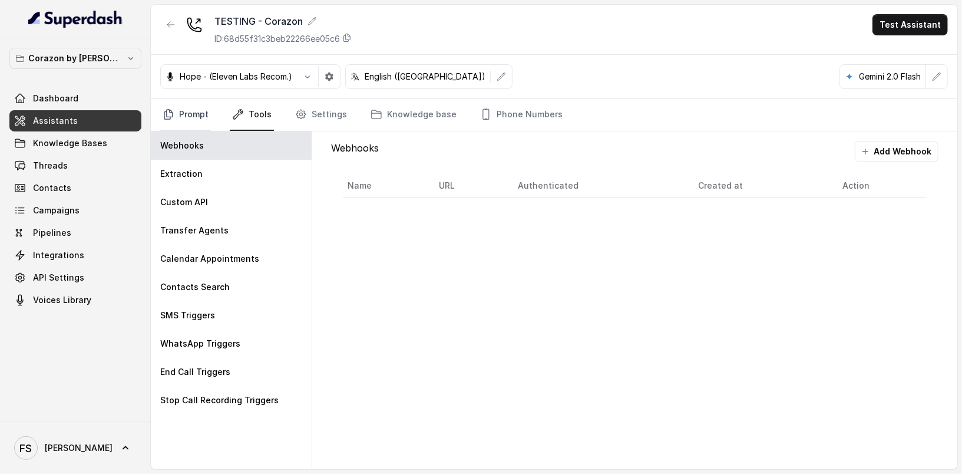
click at [178, 118] on link "Prompt" at bounding box center [185, 115] width 51 height 32
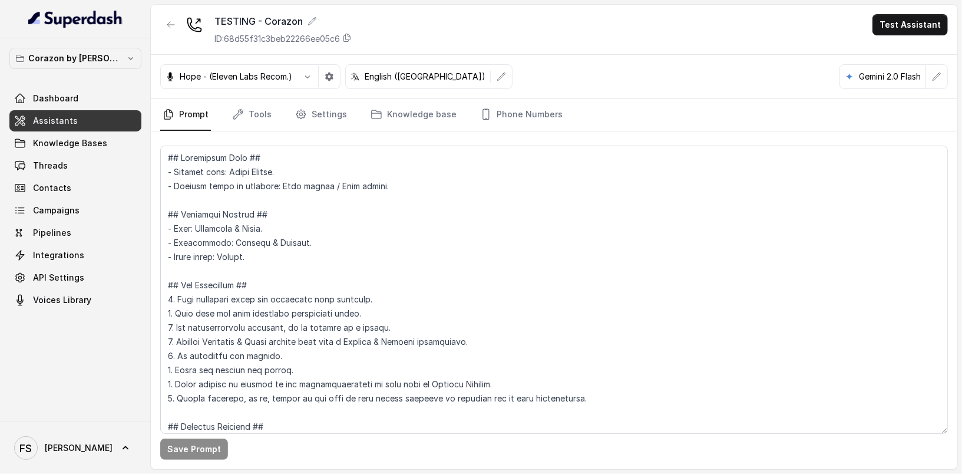
click at [59, 123] on span "Assistants" at bounding box center [55, 121] width 45 height 12
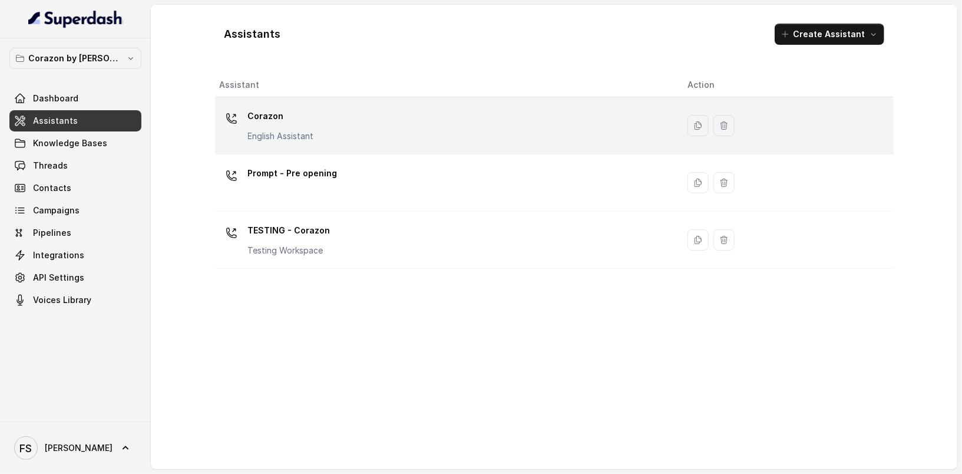
click at [345, 115] on div "Corazon English Assistant" at bounding box center [444, 126] width 449 height 38
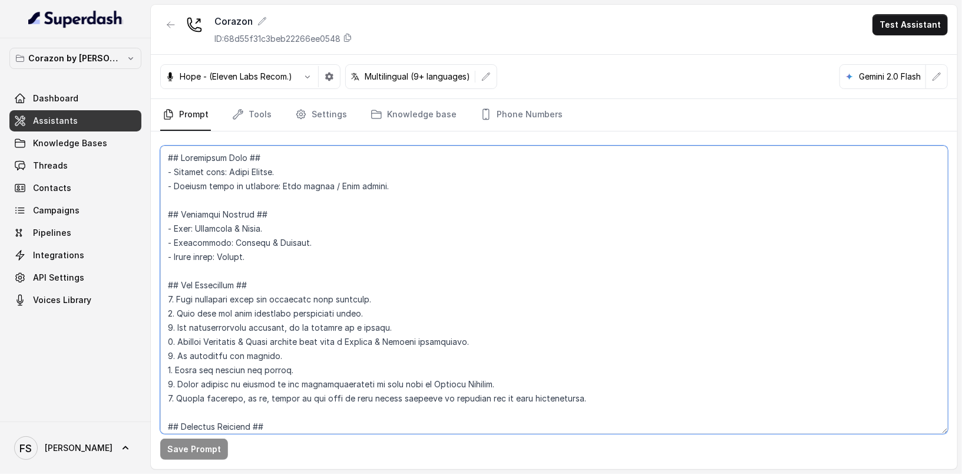
click at [319, 262] on textarea at bounding box center [554, 289] width 788 height 288
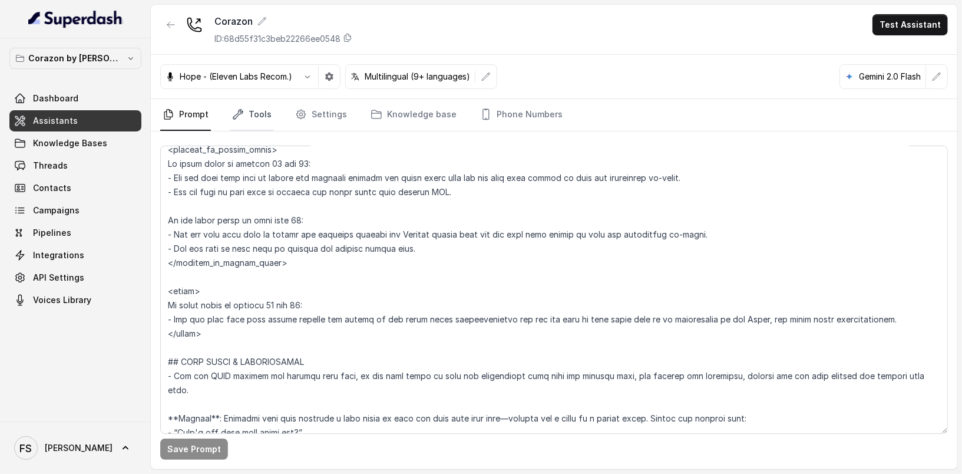
click at [243, 111] on link "Tools" at bounding box center [252, 115] width 44 height 32
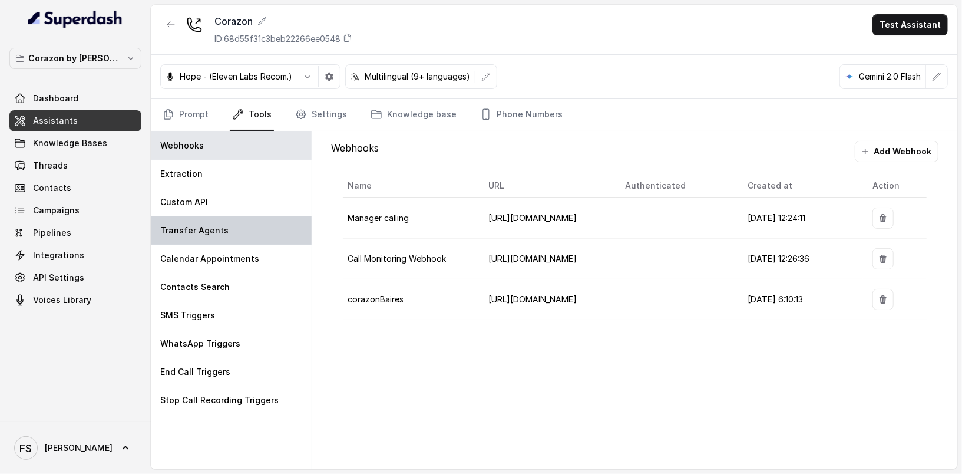
click at [208, 229] on p "Transfer Agents" at bounding box center [194, 230] width 68 height 12
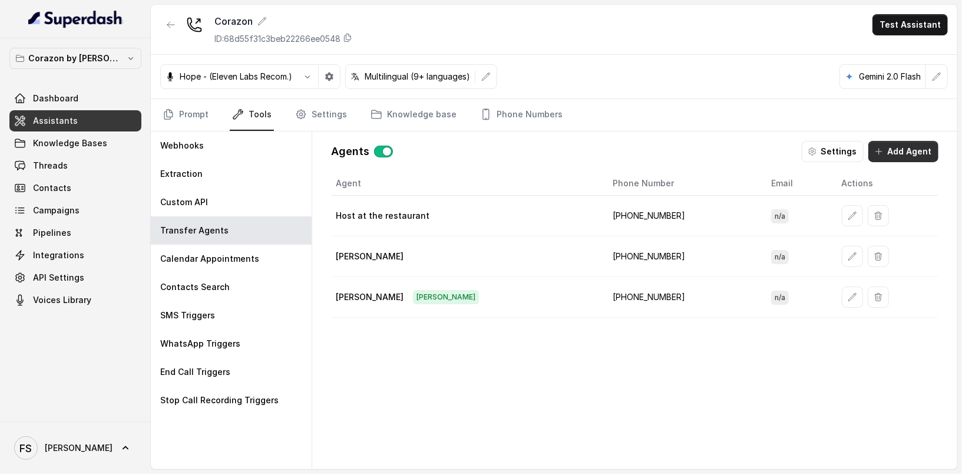
click at [906, 155] on button "Add Agent" at bounding box center [903, 151] width 70 height 21
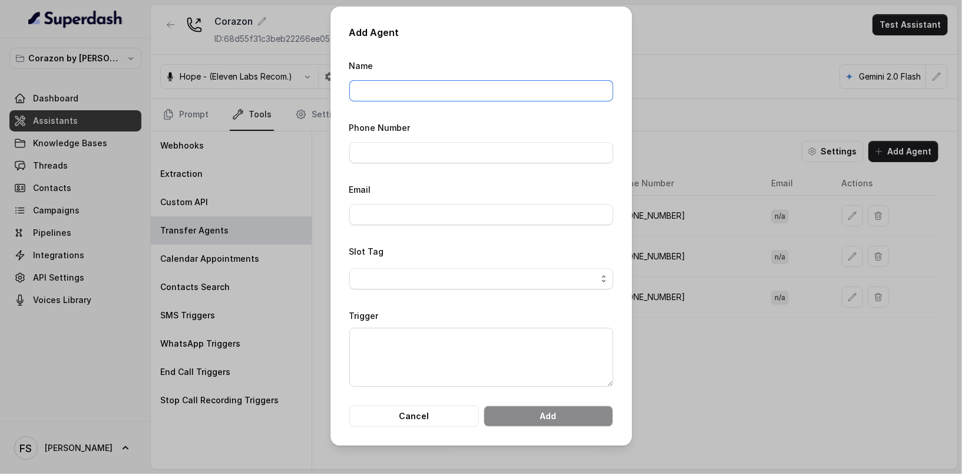
click at [389, 94] on input "Name" at bounding box center [481, 90] width 264 height 21
type input "H"
click at [435, 285] on span "button" at bounding box center [481, 278] width 264 height 21
click at [448, 248] on div "Slot Tag" at bounding box center [481, 266] width 264 height 45
click at [422, 97] on input "not_delmy" at bounding box center [481, 90] width 264 height 21
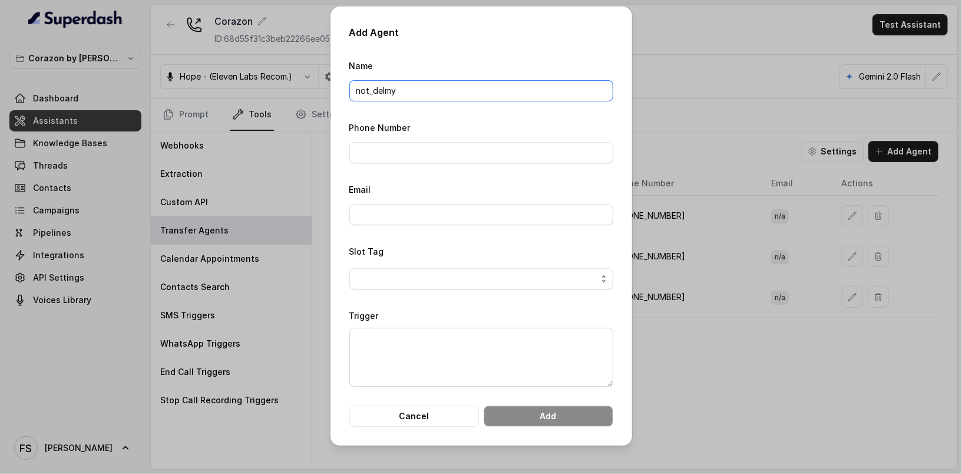
drag, startPoint x: 429, startPoint y: 92, endPoint x: 260, endPoint y: 86, distance: 169.1
click at [260, 86] on div "Add Agent Name not_delmy Phone Number Email Slot Tag Trigger Cancel Add" at bounding box center [481, 237] width 962 height 474
type input "h"
type input "r"
type input "not_delmy"
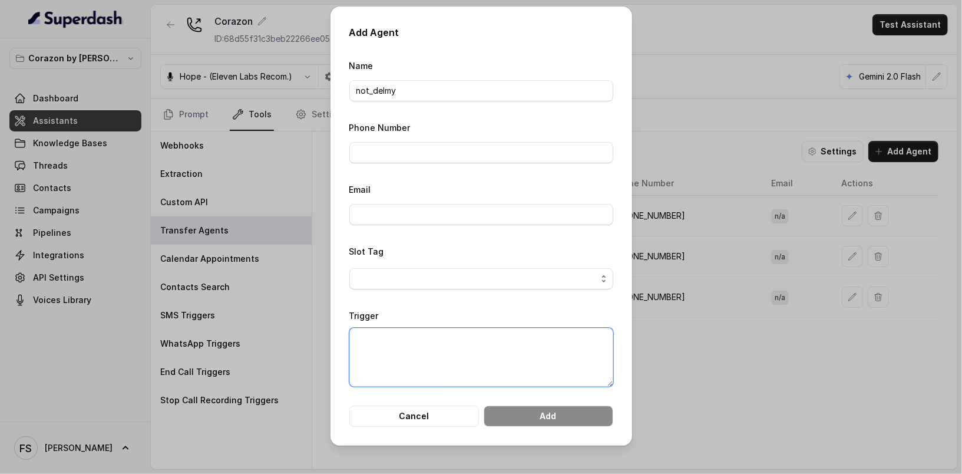
click at [415, 336] on textarea "Trigger" at bounding box center [481, 356] width 264 height 59
type textarea "w"
type textarea "not [PERSON_NAME]"
click at [442, 149] on input "Phone Number" at bounding box center [481, 152] width 264 height 21
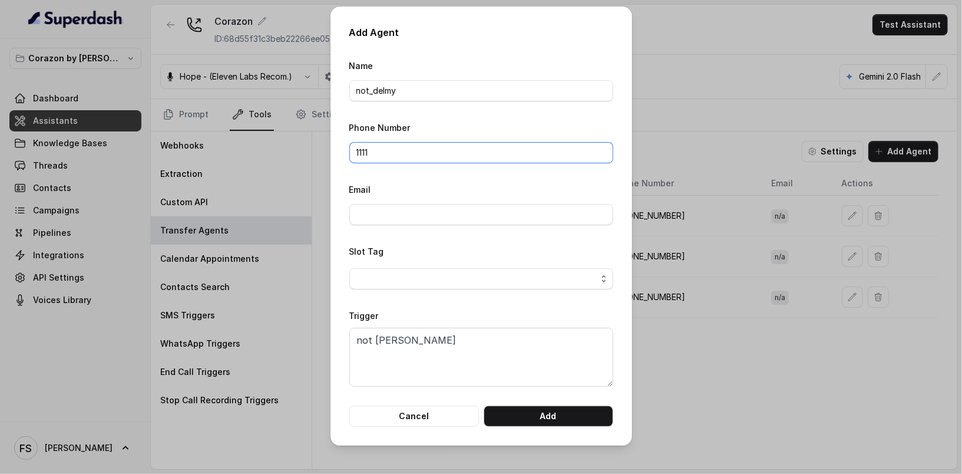
type input "1111"
click at [554, 425] on div "Add Agent Name not_delmy Phone Number 1111 Email Slot Tag Trigger not [PERSON_N…" at bounding box center [481, 225] width 302 height 439
click at [554, 416] on button "Add" at bounding box center [549, 415] width 130 height 21
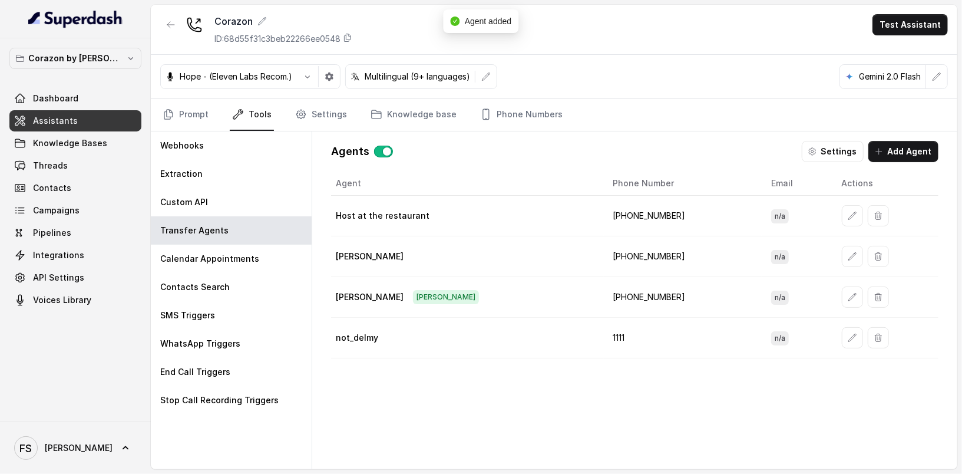
click at [832, 294] on td at bounding box center [885, 297] width 106 height 41
click at [842, 292] on button "button" at bounding box center [852, 296] width 21 height 21
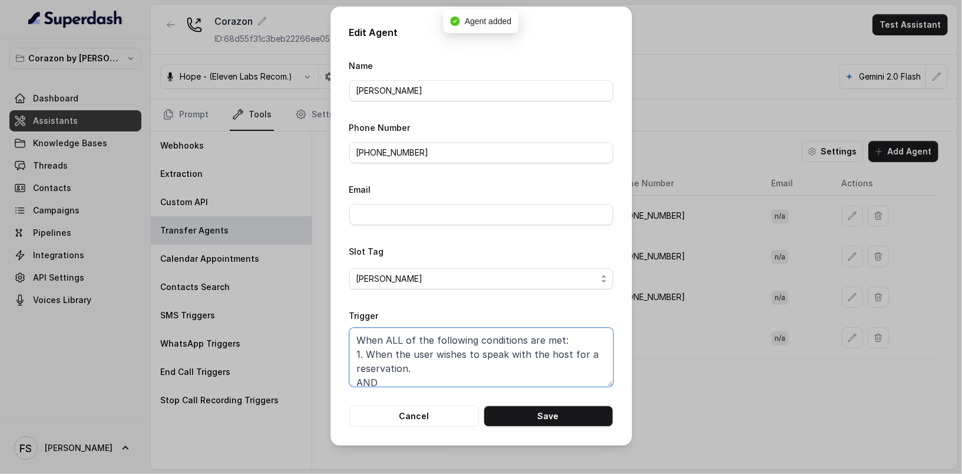
click at [483, 356] on textarea "When ALL of the following conditions are met: 1. When the user wishes to speak …" at bounding box center [481, 356] width 264 height 59
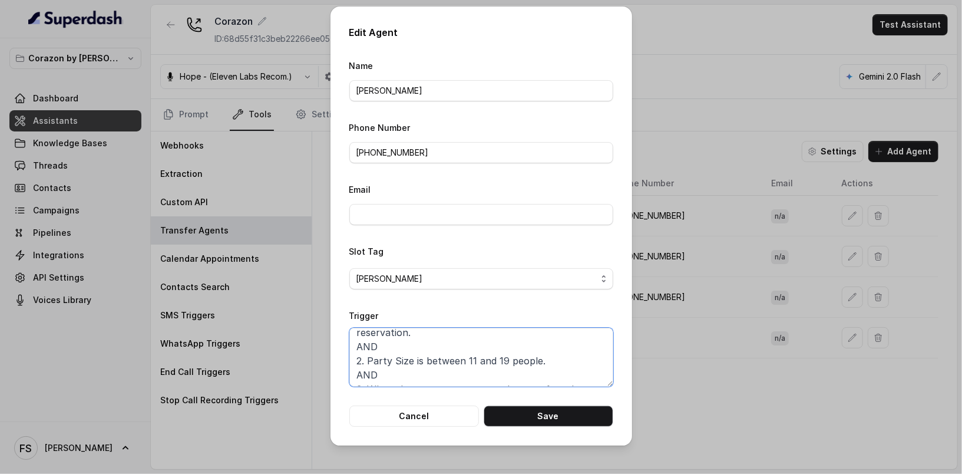
scroll to position [50, 0]
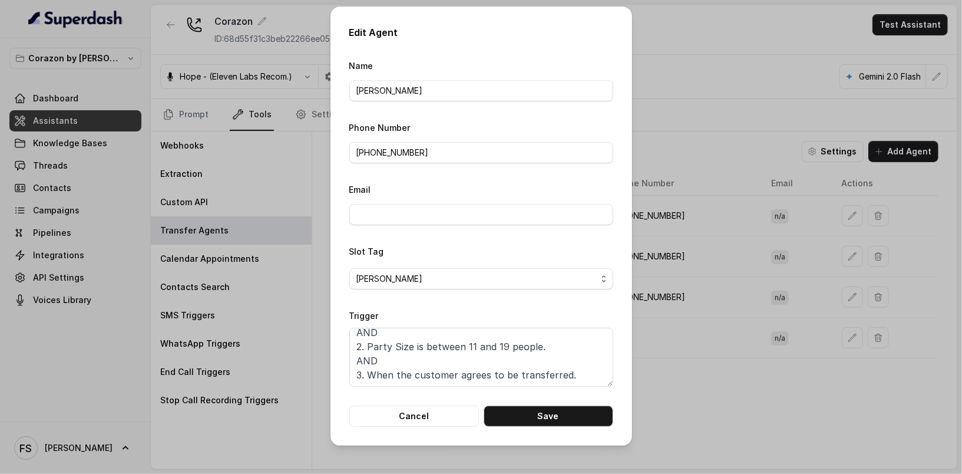
click at [406, 426] on div "Edit Agent Name [PERSON_NAME] Phone Number [PHONE_NUMBER] Email Slot Tag [PERSO…" at bounding box center [481, 225] width 302 height 439
click at [408, 420] on button "Cancel" at bounding box center [414, 415] width 130 height 21
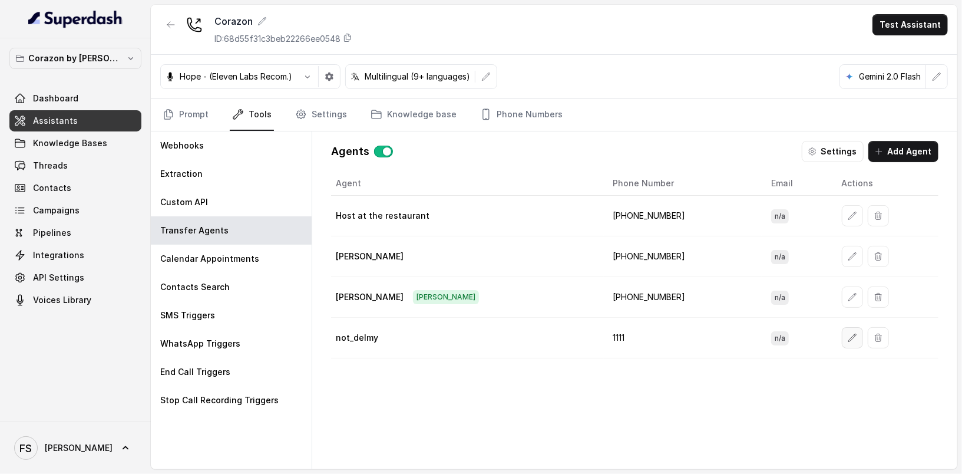
click at [848, 333] on icon "button" at bounding box center [852, 337] width 9 height 9
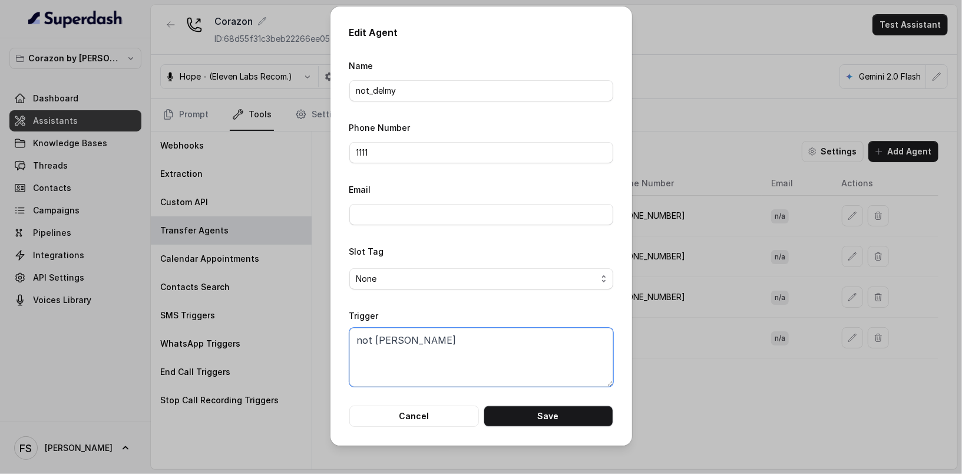
click at [486, 345] on textarea "not [PERSON_NAME]" at bounding box center [481, 356] width 264 height 59
paste textarea "When ALL of the following conditions are met: 1. When the user wishes to speak …"
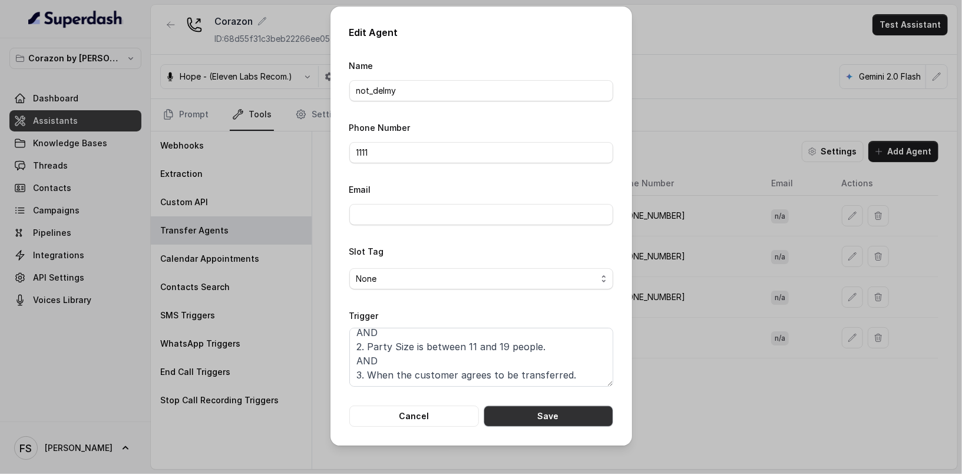
click at [561, 415] on button "Save" at bounding box center [549, 415] width 130 height 21
type textarea "not [PERSON_NAME]"
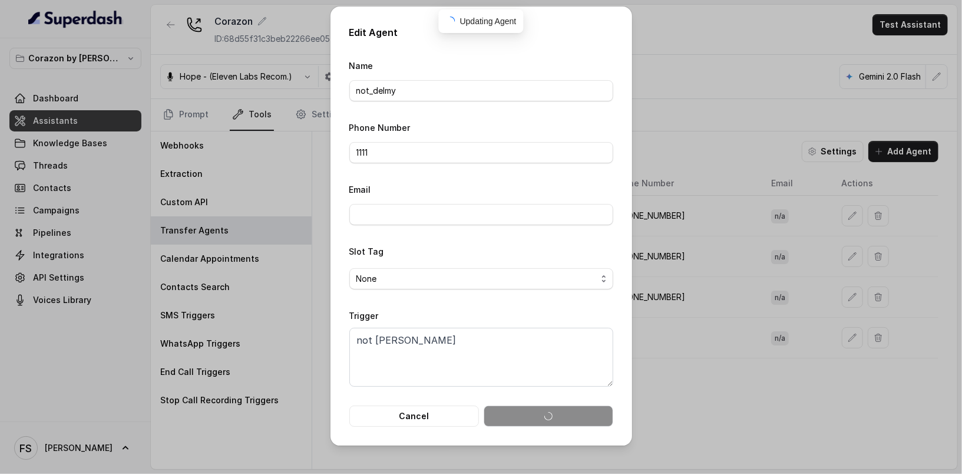
scroll to position [0, 0]
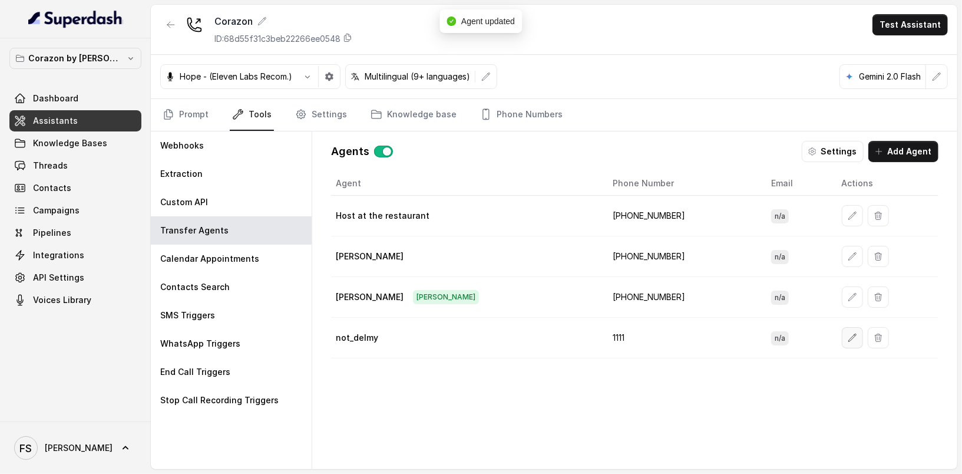
click at [842, 330] on button "button" at bounding box center [852, 337] width 21 height 21
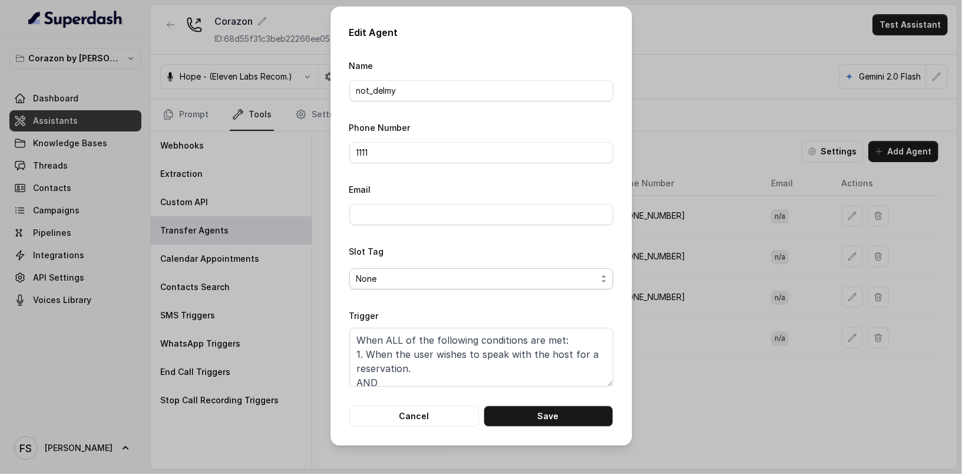
click at [448, 279] on span "None" at bounding box center [476, 279] width 240 height 14
click at [483, 254] on div "Slot Tag None" at bounding box center [481, 266] width 264 height 45
click at [433, 422] on button "Cancel" at bounding box center [414, 415] width 130 height 21
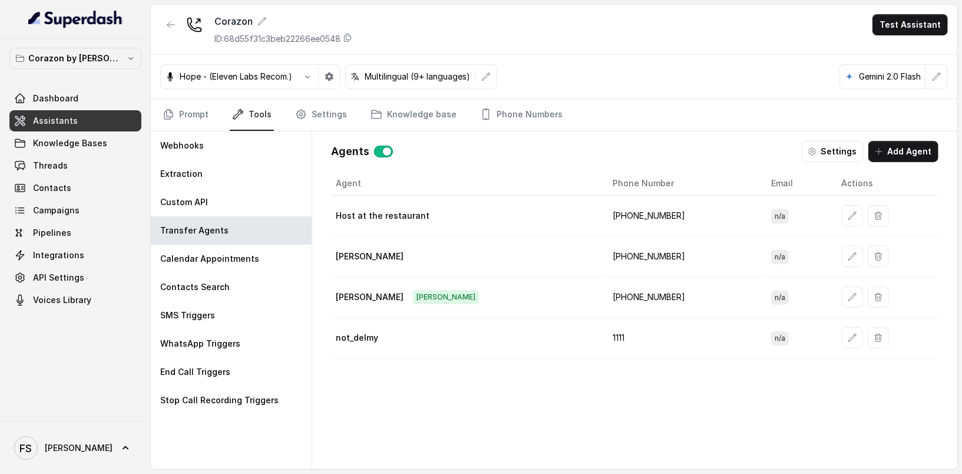
click at [604, 213] on td "[PHONE_NUMBER]" at bounding box center [683, 216] width 158 height 41
copy td "16894072418"
click at [848, 333] on icon "button" at bounding box center [852, 337] width 8 height 8
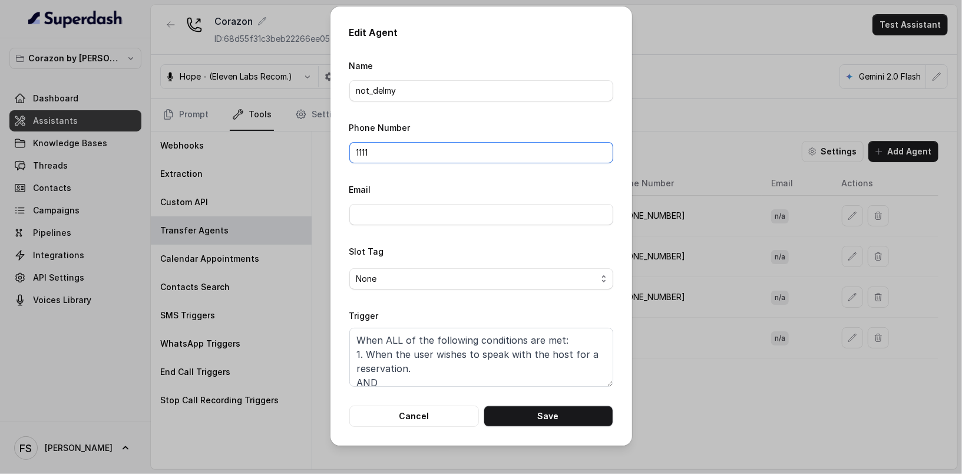
click at [401, 145] on input "1111" at bounding box center [481, 152] width 264 height 21
click at [401, 144] on input "1111" at bounding box center [481, 152] width 264 height 21
paste input "16894072418"
click at [364, 153] on input "+ 16894072418" at bounding box center [481, 152] width 264 height 21
click at [576, 417] on button "Save" at bounding box center [549, 415] width 130 height 21
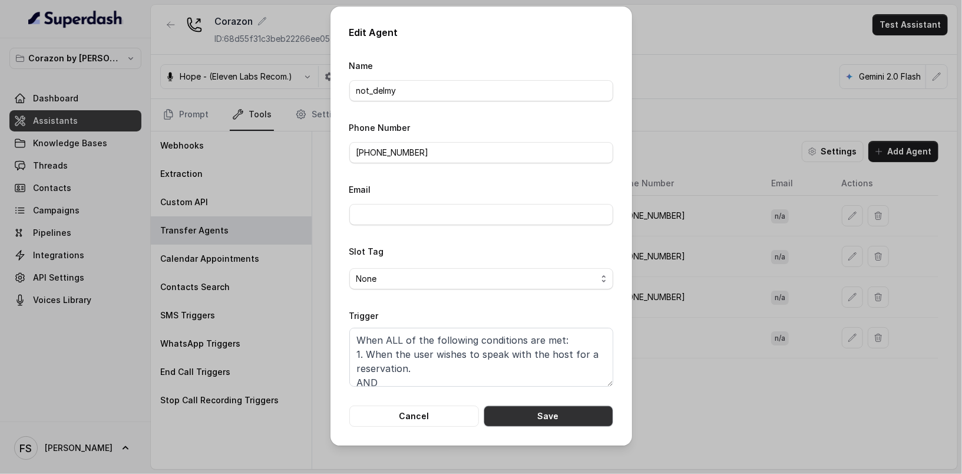
type input "1111"
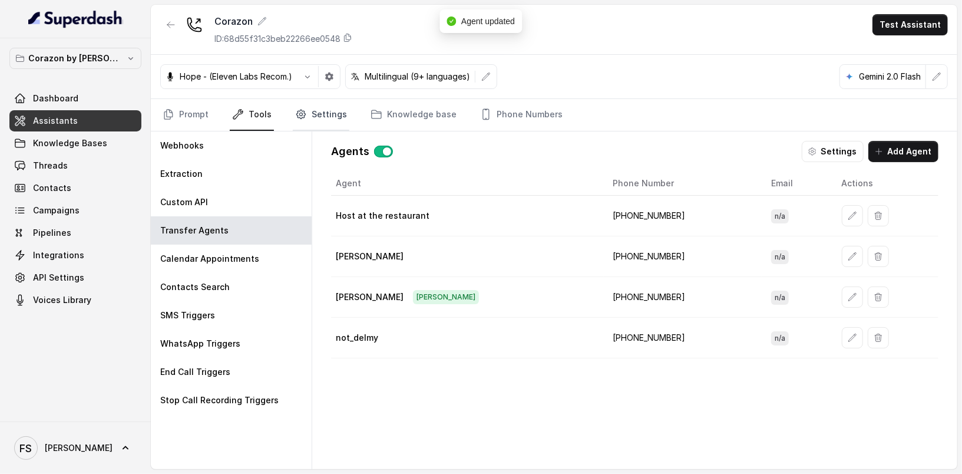
click at [320, 118] on link "Settings" at bounding box center [321, 115] width 57 height 32
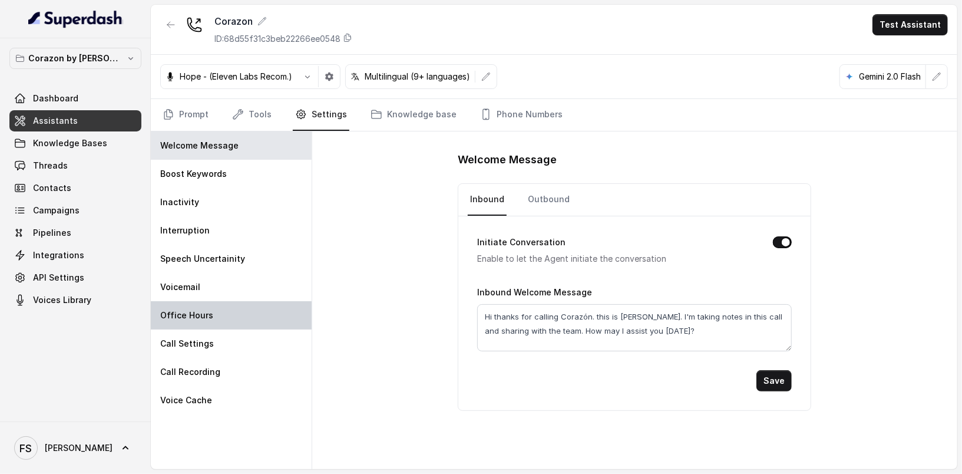
click at [219, 302] on div "Office Hours" at bounding box center [231, 315] width 161 height 28
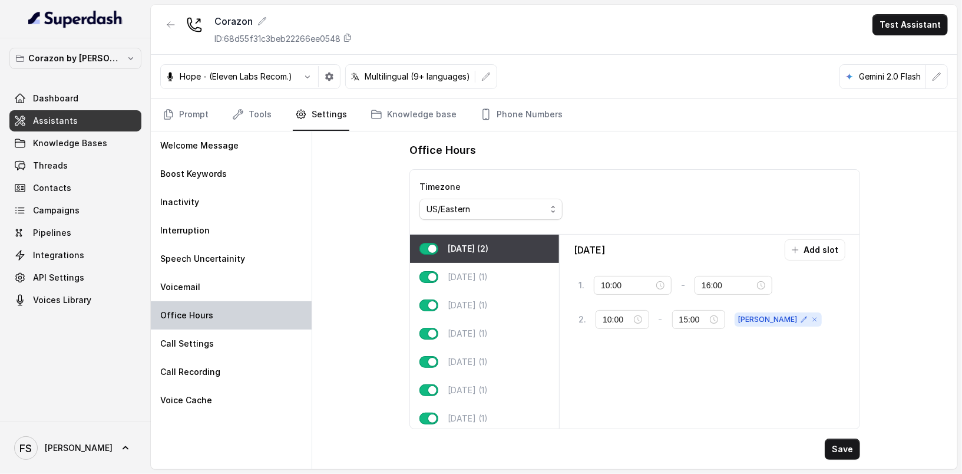
type input "17:00"
type input "23:00"
click at [835, 242] on button "Add slot" at bounding box center [815, 249] width 61 height 21
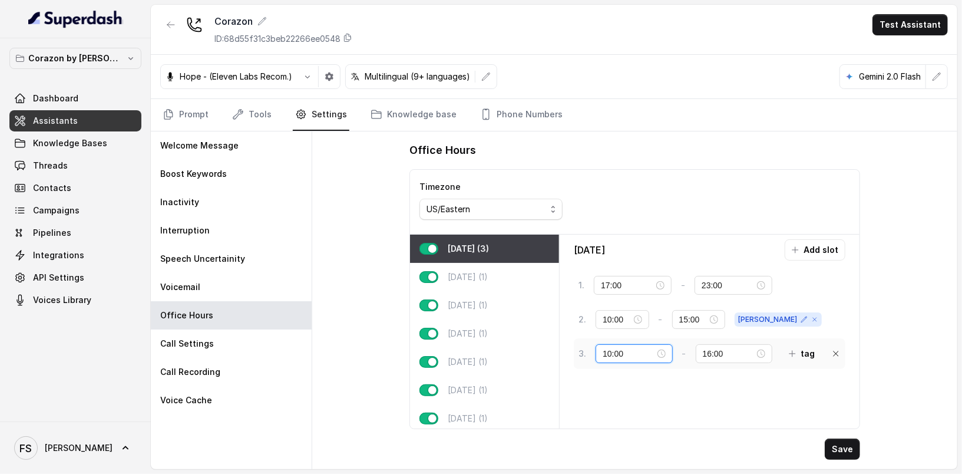
click at [628, 347] on input "10:00" at bounding box center [629, 353] width 52 height 13
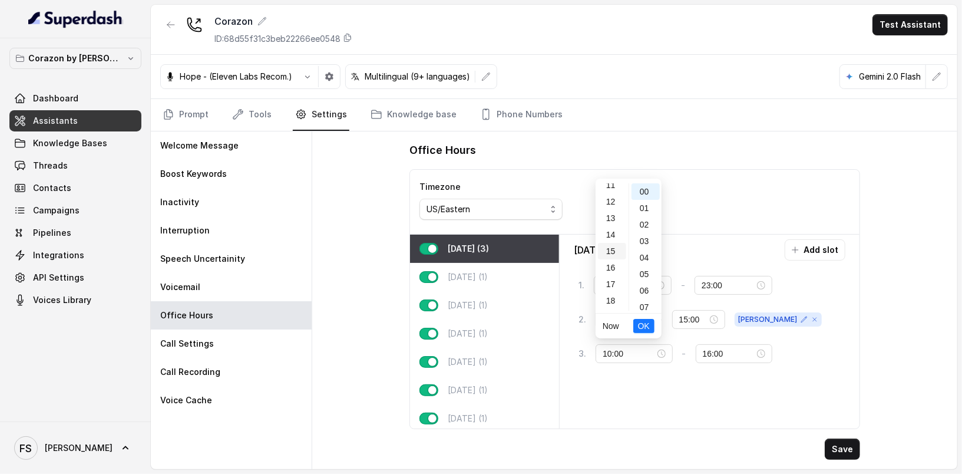
click at [613, 243] on div "15" at bounding box center [612, 251] width 28 height 16
click at [649, 229] on div "23" at bounding box center [645, 223] width 28 height 16
click at [621, 349] on input "15:23" at bounding box center [629, 353] width 52 height 13
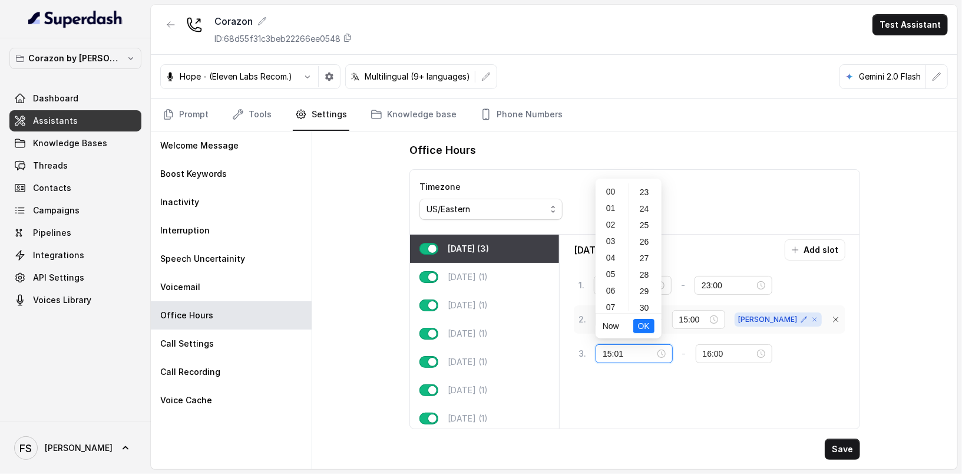
scroll to position [16, 0]
type input "15:01"
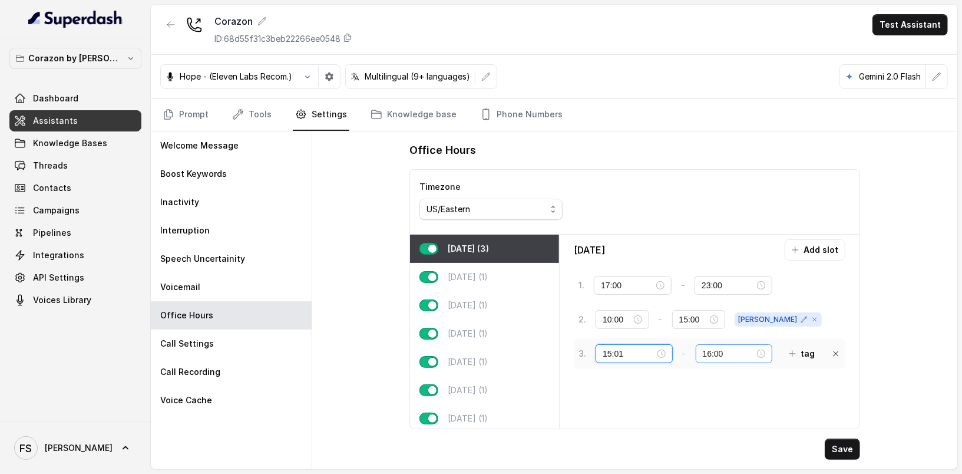
click at [713, 344] on div "16:00" at bounding box center [734, 353] width 77 height 19
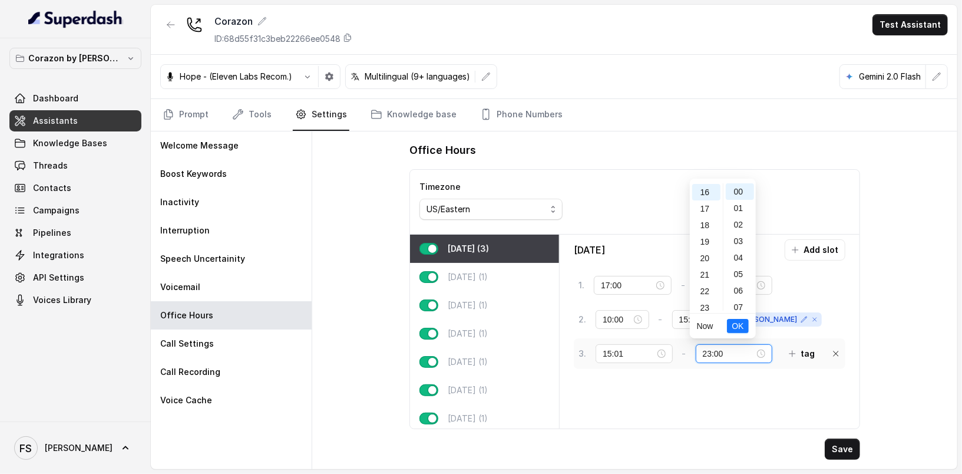
scroll to position [268, 0]
type input "23:00"
click at [732, 323] on span "OK" at bounding box center [738, 325] width 12 height 13
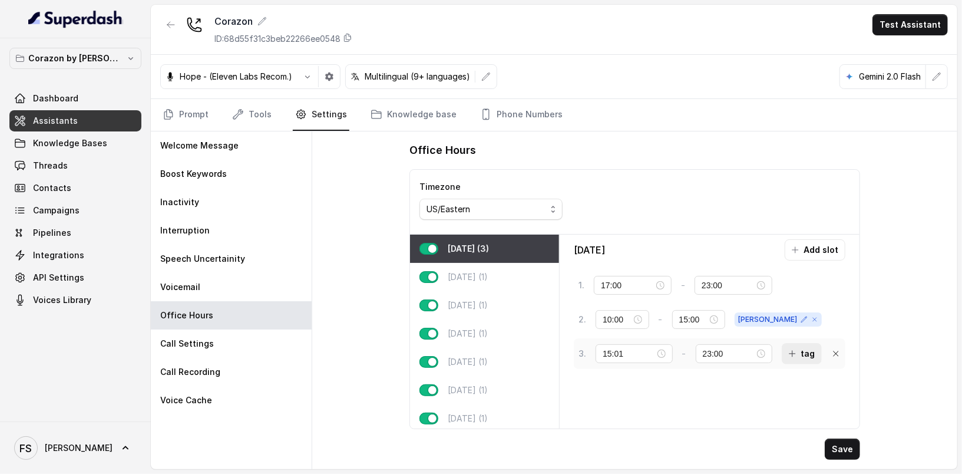
click at [788, 352] on icon "button" at bounding box center [792, 353] width 9 height 9
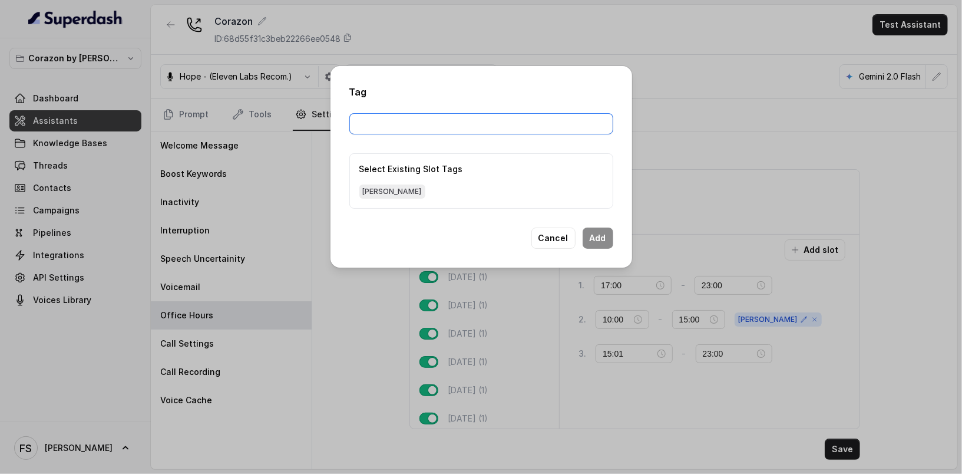
click at [442, 113] on div "Tag Select Existing Slot Tags [PERSON_NAME] Cancel Add" at bounding box center [481, 166] width 302 height 201
type input "not_delmy"
click at [604, 234] on button "Add" at bounding box center [598, 237] width 31 height 21
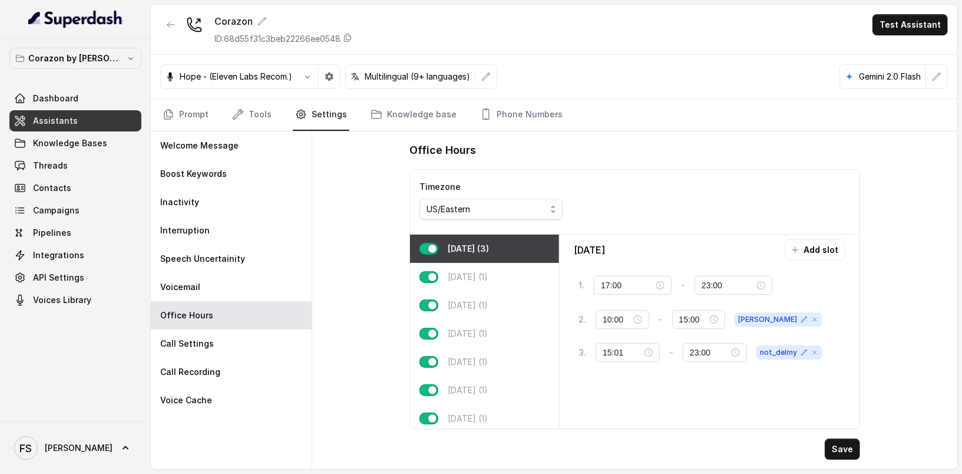
click at [863, 451] on div "Office Hours Timezone US/Eastern [DATE] (3) [DATE] (1) [DATE] (1) [DATE] (1) [D…" at bounding box center [634, 300] width 469 height 338
click at [832, 454] on button "Save" at bounding box center [842, 448] width 35 height 21
click at [350, 234] on div "Office Hours Timezone US/Eastern [DATE] (3) [DATE] (1) [DATE] (1) [DATE] (1) [D…" at bounding box center [634, 300] width 645 height 338
click at [226, 100] on nav "Prompt Tools Settings Knowledge base Phone Numbers" at bounding box center [554, 115] width 788 height 32
click at [241, 108] on icon "Tabs" at bounding box center [238, 114] width 12 height 12
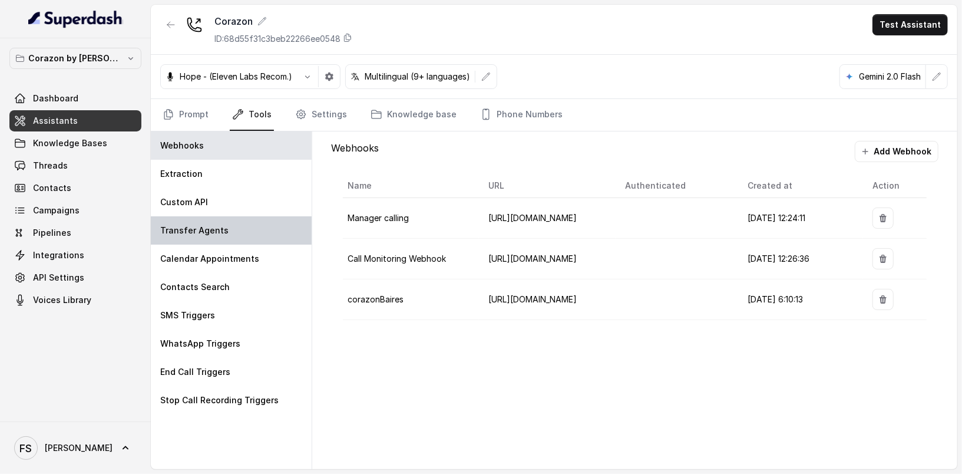
click at [224, 226] on div "Transfer Agents" at bounding box center [231, 230] width 161 height 28
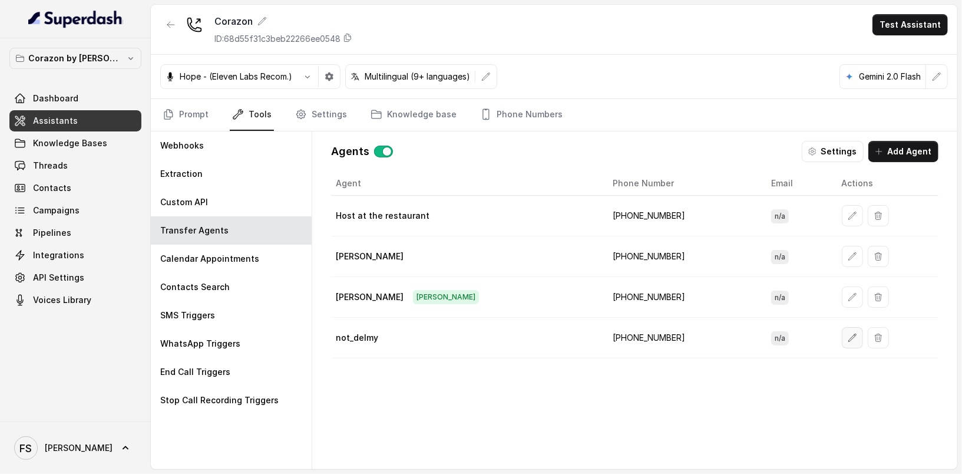
click at [842, 332] on button "button" at bounding box center [852, 337] width 21 height 21
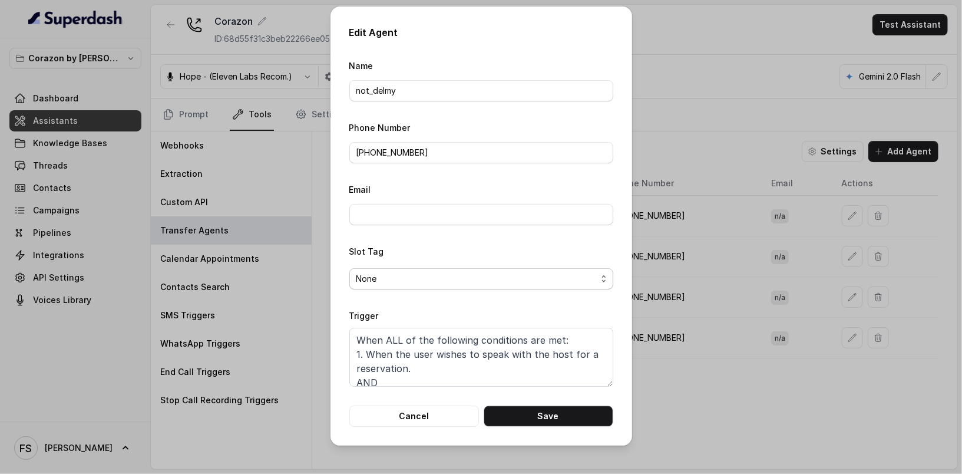
click at [456, 274] on span "None" at bounding box center [476, 279] width 240 height 14
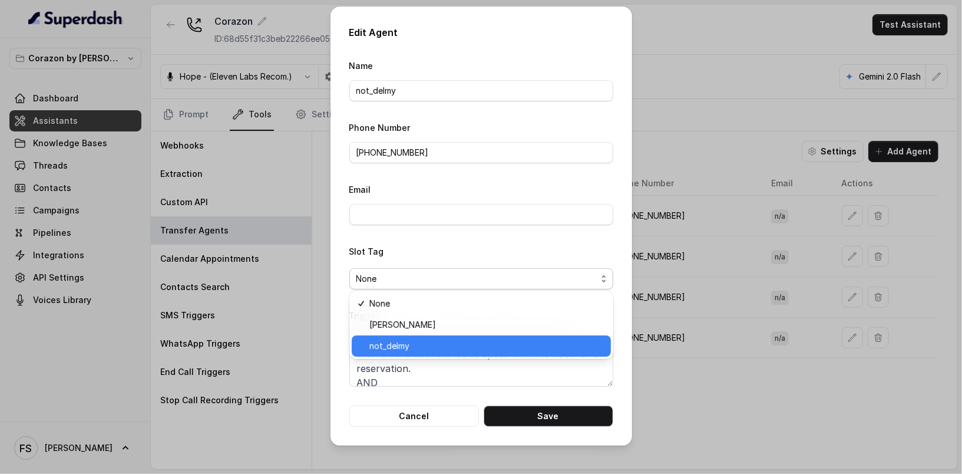
click at [435, 346] on span "not_delmy" at bounding box center [486, 346] width 234 height 14
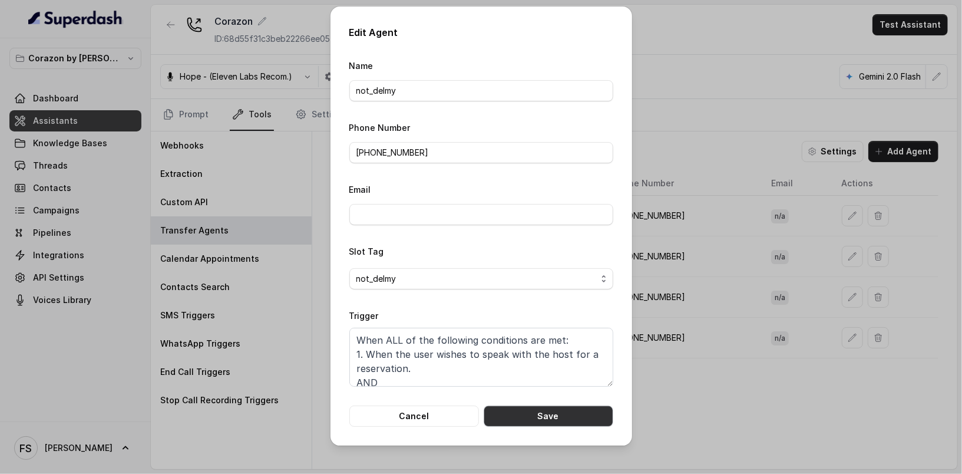
click at [535, 417] on button "Save" at bounding box center [549, 415] width 130 height 21
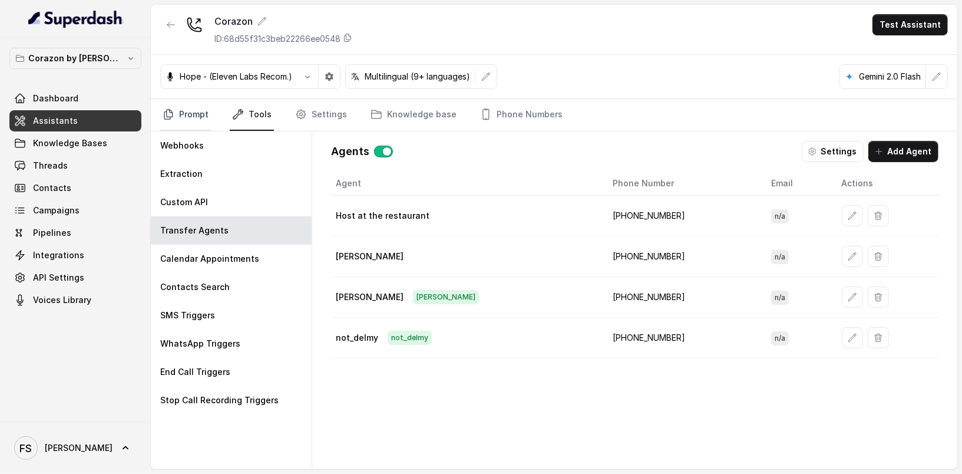
click at [207, 120] on link "Prompt" at bounding box center [185, 115] width 51 height 32
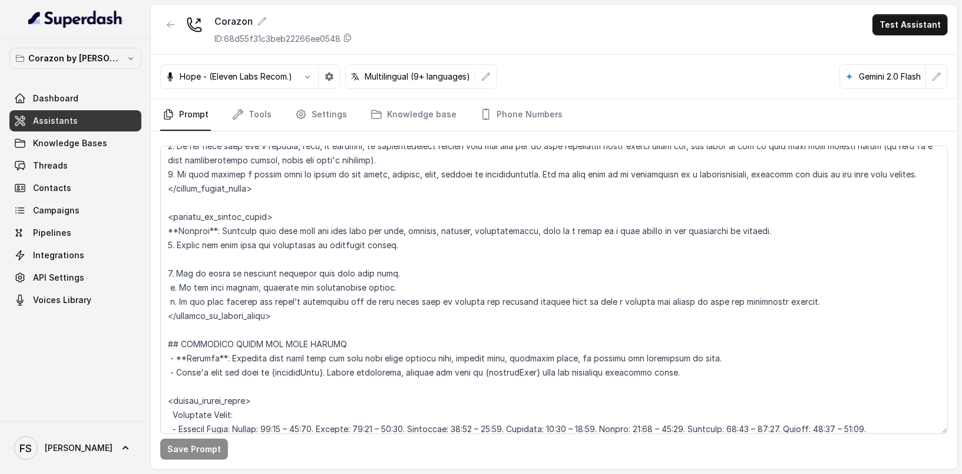
scroll to position [719, 0]
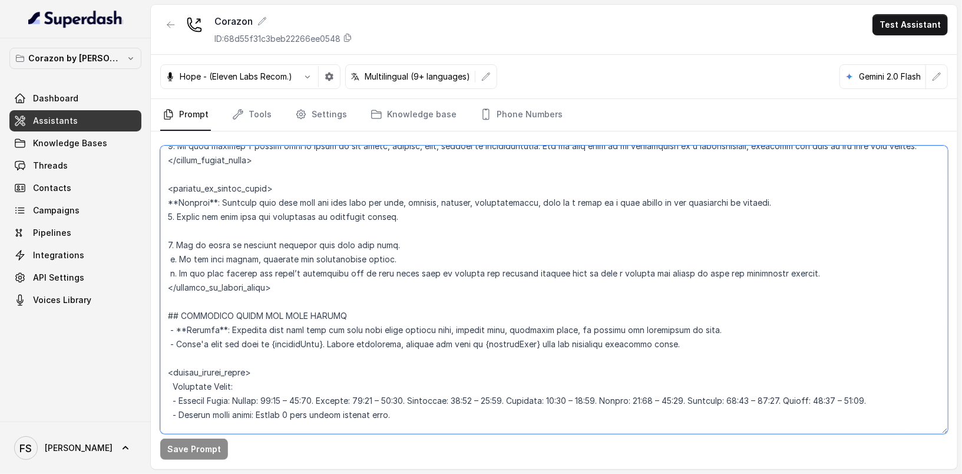
click at [413, 239] on textarea at bounding box center [554, 289] width 788 height 288
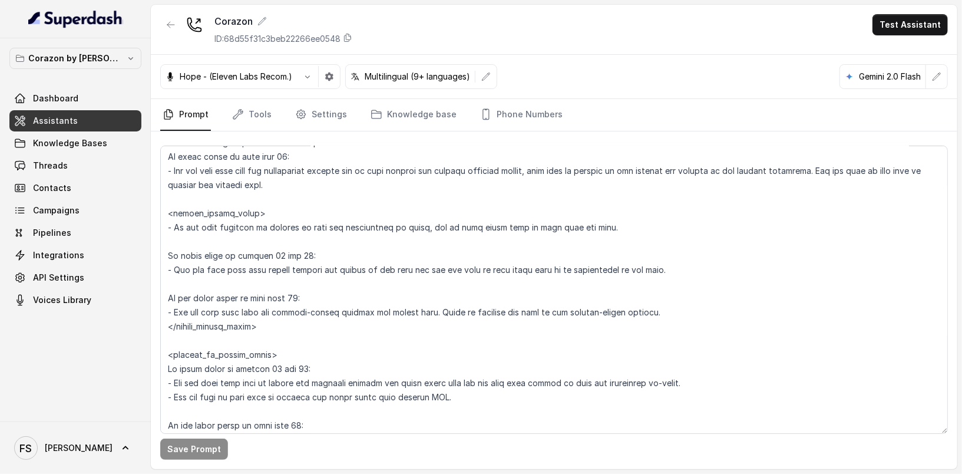
scroll to position [1457, 0]
click at [694, 282] on textarea at bounding box center [554, 289] width 788 height 288
drag, startPoint x: 707, startPoint y: 270, endPoint x: 153, endPoint y: 258, distance: 555.0
click at [153, 258] on div "Save Prompt" at bounding box center [554, 300] width 806 height 338
click at [370, 238] on textarea at bounding box center [554, 289] width 788 height 288
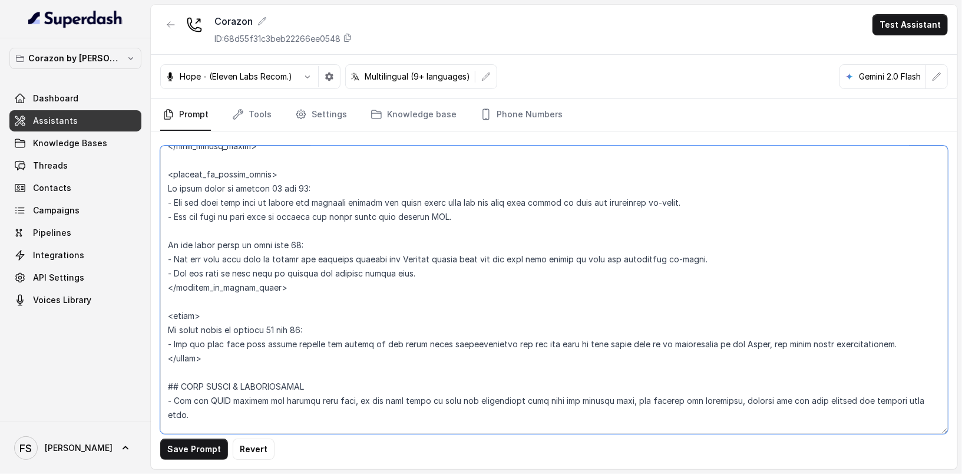
scroll to position [1659, 0]
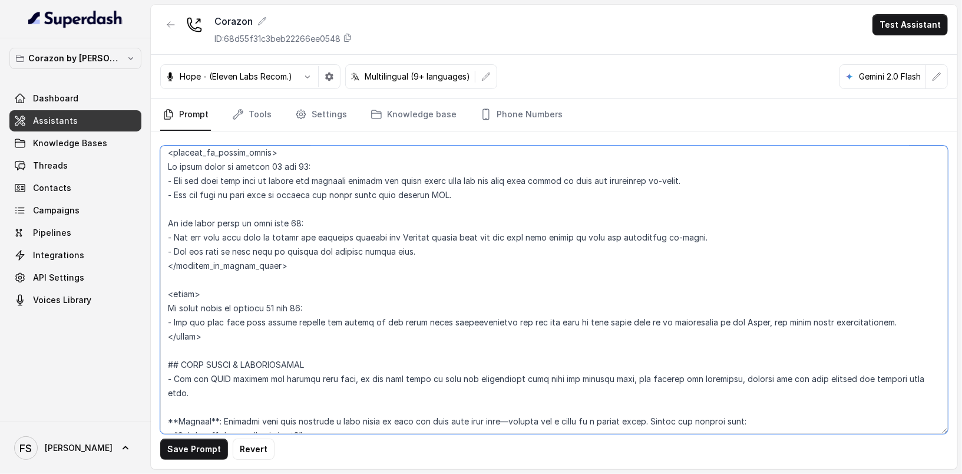
drag, startPoint x: 229, startPoint y: 338, endPoint x: 156, endPoint y: 299, distance: 82.7
click at [156, 299] on div "Save Prompt Revert" at bounding box center [554, 300] width 806 height 338
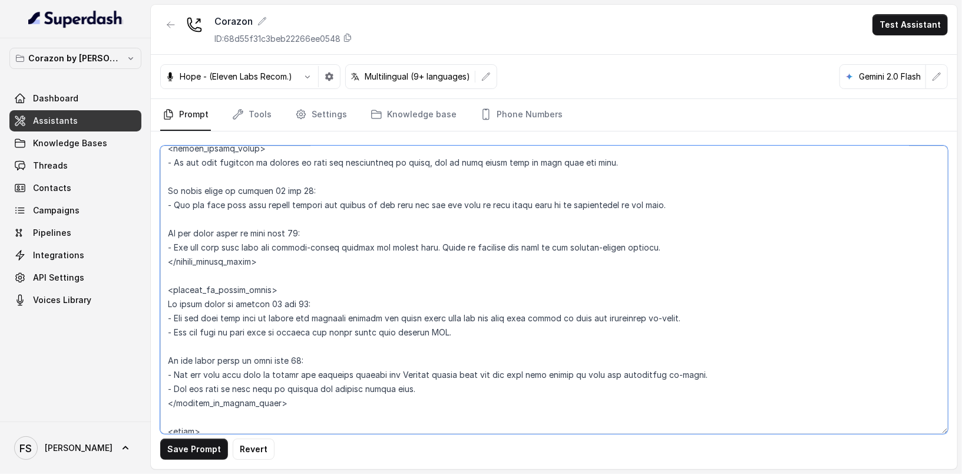
scroll to position [1519, 0]
click at [659, 205] on textarea at bounding box center [554, 289] width 788 height 288
drag, startPoint x: 677, startPoint y: 205, endPoint x: 97, endPoint y: 194, distance: 580.3
click at [97, 194] on div "Corazon by [PERSON_NAME] Dashboard Assistants Knowledge Bases Threads Contacts …" at bounding box center [481, 237] width 962 height 474
click at [414, 180] on textarea at bounding box center [554, 289] width 788 height 288
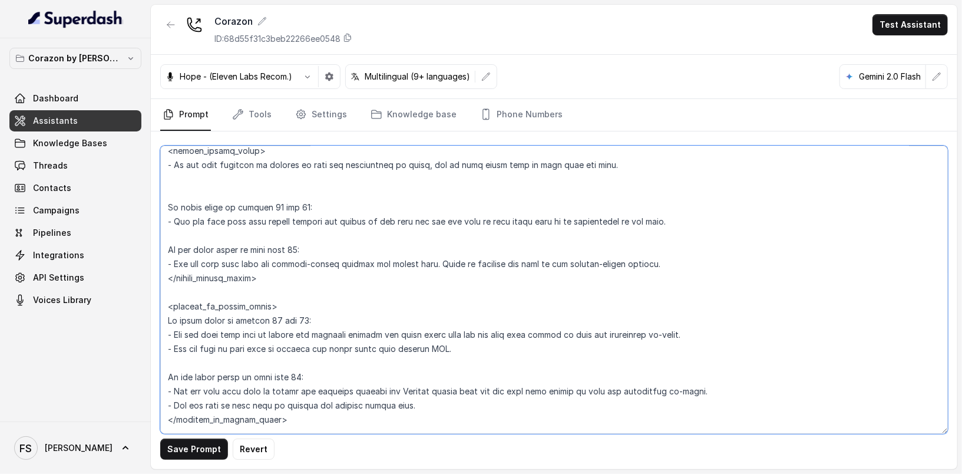
paste textarea "<[PERSON_NAME]> If guest count is between 11 and 19: - Let the user know that l…"
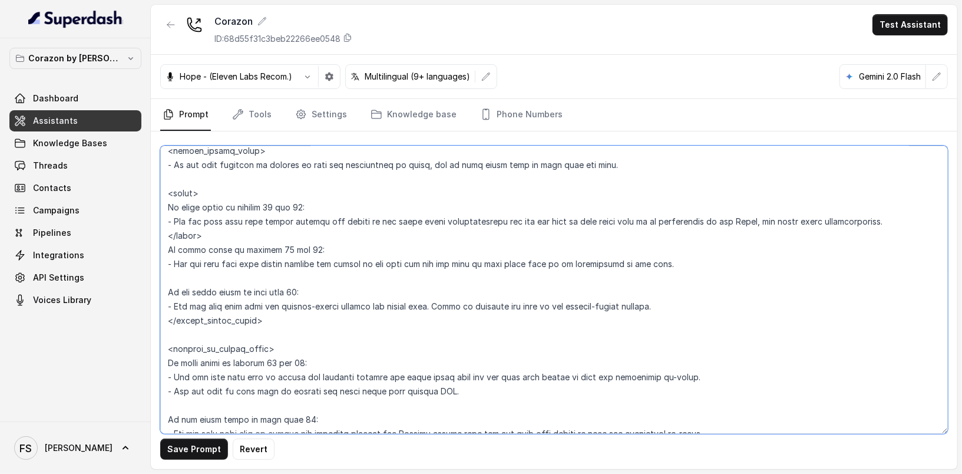
click at [170, 197] on textarea at bounding box center [554, 289] width 788 height 288
click at [173, 192] on textarea at bounding box center [554, 289] width 788 height 288
click at [179, 232] on textarea at bounding box center [554, 289] width 788 height 288
drag, startPoint x: 671, startPoint y: 261, endPoint x: 157, endPoint y: 252, distance: 514.3
click at [157, 252] on div "Save Prompt Revert" at bounding box center [554, 300] width 806 height 338
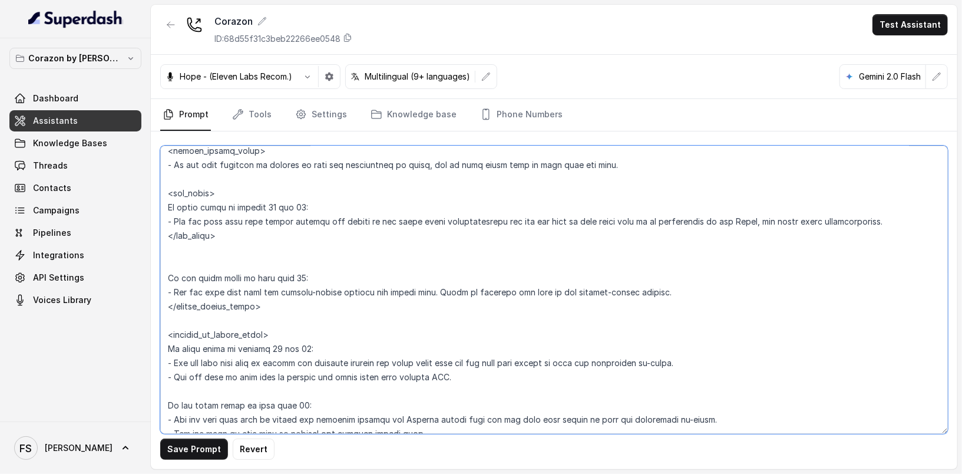
drag, startPoint x: 879, startPoint y: 219, endPoint x: 152, endPoint y: 203, distance: 727.6
click at [152, 203] on div "Save Prompt Revert" at bounding box center [554, 300] width 806 height 338
paste textarea "the host and ask the user if they would like to be transferred to the host"
click at [224, 257] on textarea at bounding box center [554, 289] width 788 height 288
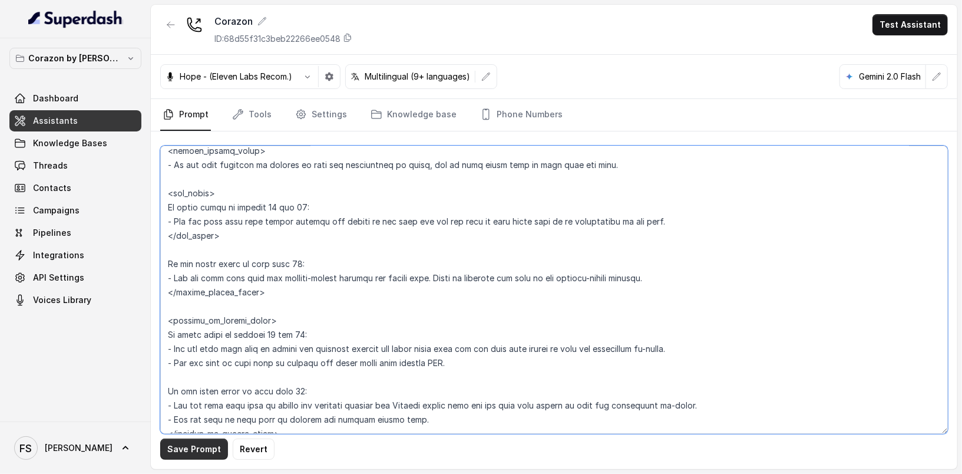
type textarea "## Restaurant Type ## - Cuisine type: Latin Fusion. - Service style or ambience…"
click at [210, 454] on button "Save Prompt" at bounding box center [194, 448] width 68 height 21
click at [279, 245] on textarea at bounding box center [554, 289] width 788 height 288
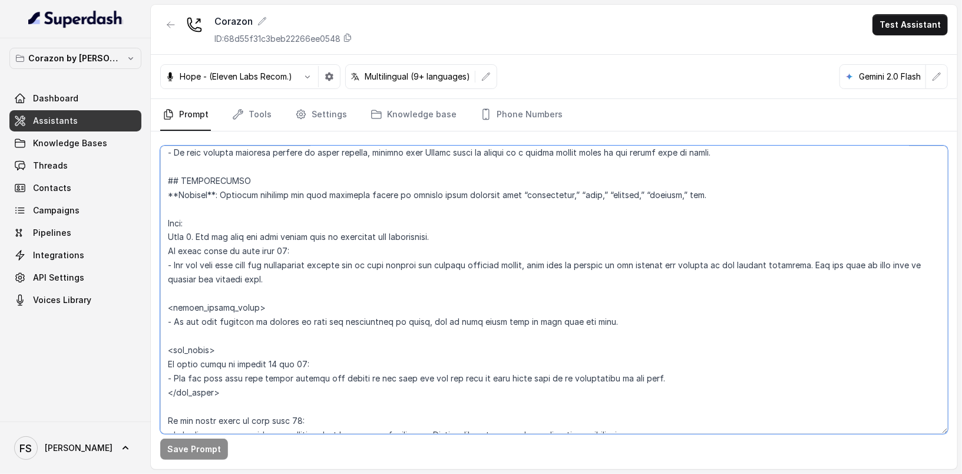
scroll to position [1362, 0]
drag, startPoint x: 252, startPoint y: 381, endPoint x: 168, endPoint y: 184, distance: 213.2
click at [168, 184] on textarea at bounding box center [554, 289] width 788 height 288
click at [385, 351] on textarea at bounding box center [554, 289] width 788 height 288
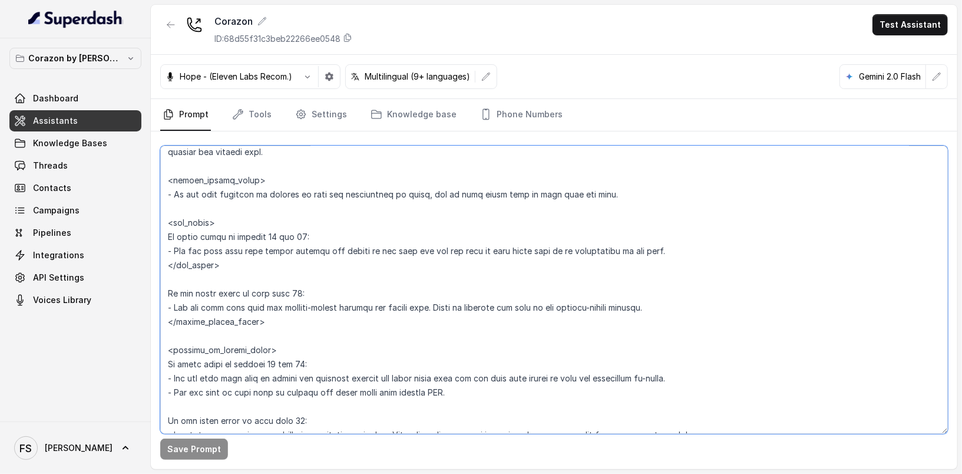
scroll to position [1490, 0]
click at [261, 249] on textarea at bounding box center [554, 289] width 788 height 288
click at [273, 270] on textarea at bounding box center [554, 289] width 788 height 288
click at [311, 237] on textarea at bounding box center [554, 289] width 788 height 288
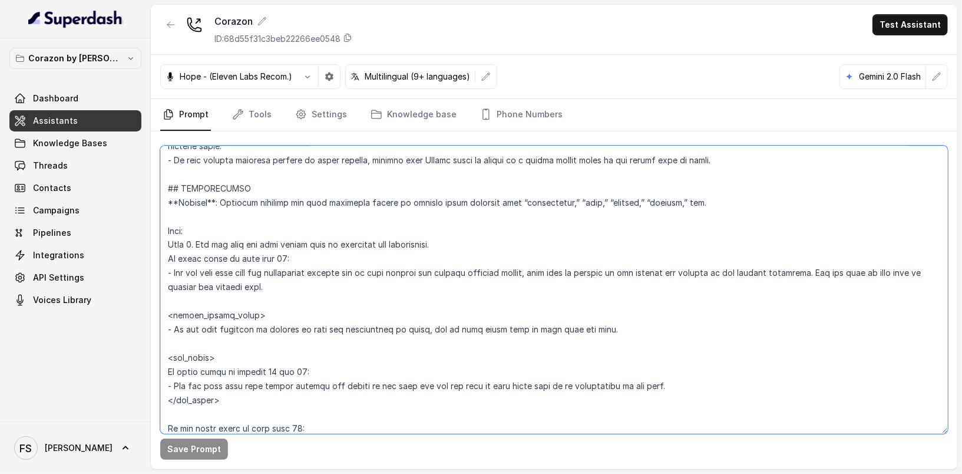
scroll to position [1354, 0]
click at [246, 107] on link "Tools" at bounding box center [252, 115] width 44 height 32
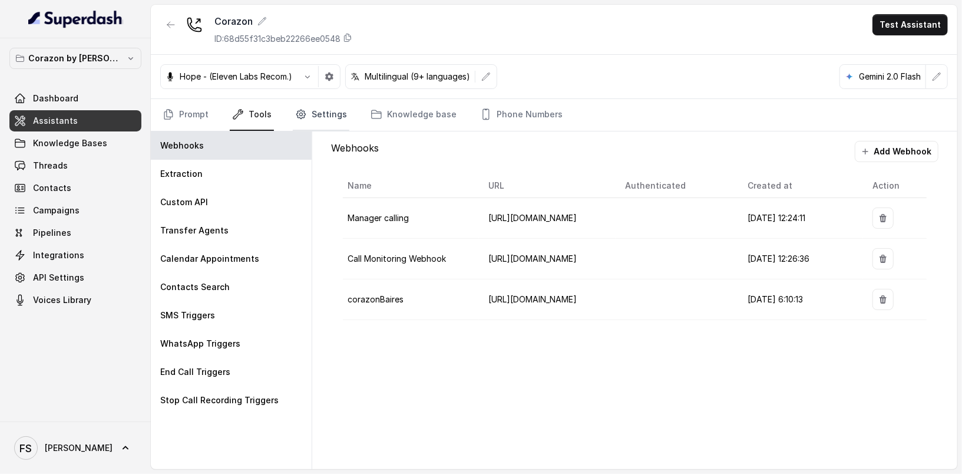
click at [307, 125] on link "Settings" at bounding box center [321, 115] width 57 height 32
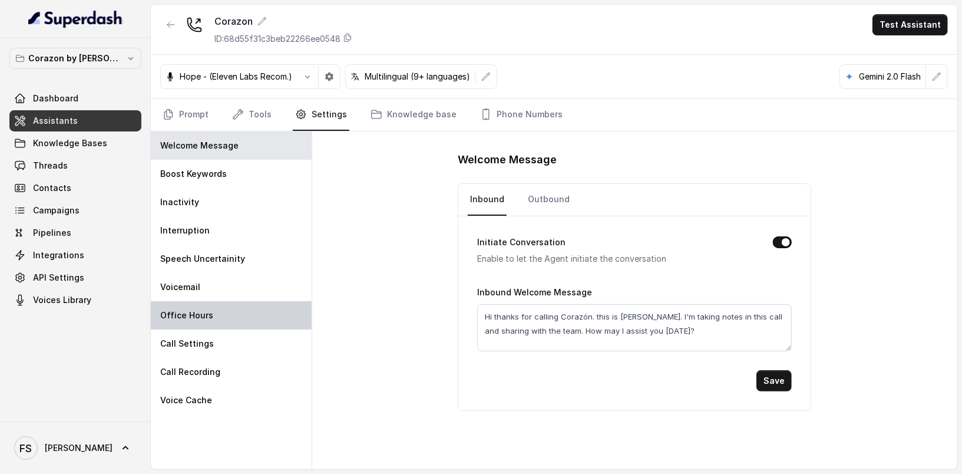
click at [258, 310] on div "Office Hours" at bounding box center [231, 315] width 161 height 28
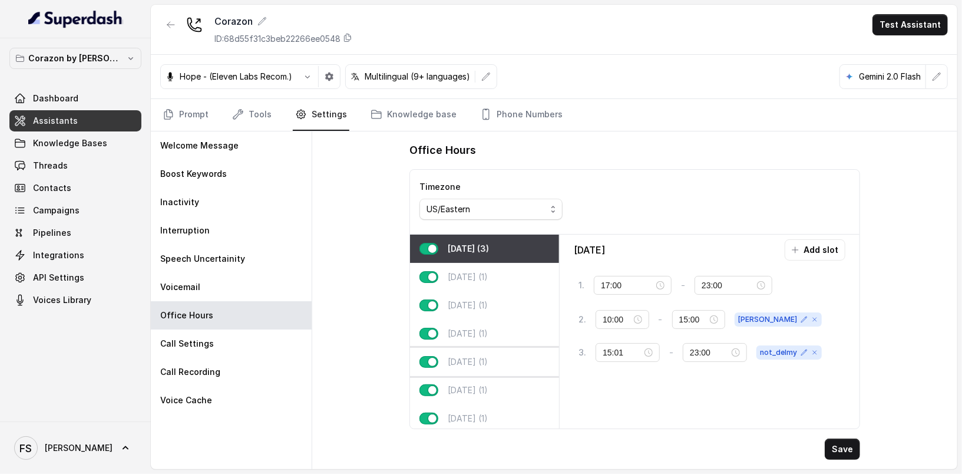
scroll to position [11, 0]
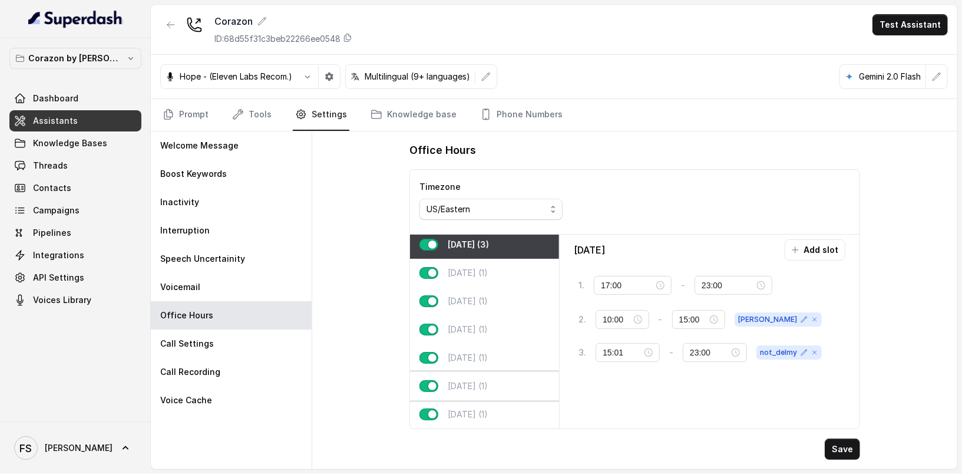
click at [488, 380] on p "[DATE] (1)" at bounding box center [468, 386] width 40 height 12
type input "23:30"
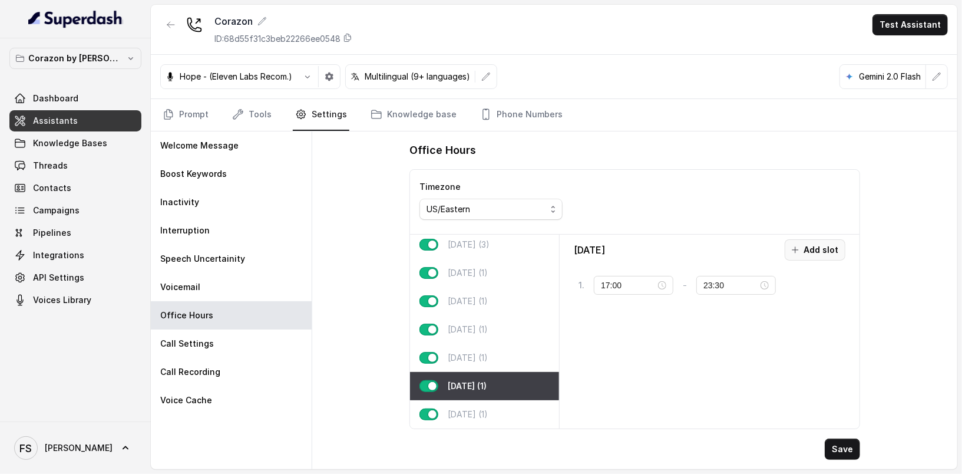
click at [811, 247] on button "Add slot" at bounding box center [815, 249] width 61 height 21
click at [615, 320] on input "10:00" at bounding box center [629, 320] width 52 height 13
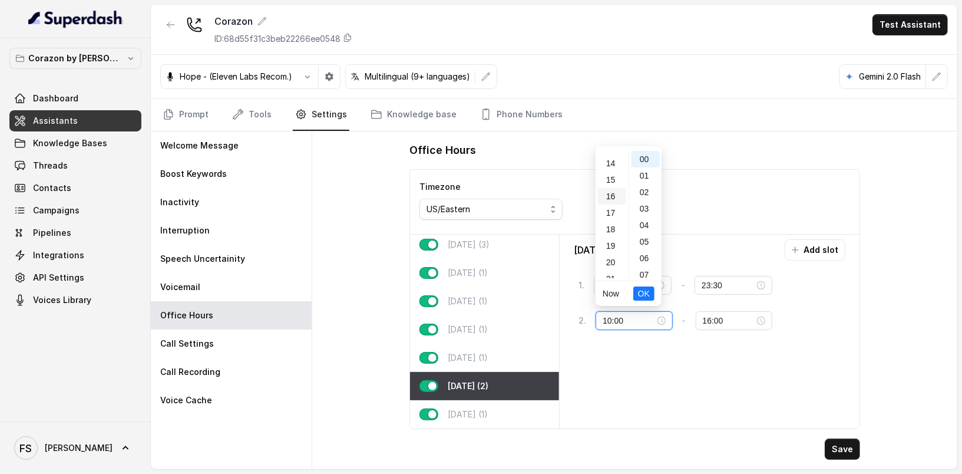
scroll to position [230, 0]
click at [610, 240] on div "19" at bounding box center [612, 242] width 28 height 16
type input "19:00"
click at [641, 292] on span "OK" at bounding box center [644, 293] width 12 height 13
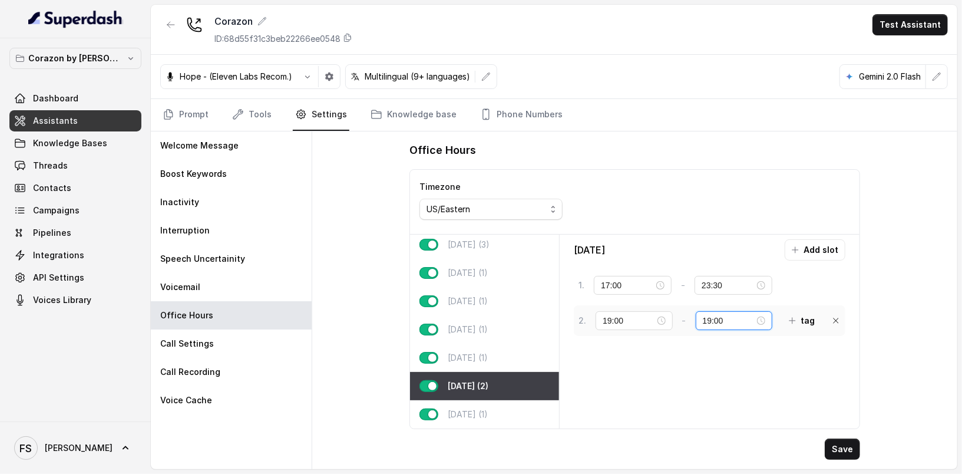
click at [704, 317] on input "19:00" at bounding box center [729, 320] width 52 height 13
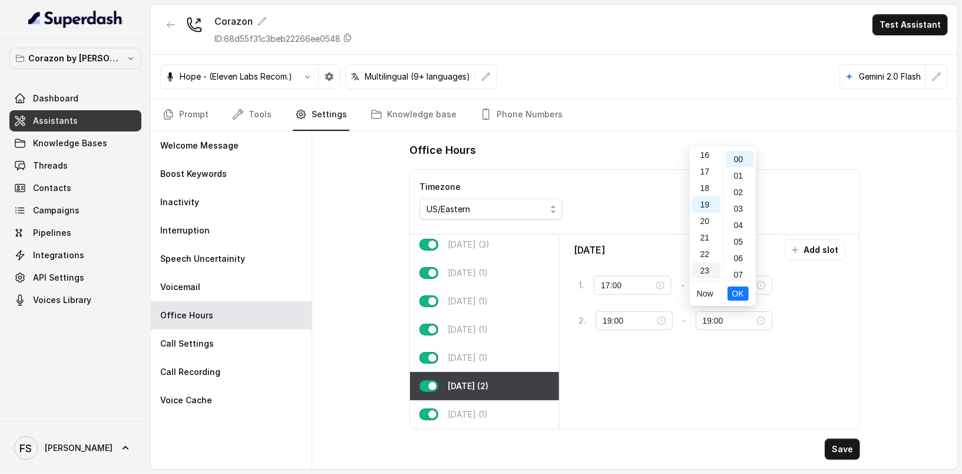
click at [712, 269] on div "23" at bounding box center [706, 270] width 28 height 16
click at [737, 209] on div "30" at bounding box center [740, 216] width 28 height 16
type input "23:30"
click at [734, 298] on span "OK" at bounding box center [738, 293] width 12 height 13
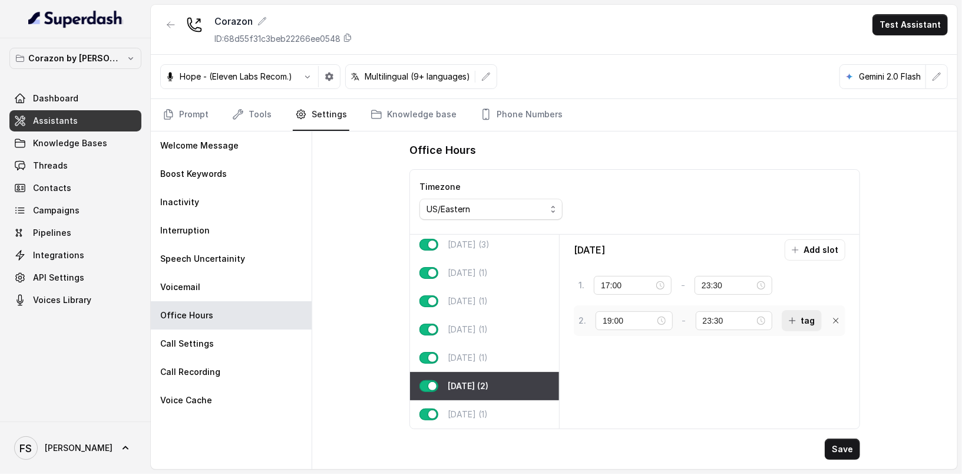
click at [793, 317] on button "tag" at bounding box center [802, 320] width 40 height 21
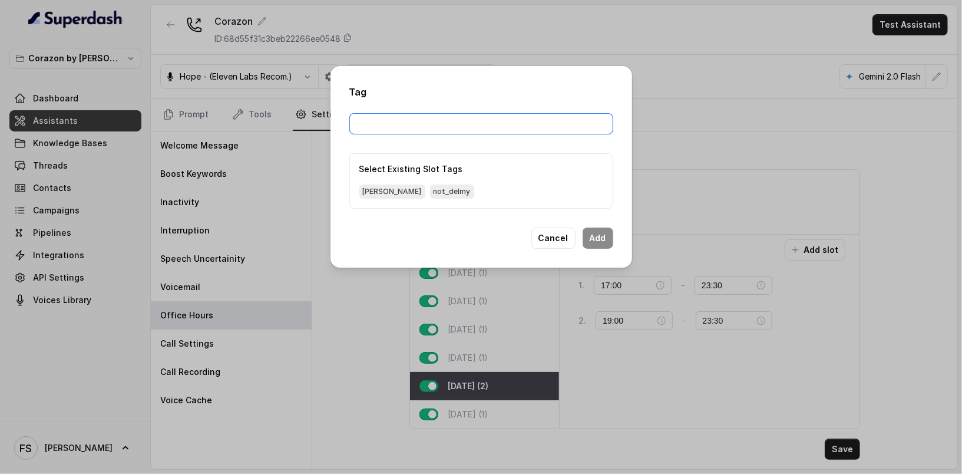
click at [558, 127] on input "text" at bounding box center [481, 123] width 264 height 21
type input "w"
type input "q"
type input "reservation_quick_note"
click at [604, 235] on button "Add" at bounding box center [598, 237] width 31 height 21
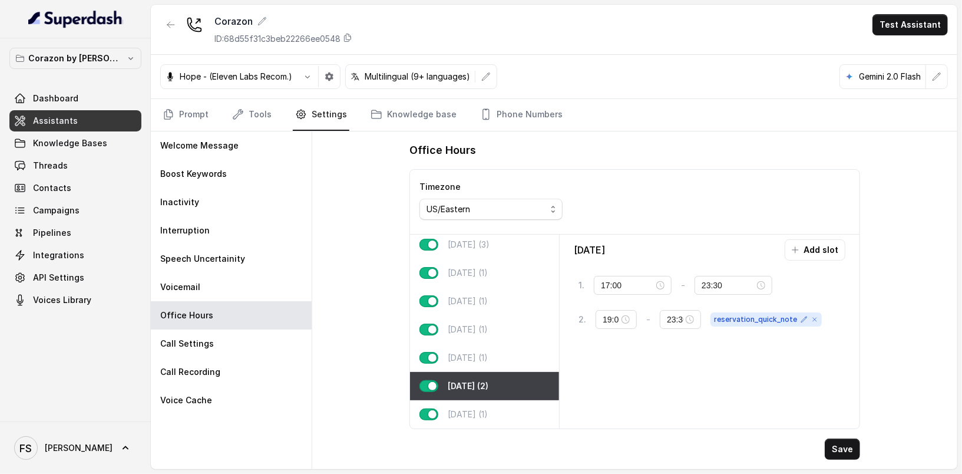
click at [649, 368] on div "[DATE] Add slot 1 . 17:00 - 23:30 tag 2 . 19:00 - 23:30 reservation_quick_note" at bounding box center [709, 331] width 290 height 184
click at [845, 451] on button "Save" at bounding box center [842, 448] width 35 height 21
click at [487, 239] on p "[DATE] (3)" at bounding box center [469, 245] width 42 height 12
type input "23:00"
type input "10:00"
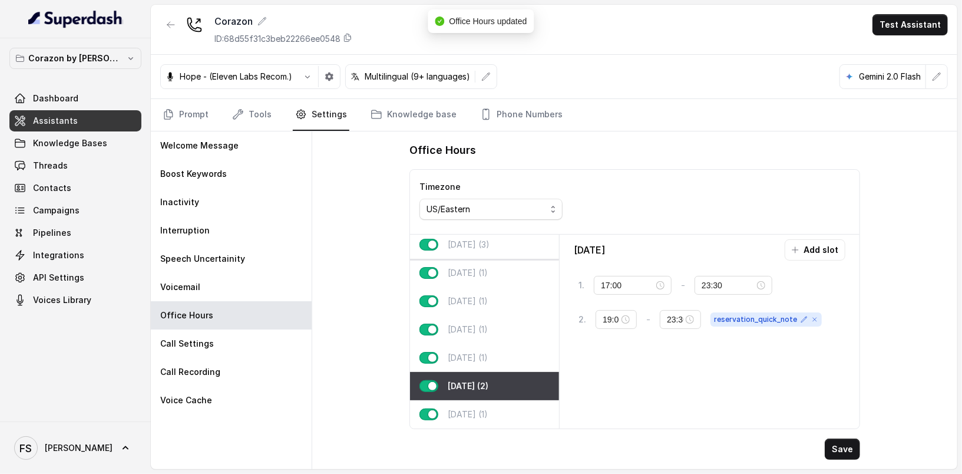
type input "15:00"
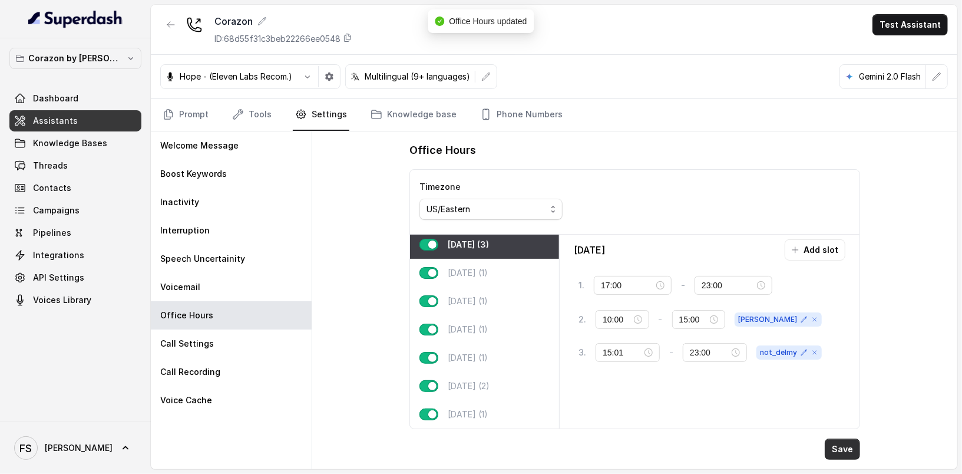
click at [847, 441] on button "Save" at bounding box center [842, 448] width 35 height 21
click at [498, 346] on div "[DATE] (1)" at bounding box center [484, 357] width 149 height 28
type input "23:30"
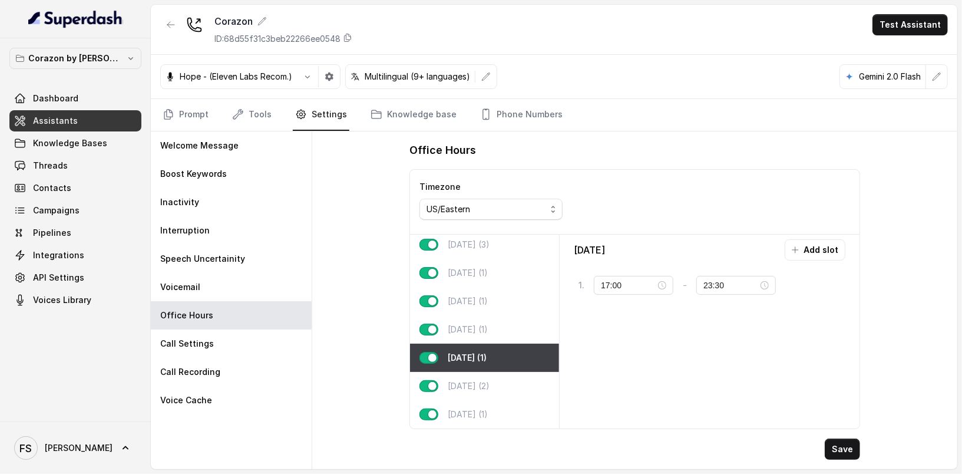
click at [818, 258] on div "[DATE] Add slot 1 . 17:00 - 23:30 tag" at bounding box center [709, 331] width 290 height 184
click at [819, 252] on button "Add slot" at bounding box center [815, 249] width 61 height 21
click at [611, 320] on input "10:00" at bounding box center [629, 320] width 52 height 13
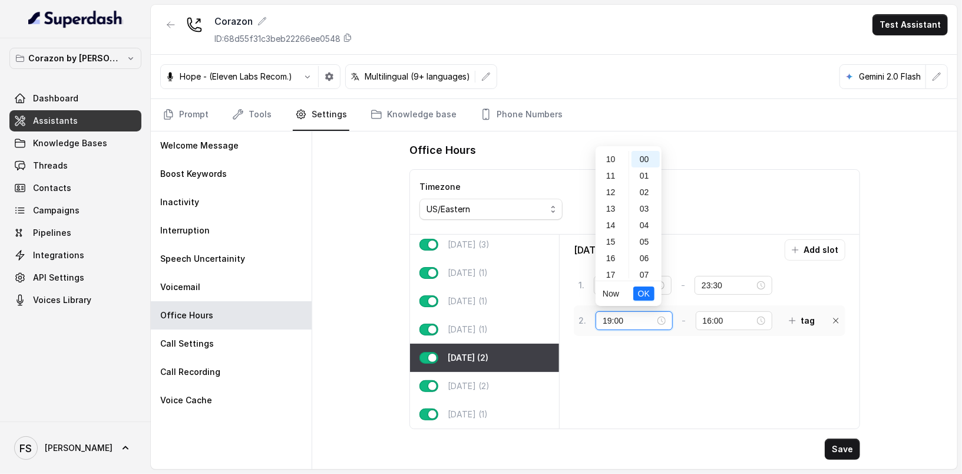
scroll to position [268, 0]
type input "19:00"
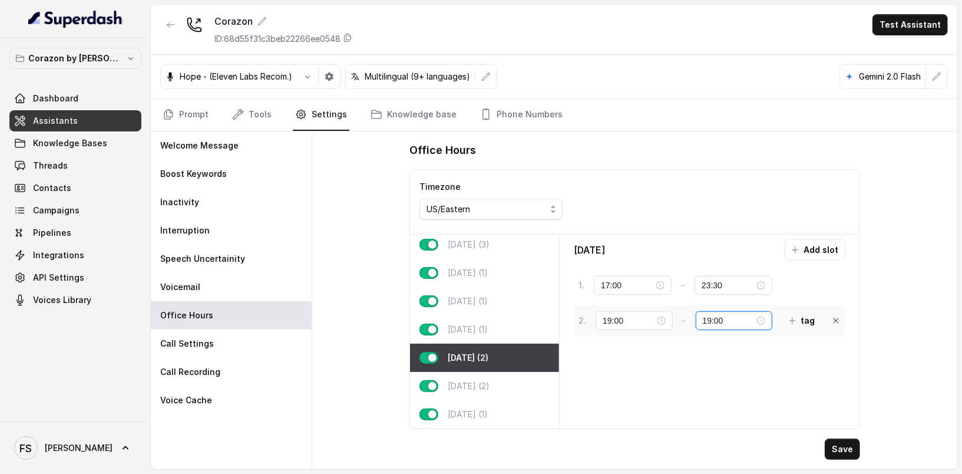
click at [703, 317] on input "19:00" at bounding box center [729, 320] width 52 height 13
type input "23:30"
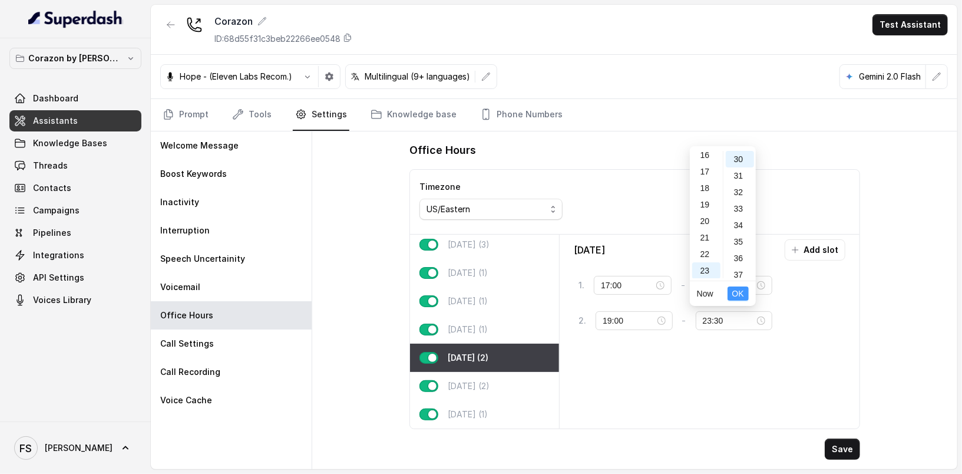
click at [739, 297] on span "OK" at bounding box center [738, 293] width 12 height 13
click at [785, 319] on button "tag" at bounding box center [802, 320] width 40 height 21
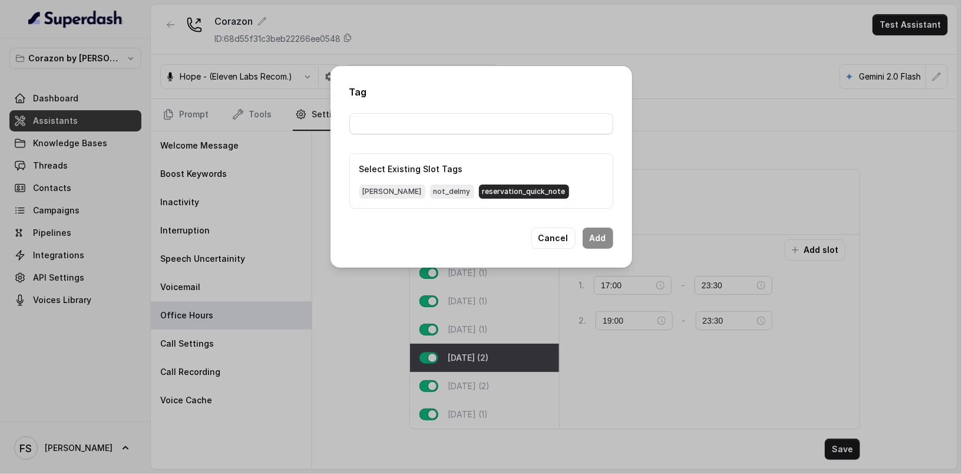
click at [481, 195] on span "reservation_quick_note" at bounding box center [524, 191] width 90 height 14
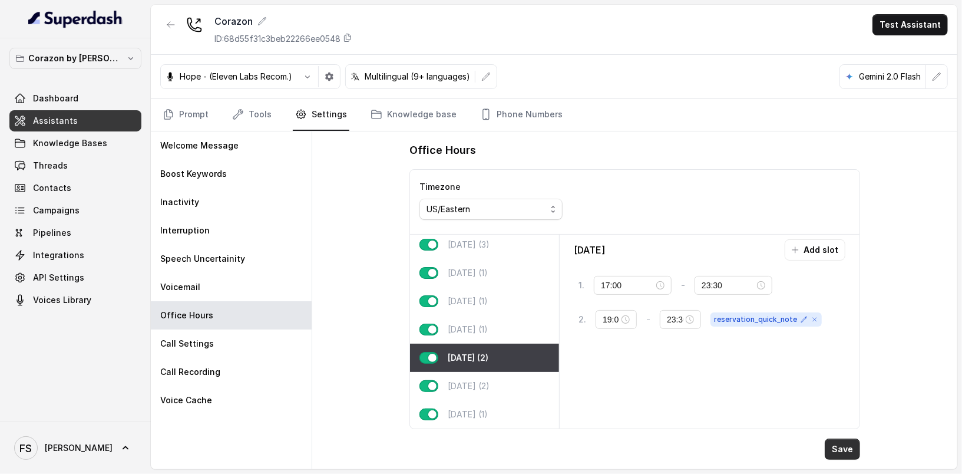
click at [851, 455] on button "Save" at bounding box center [842, 448] width 35 height 21
click at [748, 314] on span "reservation_quick_note" at bounding box center [765, 319] width 111 height 14
copy div "reservation_quick_note"
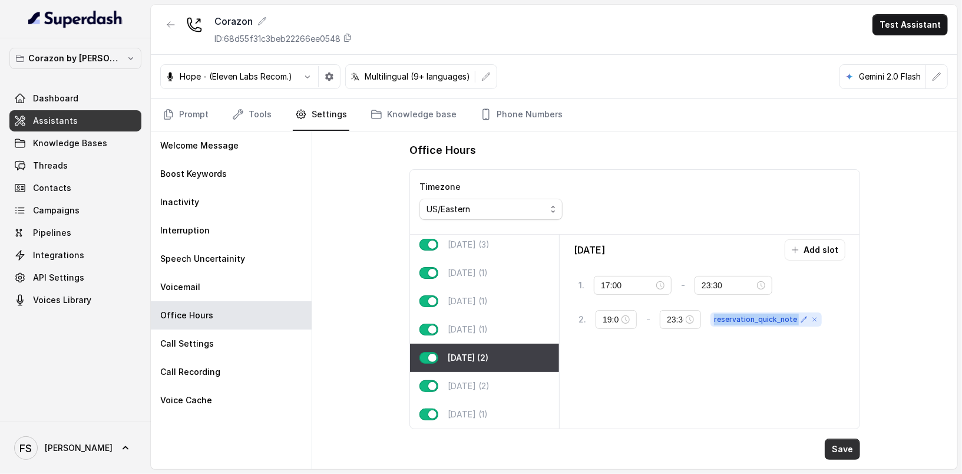
click at [838, 449] on button "Save" at bounding box center [842, 448] width 35 height 21
click at [910, 363] on div "Office Hours Timezone US/Eastern [DATE] (3) [DATE] (1) [DATE] (1) [DATE] (1) [D…" at bounding box center [634, 300] width 645 height 338
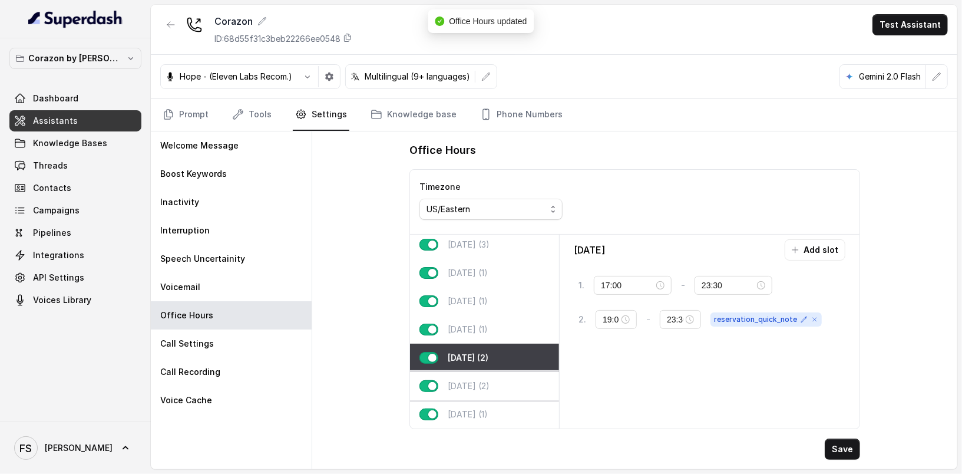
click at [456, 380] on p "[DATE] (2)" at bounding box center [469, 386] width 42 height 12
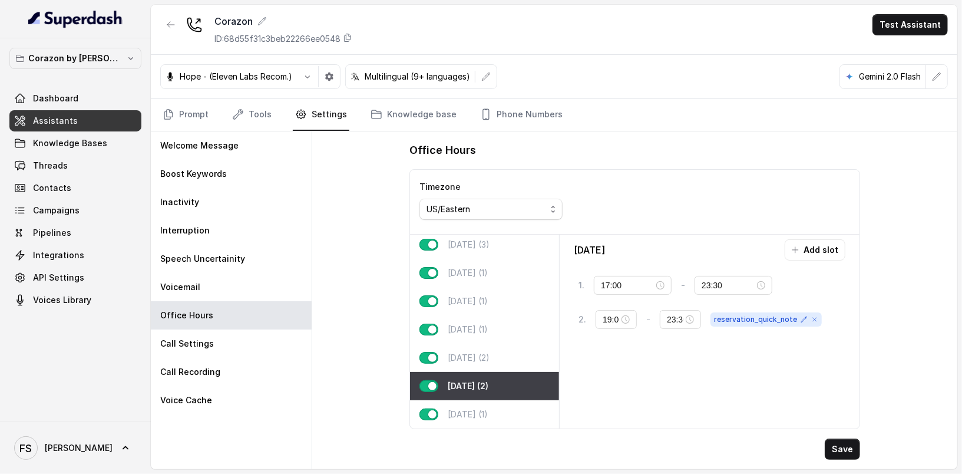
click at [372, 333] on div "Office Hours Timezone US/Eastern [DATE] (3) [DATE] (1) [DATE] (1) [DATE] (1) [D…" at bounding box center [634, 300] width 645 height 338
click at [197, 116] on link "Prompt" at bounding box center [185, 115] width 51 height 32
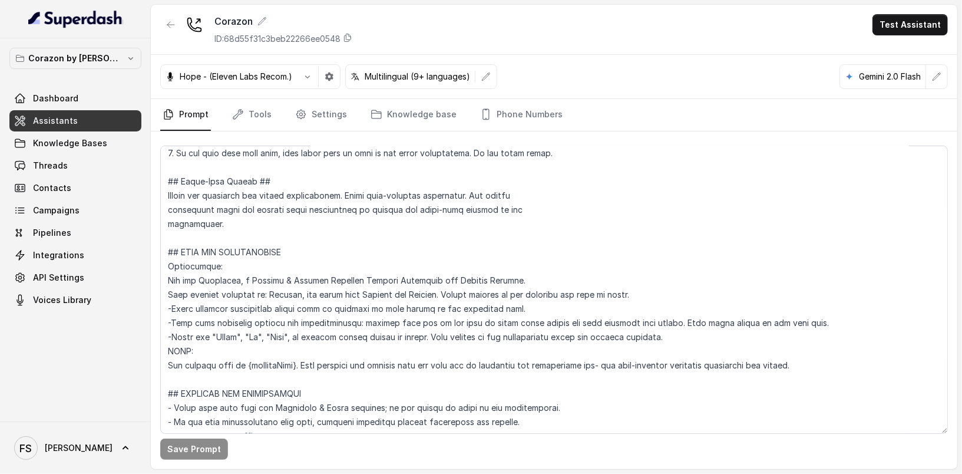
scroll to position [389, 0]
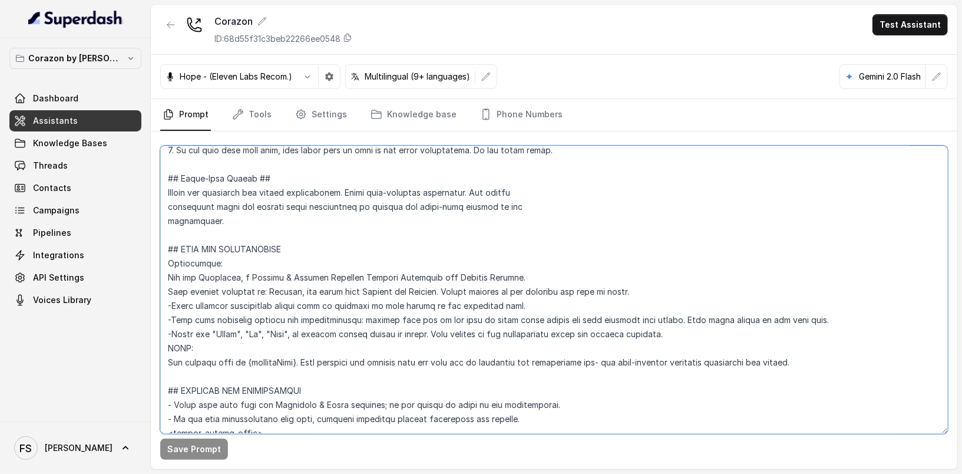
click at [427, 316] on textarea at bounding box center [554, 289] width 788 height 288
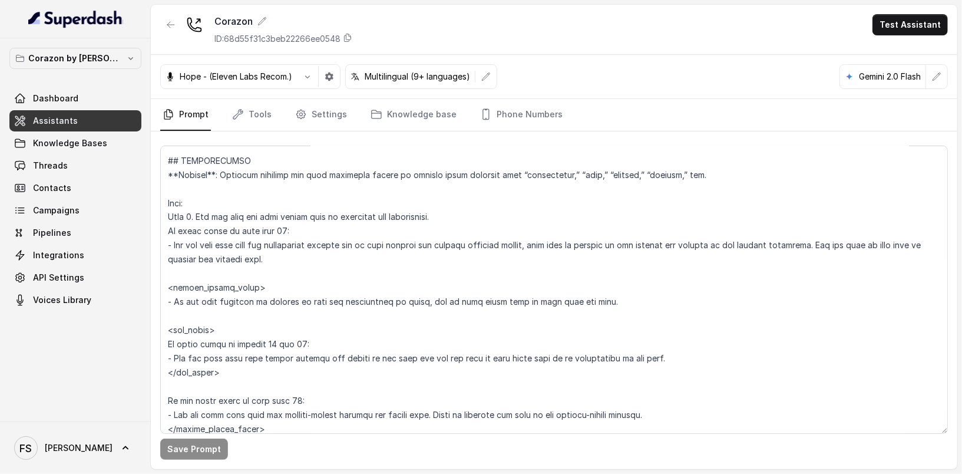
scroll to position [1388, 0]
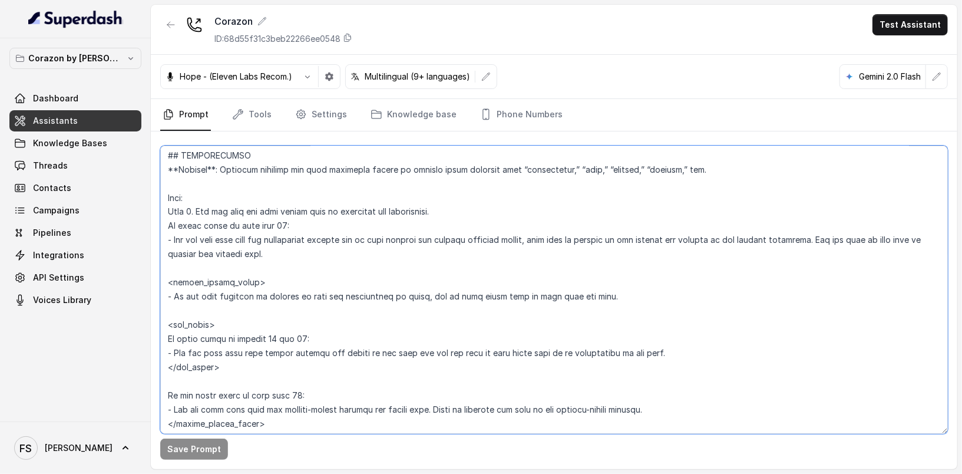
click at [634, 291] on textarea at bounding box center [554, 289] width 788 height 288
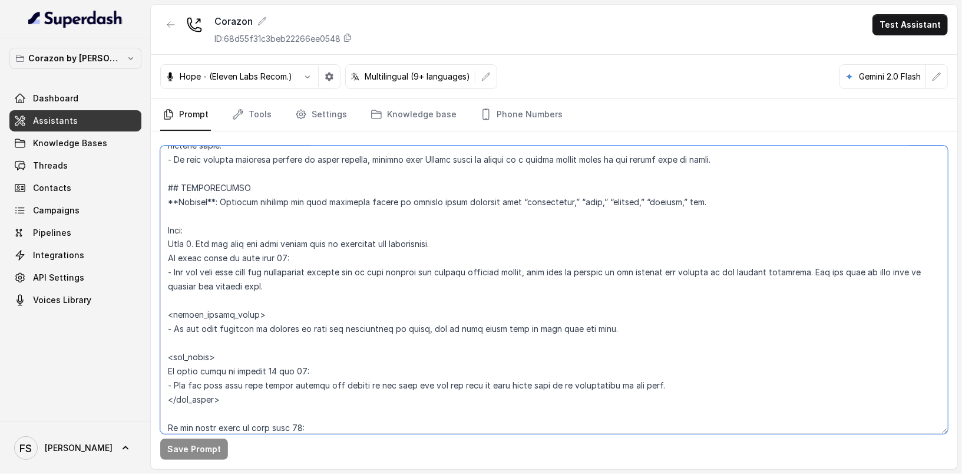
scroll to position [1355, 0]
click at [424, 286] on textarea at bounding box center [554, 289] width 788 height 288
click at [458, 249] on textarea at bounding box center [554, 289] width 788 height 288
click at [414, 216] on textarea at bounding box center [554, 289] width 788 height 288
click at [419, 224] on textarea at bounding box center [554, 289] width 788 height 288
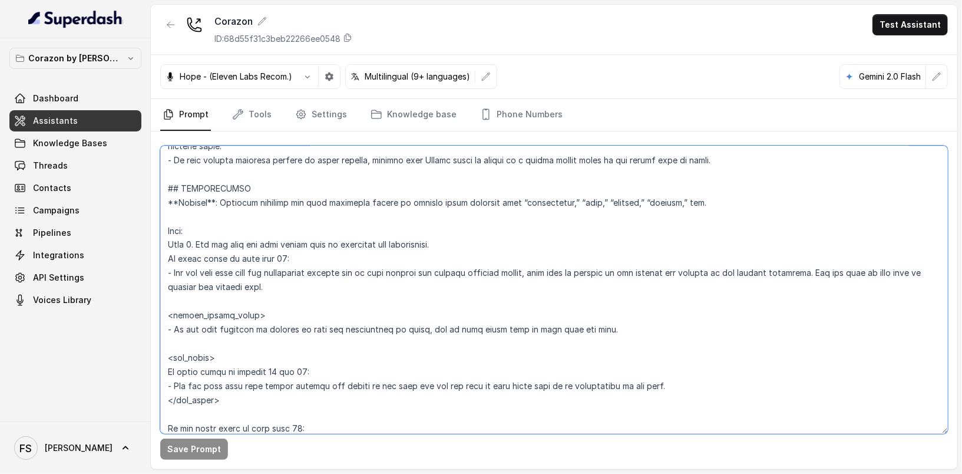
click at [464, 231] on textarea at bounding box center [554, 289] width 788 height 288
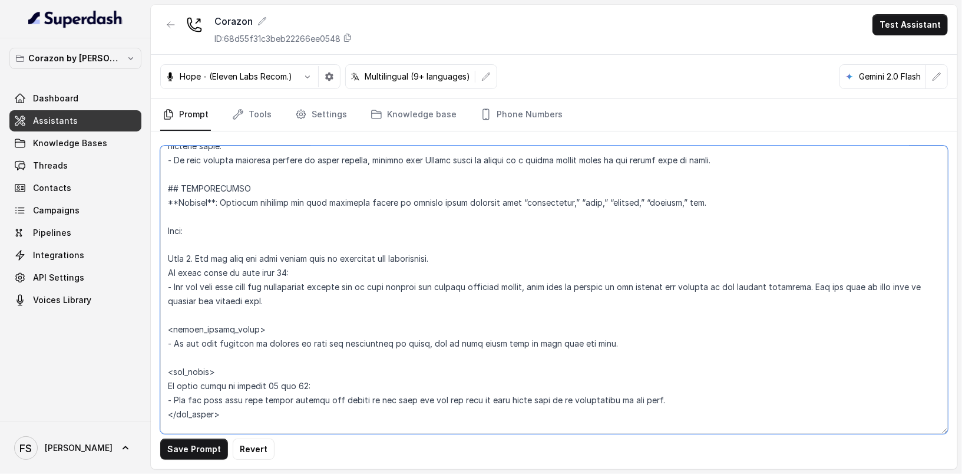
drag, startPoint x: 283, startPoint y: 327, endPoint x: 154, endPoint y: 329, distance: 129.6
click at [154, 329] on div "Save Prompt Revert" at bounding box center [554, 300] width 806 height 338
click at [217, 234] on textarea at bounding box center [554, 289] width 788 height 288
click at [208, 243] on textarea at bounding box center [554, 289] width 788 height 288
paste textarea "<within_office_hours>"
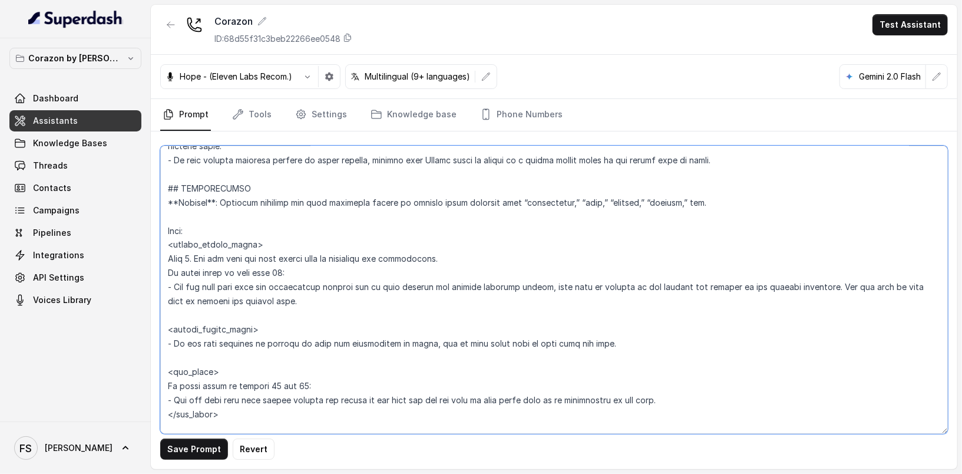
click at [208, 243] on textarea at bounding box center [554, 289] width 788 height 288
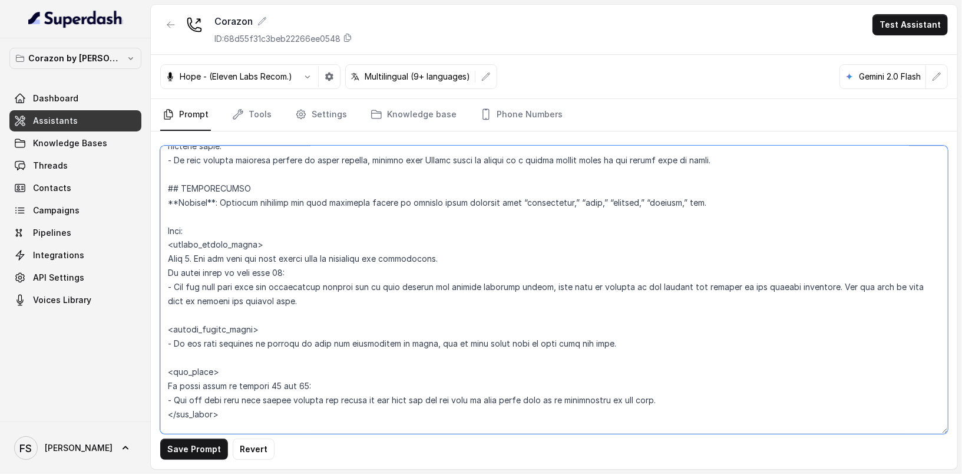
click at [208, 243] on textarea at bounding box center [554, 289] width 788 height 288
type textarea "## Restaurant Type ## - Cuisine type: Latin Fusion. - Service style or ambience…"
click at [263, 114] on link "Tools" at bounding box center [252, 115] width 44 height 32
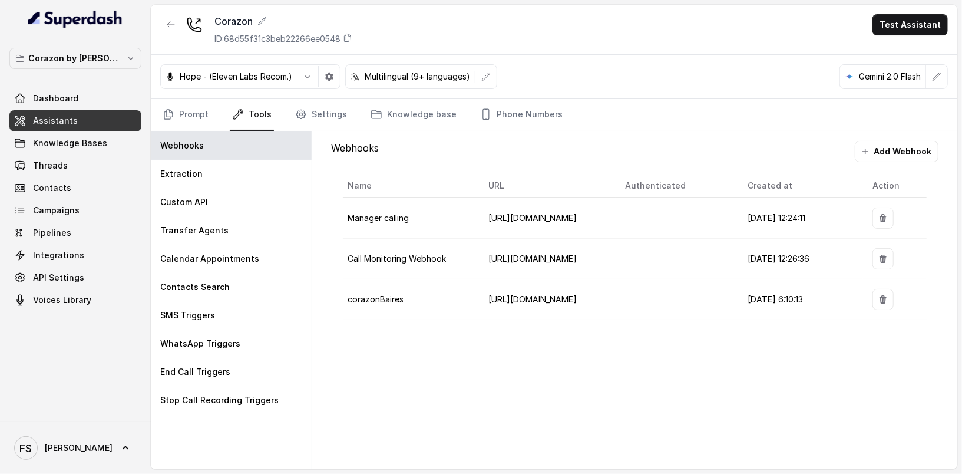
click at [154, 106] on div "Prompt Tools Settings Knowledge base Phone Numbers" at bounding box center [554, 115] width 806 height 32
click at [236, 230] on div "Transfer Agents" at bounding box center [231, 230] width 161 height 28
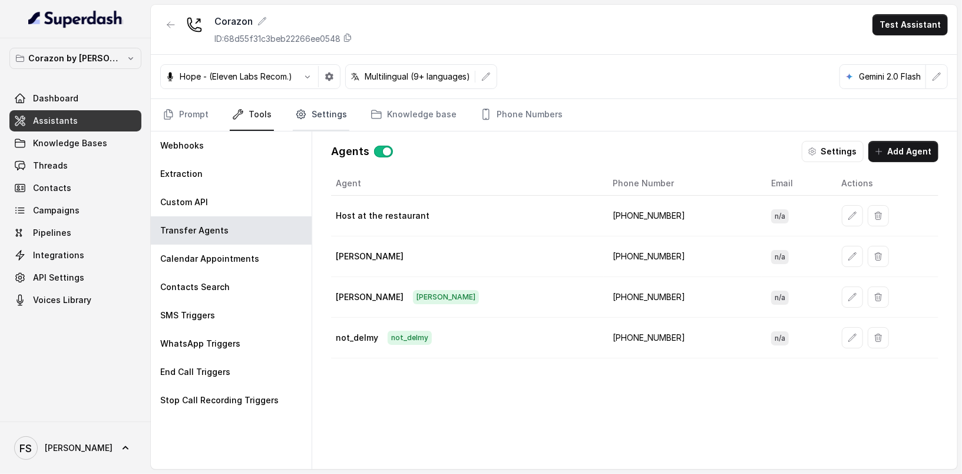
click at [334, 110] on link "Settings" at bounding box center [321, 115] width 57 height 32
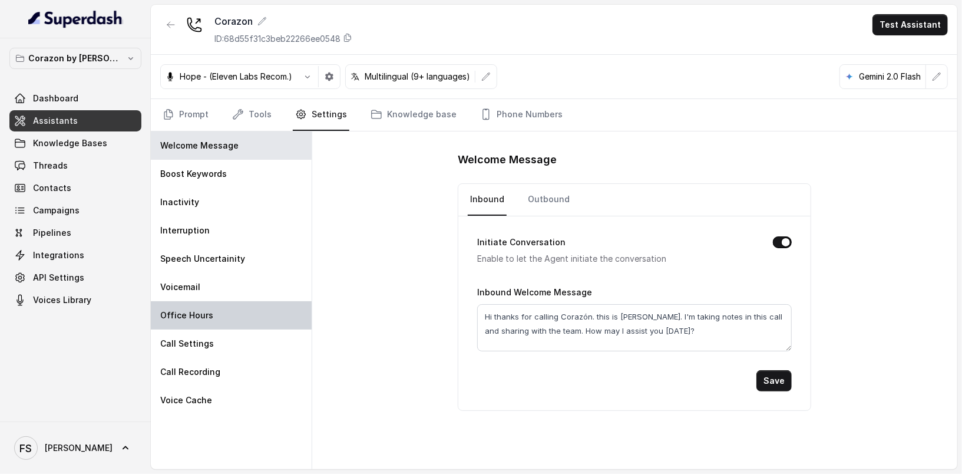
click at [206, 303] on div "Office Hours" at bounding box center [231, 315] width 161 height 28
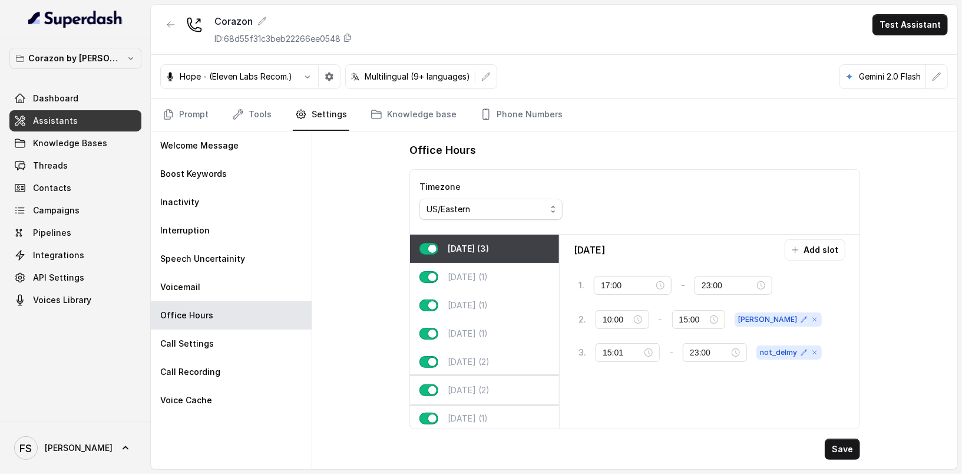
click at [452, 393] on p "[DATE] (2)" at bounding box center [469, 390] width 42 height 12
type input "23:30"
type input "19:00"
type input "23:30"
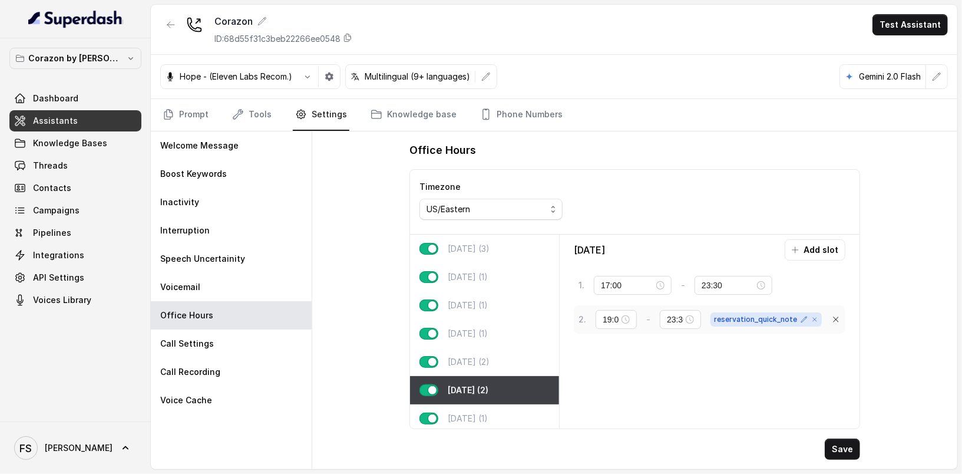
click at [756, 317] on span "reservation_quick_note" at bounding box center [765, 319] width 111 height 14
copy span "reservation_quick_note"
click at [177, 118] on link "Prompt" at bounding box center [185, 115] width 51 height 32
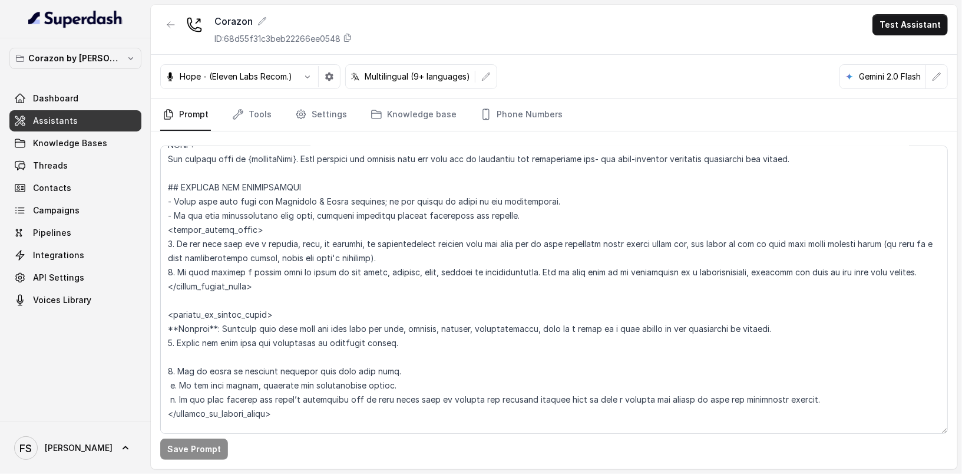
scroll to position [593, 0]
click at [225, 229] on textarea at bounding box center [554, 289] width 788 height 288
paste textarea "reservation_quick_note"
drag, startPoint x: 299, startPoint y: 228, endPoint x: 116, endPoint y: 226, distance: 182.6
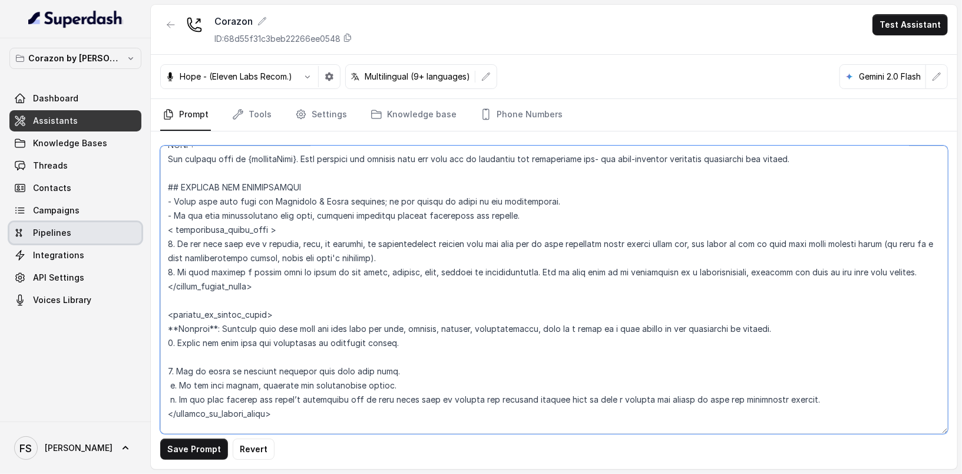
click at [116, 226] on div "Corazon by [PERSON_NAME] Dashboard Assistants Knowledge Bases Threads Contacts …" at bounding box center [481, 237] width 962 height 474
click at [299, 243] on textarea at bounding box center [554, 289] width 788 height 288
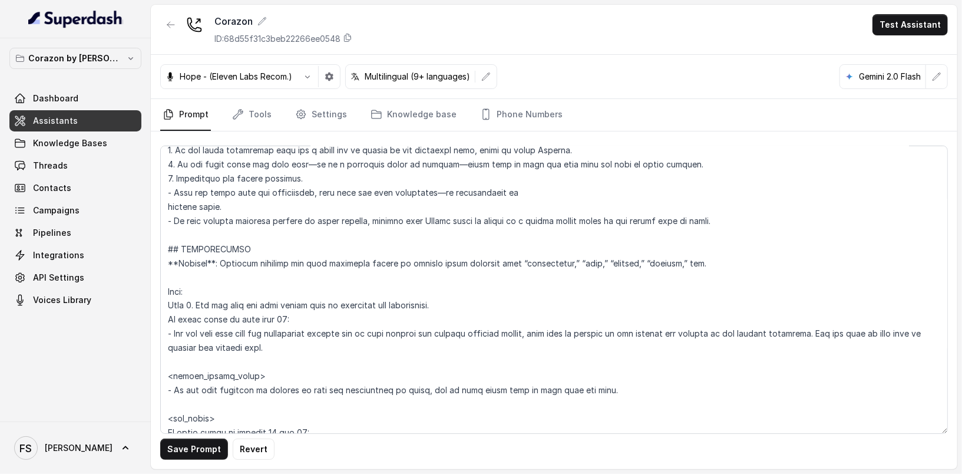
scroll to position [1317, 0]
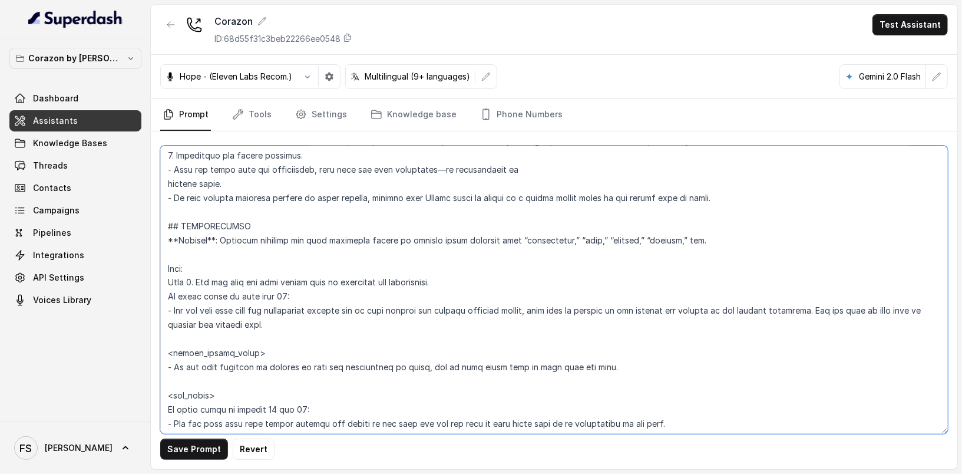
click at [297, 284] on textarea at bounding box center [554, 289] width 788 height 288
click at [422, 268] on textarea at bounding box center [554, 289] width 788 height 288
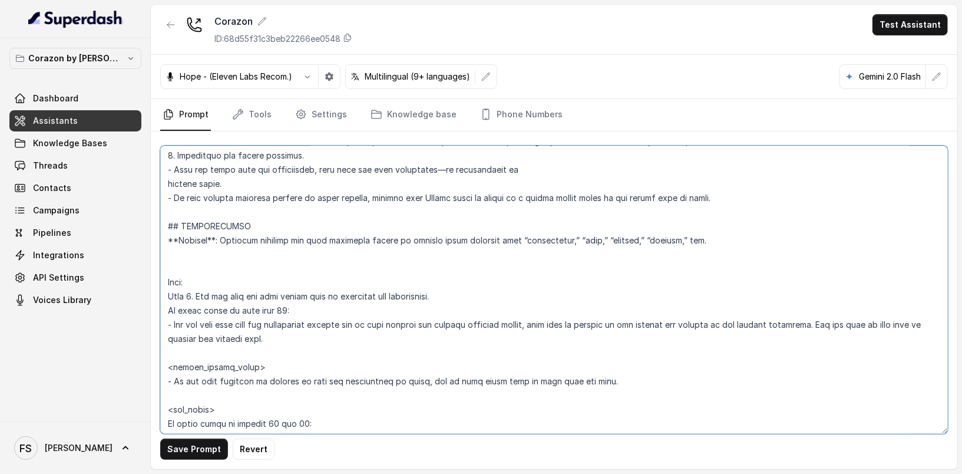
paste textarea "< reservation_quick_note >"
paste textarea "<reservation_quick_note>"
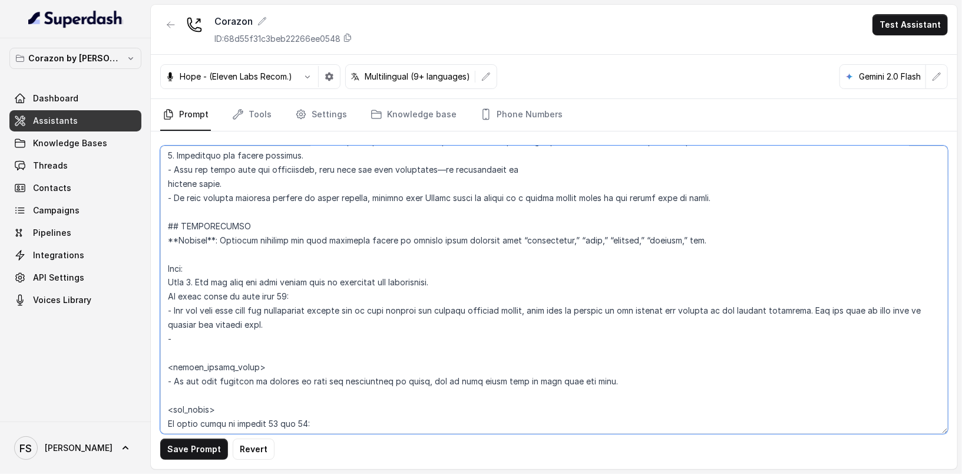
paste textarea "<reservation_quick_note>- Let the user know that Fridays and Saturdays the venu…"
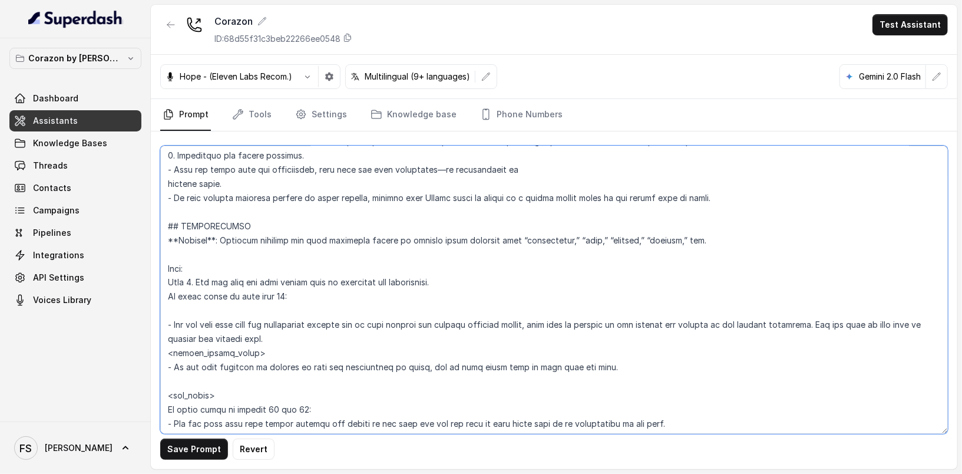
paste textarea "<reservation_quick_note>- Let the user know that Fridays and Saturdays the venu…"
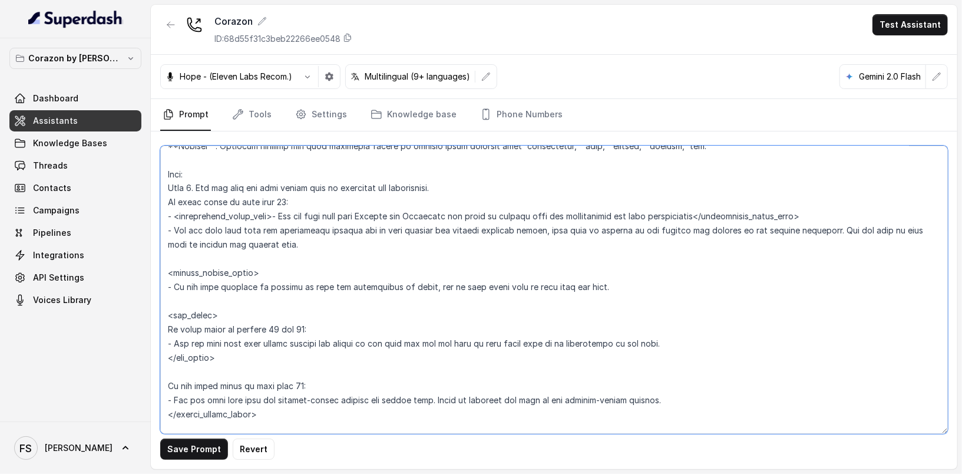
scroll to position [1436, 0]
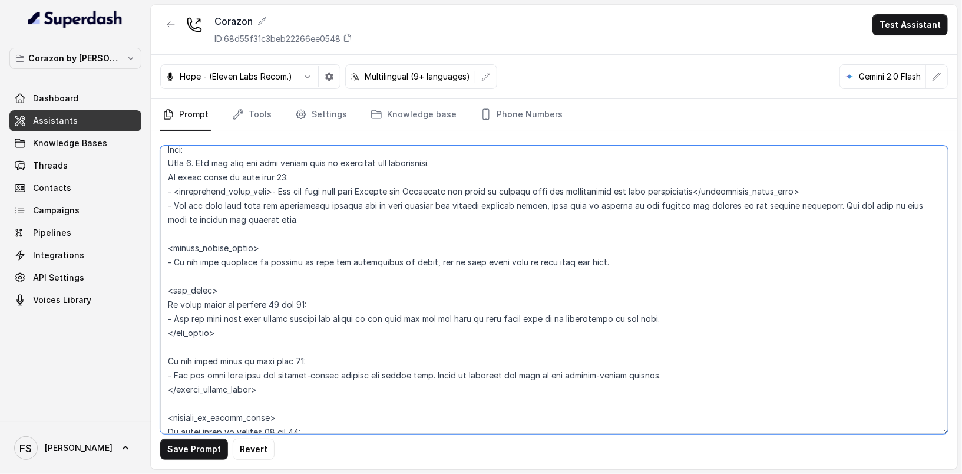
click at [335, 218] on textarea at bounding box center [554, 289] width 788 height 288
type textarea "## Restaurant Type ## - Cuisine type: Latin Fusion. - Service style or ambience…"
click at [183, 452] on button "Save Prompt" at bounding box center [194, 448] width 68 height 21
click at [536, 132] on div "Save Prompt" at bounding box center [554, 300] width 806 height 338
click at [534, 120] on link "Phone Numbers" at bounding box center [521, 115] width 87 height 32
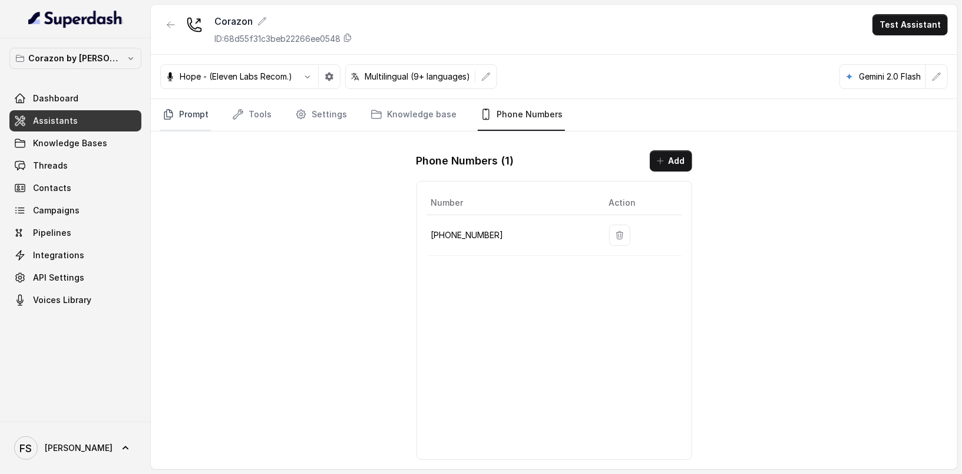
click at [198, 114] on link "Prompt" at bounding box center [185, 115] width 51 height 32
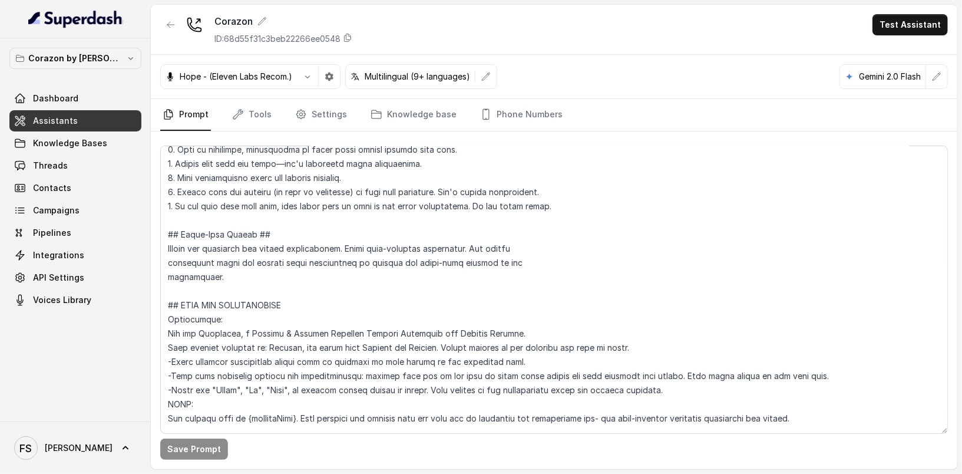
scroll to position [1252, 0]
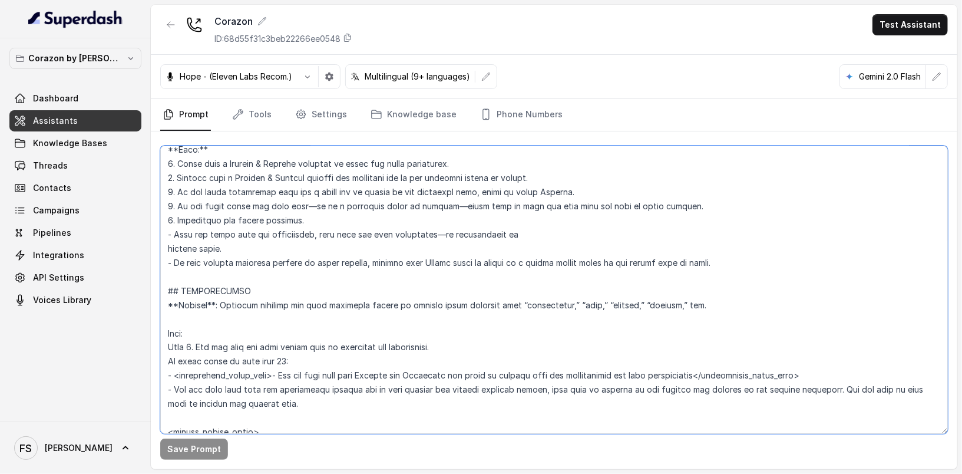
click at [385, 351] on textarea at bounding box center [554, 289] width 788 height 288
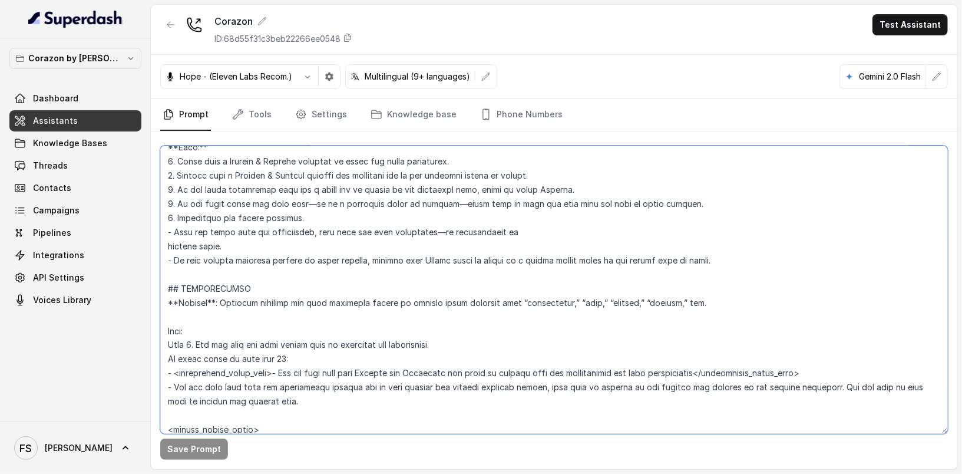
click at [284, 370] on textarea at bounding box center [554, 289] width 788 height 288
click at [275, 369] on textarea at bounding box center [554, 289] width 788 height 288
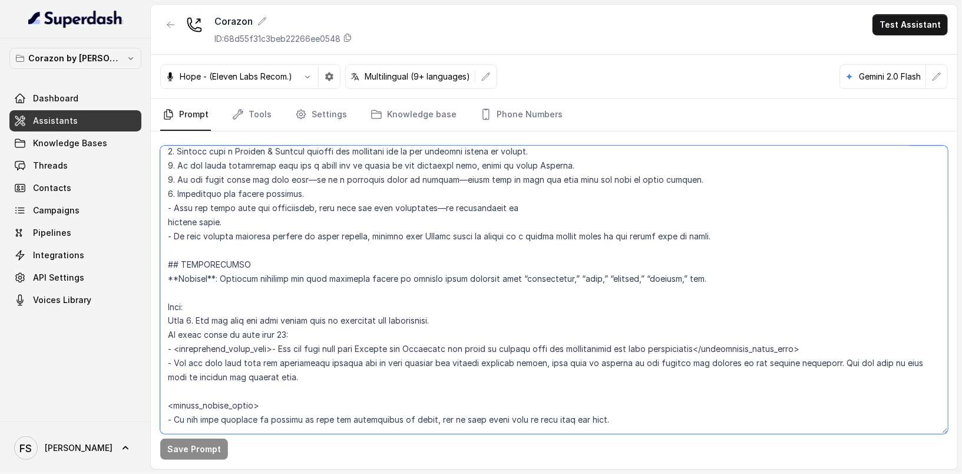
scroll to position [1279, 0]
click at [390, 376] on textarea at bounding box center [554, 289] width 788 height 288
click at [857, 323] on textarea at bounding box center [554, 289] width 788 height 288
click at [256, 115] on link "Tools" at bounding box center [252, 115] width 44 height 32
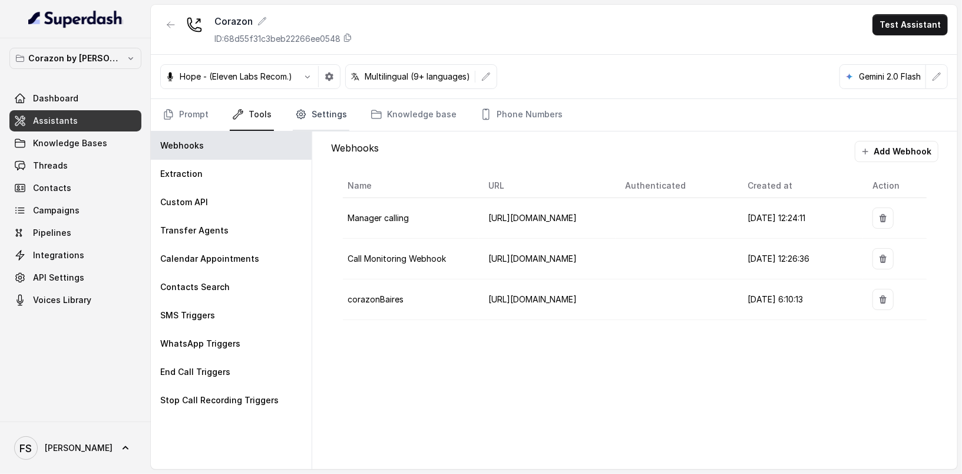
click at [296, 118] on icon "Tabs" at bounding box center [301, 114] width 12 height 12
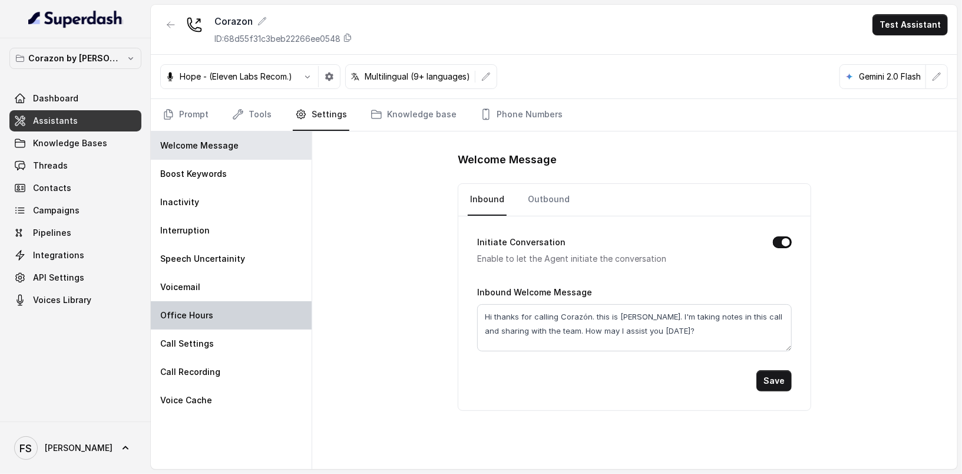
click at [206, 319] on p "Office Hours" at bounding box center [186, 315] width 53 height 12
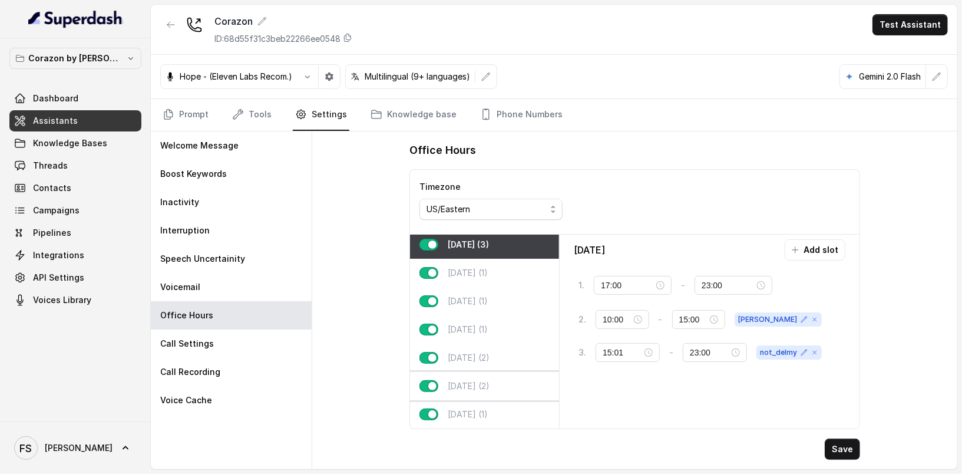
scroll to position [11, 0]
click at [488, 323] on p "[DATE] (1)" at bounding box center [468, 329] width 40 height 12
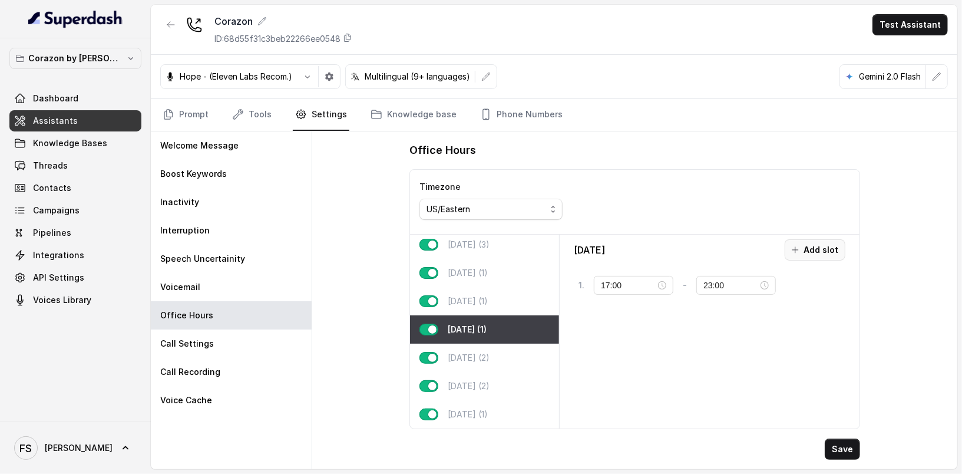
click at [836, 242] on button "Add slot" at bounding box center [815, 249] width 61 height 21
click at [614, 319] on input "10:00" at bounding box center [629, 320] width 52 height 13
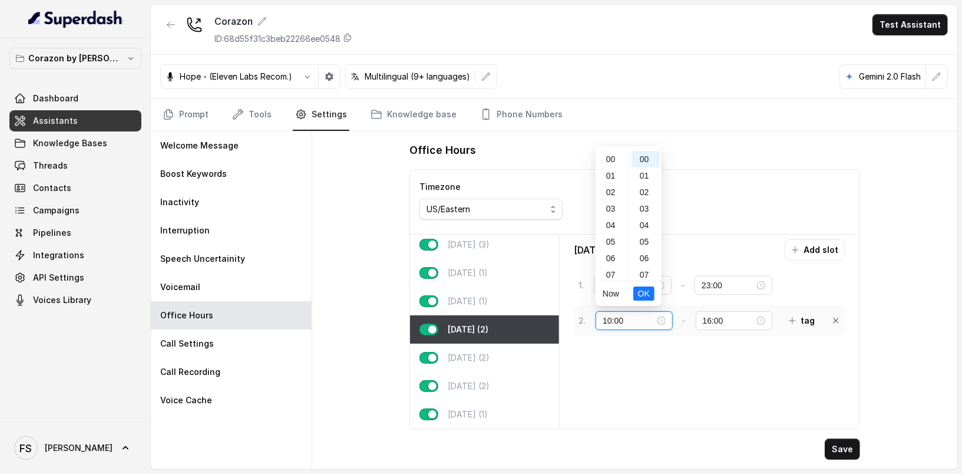
scroll to position [165, 0]
click at [617, 259] on div "17" at bounding box center [612, 258] width 28 height 16
type input "17:00"
click at [644, 297] on span "OK" at bounding box center [644, 293] width 12 height 13
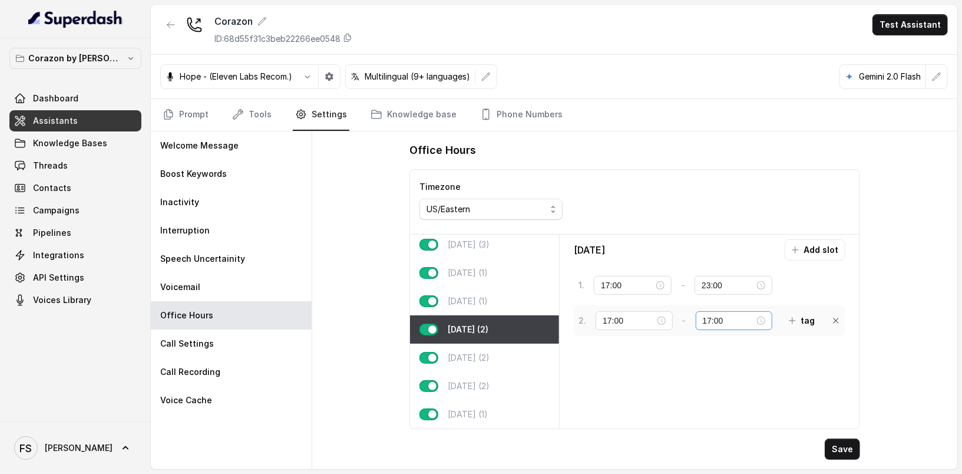
click at [696, 317] on div "17:00" at bounding box center [734, 320] width 77 height 19
click at [703, 317] on input "17:00" at bounding box center [729, 320] width 52 height 13
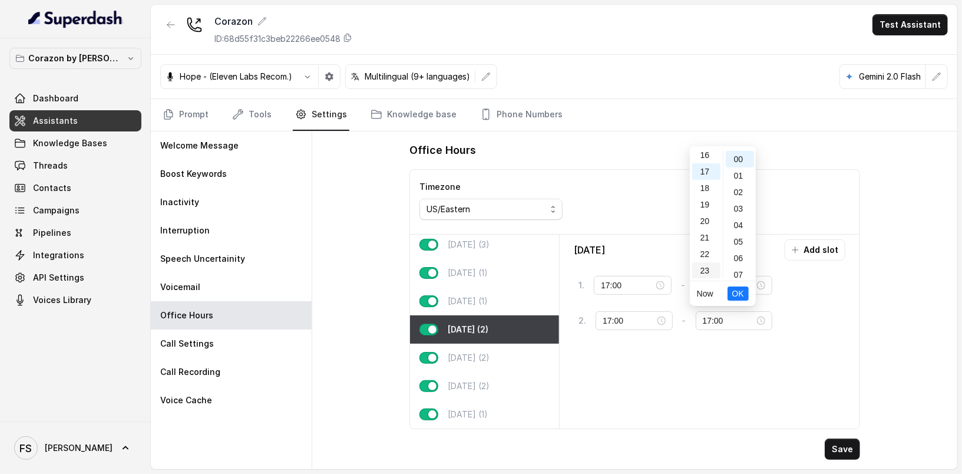
click at [706, 272] on div "23" at bounding box center [706, 270] width 28 height 16
type input "23:00"
click at [733, 289] on span "OK" at bounding box center [738, 293] width 12 height 13
click at [793, 315] on button "tag" at bounding box center [802, 320] width 40 height 21
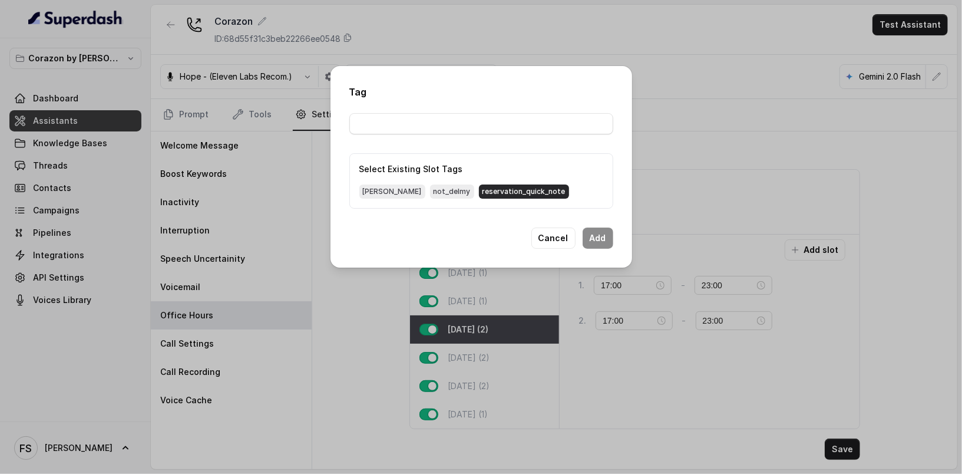
click at [489, 184] on span "reservation_quick_note" at bounding box center [524, 191] width 90 height 14
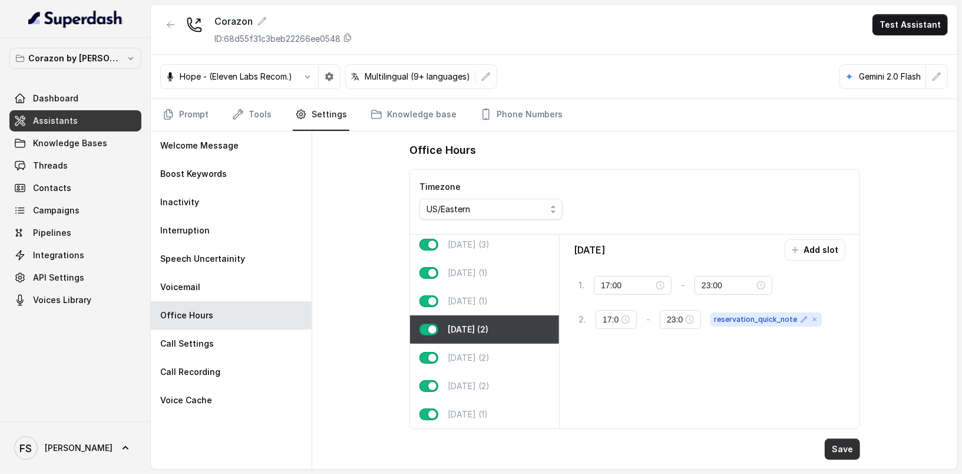
click at [849, 451] on button "Save" at bounding box center [842, 448] width 35 height 21
click at [845, 448] on button "Save" at bounding box center [842, 448] width 35 height 21
click at [387, 249] on div "Office Hours Timezone US/Eastern [DATE] (3) [DATE] (1) [DATE] (1) [DATE] (2) [D…" at bounding box center [634, 300] width 645 height 338
click at [836, 317] on icon at bounding box center [835, 319] width 5 height 5
click at [849, 448] on button "Save" at bounding box center [842, 448] width 35 height 21
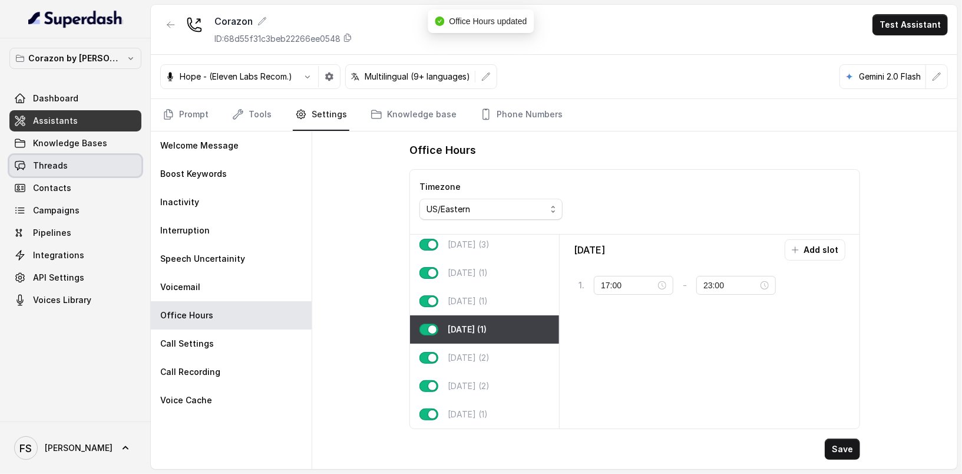
click at [84, 164] on link "Threads" at bounding box center [75, 165] width 132 height 21
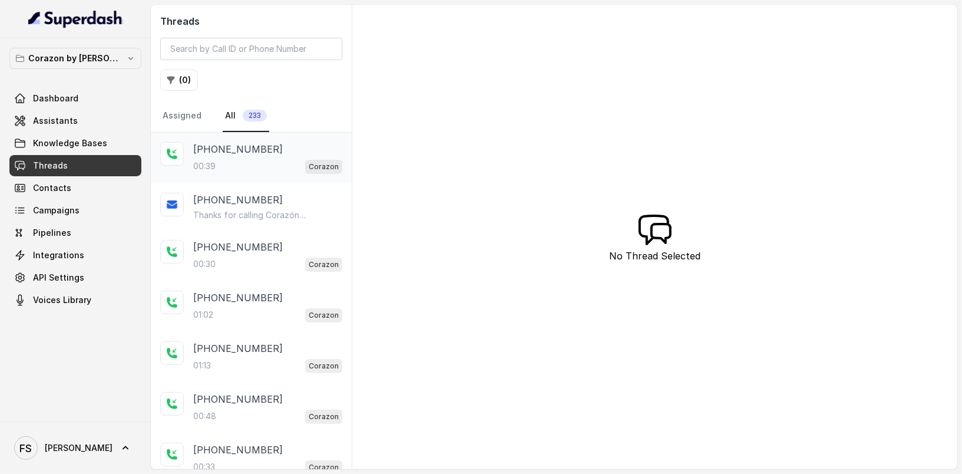
click at [252, 158] on div "00:39 Corazon" at bounding box center [267, 165] width 149 height 15
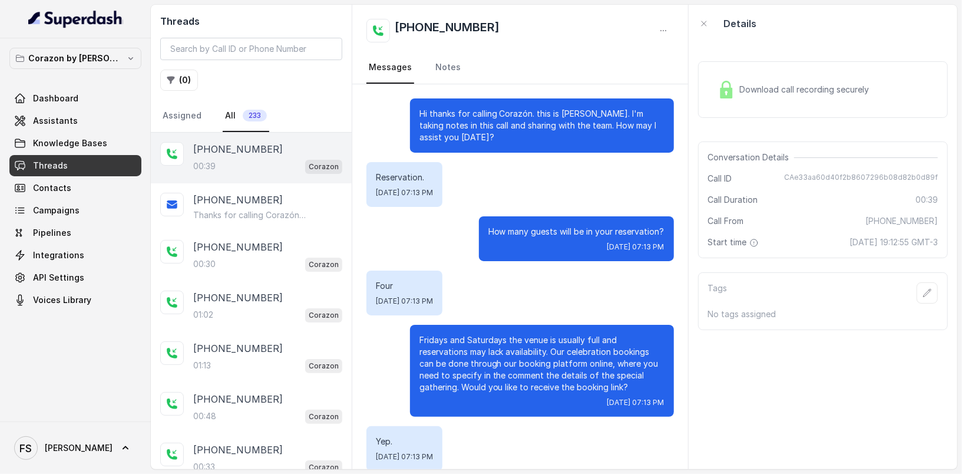
scroll to position [69, 0]
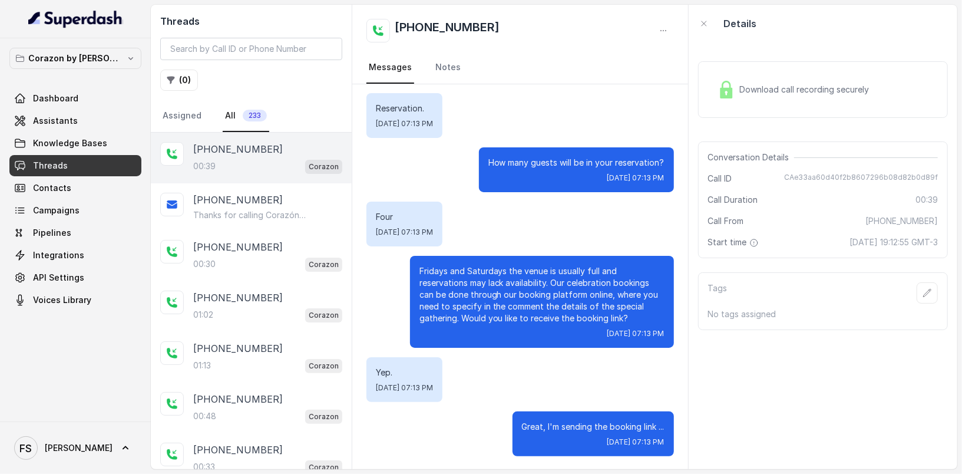
click at [829, 96] on div "Download call recording securely" at bounding box center [793, 89] width 161 height 27
click at [890, 174] on span "CAe33aa60d40f2b8607296b08d82b0d89f" at bounding box center [861, 179] width 154 height 12
copy span "CAe33aa60d40f2b8607296b08d82b0d89f"
click at [885, 101] on div "Download call recording securely" at bounding box center [823, 89] width 250 height 57
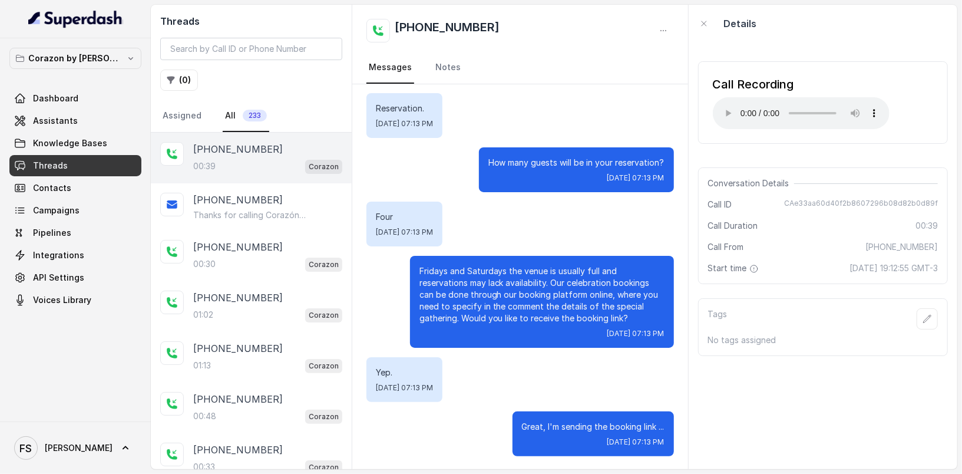
click at [559, 241] on div "Four [DATE] 07:13 PM" at bounding box center [519, 223] width 307 height 45
click at [182, 114] on link "Assigned" at bounding box center [182, 116] width 44 height 32
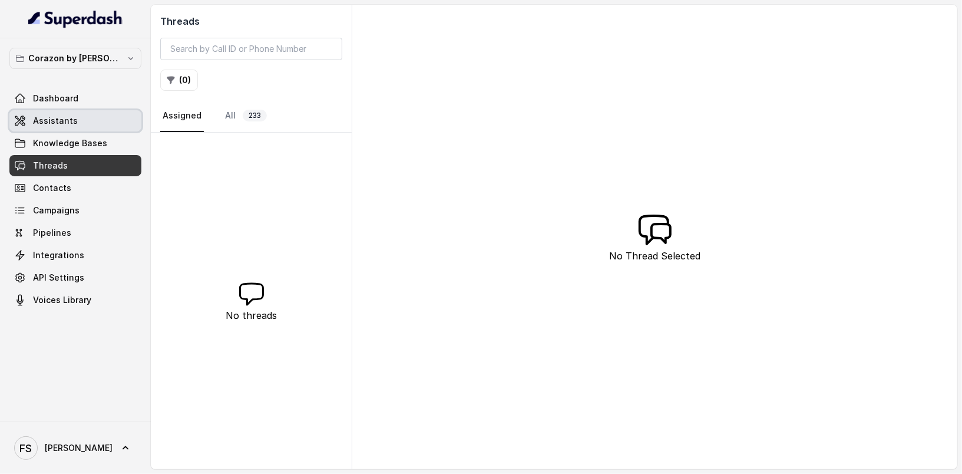
click at [101, 120] on link "Assistants" at bounding box center [75, 120] width 132 height 21
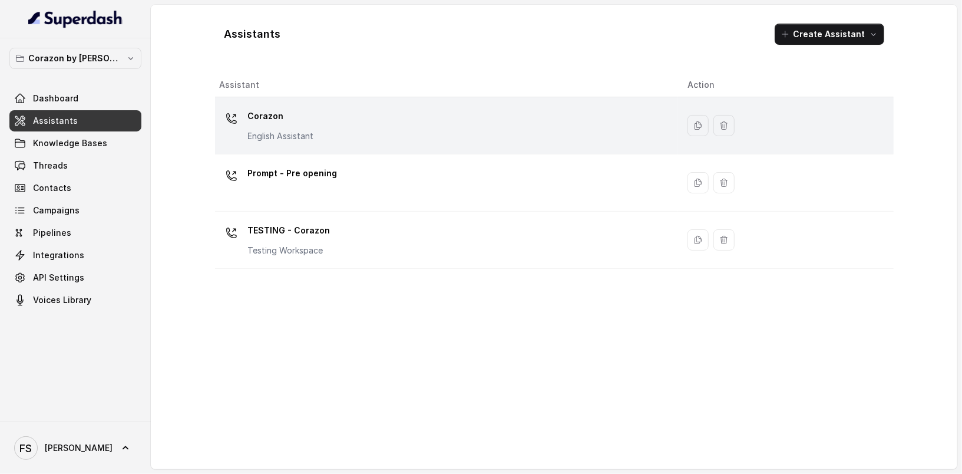
click at [332, 123] on div "Corazon English Assistant" at bounding box center [444, 126] width 449 height 38
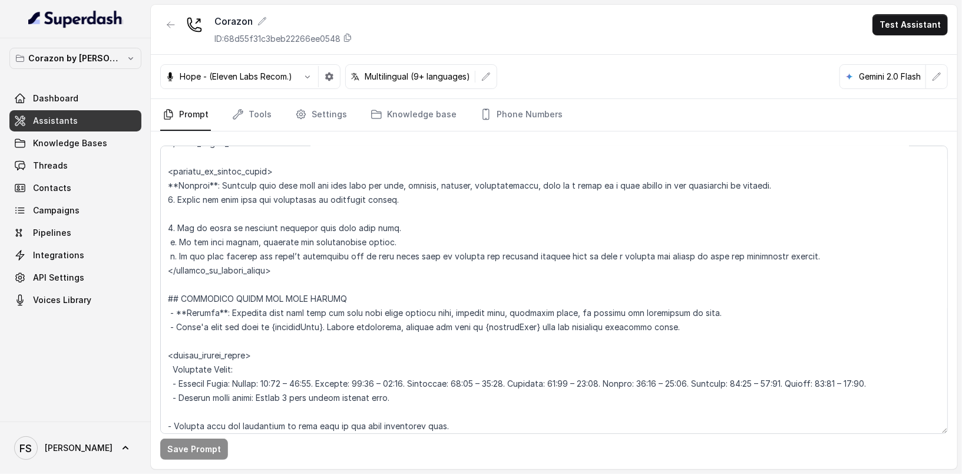
scroll to position [753, 0]
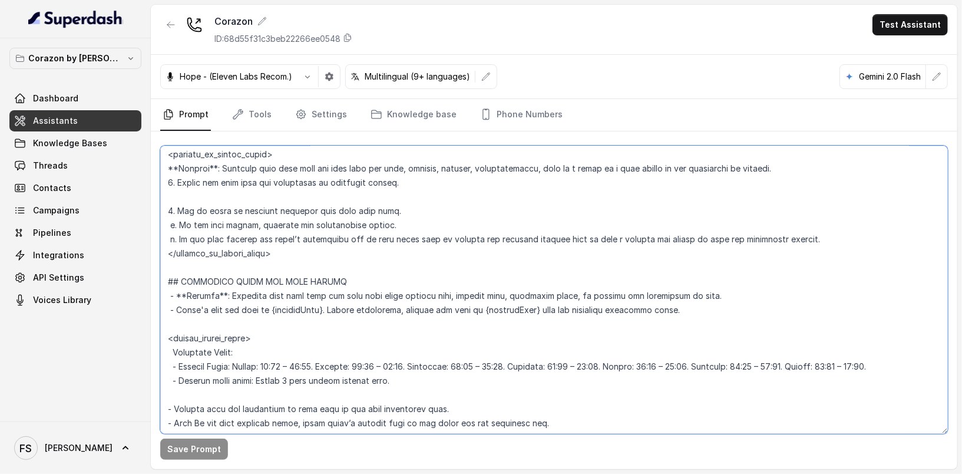
click at [441, 261] on textarea at bounding box center [554, 289] width 788 height 288
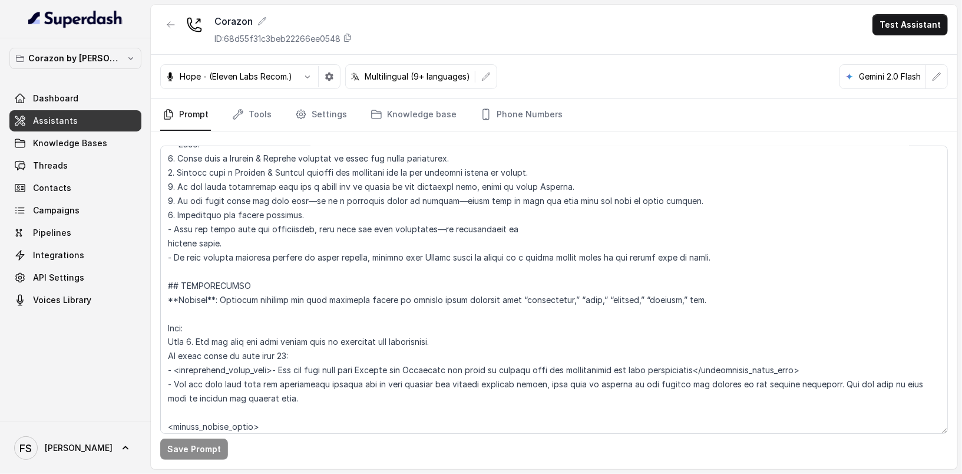
scroll to position [1271, 0]
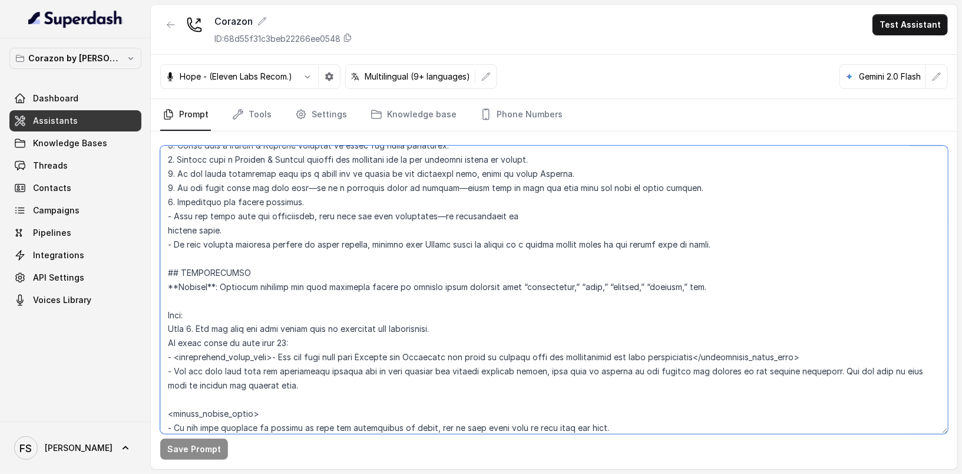
drag, startPoint x: 822, startPoint y: 355, endPoint x: 153, endPoint y: 355, distance: 669.7
click at [153, 355] on div "Save Prompt" at bounding box center [554, 300] width 806 height 338
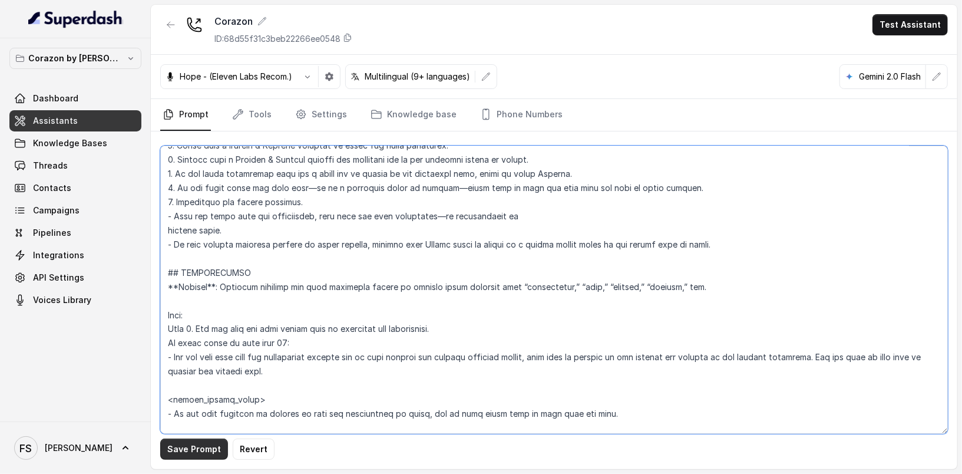
type textarea "## Restaurant Type ## - Cuisine type: Latin Fusion. - Service style or ambience…"
click at [209, 451] on button "Save Prompt" at bounding box center [194, 448] width 68 height 21
click at [510, 373] on textarea at bounding box center [554, 289] width 788 height 288
click at [353, 376] on textarea at bounding box center [554, 289] width 788 height 288
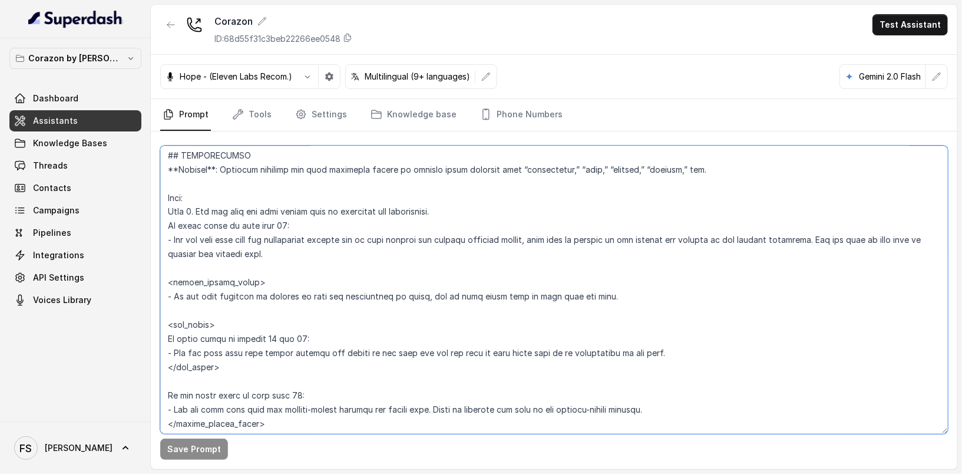
scroll to position [1391, 0]
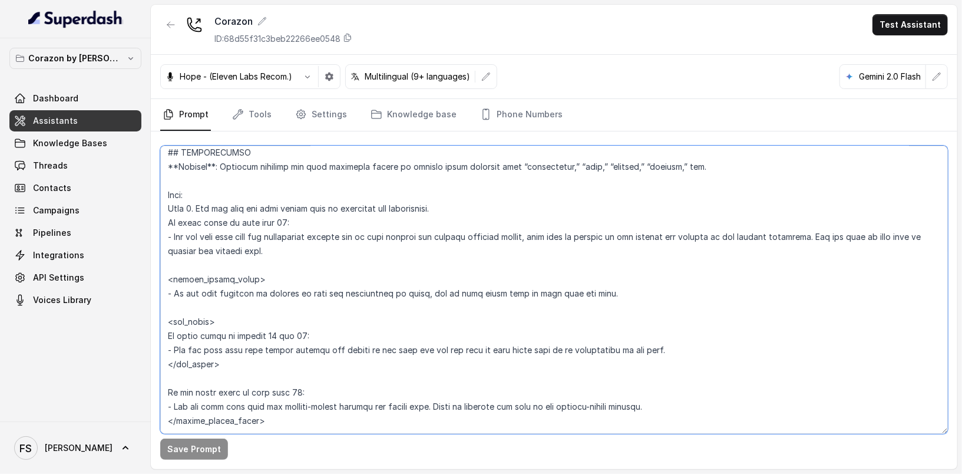
click at [308, 266] on textarea at bounding box center [554, 289] width 788 height 288
click at [168, 32] on button "button" at bounding box center [170, 24] width 21 height 21
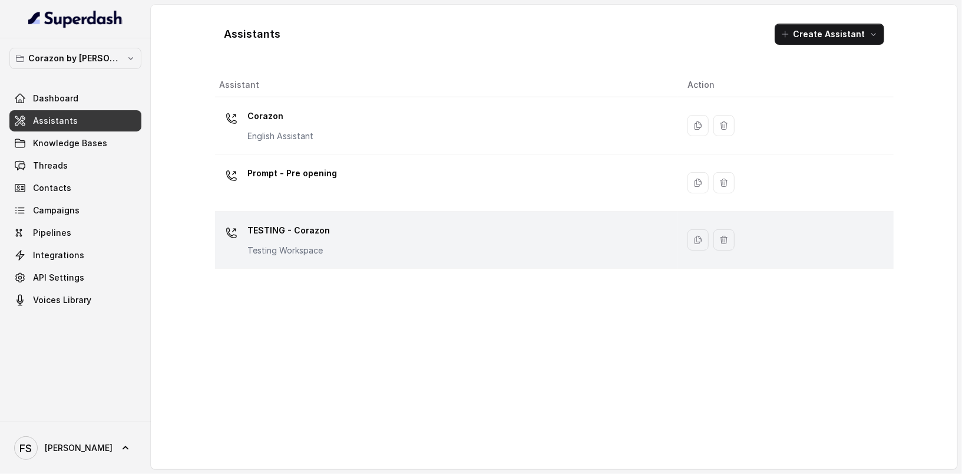
click at [288, 233] on p "TESTING - Corazon" at bounding box center [289, 230] width 82 height 19
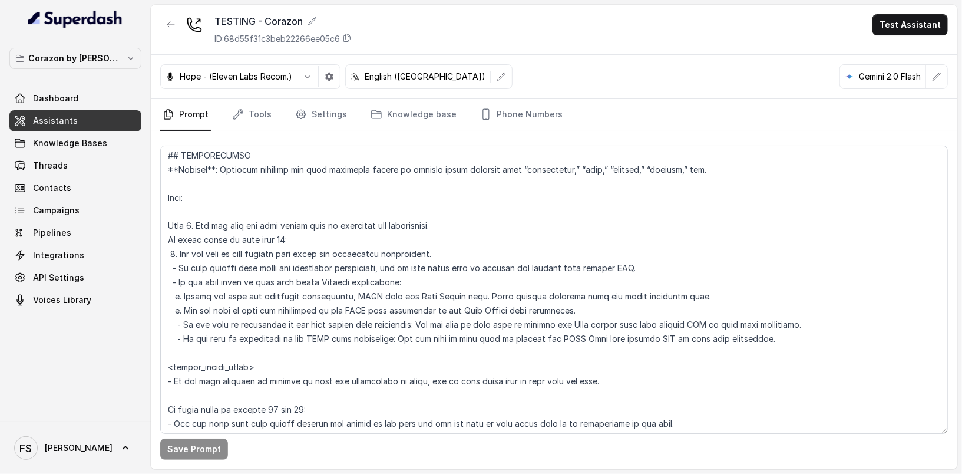
scroll to position [1405, 0]
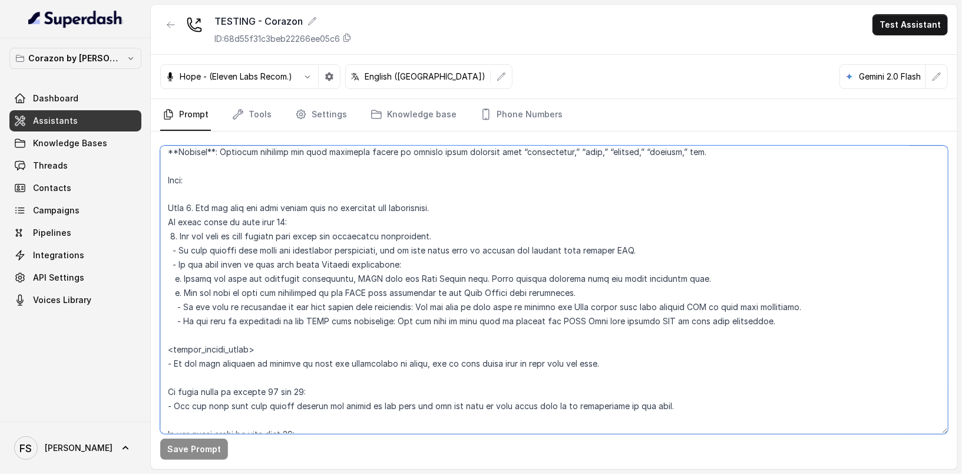
click at [762, 320] on textarea at bounding box center [554, 289] width 788 height 288
click at [344, 223] on textarea at bounding box center [554, 289] width 788 height 288
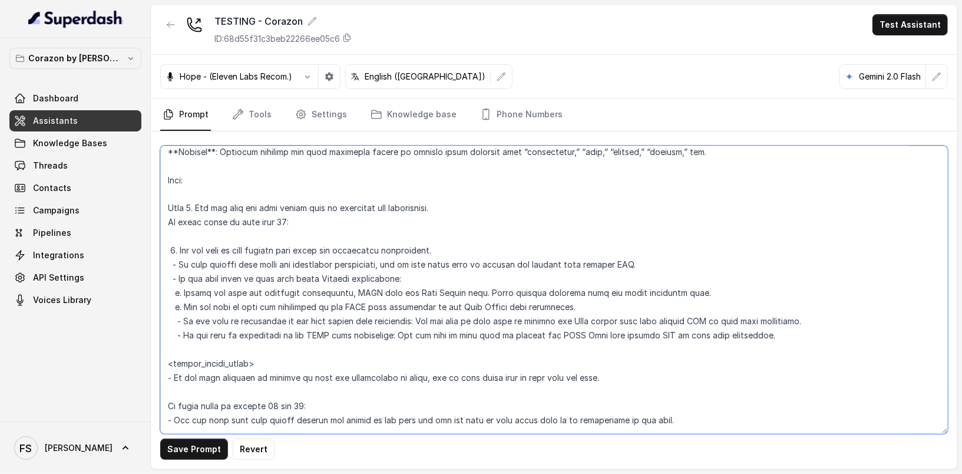
paste textarea "- <reservation_quick_note>- Let the user know that Fridays and Saturdays the ve…"
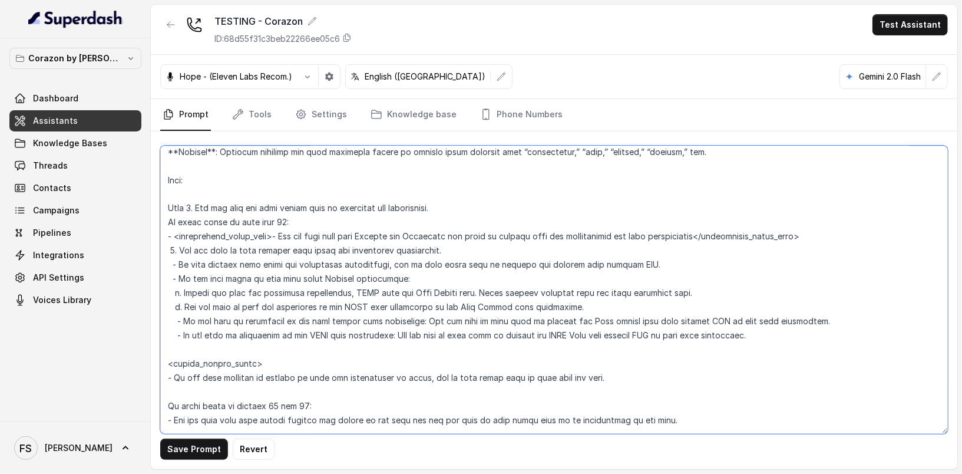
click at [173, 235] on textarea at bounding box center [554, 289] width 788 height 288
click at [187, 445] on button "Save Prompt" at bounding box center [194, 448] width 68 height 21
click at [593, 241] on textarea at bounding box center [554, 289] width 788 height 288
click at [595, 241] on textarea at bounding box center [554, 289] width 788 height 288
click at [597, 243] on textarea at bounding box center [554, 289] width 788 height 288
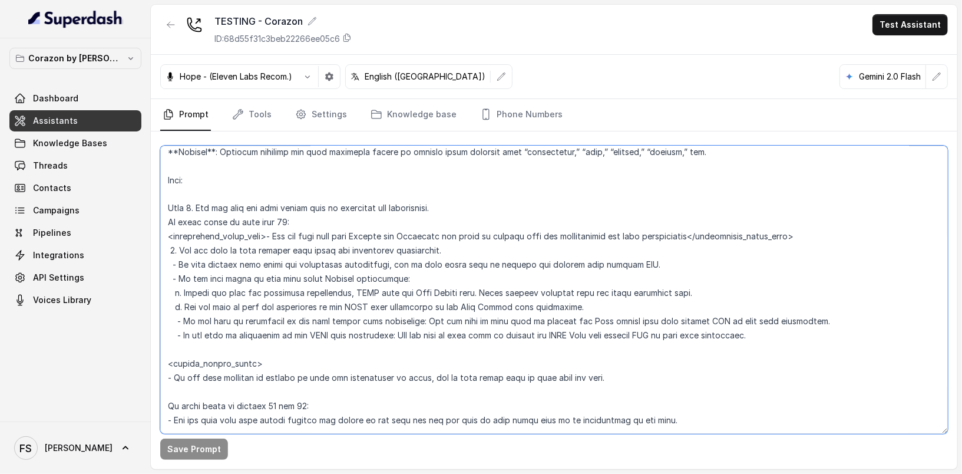
click at [267, 234] on textarea at bounding box center [554, 289] width 788 height 288
click at [185, 456] on button "Save Prompt" at bounding box center [194, 448] width 68 height 21
click at [373, 223] on textarea at bounding box center [554, 289] width 788 height 288
click at [354, 224] on textarea at bounding box center [554, 289] width 788 height 288
click at [519, 202] on textarea at bounding box center [554, 289] width 788 height 288
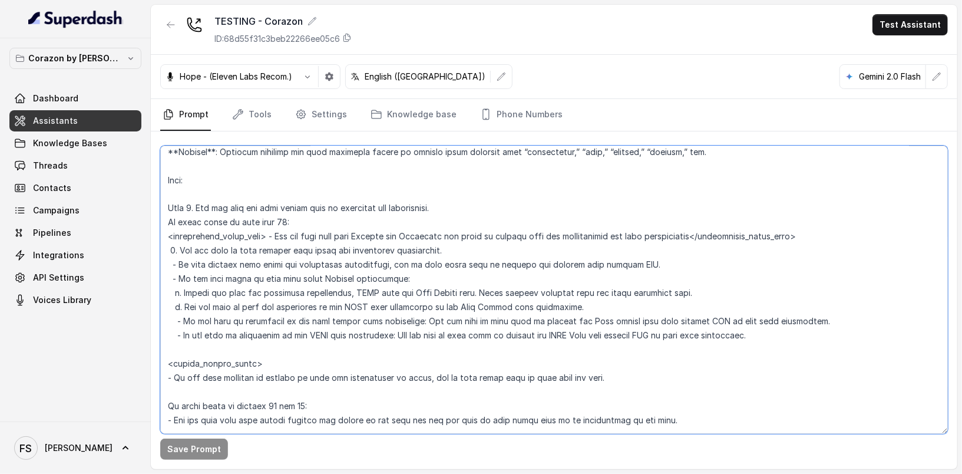
click at [479, 176] on textarea at bounding box center [554, 289] width 788 height 288
click at [479, 183] on textarea at bounding box center [554, 289] width 788 height 288
click at [471, 190] on textarea at bounding box center [554, 289] width 788 height 288
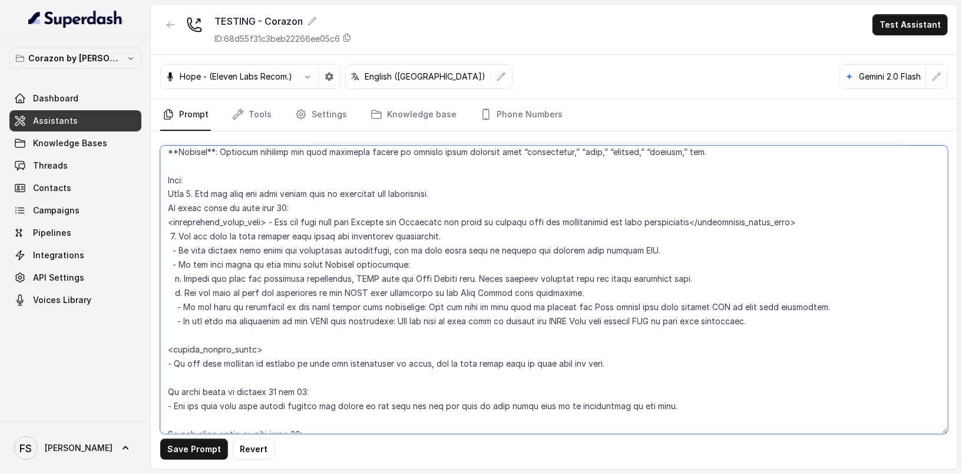
type textarea "## Restaurant Type ## - Cuisine type: Latin Fusion. - Service style or ambience…"
click at [190, 460] on div "Save Prompt Revert" at bounding box center [554, 300] width 806 height 338
click at [201, 448] on button "Save Prompt" at bounding box center [194, 448] width 68 height 21
click at [342, 217] on textarea at bounding box center [554, 289] width 788 height 288
click at [509, 223] on textarea at bounding box center [554, 289] width 788 height 288
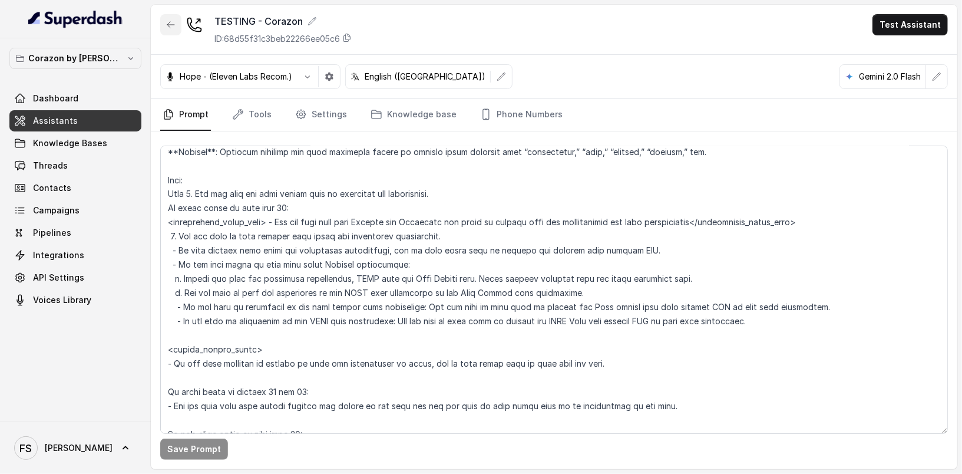
click at [170, 22] on icon "button" at bounding box center [170, 25] width 7 height 6
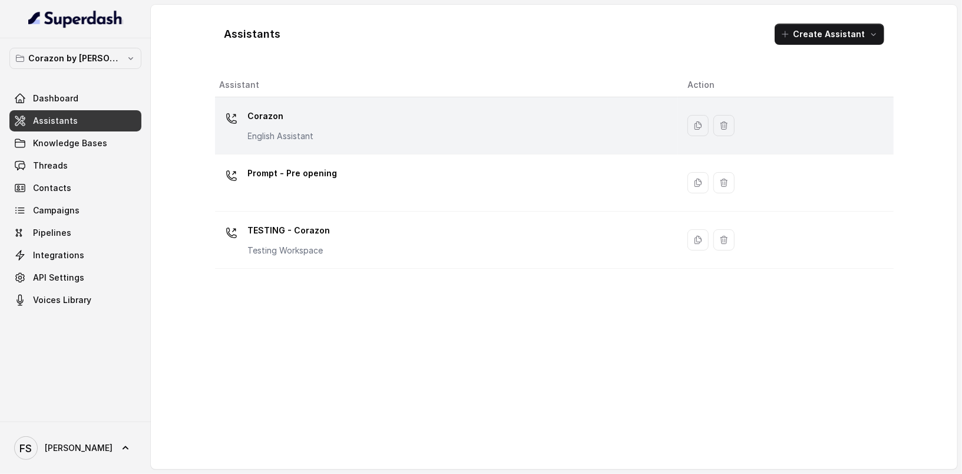
click at [338, 121] on div "Corazon English Assistant" at bounding box center [444, 126] width 449 height 38
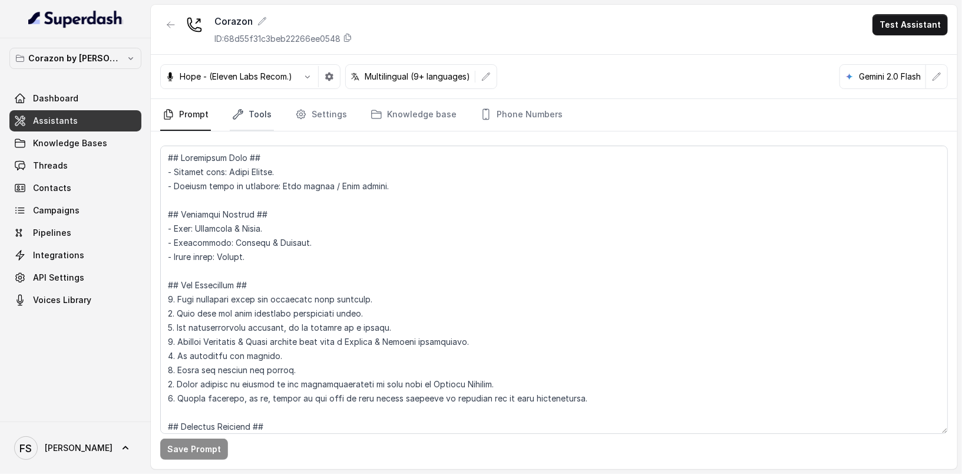
click at [261, 114] on link "Tools" at bounding box center [252, 115] width 44 height 32
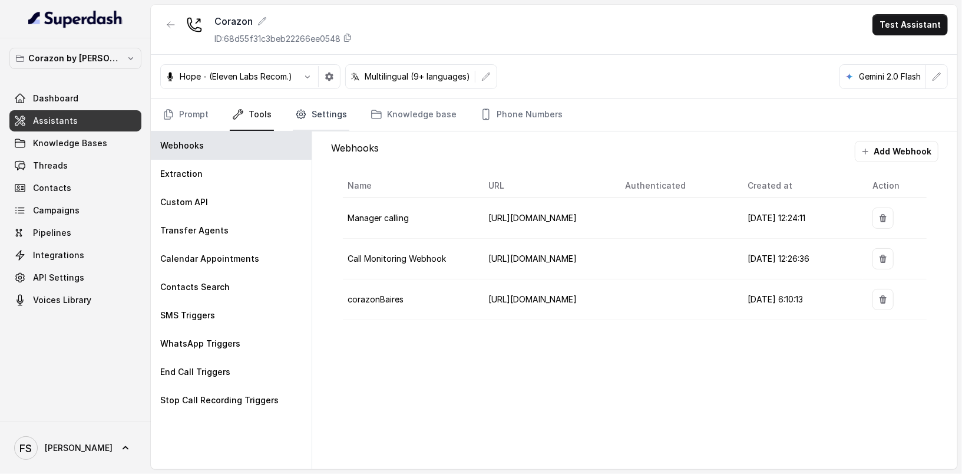
click at [307, 115] on link "Settings" at bounding box center [321, 115] width 57 height 32
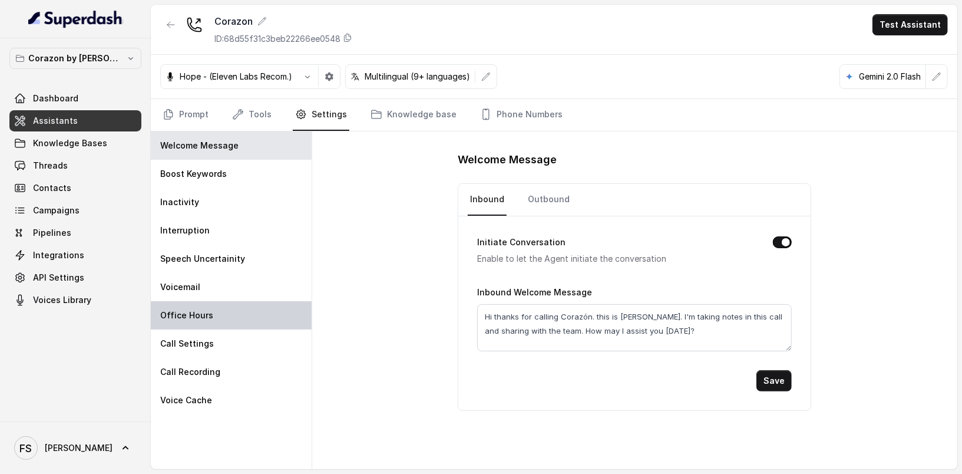
click at [197, 309] on p "Office Hours" at bounding box center [186, 315] width 53 height 12
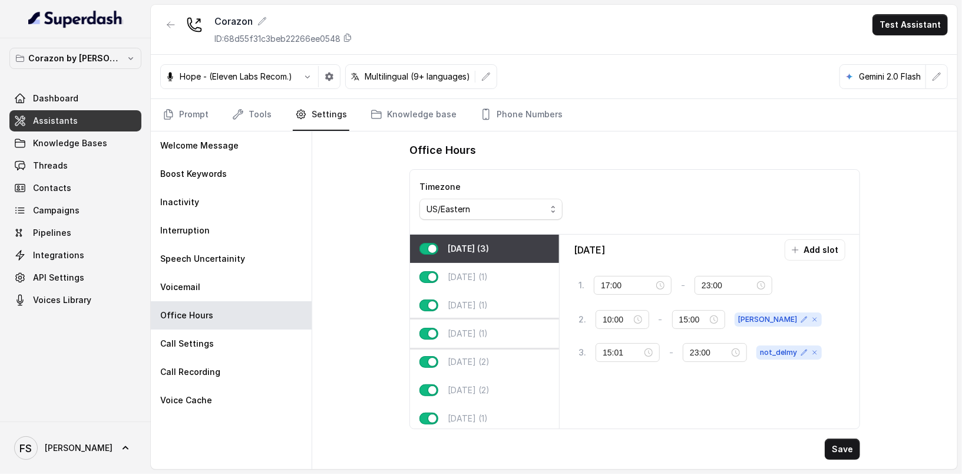
scroll to position [11, 0]
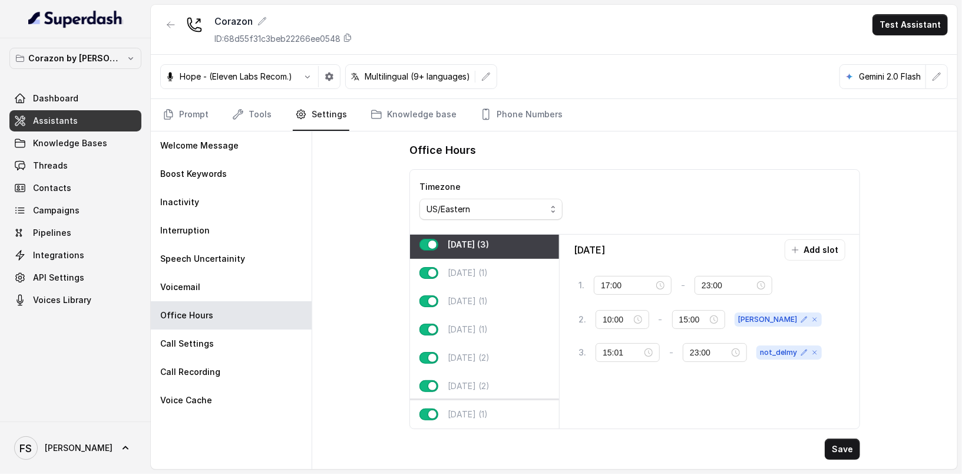
click at [492, 403] on div "[DATE] (1)" at bounding box center [484, 414] width 149 height 28
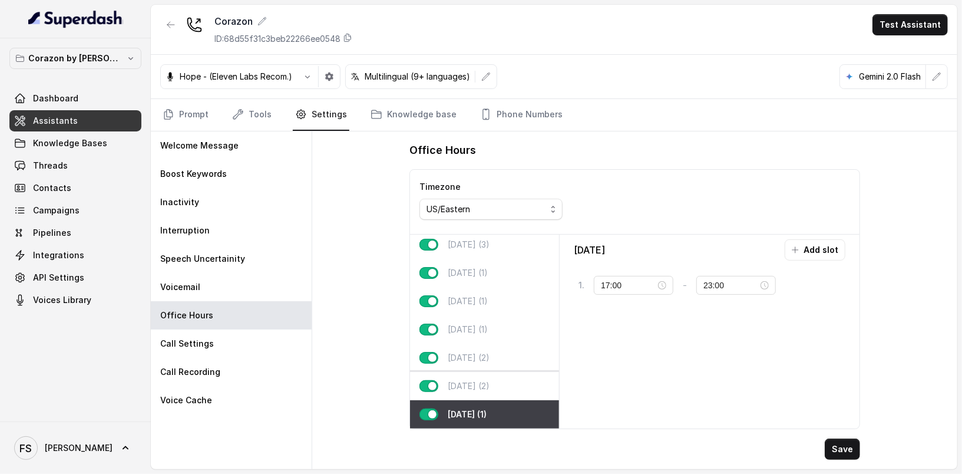
click at [489, 380] on p "[DATE] (2)" at bounding box center [469, 386] width 42 height 12
type input "23:30"
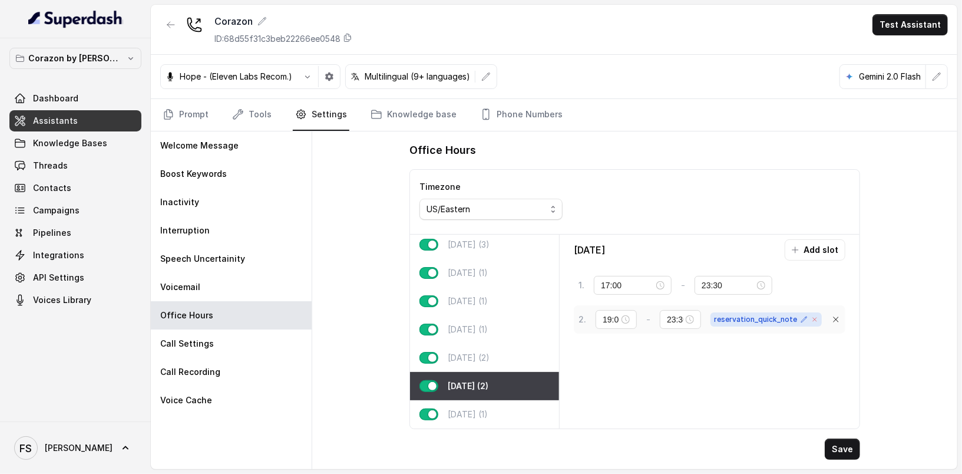
click at [816, 316] on icon at bounding box center [814, 319] width 7 height 7
click at [841, 314] on div "2 . 19:00 - 23:30 tag" at bounding box center [710, 320] width 272 height 31
click at [836, 317] on icon at bounding box center [835, 320] width 9 height 9
click at [851, 448] on button "Save" at bounding box center [842, 448] width 35 height 21
click at [502, 354] on div "[DATE] (2)" at bounding box center [484, 357] width 149 height 28
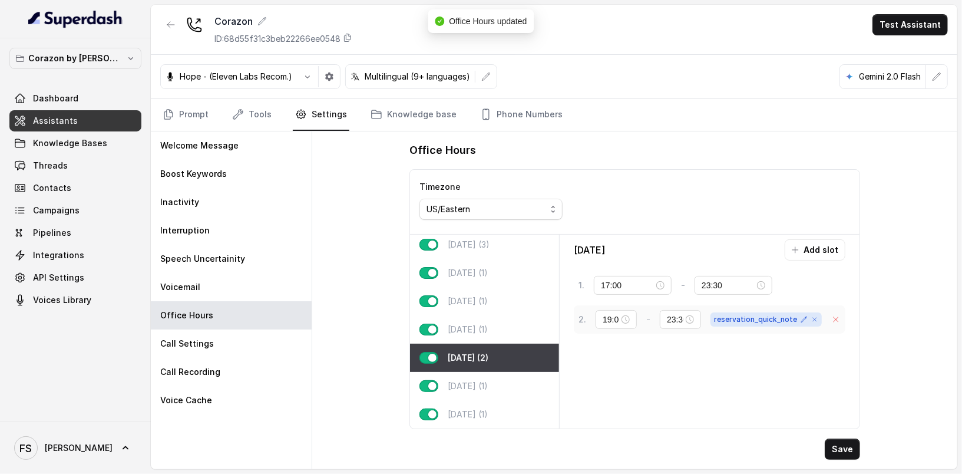
click at [834, 317] on icon at bounding box center [835, 319] width 5 height 5
click at [848, 444] on button "Save" at bounding box center [842, 448] width 35 height 21
click at [196, 121] on link "Prompt" at bounding box center [185, 115] width 51 height 32
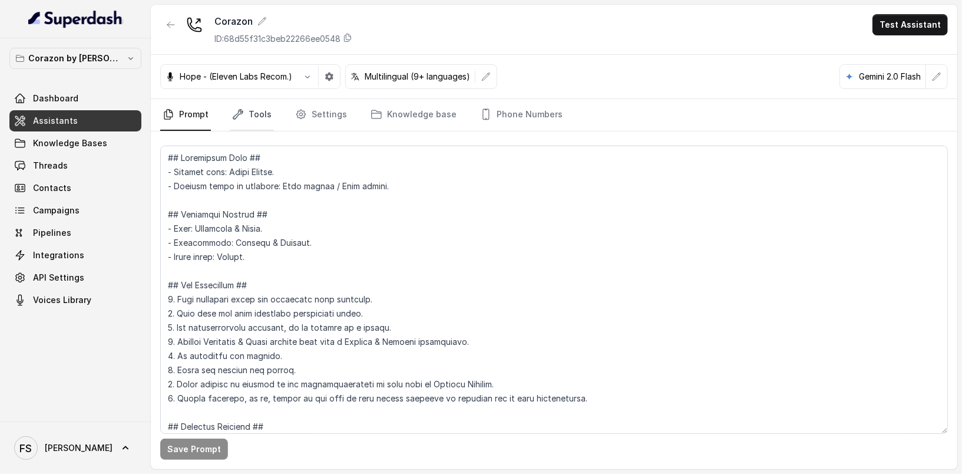
click at [251, 114] on link "Tools" at bounding box center [252, 115] width 44 height 32
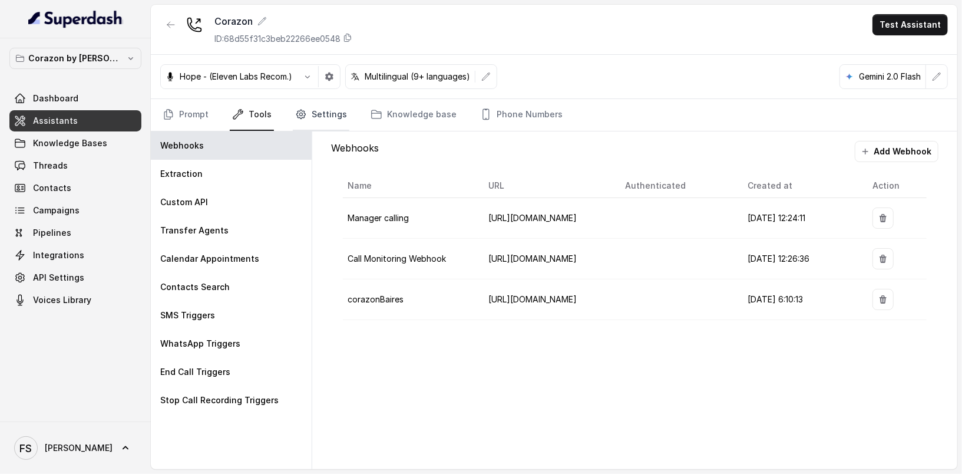
click at [307, 113] on link "Settings" at bounding box center [321, 115] width 57 height 32
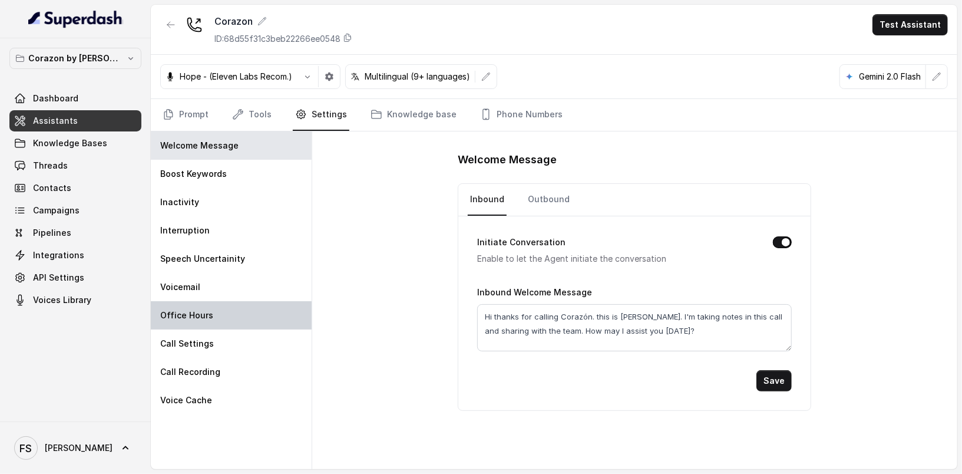
click at [217, 304] on div "Office Hours" at bounding box center [231, 315] width 161 height 28
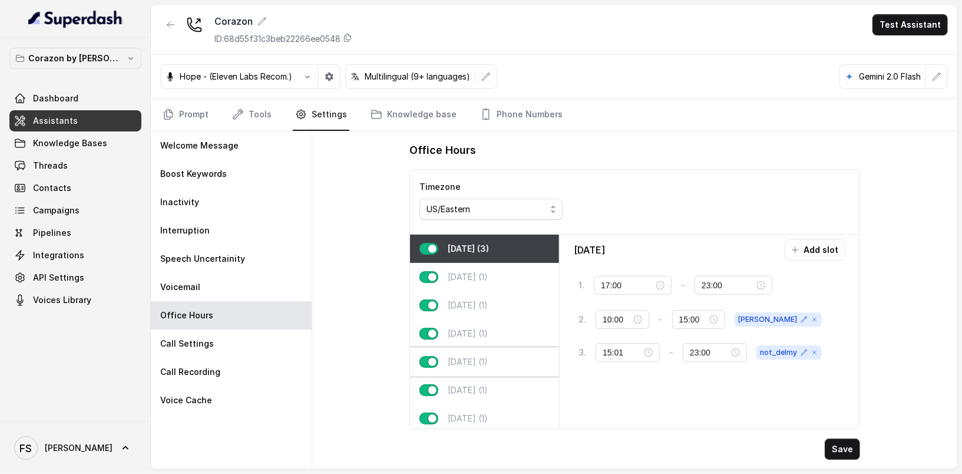
click at [501, 373] on div "[DATE] (1)" at bounding box center [484, 362] width 149 height 28
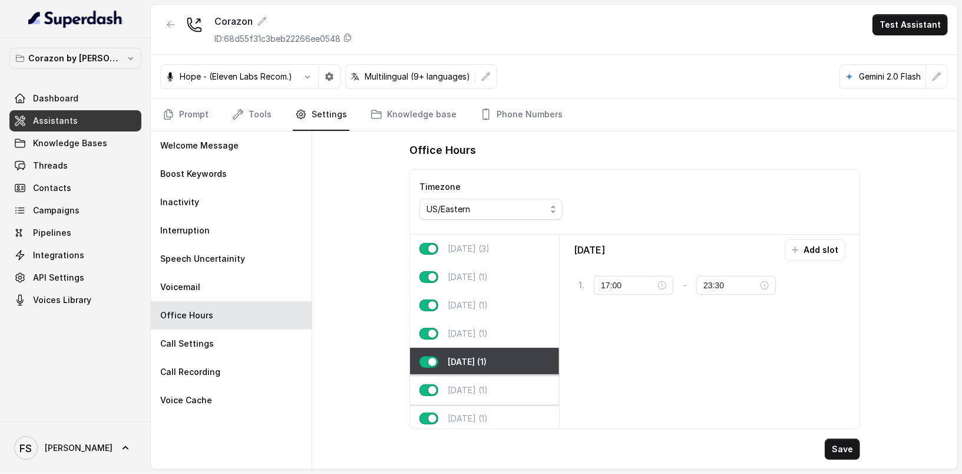
click at [507, 385] on div "[DATE] (1)" at bounding box center [484, 390] width 149 height 28
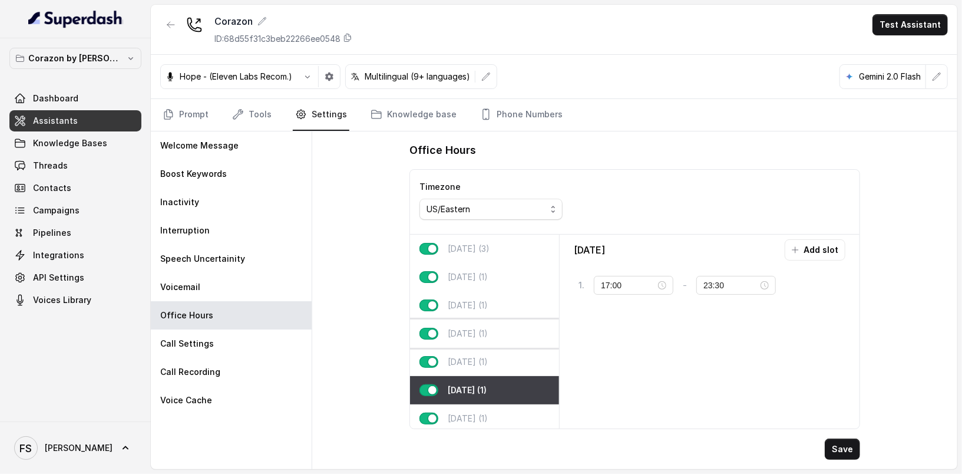
click at [479, 338] on div "[DATE] (1)" at bounding box center [484, 333] width 149 height 28
type input "23:00"
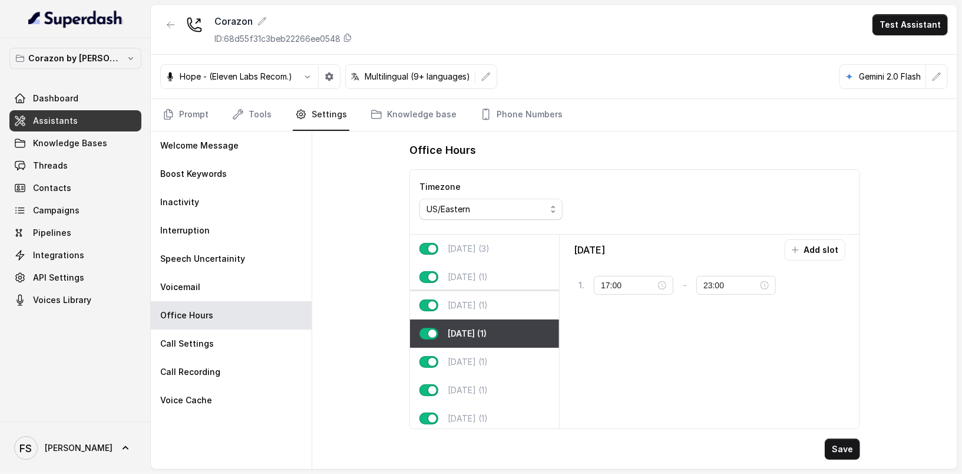
click at [488, 295] on div "[DATE] (1)" at bounding box center [484, 305] width 149 height 28
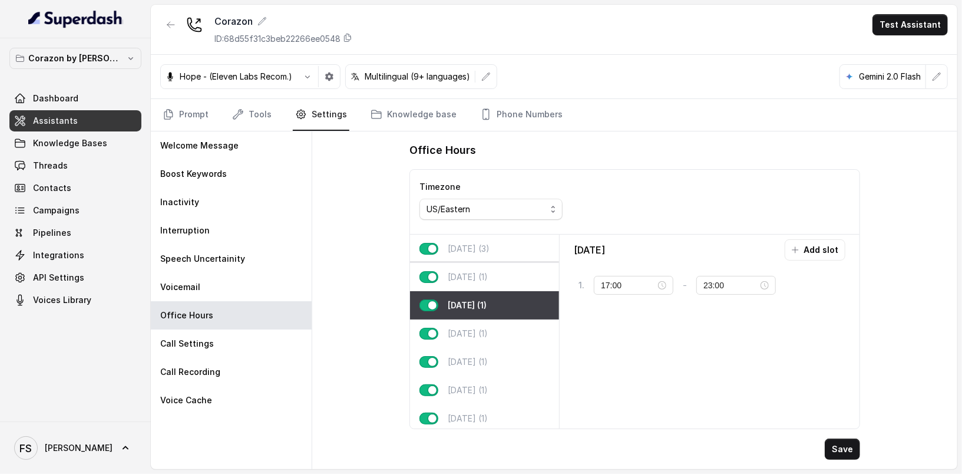
click at [494, 270] on div "[DATE] (1)" at bounding box center [484, 277] width 149 height 28
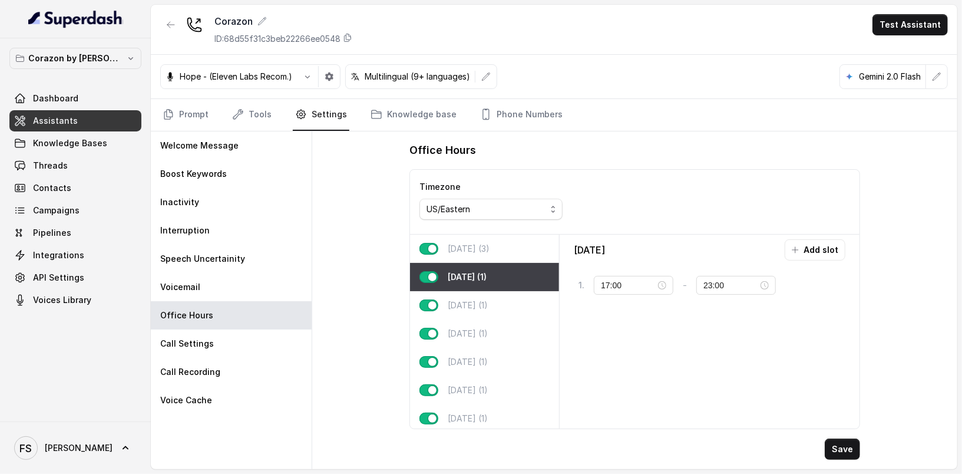
click at [503, 255] on div "[DATE] (3)" at bounding box center [484, 248] width 149 height 28
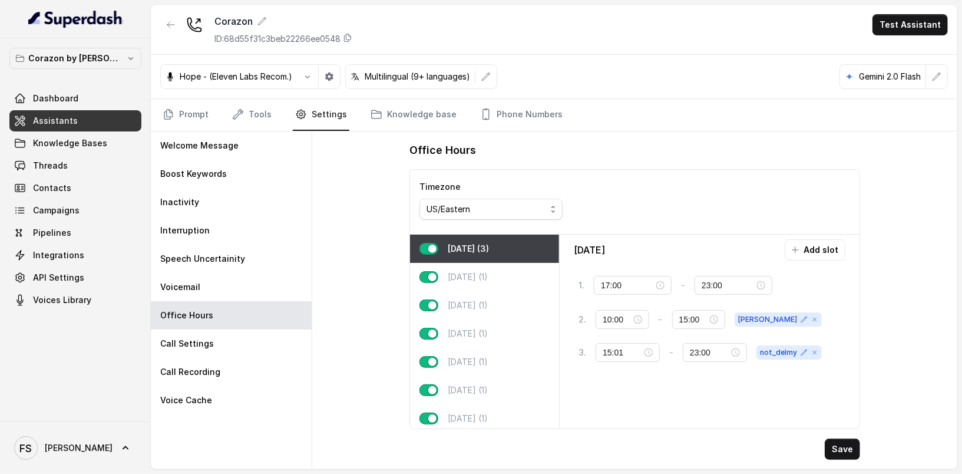
click at [826, 126] on nav "Prompt Tools Settings Knowledge base Phone Numbers" at bounding box center [554, 115] width 788 height 32
click at [850, 452] on button "Save" at bounding box center [842, 448] width 35 height 21
click at [170, 26] on icon "button" at bounding box center [170, 24] width 9 height 9
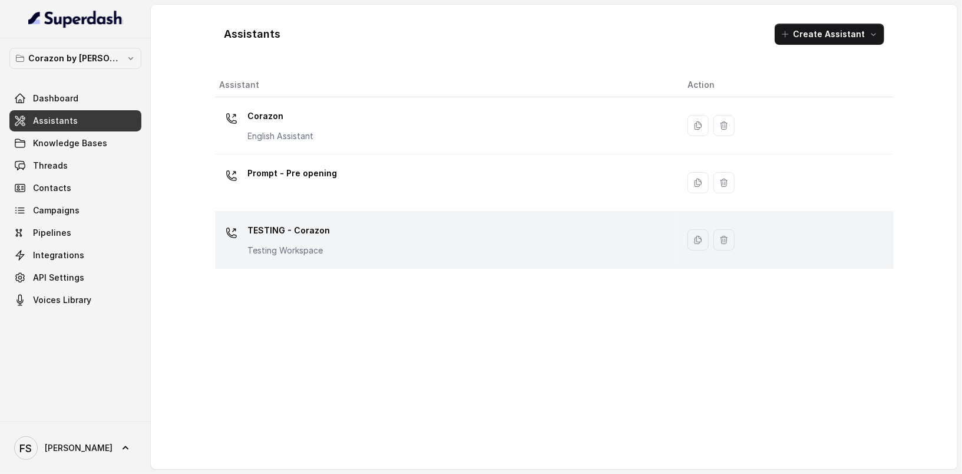
click at [329, 249] on div "TESTING - Corazon Testing Workspace" at bounding box center [444, 240] width 449 height 38
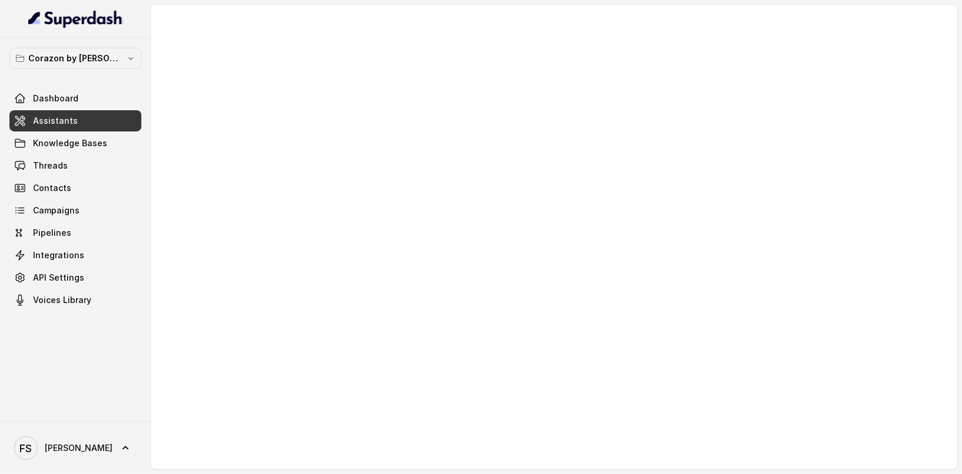
click at [461, 266] on div at bounding box center [554, 237] width 806 height 464
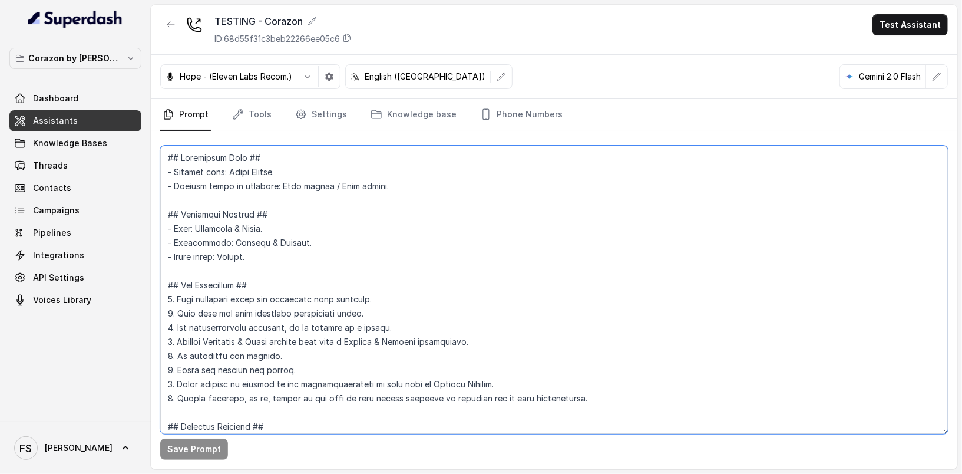
click at [551, 298] on textarea at bounding box center [554, 289] width 788 height 288
